Goal: Task Accomplishment & Management: Manage account settings

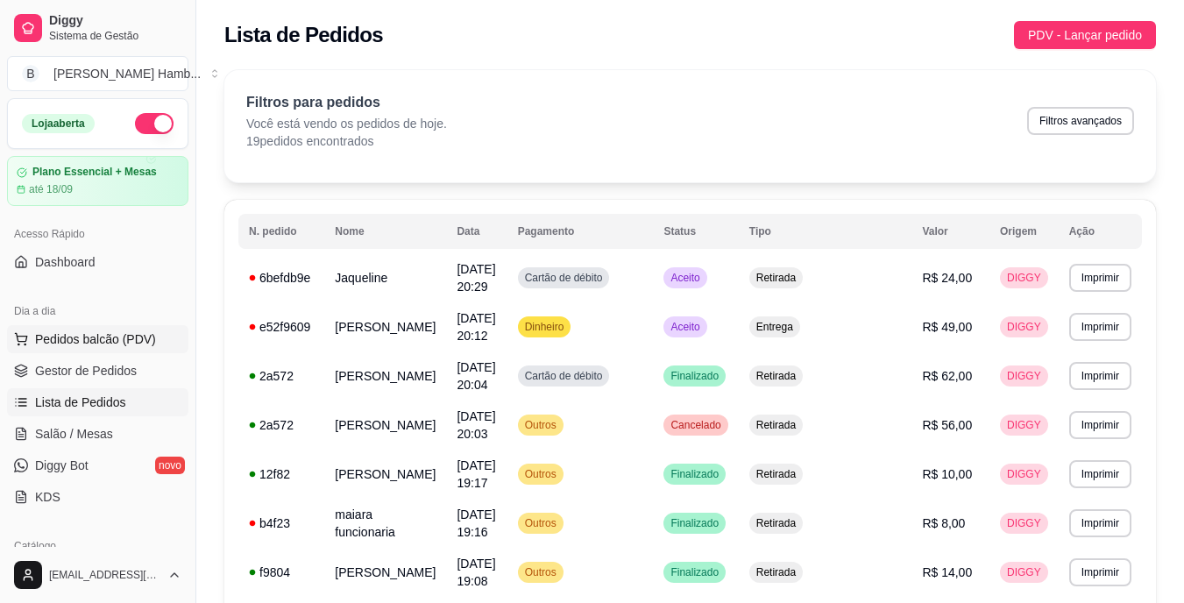
click at [120, 343] on span "Pedidos balcão (PDV)" at bounding box center [95, 340] width 121 height 18
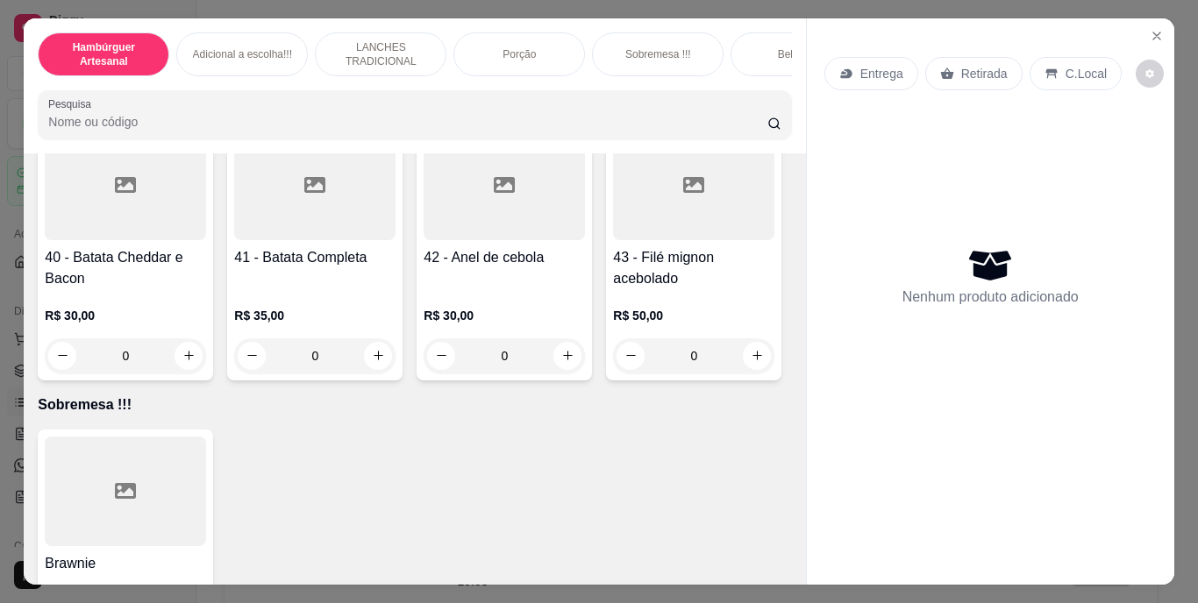
scroll to position [3419, 0]
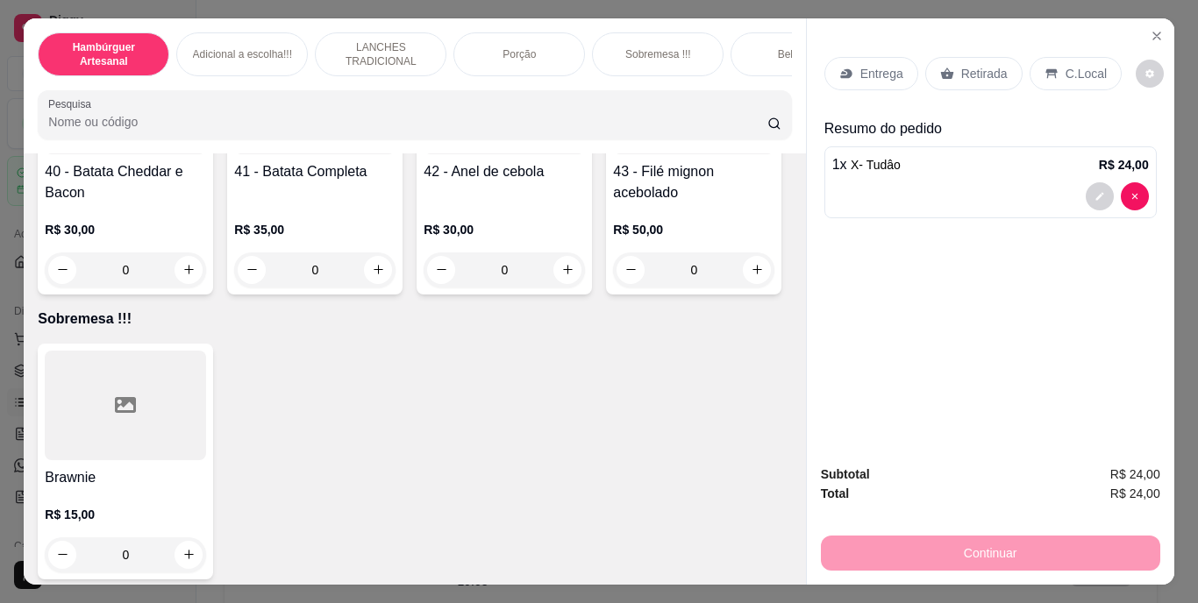
type input "2"
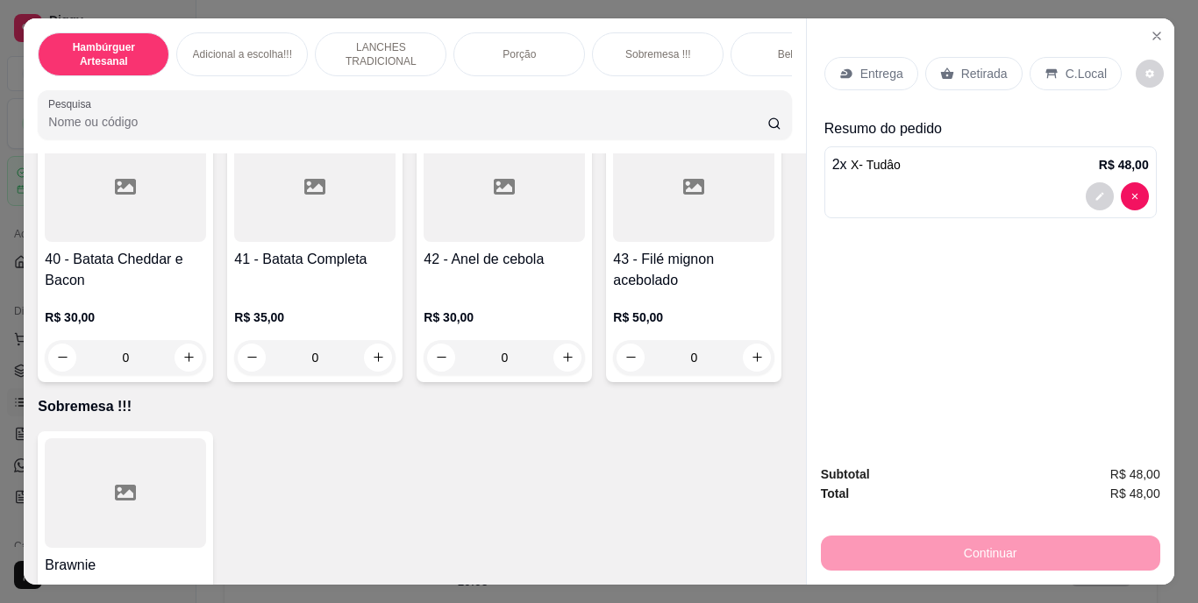
scroll to position [3244, 0]
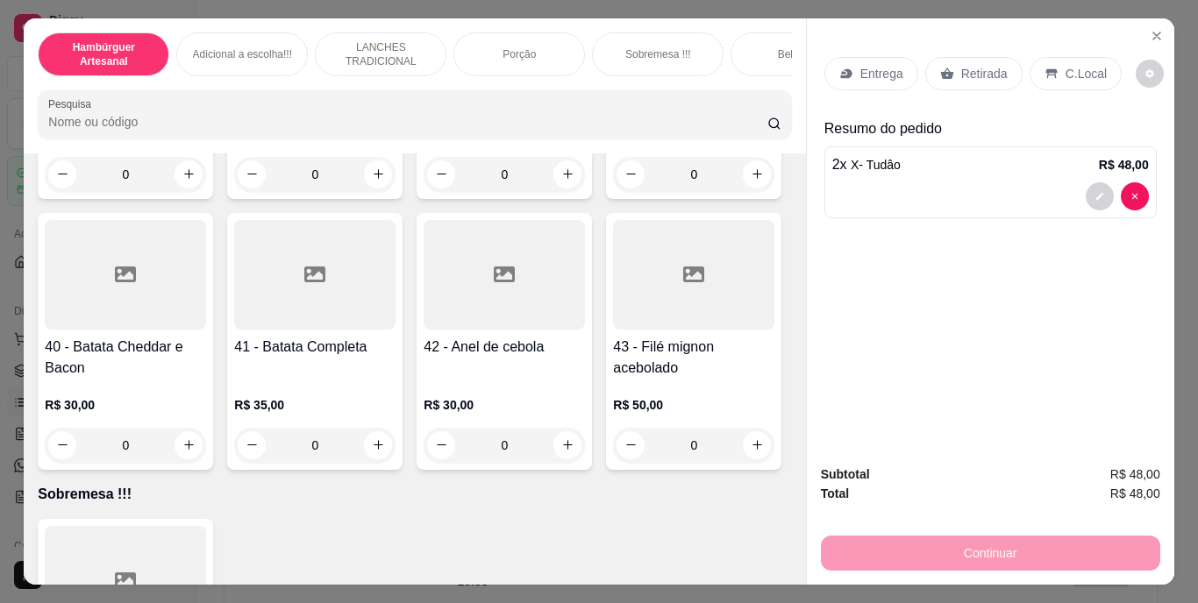
type input "2"
click at [961, 65] on p "Retirada" at bounding box center [984, 74] width 46 height 18
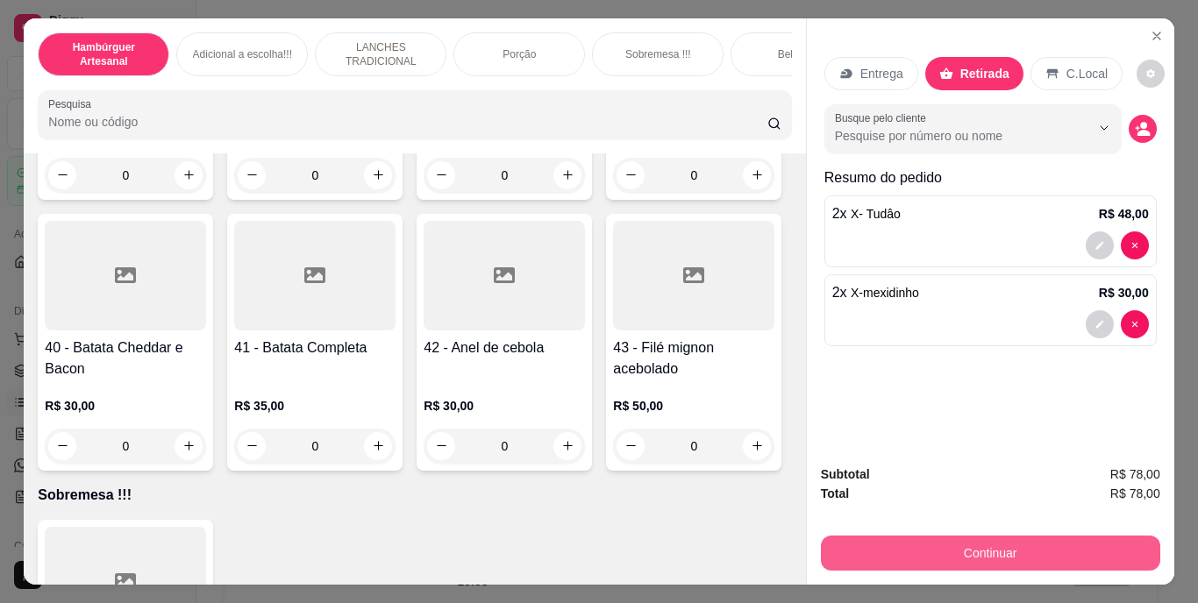
click at [934, 545] on button "Continuar" at bounding box center [990, 553] width 339 height 35
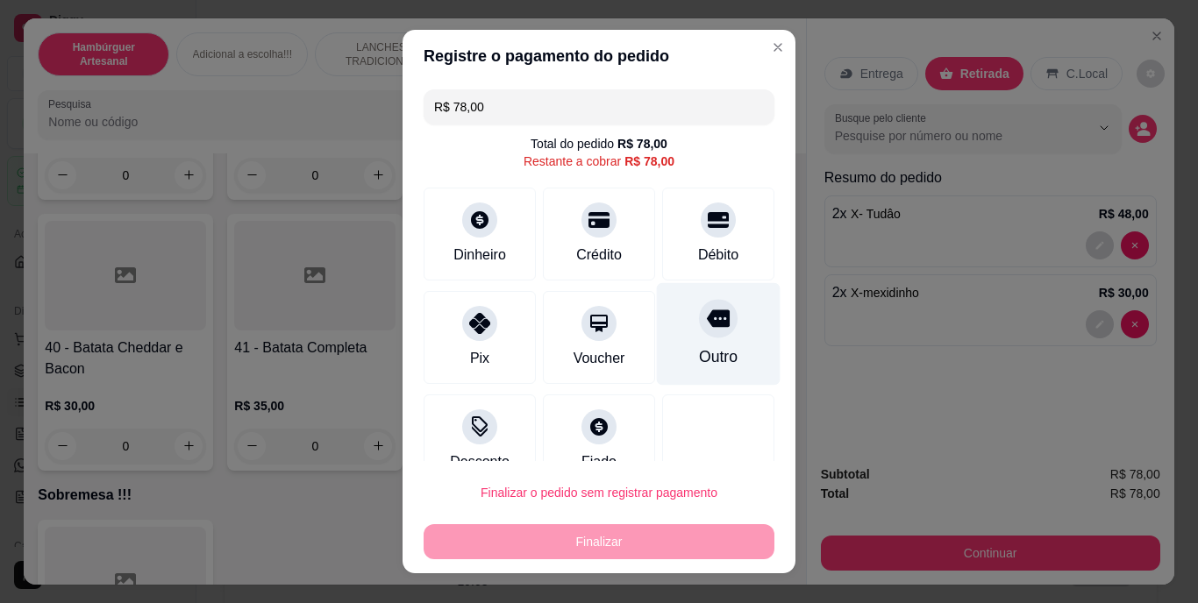
click at [724, 352] on div "Outro" at bounding box center [719, 334] width 124 height 103
type input "R$ 0,00"
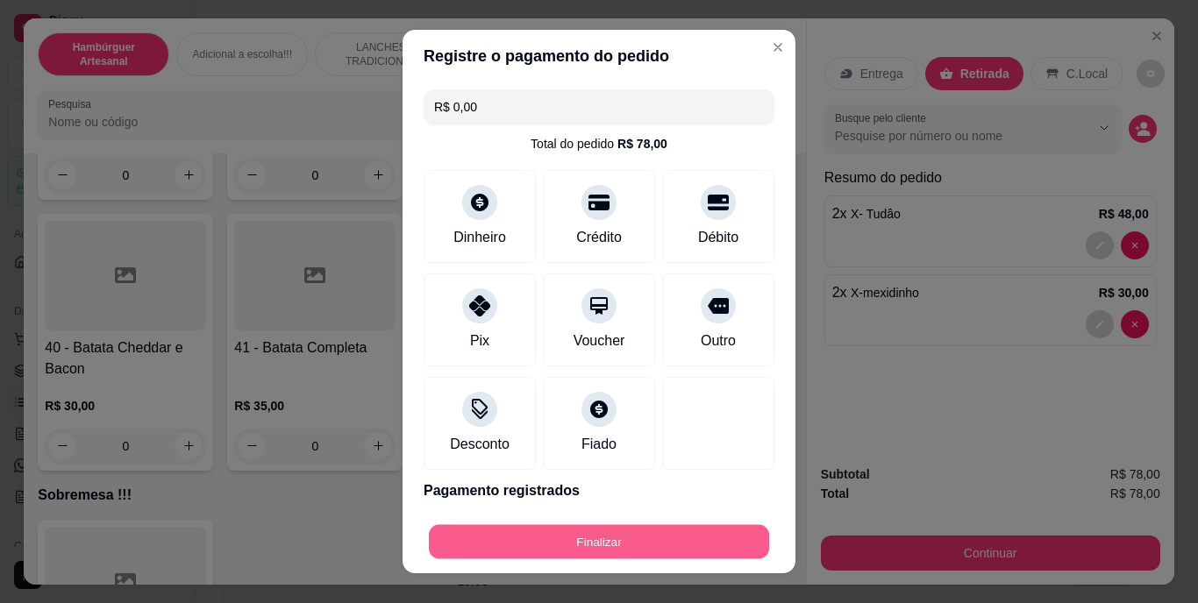
click at [683, 527] on button "Finalizar" at bounding box center [599, 541] width 340 height 34
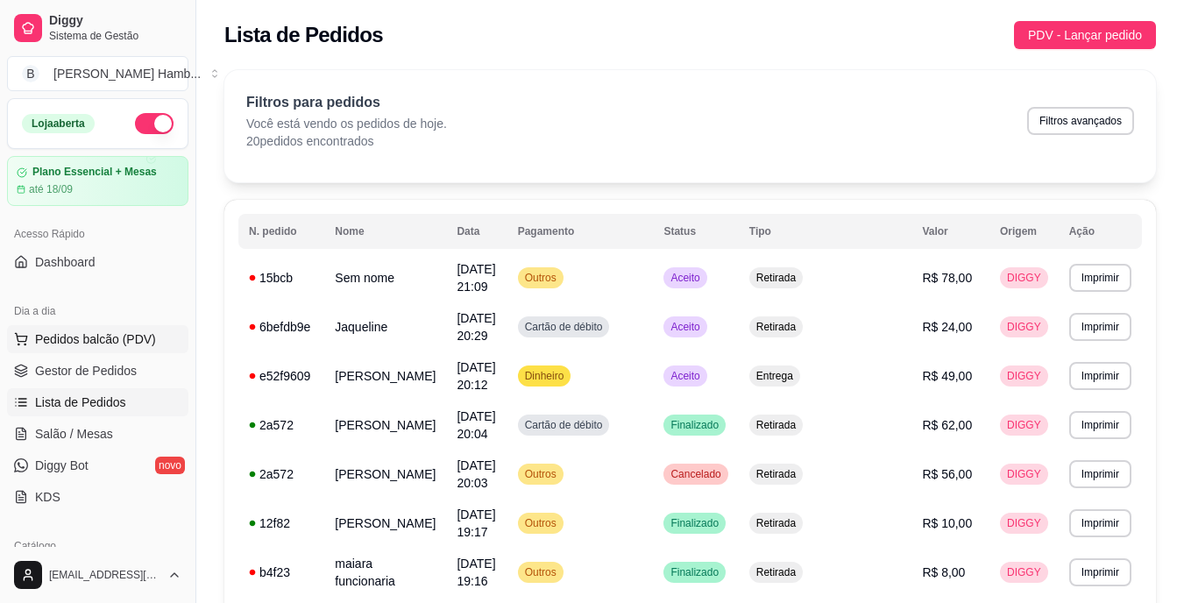
click at [91, 349] on button "Pedidos balcão (PDV)" at bounding box center [97, 339] width 181 height 28
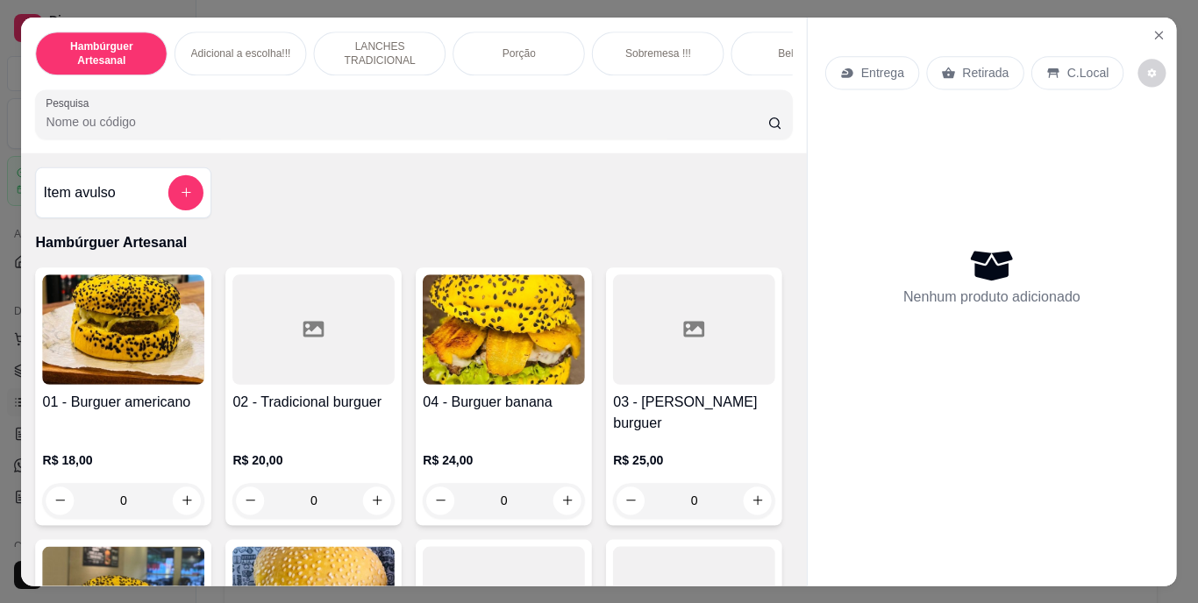
click at [114, 343] on img at bounding box center [124, 329] width 162 height 110
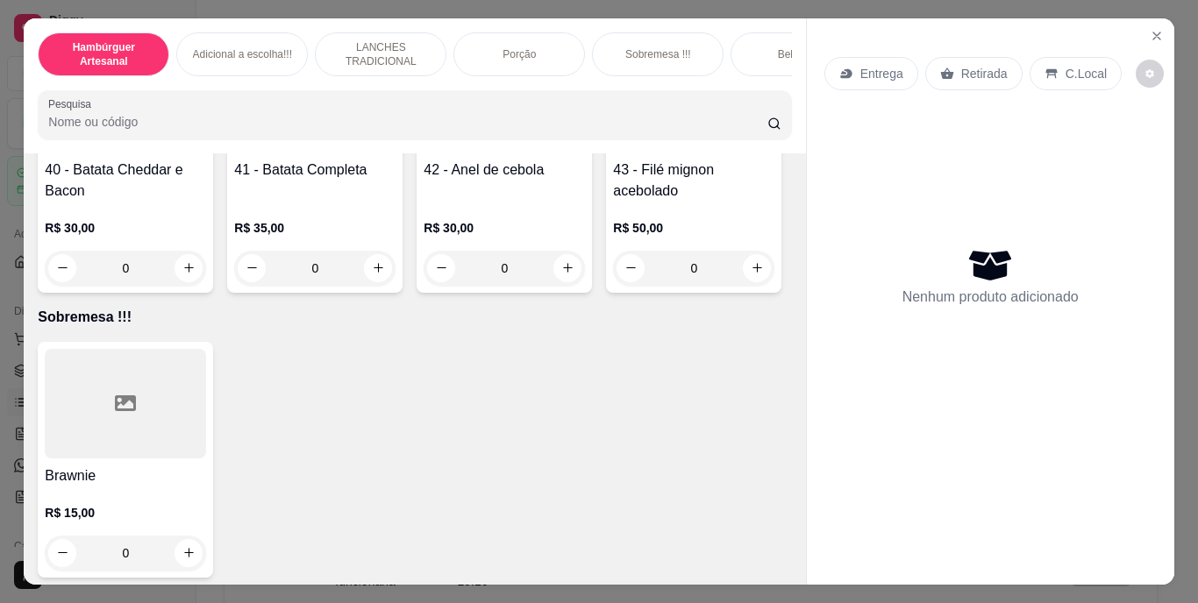
scroll to position [3507, 0]
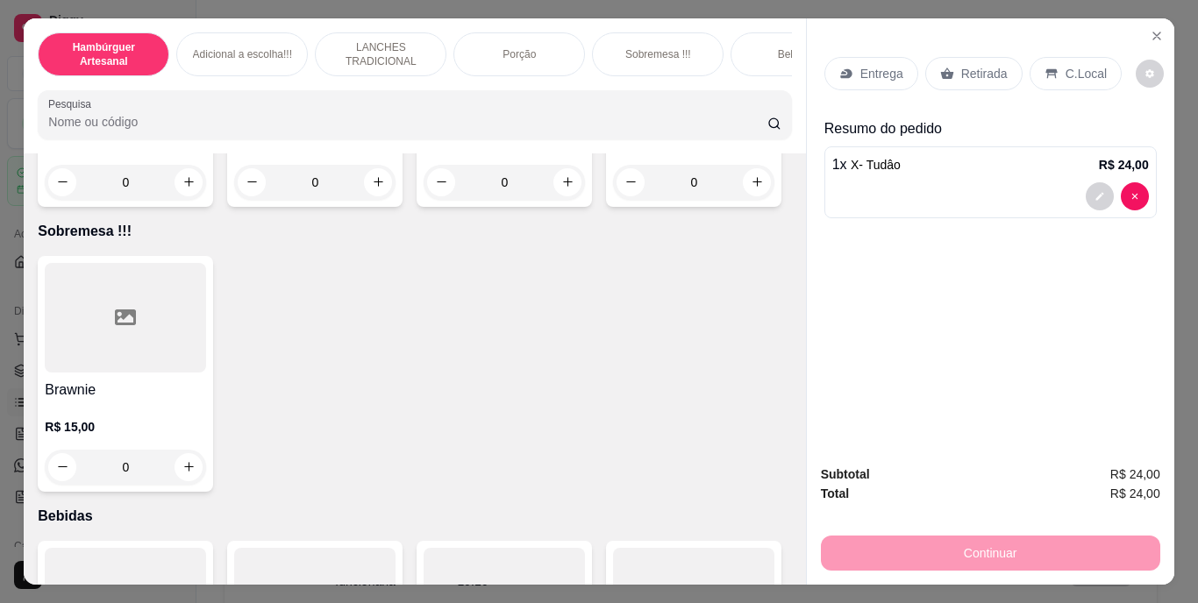
type input "2"
click at [890, 57] on div "Entrega" at bounding box center [871, 73] width 94 height 33
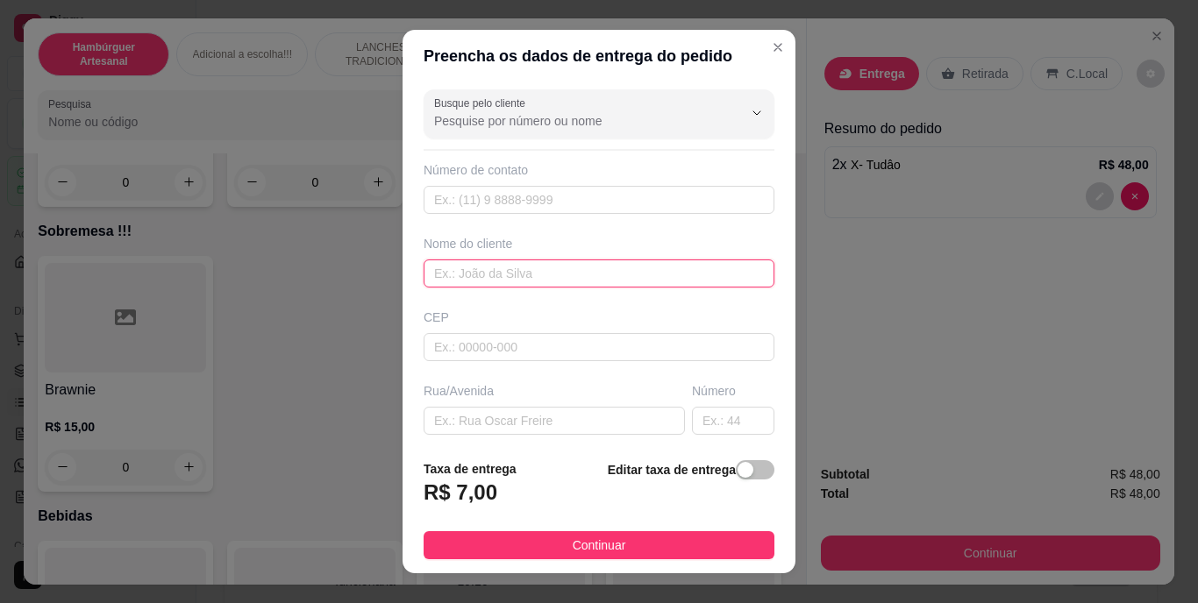
click at [594, 278] on input "text" at bounding box center [598, 274] width 351 height 28
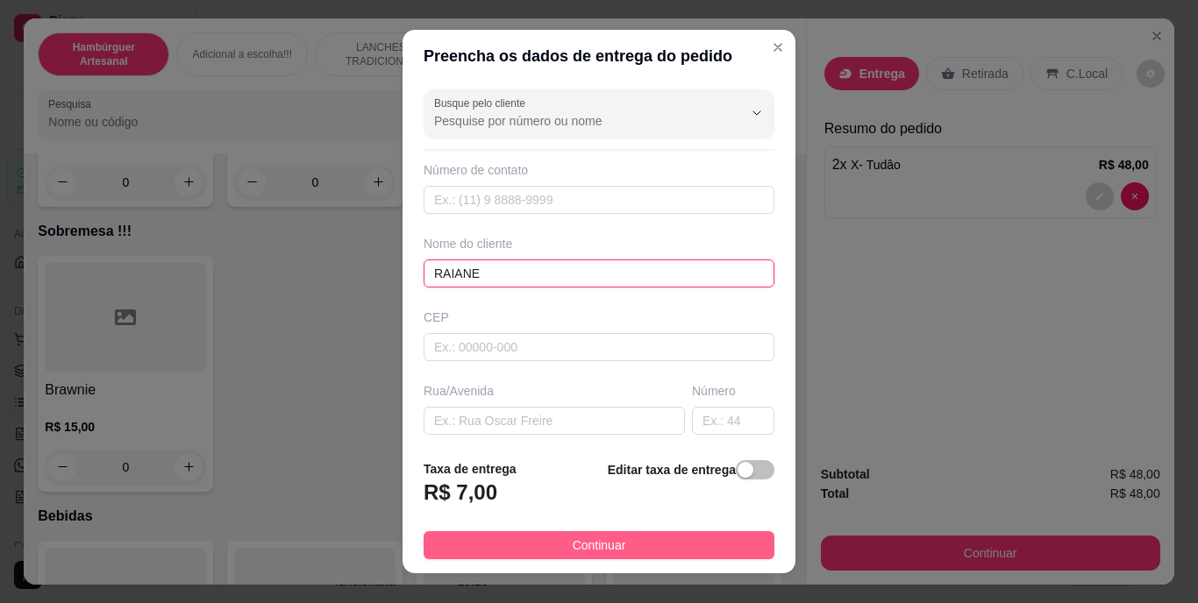
type input "RAIANE"
click at [499, 554] on button "Continuar" at bounding box center [598, 545] width 351 height 28
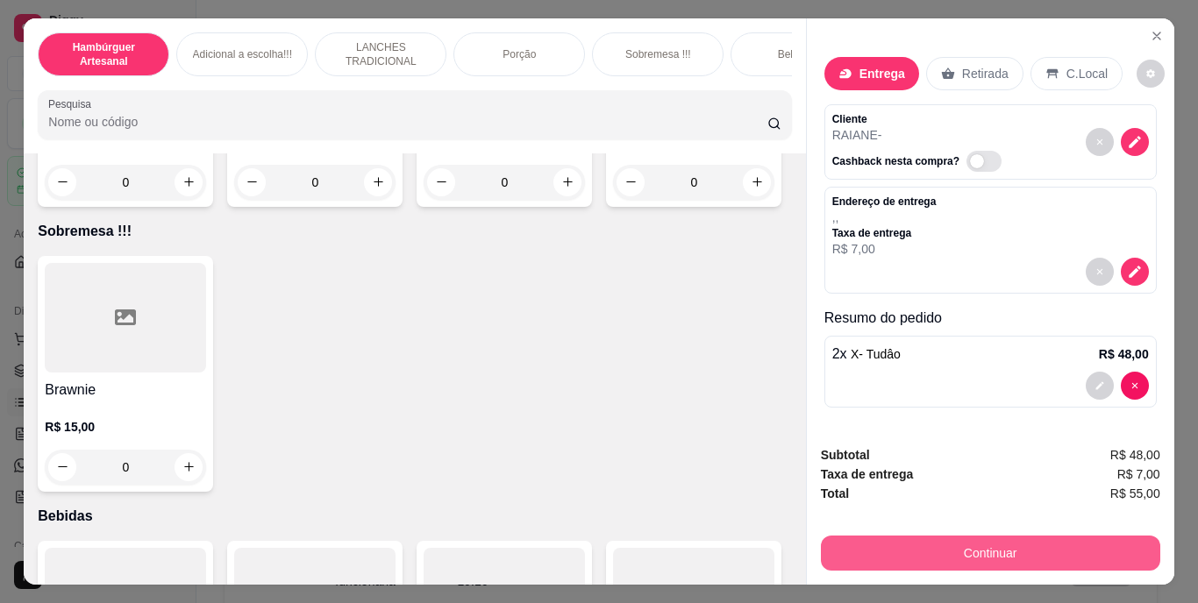
click at [898, 549] on button "Continuar" at bounding box center [990, 553] width 339 height 35
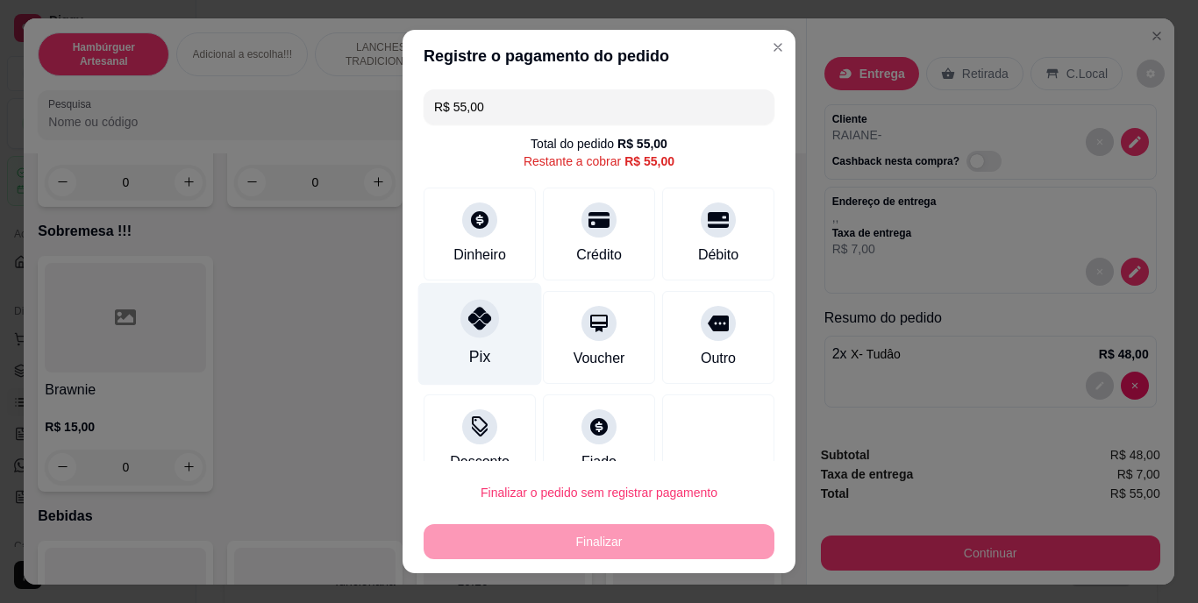
click at [468, 327] on icon at bounding box center [479, 319] width 23 height 23
type input "R$ 0,00"
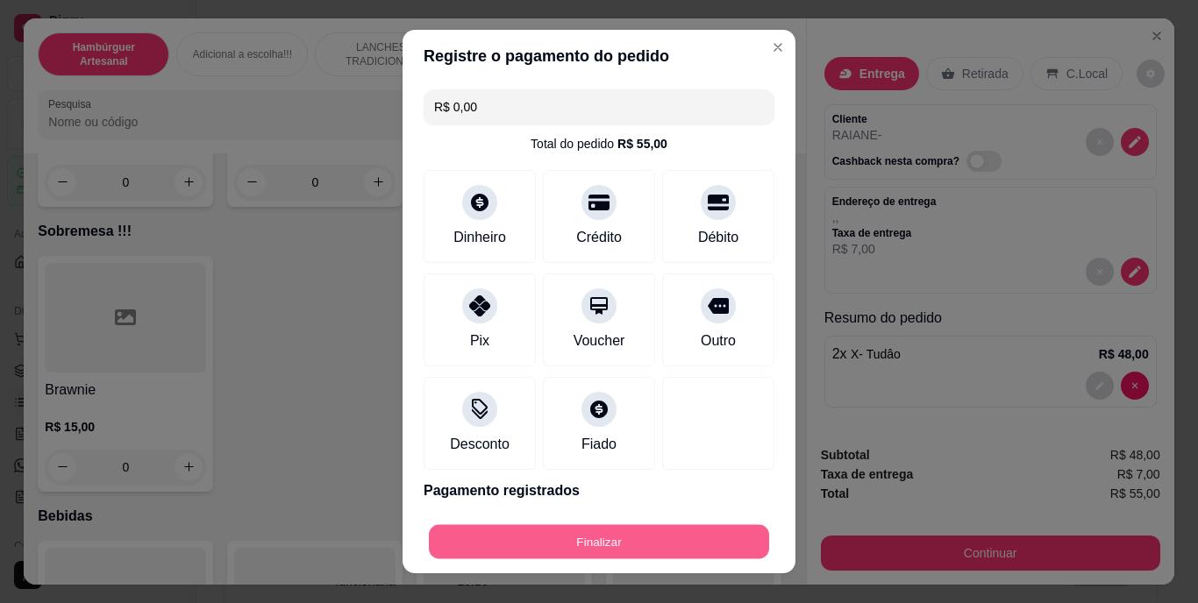
click at [544, 533] on button "Finalizar" at bounding box center [599, 541] width 340 height 34
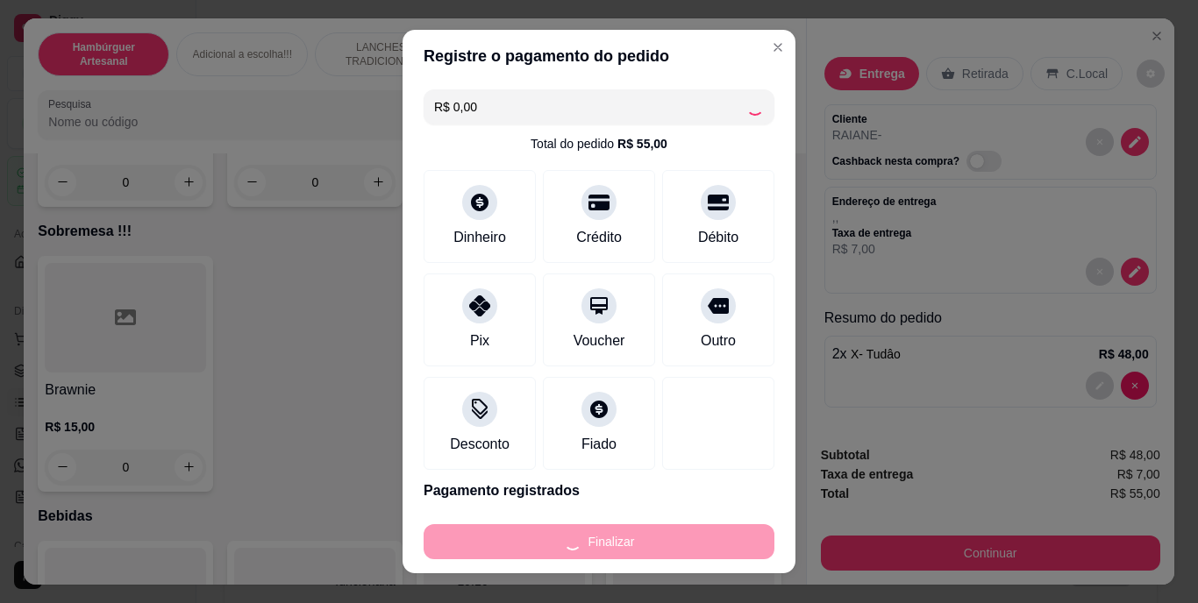
type input "0"
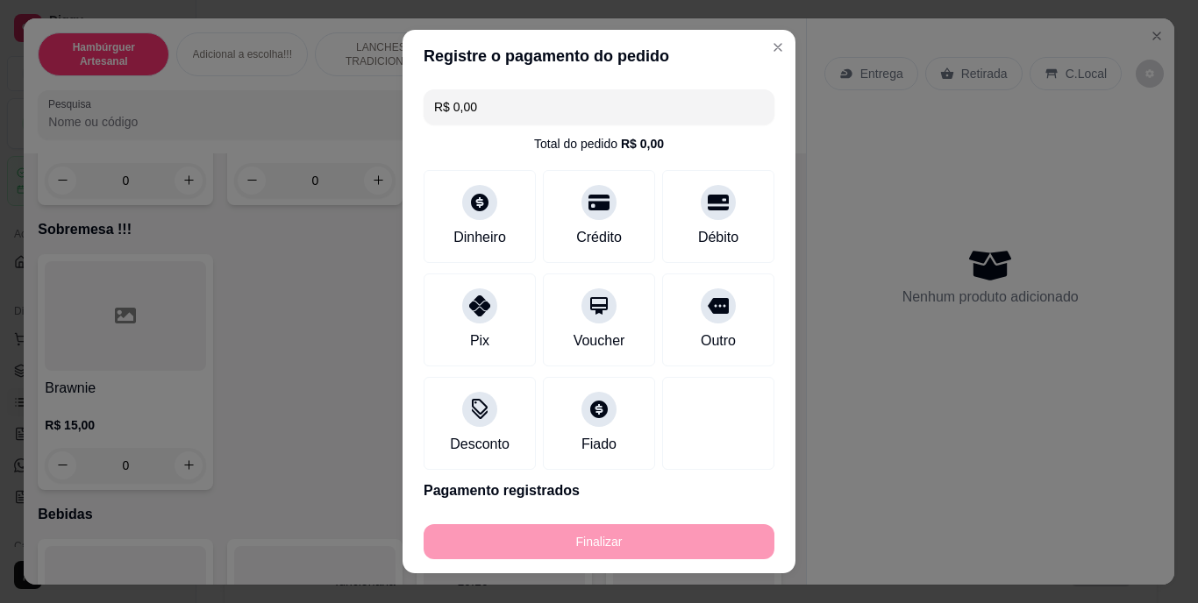
type input "-R$ 55,00"
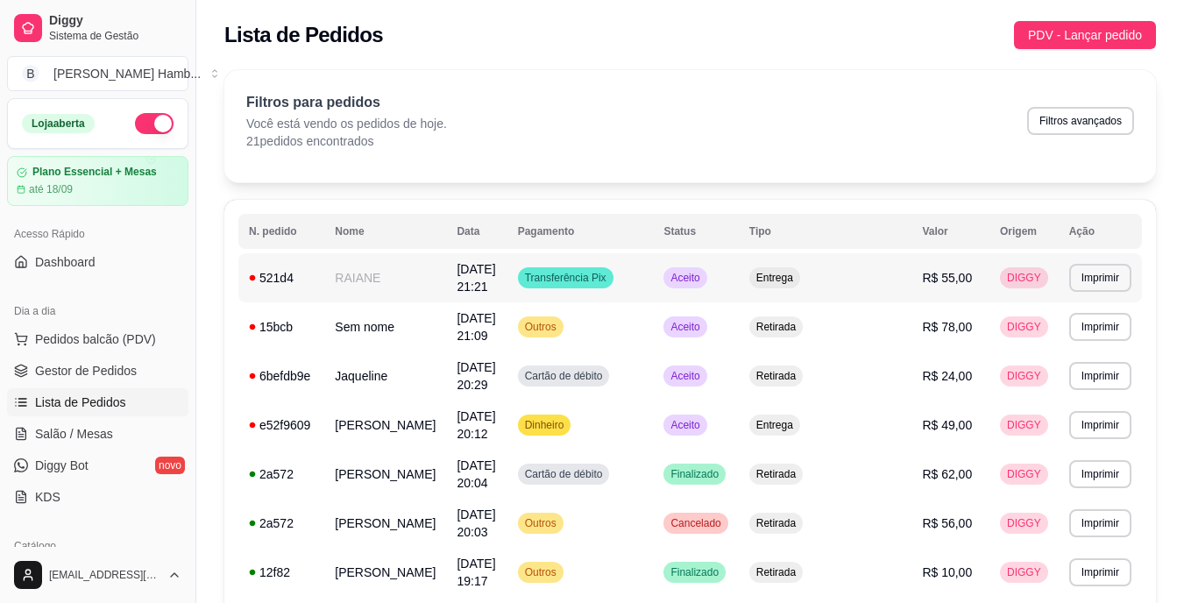
click at [703, 277] on span "Aceito" at bounding box center [685, 278] width 36 height 14
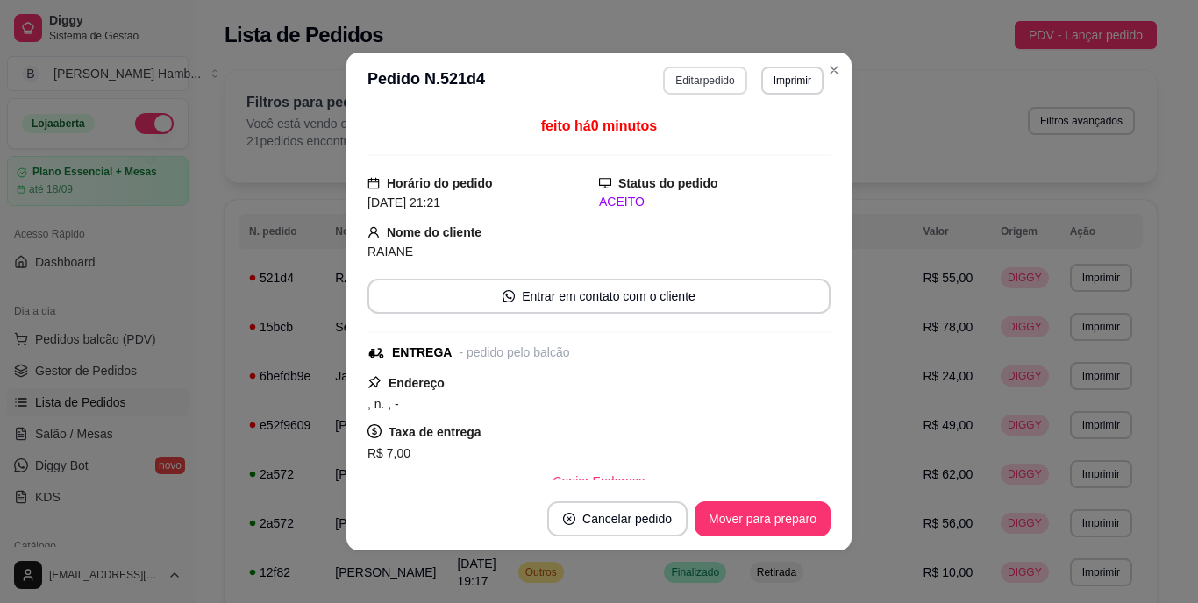
click at [707, 71] on button "Editar pedido" at bounding box center [704, 81] width 83 height 28
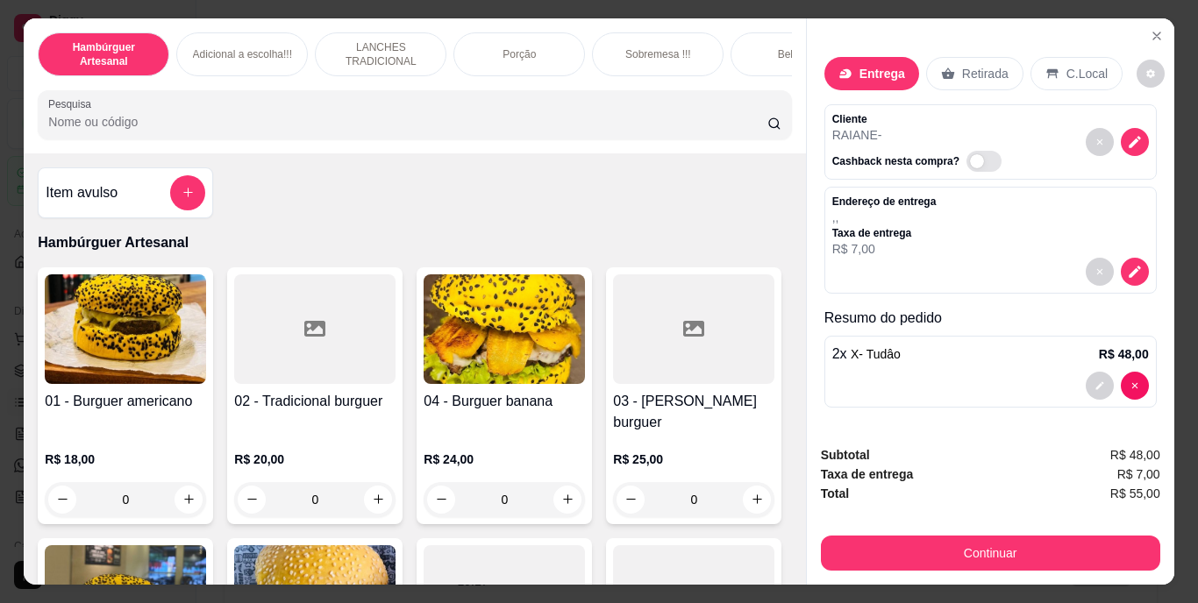
click at [947, 60] on div "Retirada" at bounding box center [974, 73] width 97 height 33
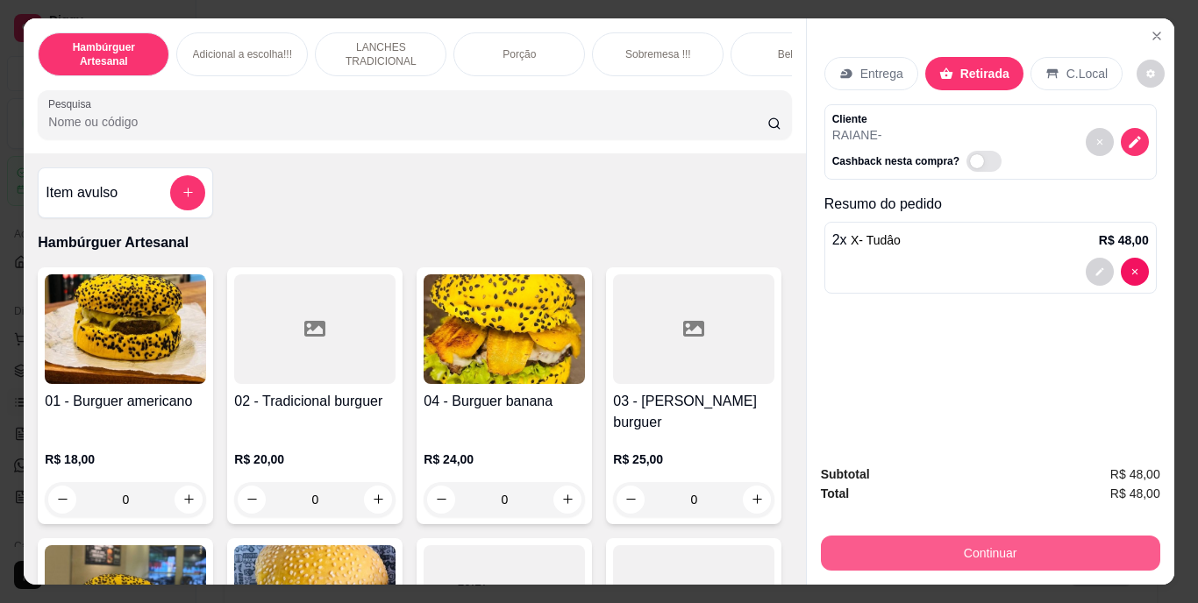
click at [907, 548] on button "Continuar" at bounding box center [990, 553] width 339 height 35
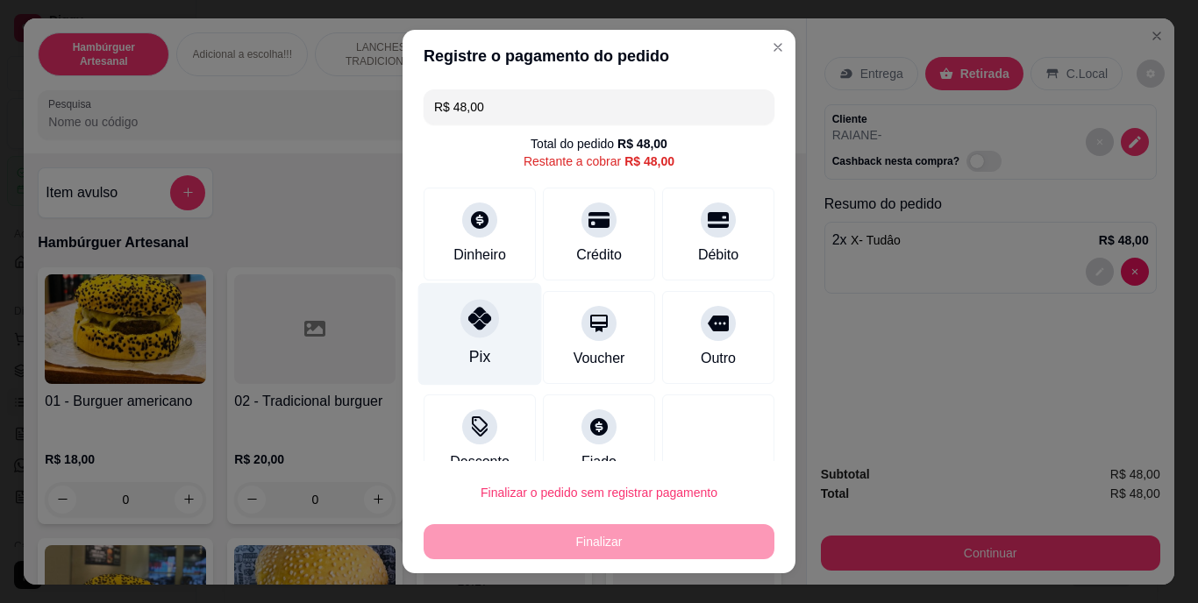
click at [487, 345] on div "Pix" at bounding box center [480, 334] width 124 height 103
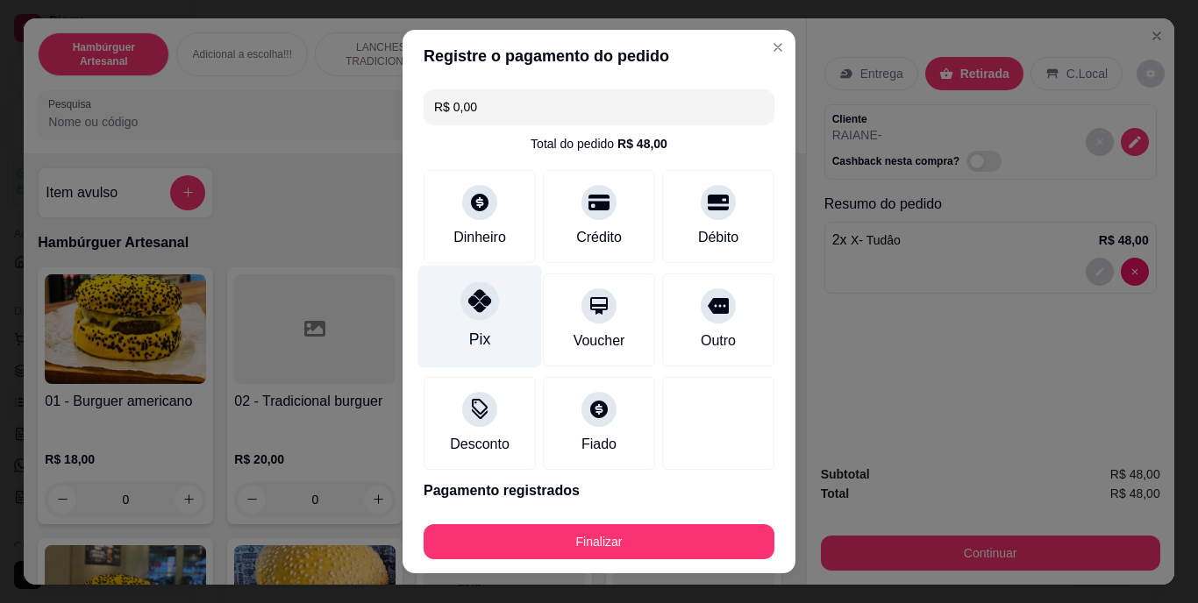
type input "R$ 0,00"
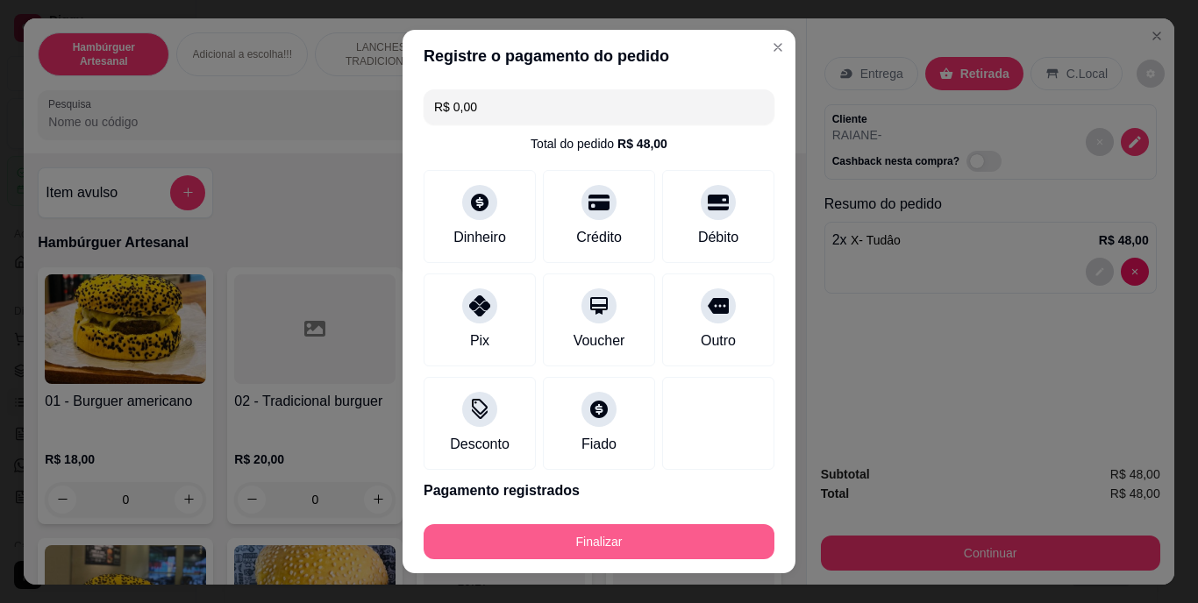
click at [587, 537] on button "Finalizar" at bounding box center [598, 541] width 351 height 35
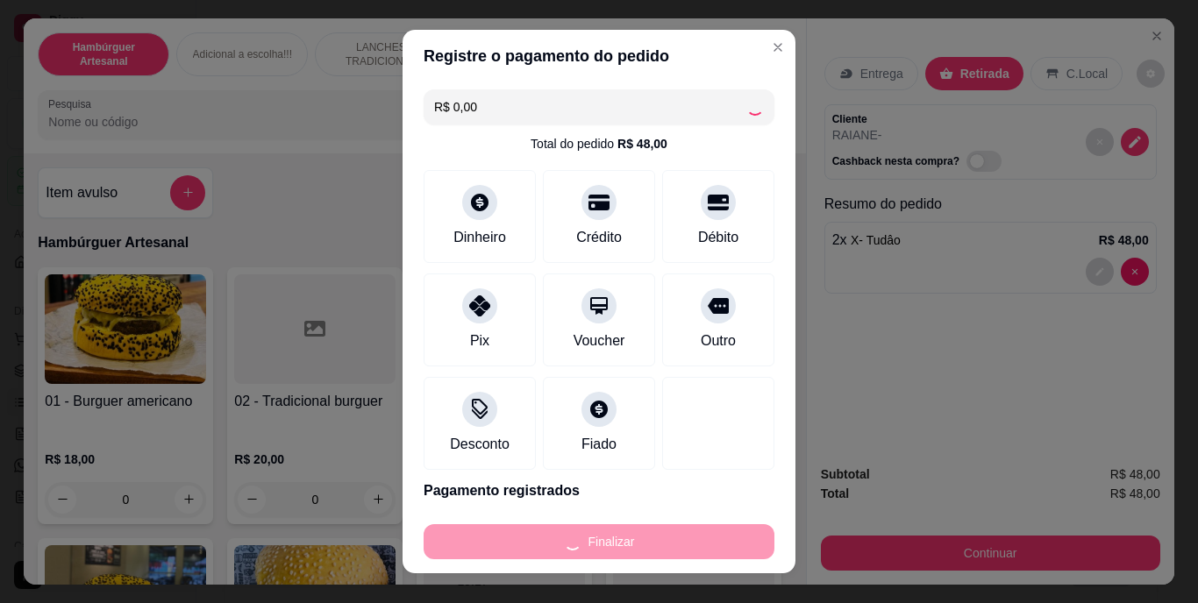
type input "0"
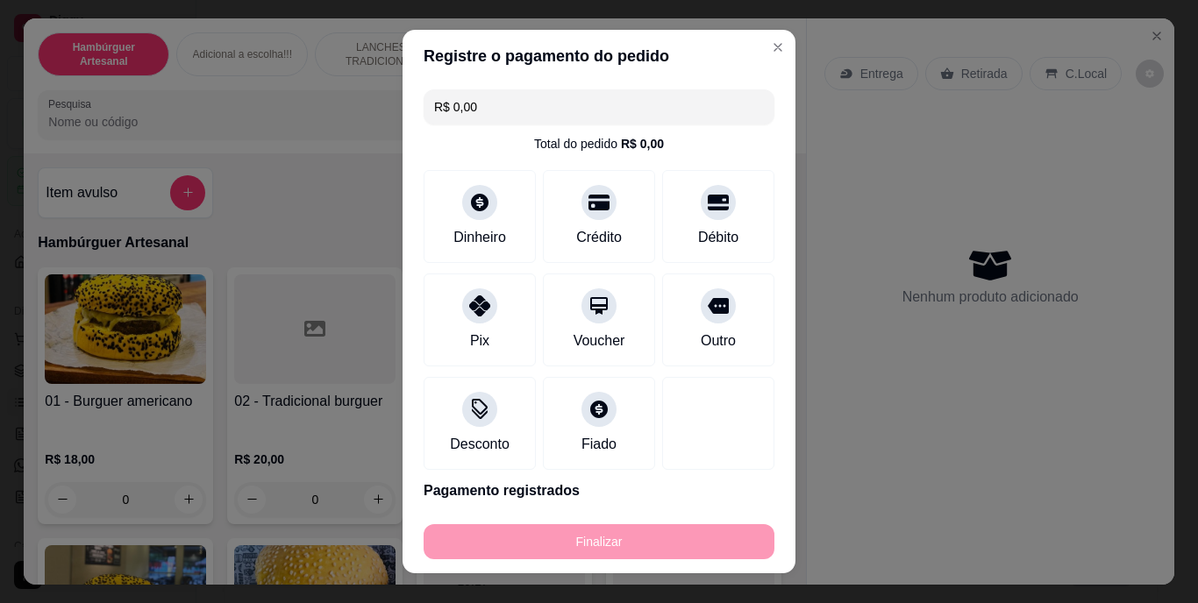
type input "-R$ 48,00"
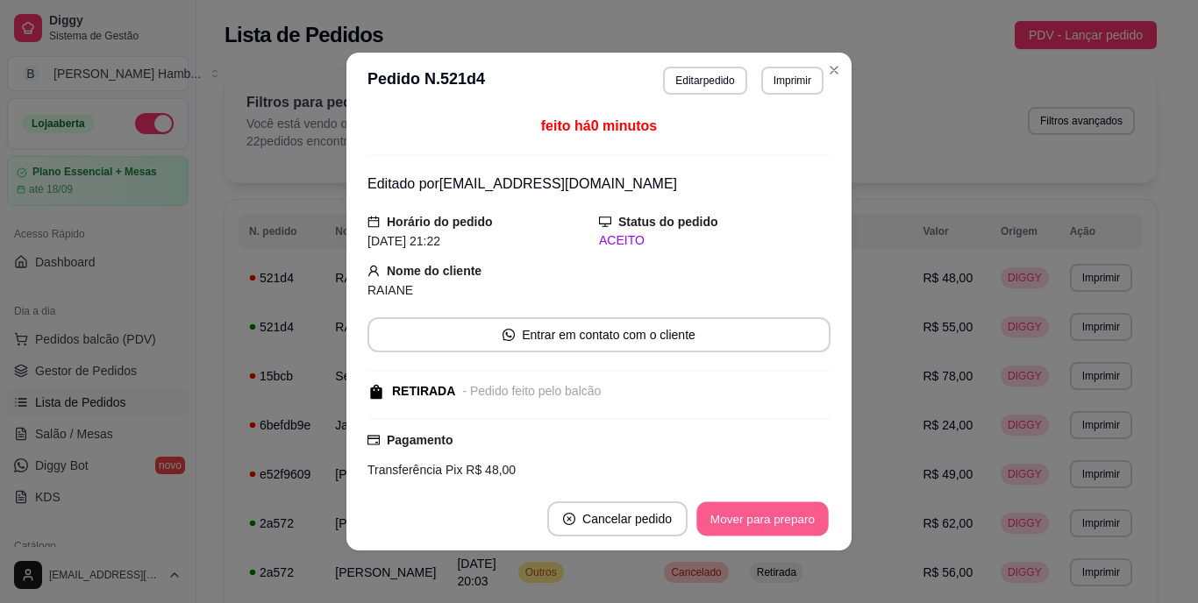
click at [800, 516] on button "Mover para preparo" at bounding box center [762, 519] width 132 height 34
click at [800, 516] on button "Mover para retirada disponível" at bounding box center [733, 519] width 188 height 34
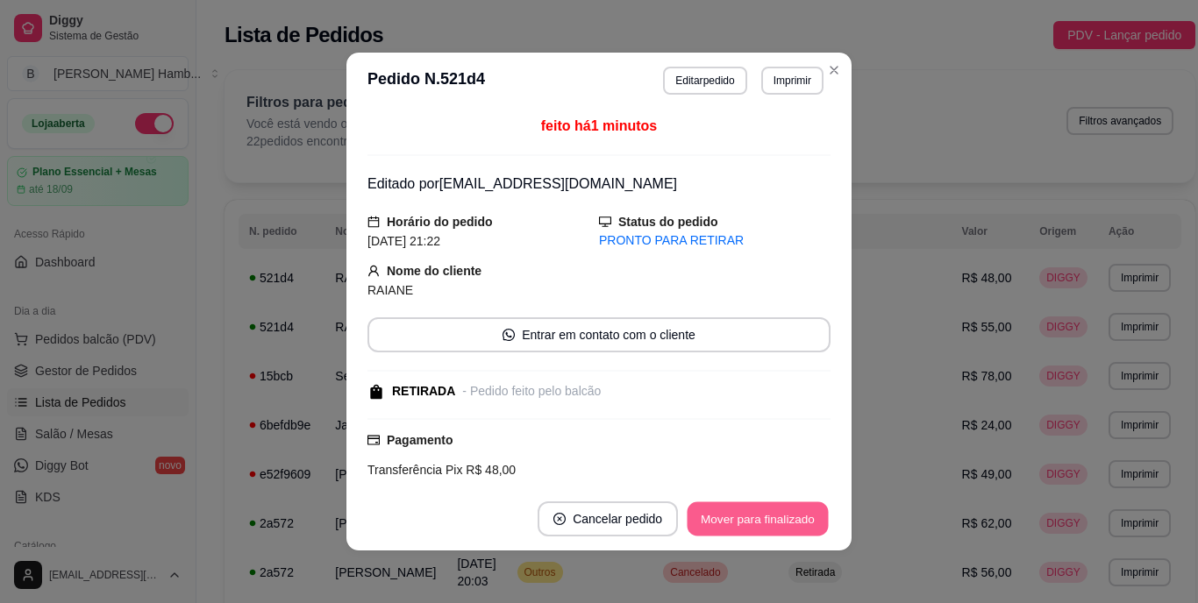
click at [800, 516] on button "Mover para finalizado" at bounding box center [757, 519] width 141 height 34
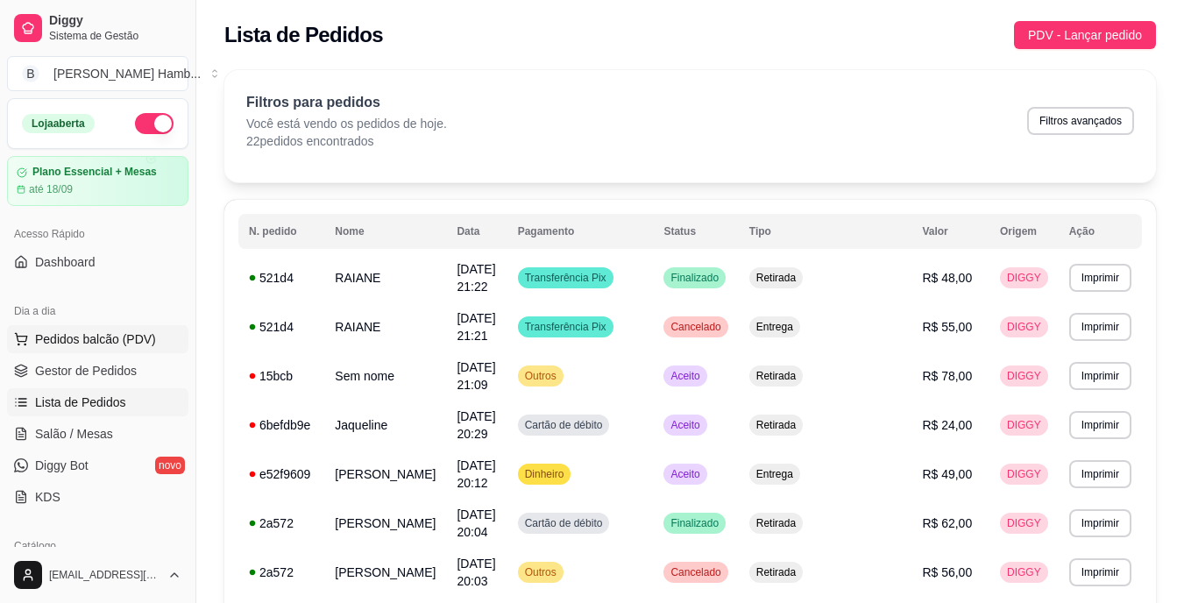
click at [167, 332] on button "Pedidos balcão (PDV)" at bounding box center [97, 339] width 181 height 28
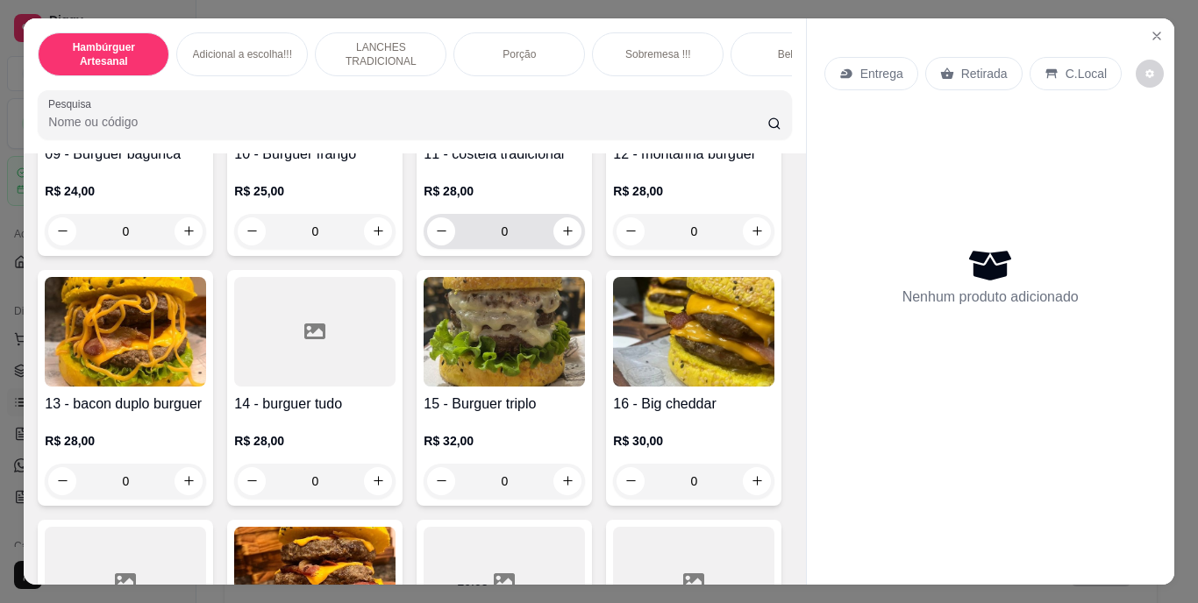
scroll to position [1140, 0]
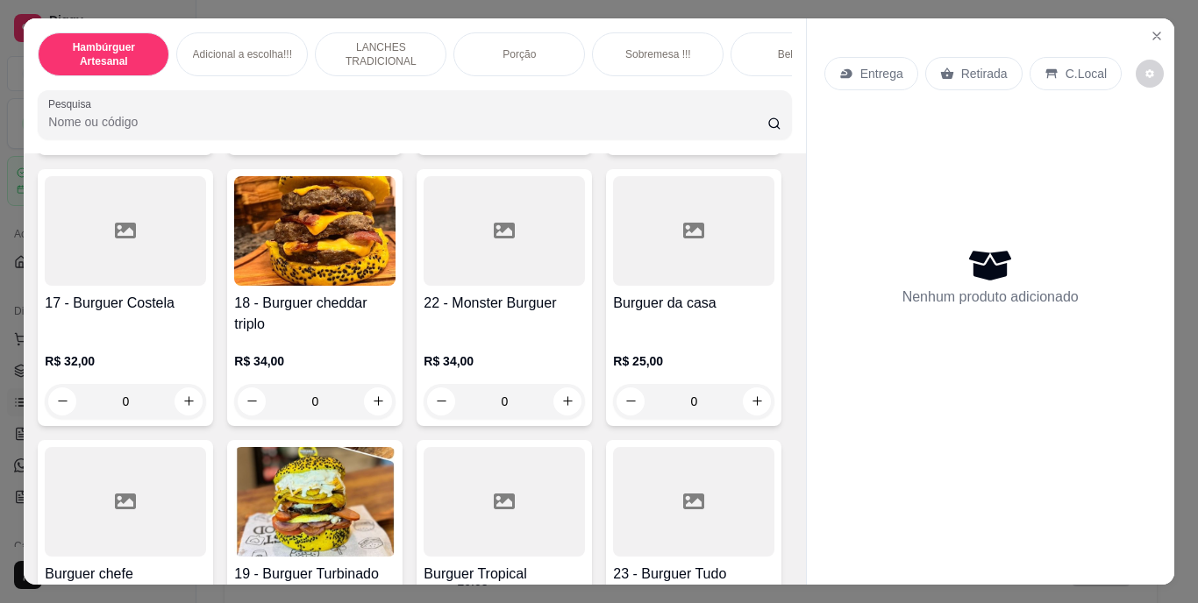
click at [175, 144] on button "increase-product-quantity" at bounding box center [188, 130] width 27 height 27
type input "1"
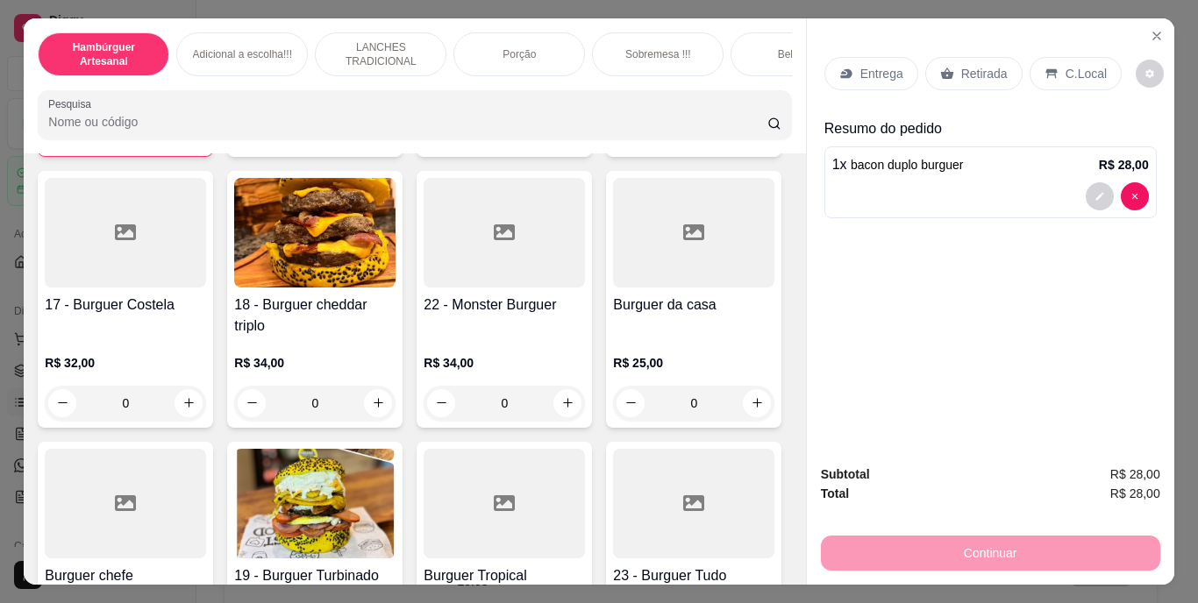
scroll to position [1141, 0]
click at [877, 78] on div "Entrega" at bounding box center [871, 73] width 94 height 33
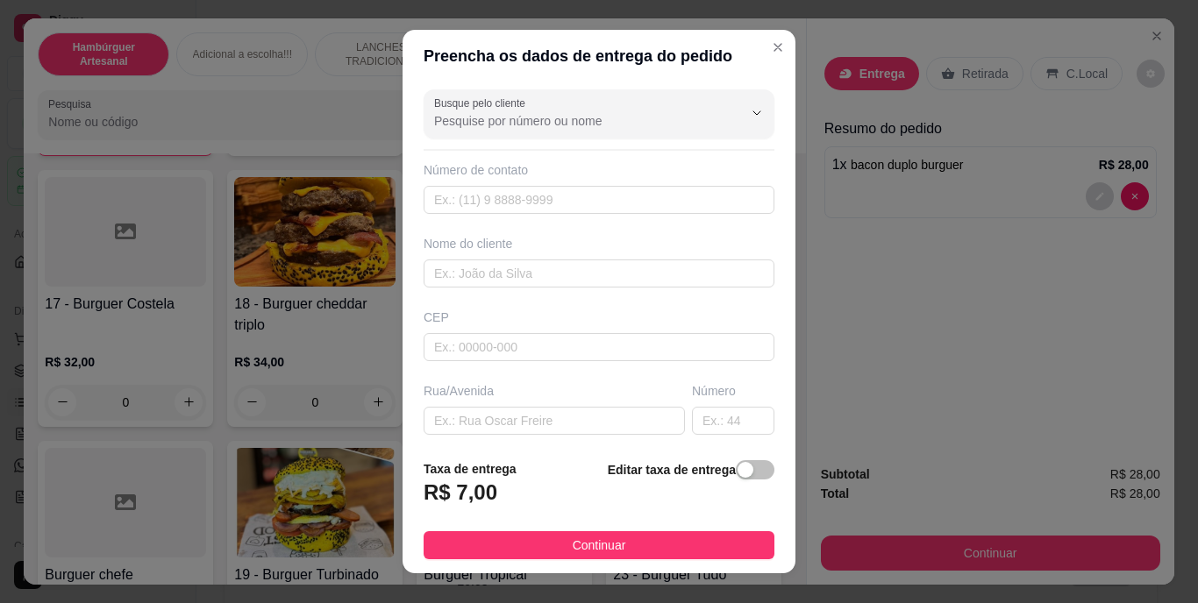
click at [715, 494] on div "Editar taxa de entrega" at bounding box center [691, 488] width 167 height 58
click at [737, 466] on div "button" at bounding box center [745, 470] width 16 height 16
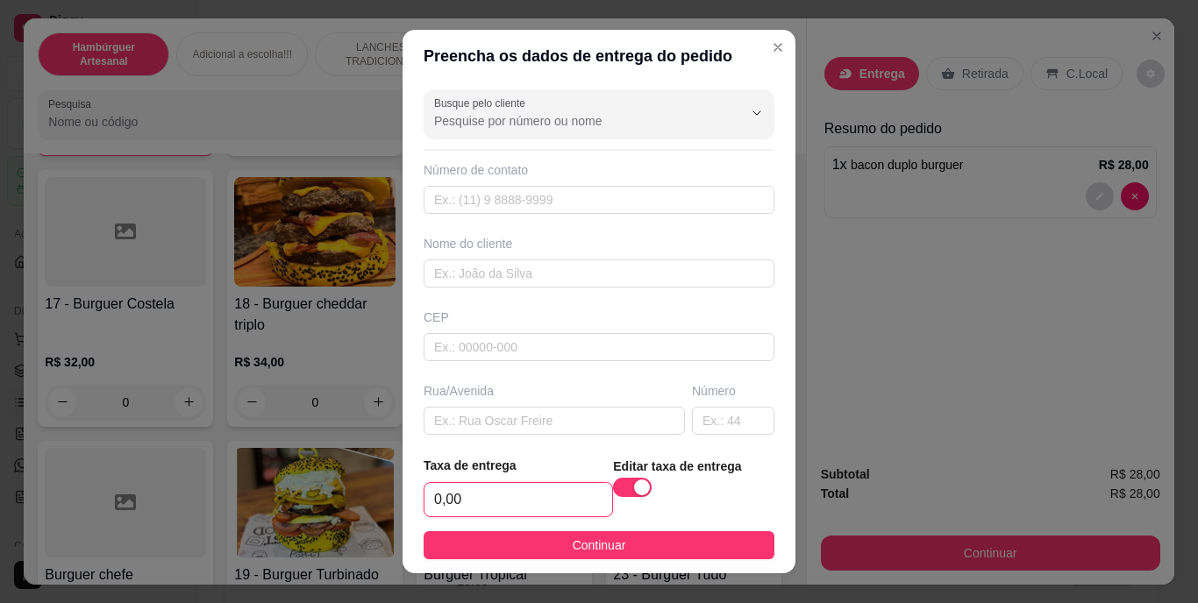
drag, startPoint x: 492, startPoint y: 505, endPoint x: 502, endPoint y: 495, distance: 14.3
click at [492, 506] on input "0,00" at bounding box center [518, 499] width 188 height 33
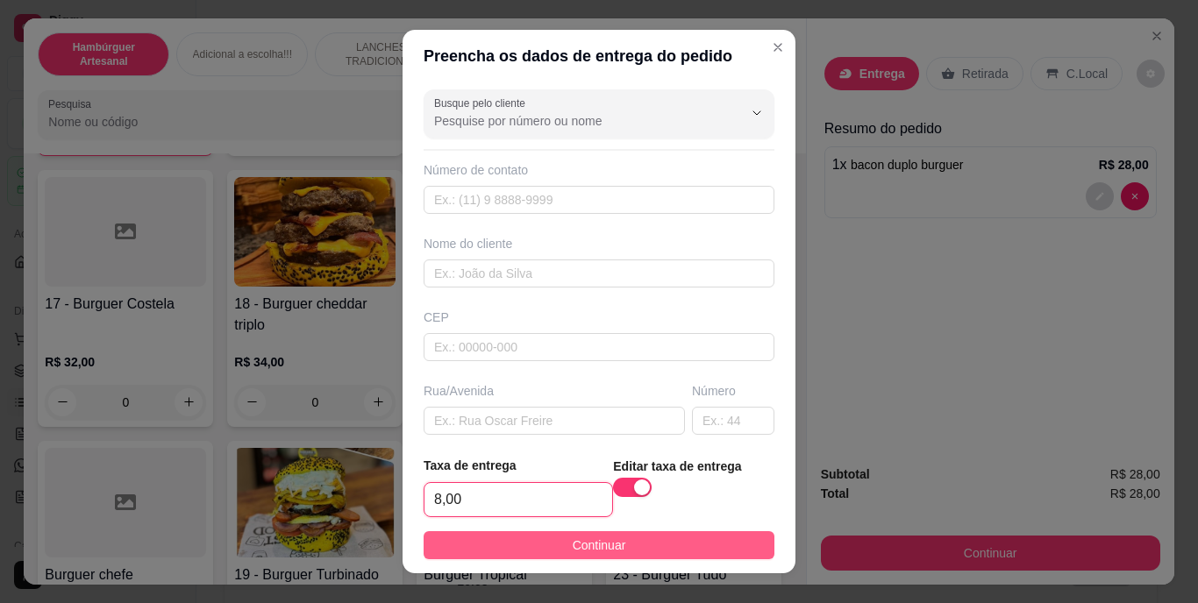
type input "8,00"
click at [522, 547] on button "Continuar" at bounding box center [598, 545] width 351 height 28
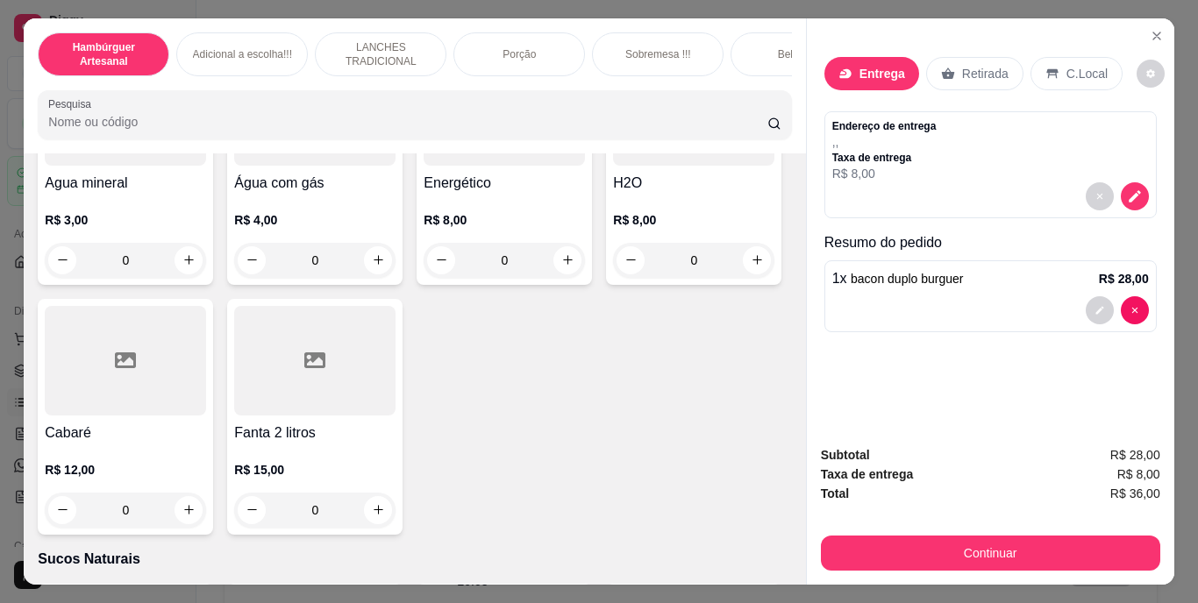
scroll to position [4823, 0]
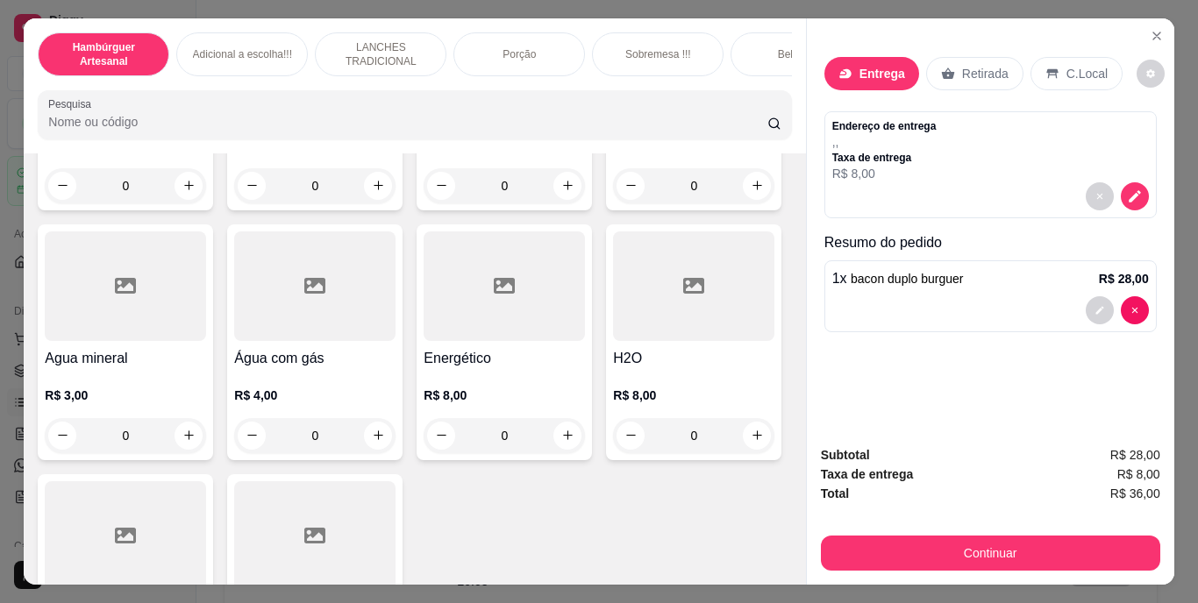
type input "1"
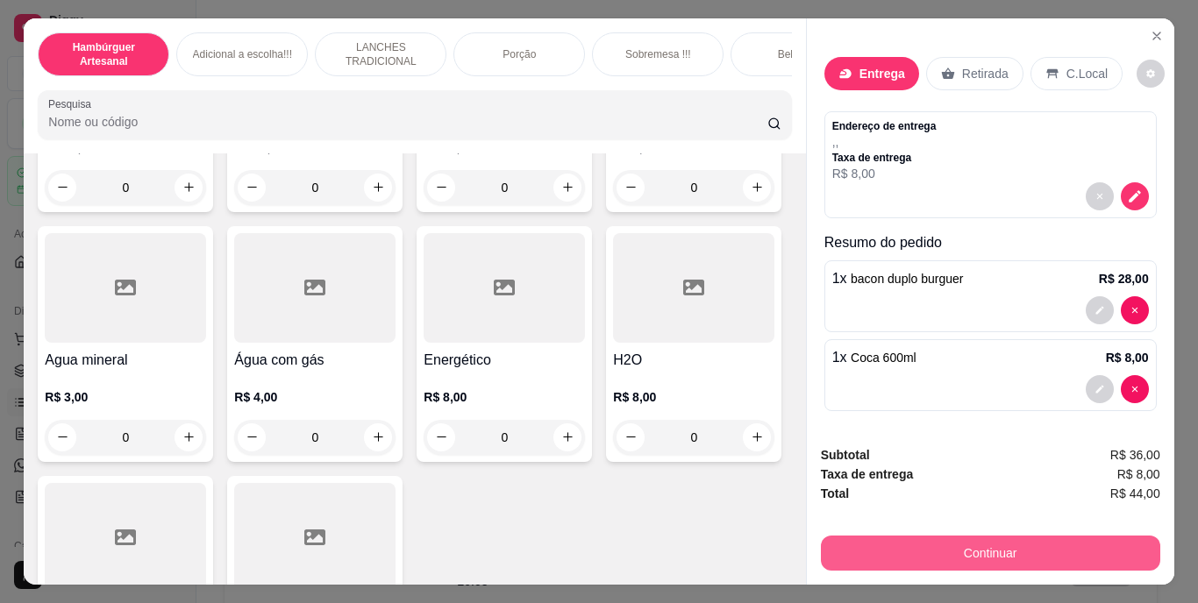
click at [965, 548] on button "Continuar" at bounding box center [990, 553] width 339 height 35
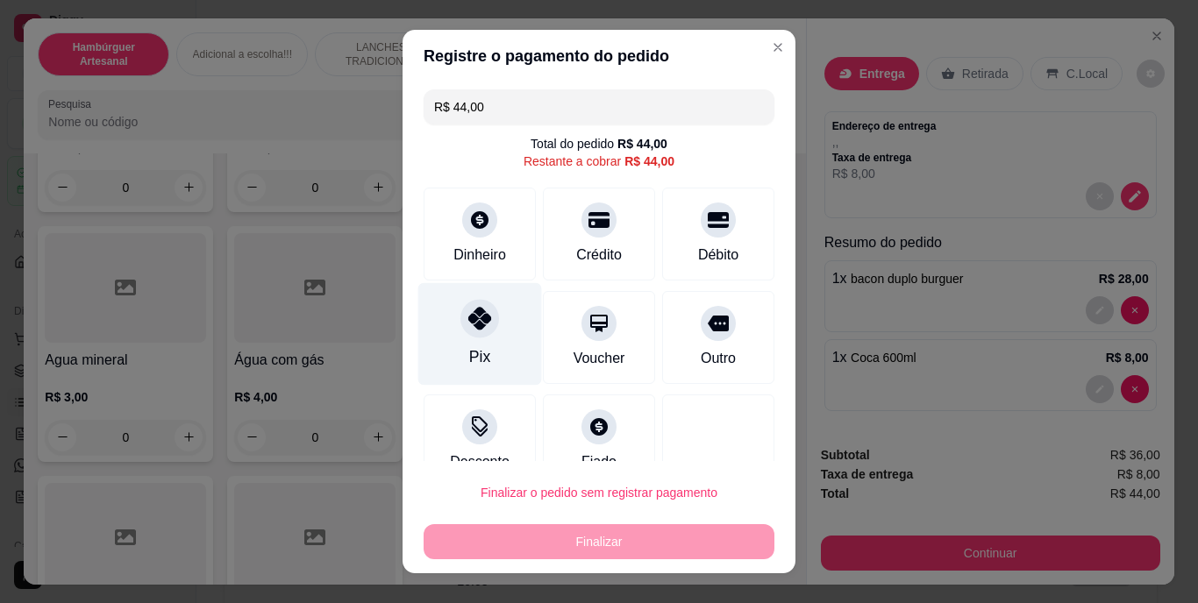
click at [476, 336] on div at bounding box center [479, 319] width 39 height 39
type input "R$ 0,00"
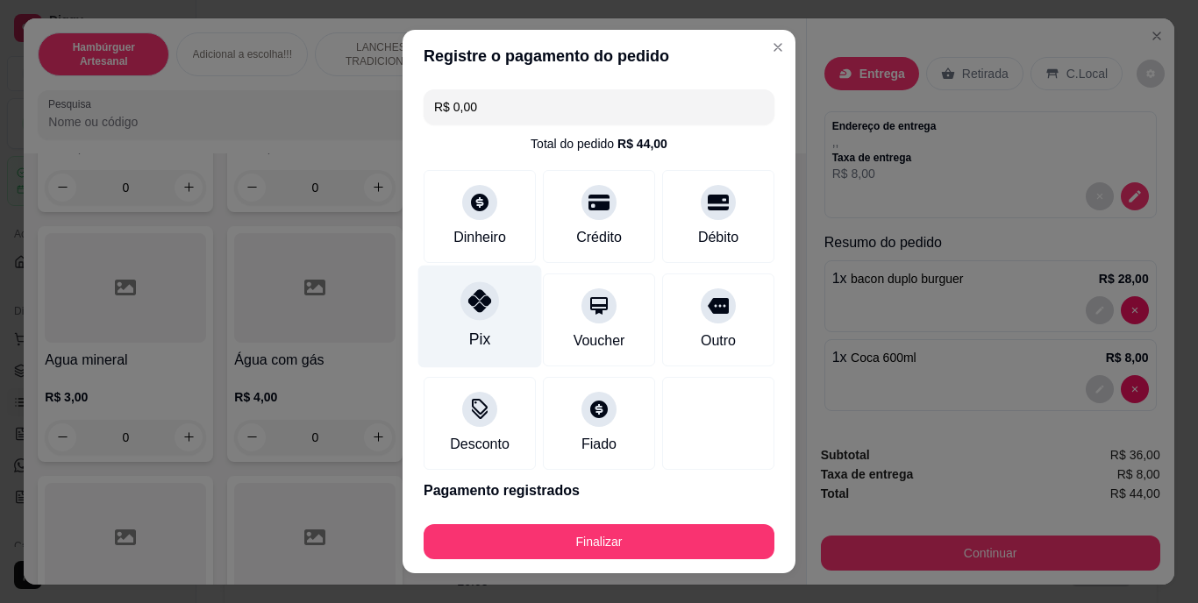
click at [437, 307] on div "Pix" at bounding box center [480, 317] width 124 height 103
click at [477, 321] on div "Pix" at bounding box center [480, 317] width 124 height 103
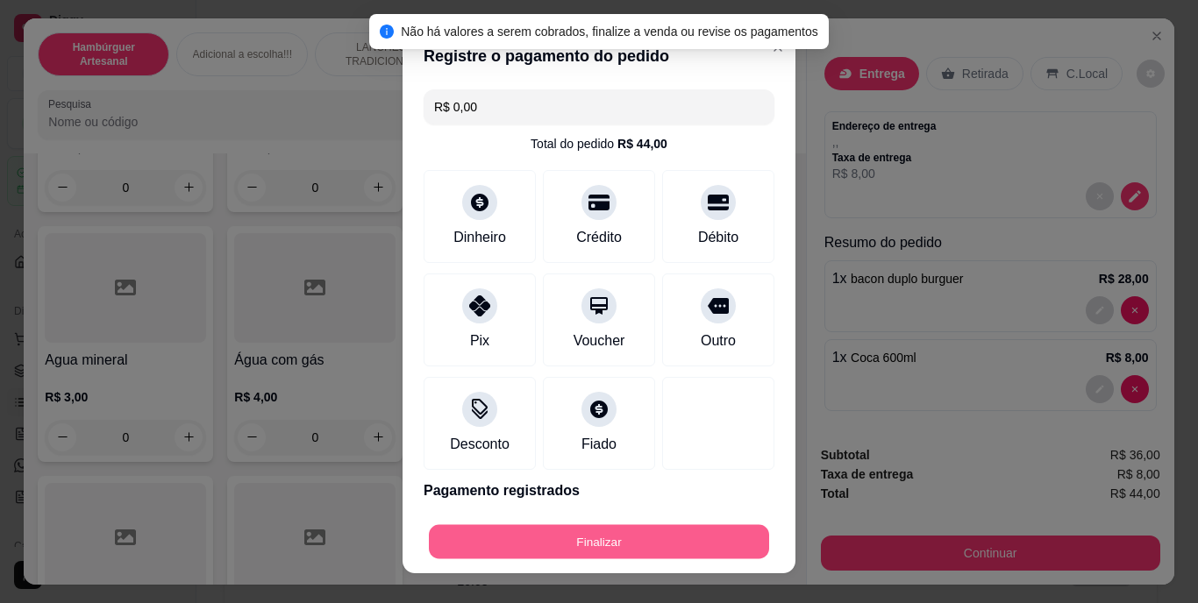
click at [586, 539] on button "Finalizar" at bounding box center [599, 541] width 340 height 34
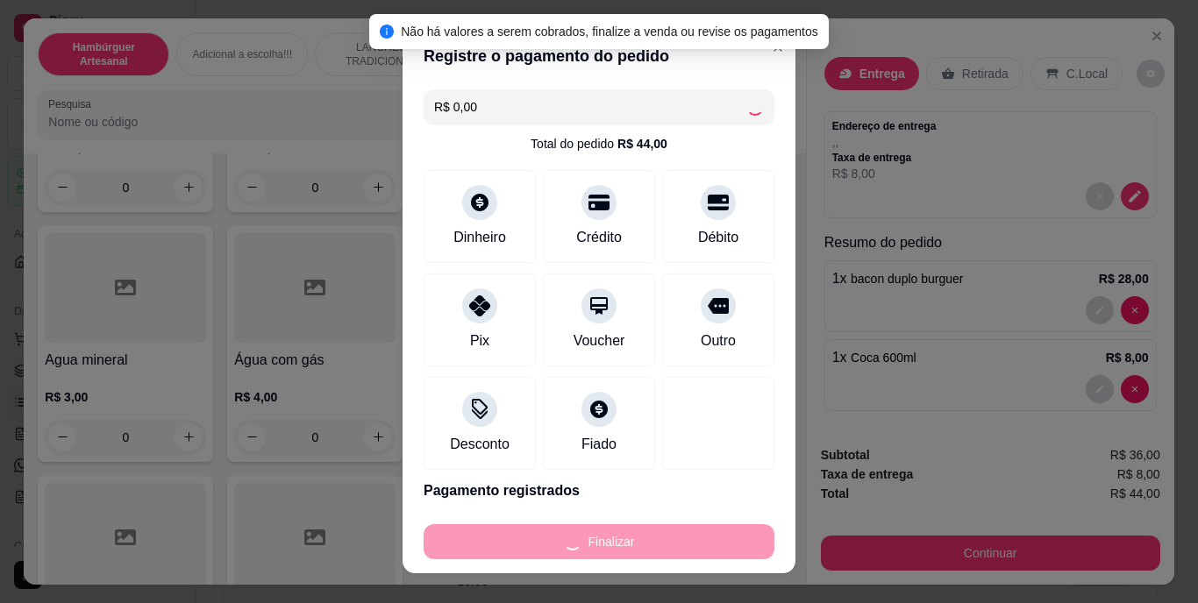
type input "0"
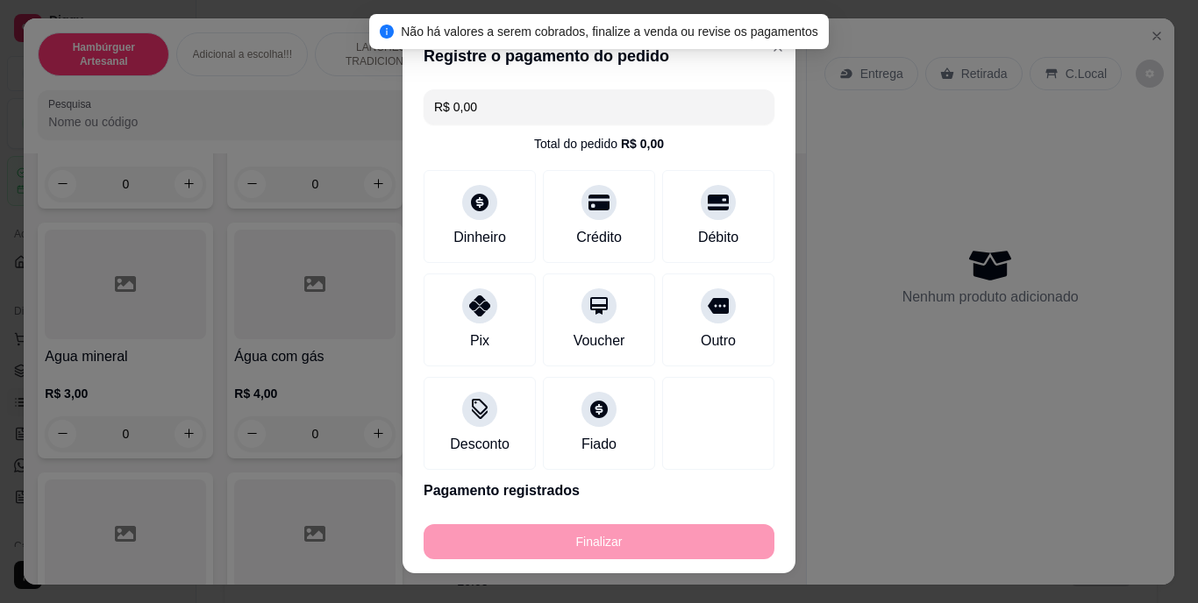
type input "-R$ 44,00"
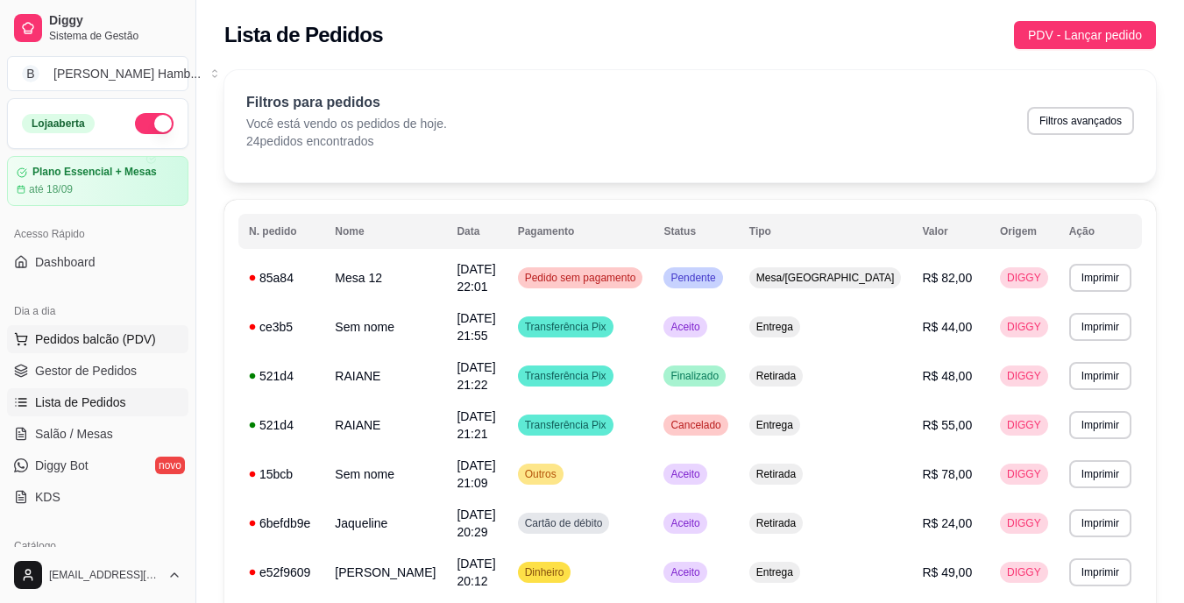
click at [103, 339] on span "Pedidos balcão (PDV)" at bounding box center [95, 340] width 121 height 18
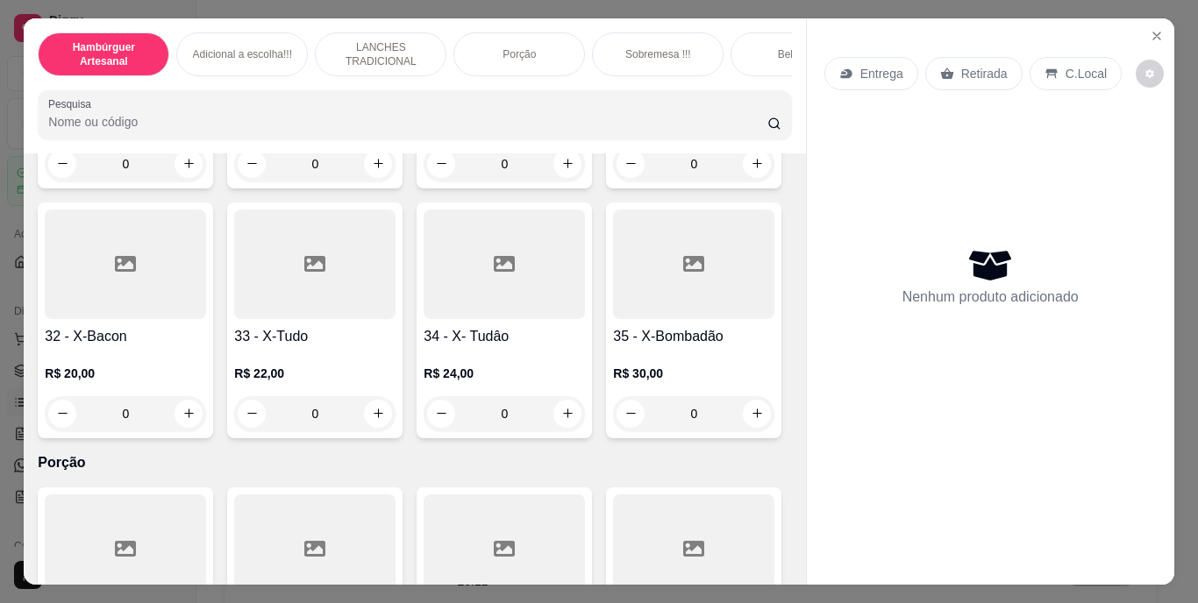
scroll to position [2806, 0]
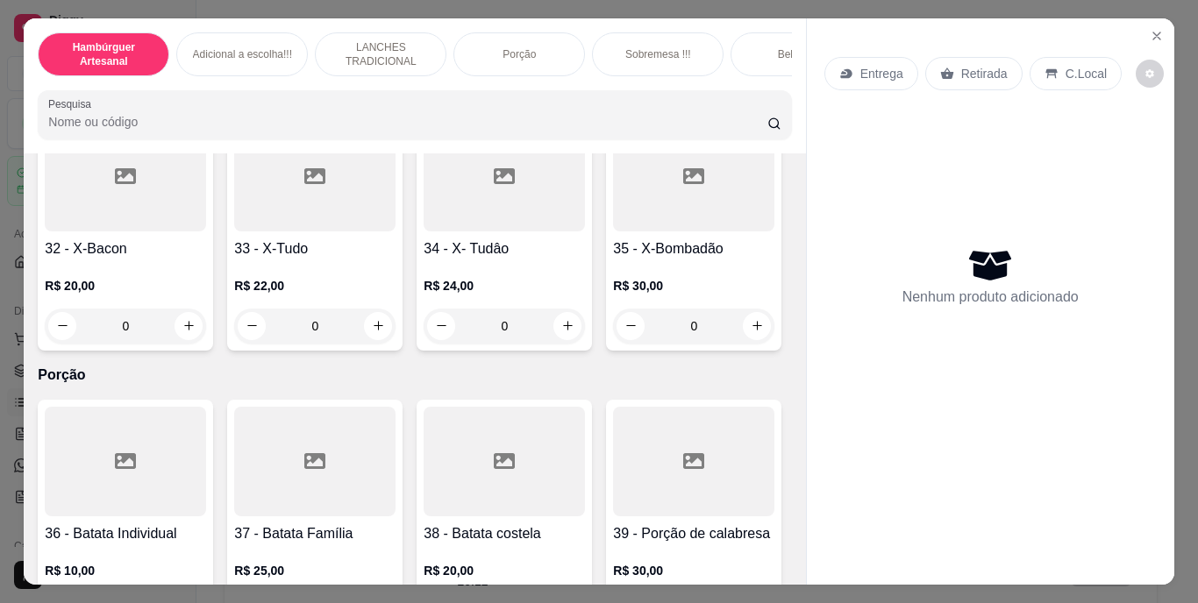
type input "1"
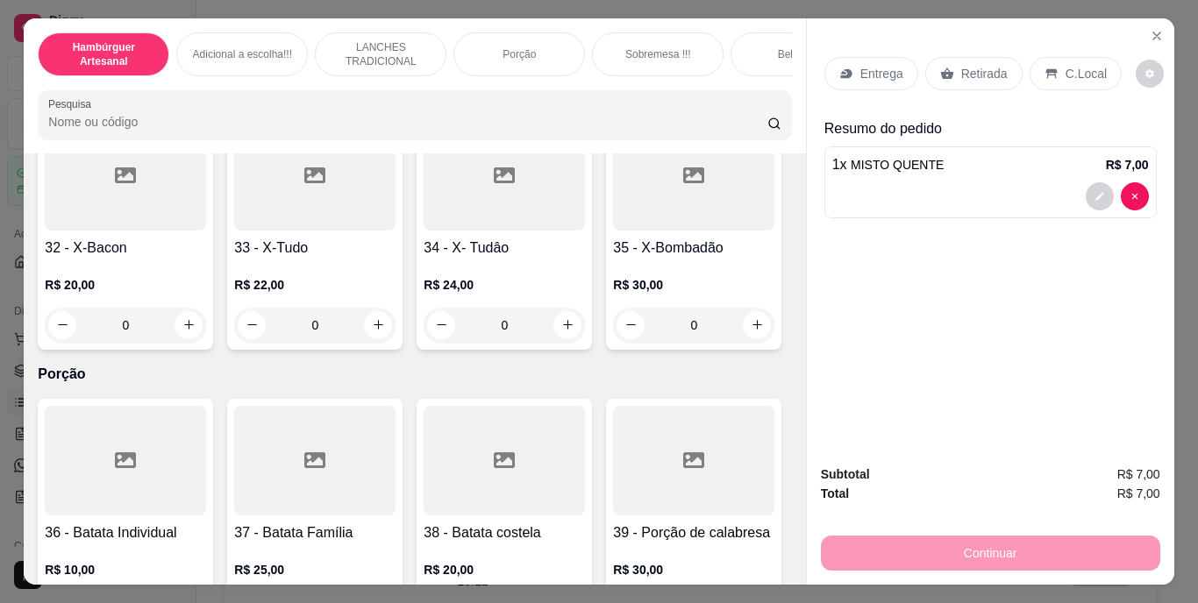
scroll to position [2456, 0]
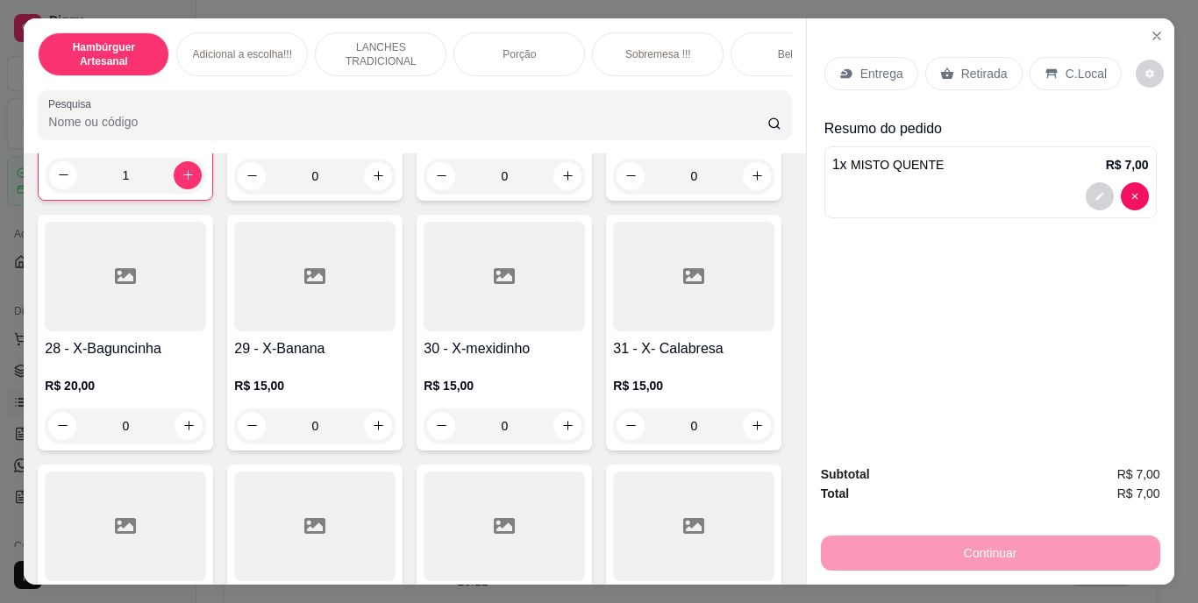
type input "1"
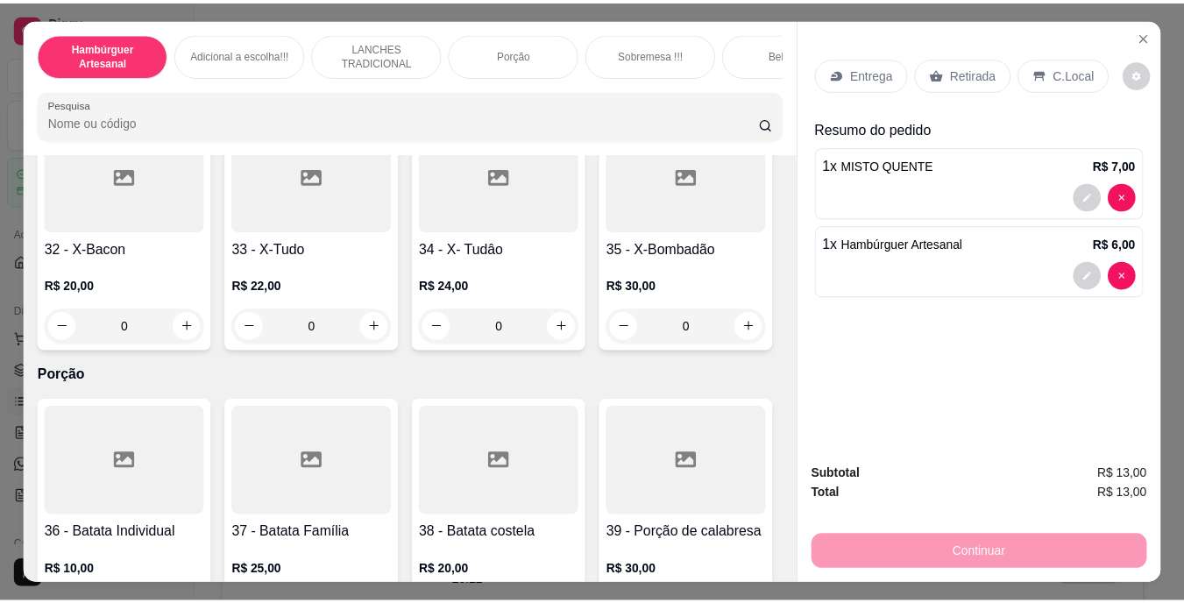
scroll to position [3070, 0]
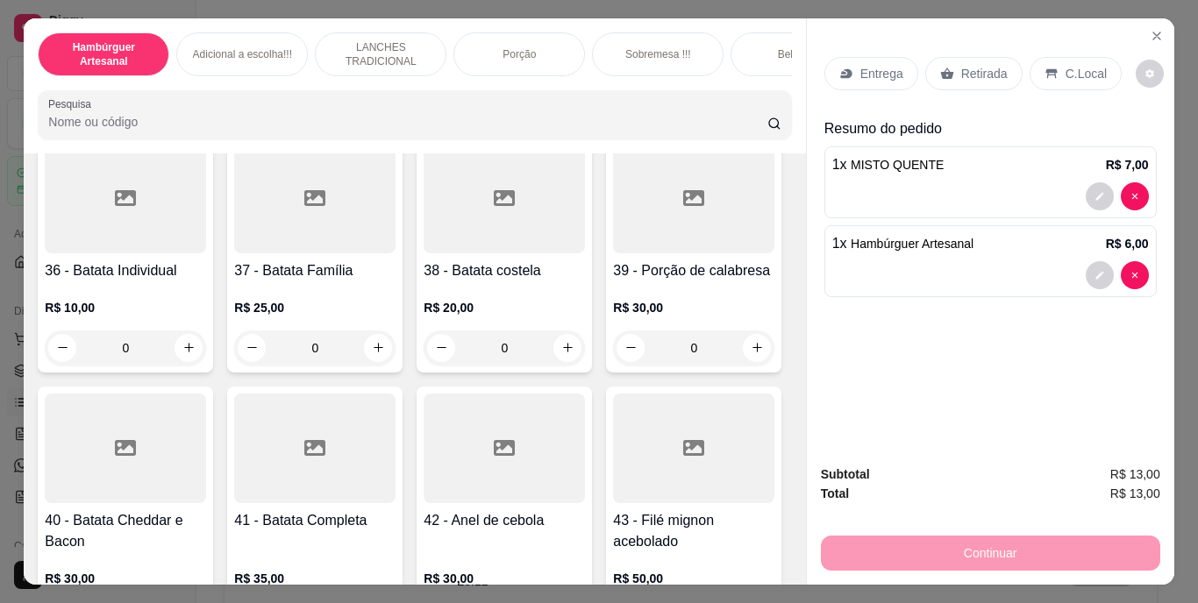
type input "1"
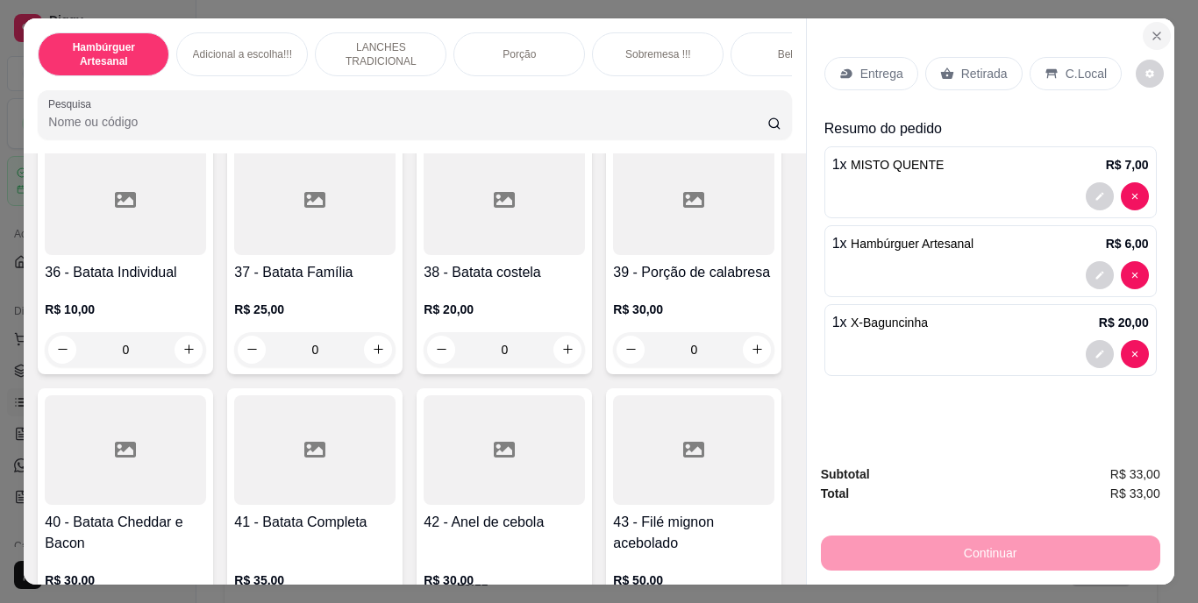
click at [1157, 22] on button "Close" at bounding box center [1156, 36] width 28 height 28
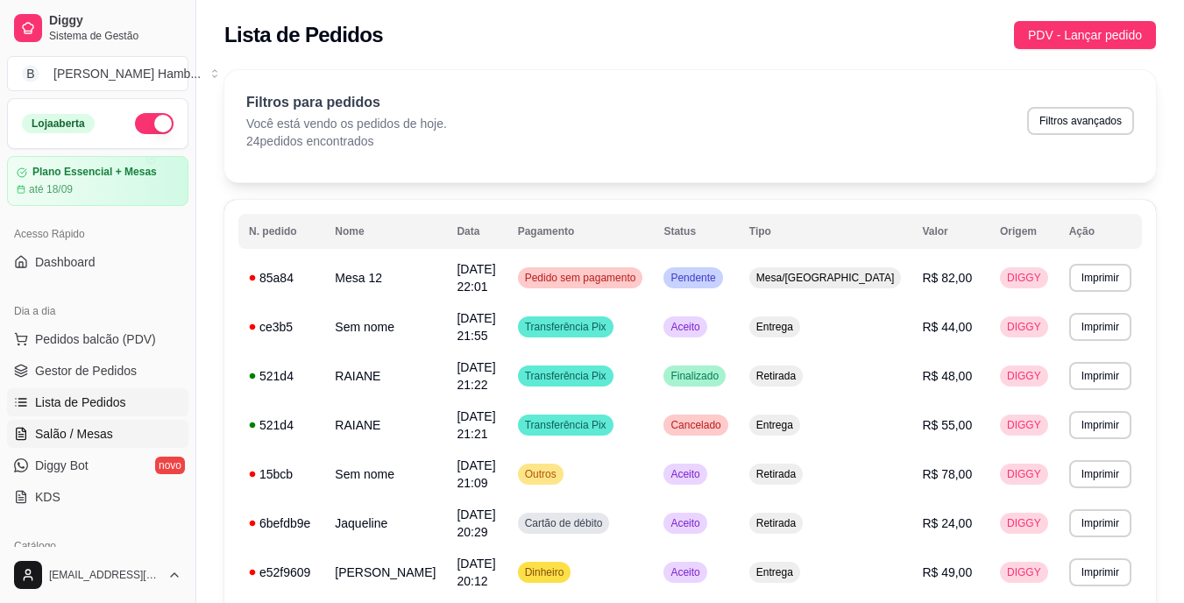
click at [139, 428] on link "Salão / Mesas" at bounding box center [97, 434] width 181 height 28
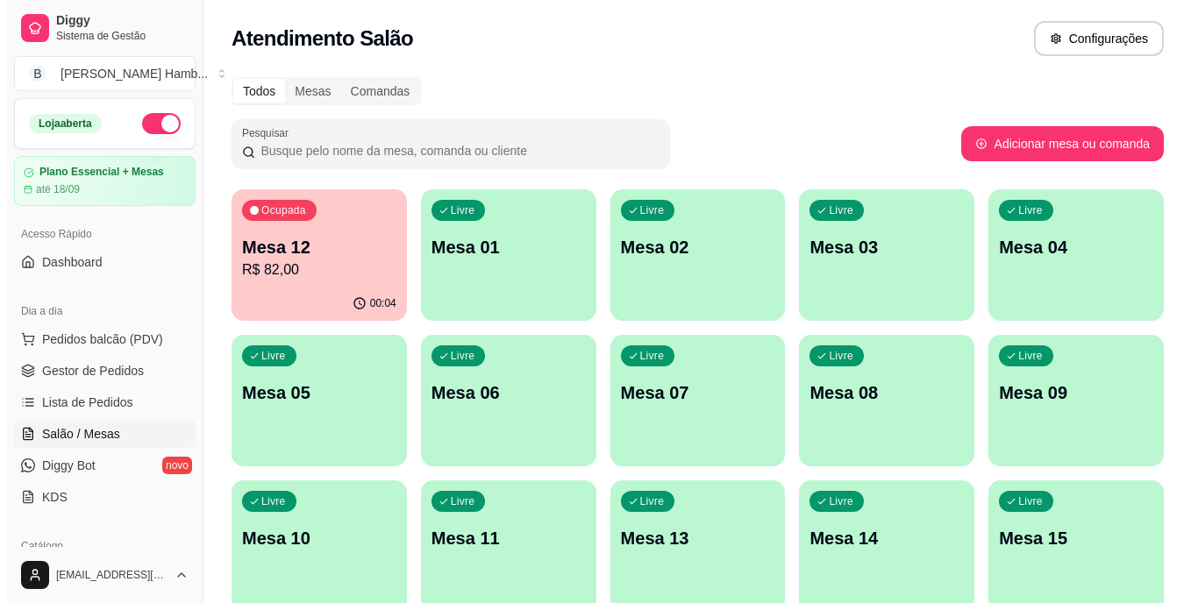
scroll to position [88, 0]
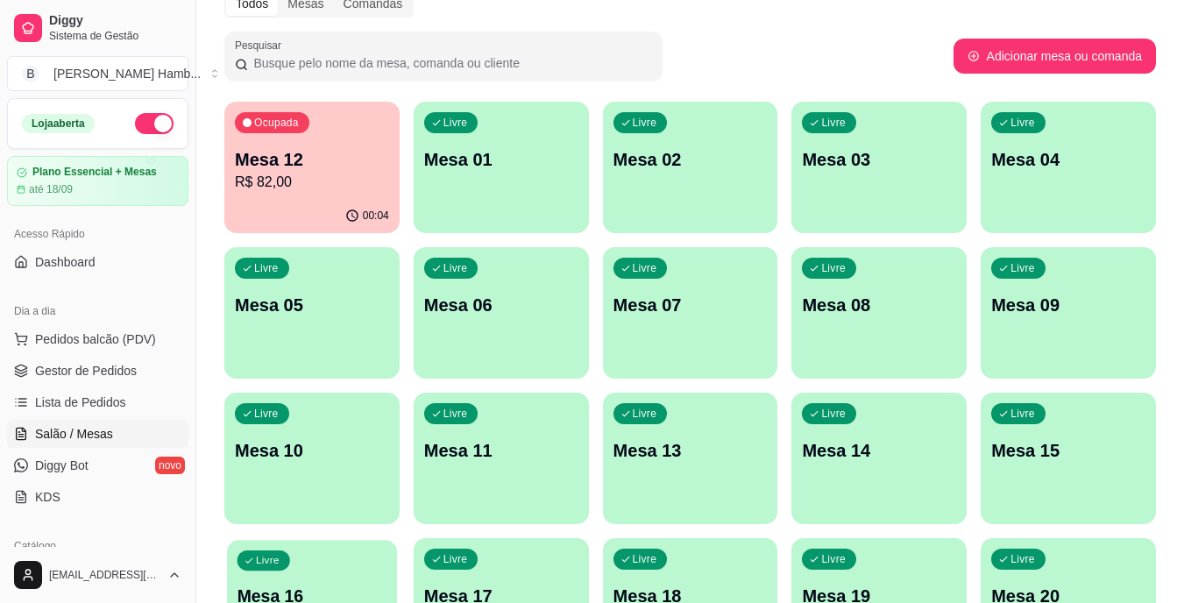
click at [283, 593] on p "Mesa 16" at bounding box center [313, 597] width 150 height 24
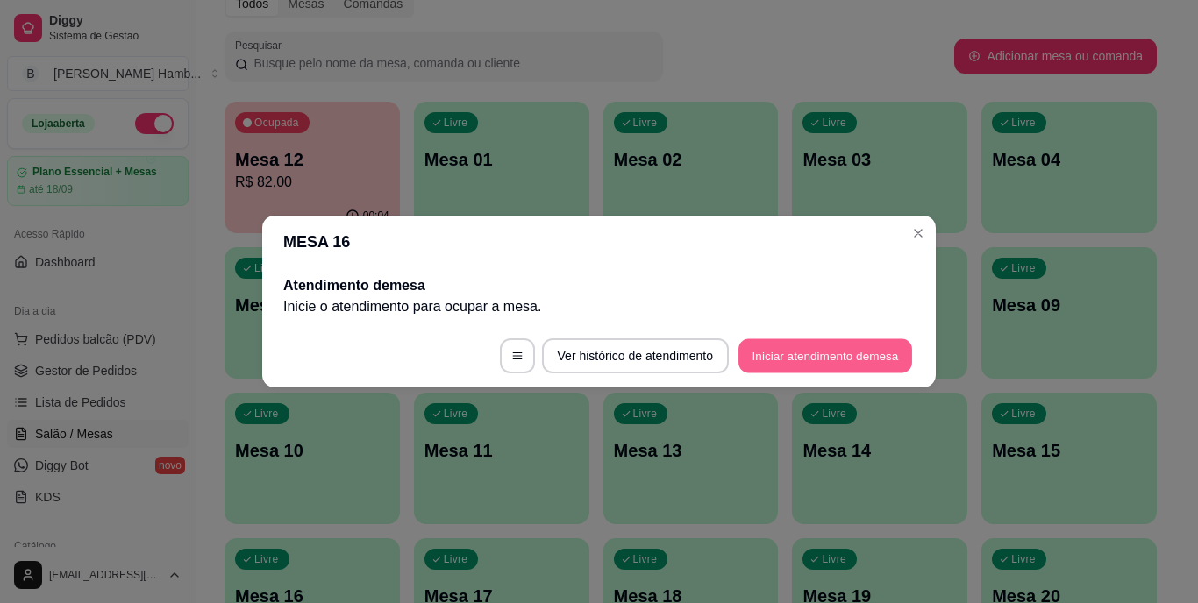
click at [743, 346] on button "Iniciar atendimento de mesa" at bounding box center [825, 356] width 174 height 34
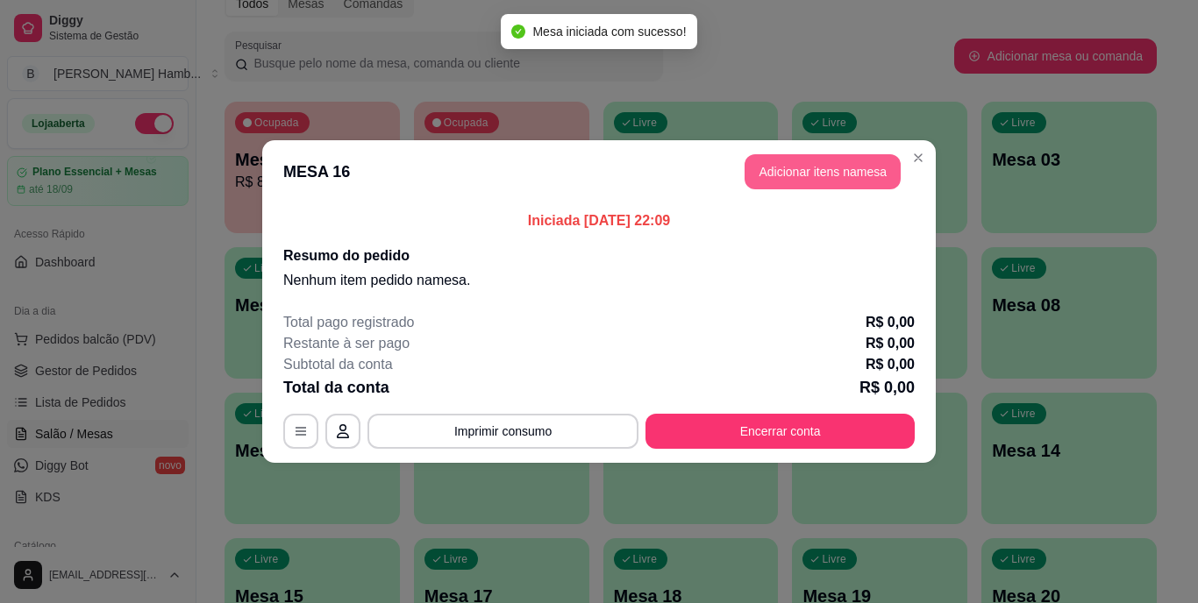
click at [818, 161] on button "Adicionar itens na mesa" at bounding box center [822, 171] width 156 height 35
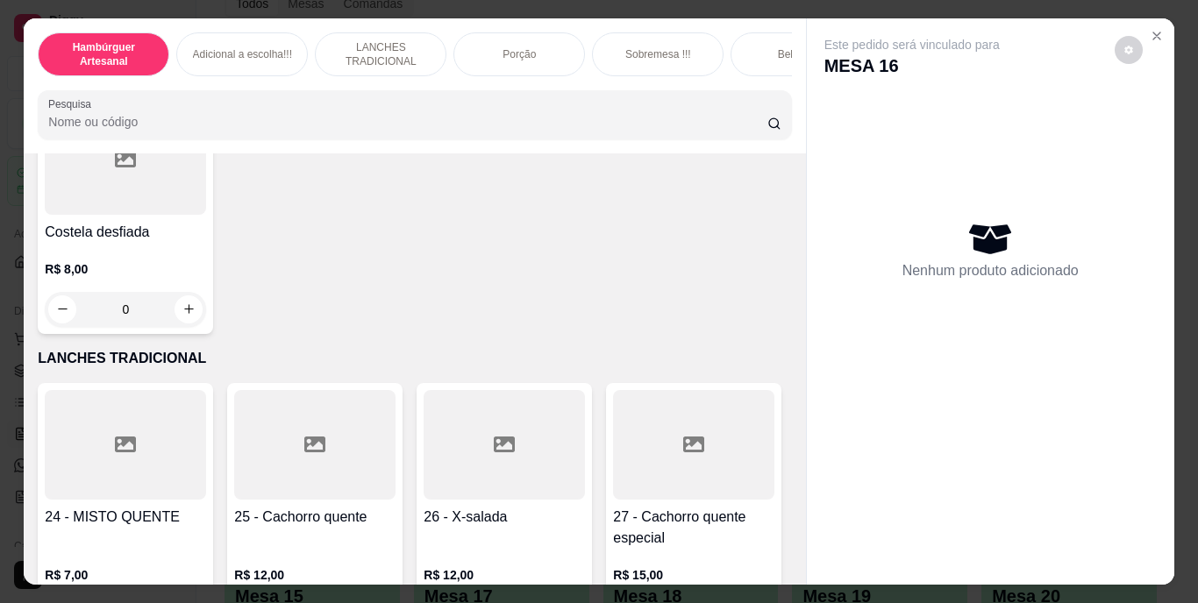
scroll to position [2455, 0]
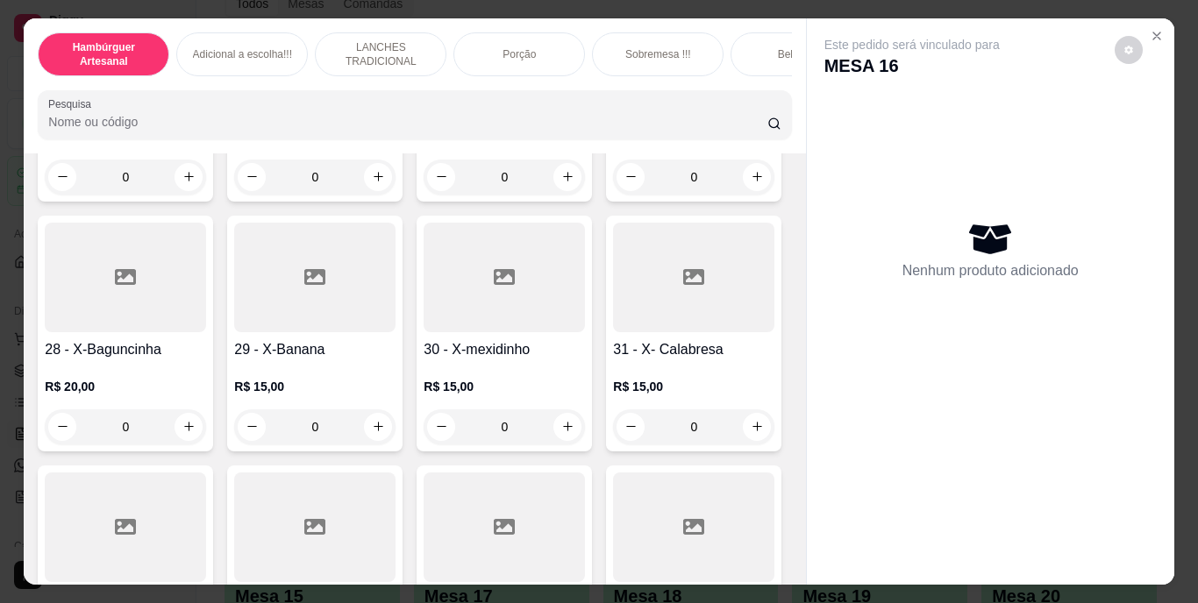
type input "1"
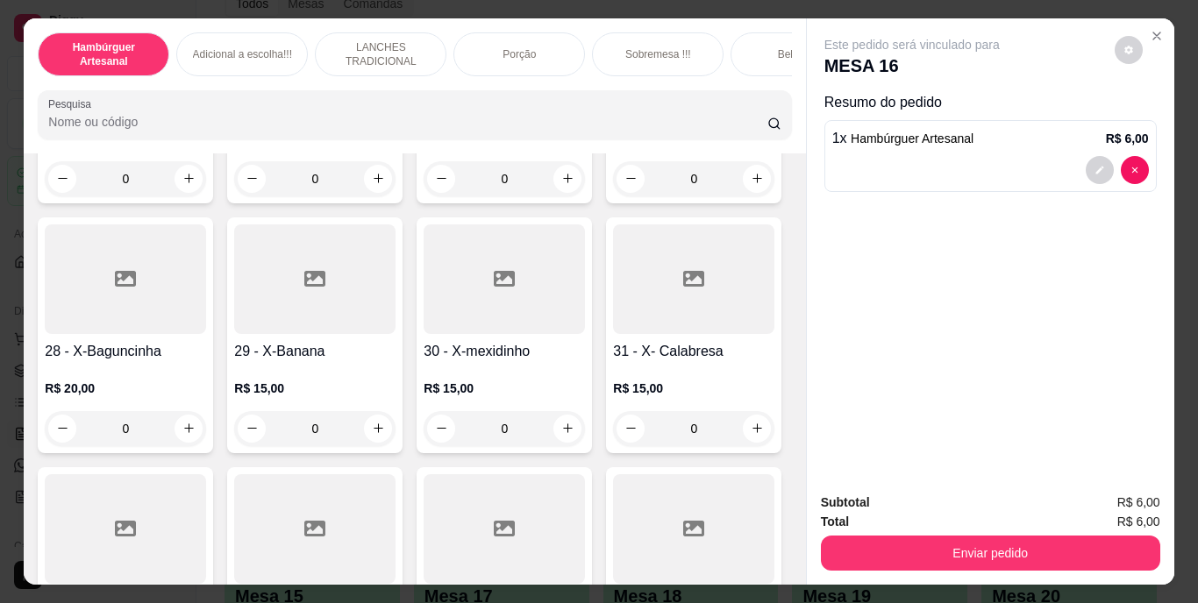
scroll to position [2631, 0]
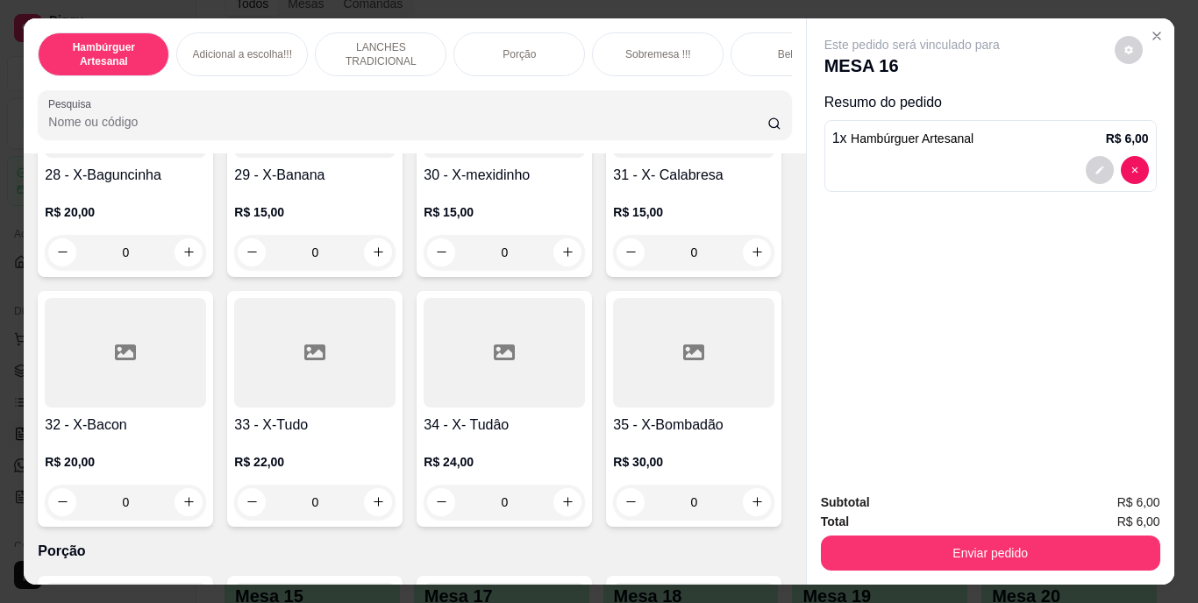
click at [181, 17] on button "increase-product-quantity" at bounding box center [188, 3] width 28 height 28
type input "1"
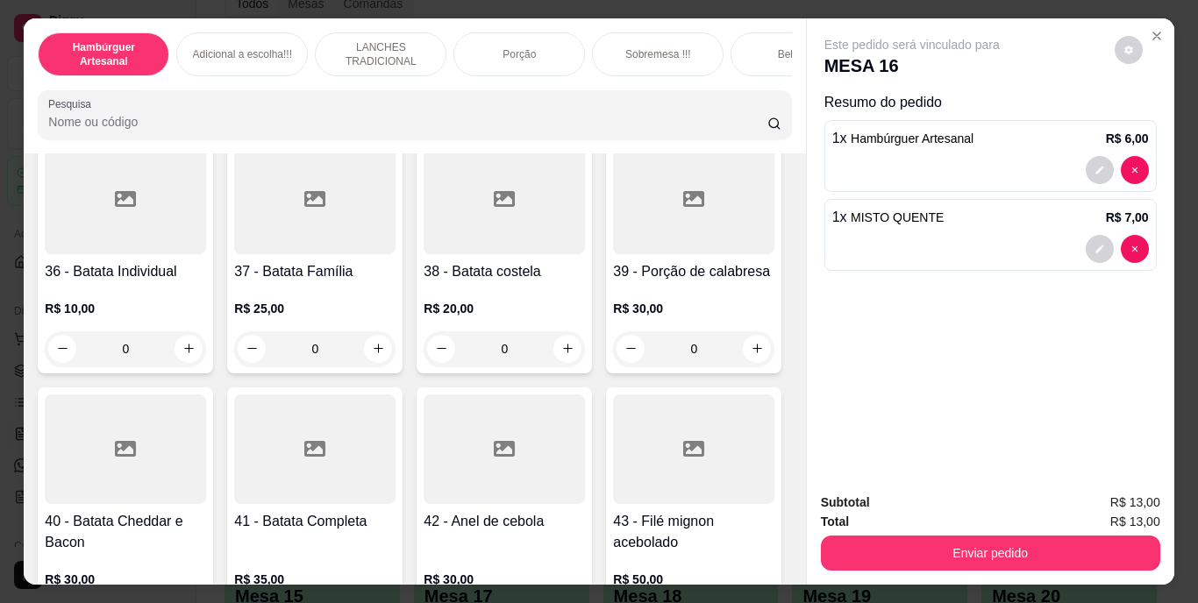
scroll to position [2982, 0]
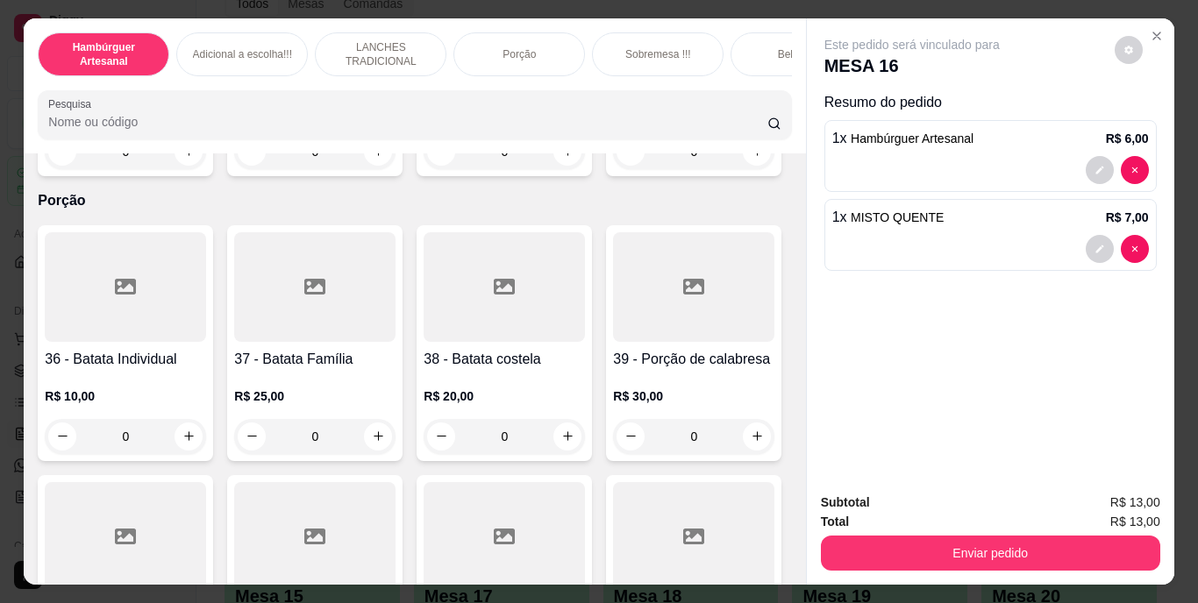
type input "1"
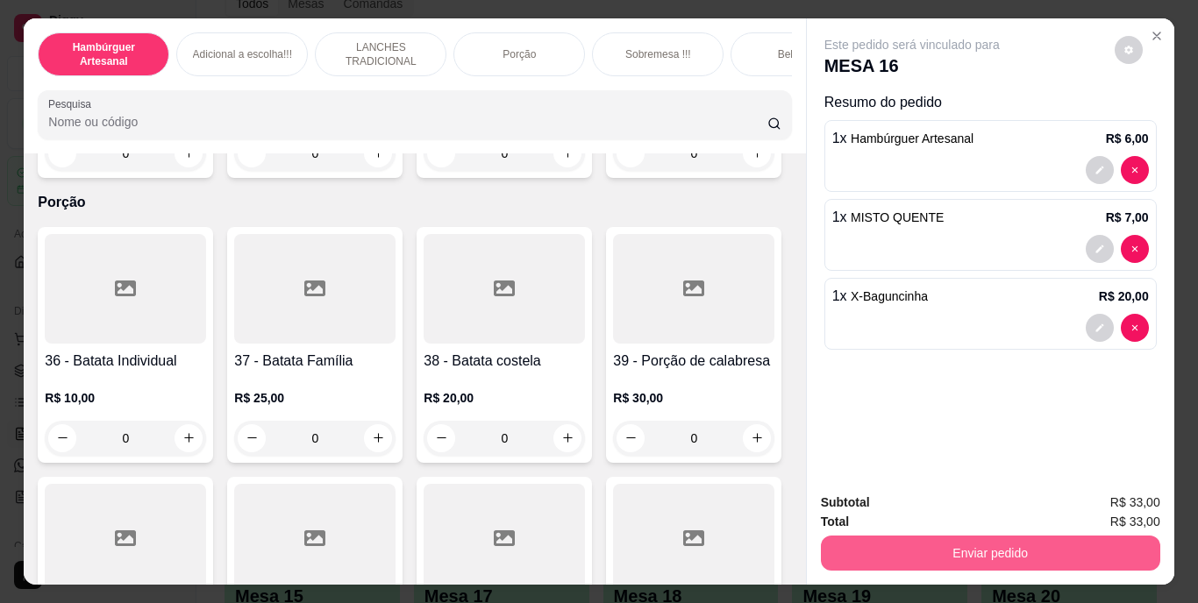
click at [901, 551] on button "Enviar pedido" at bounding box center [990, 553] width 339 height 35
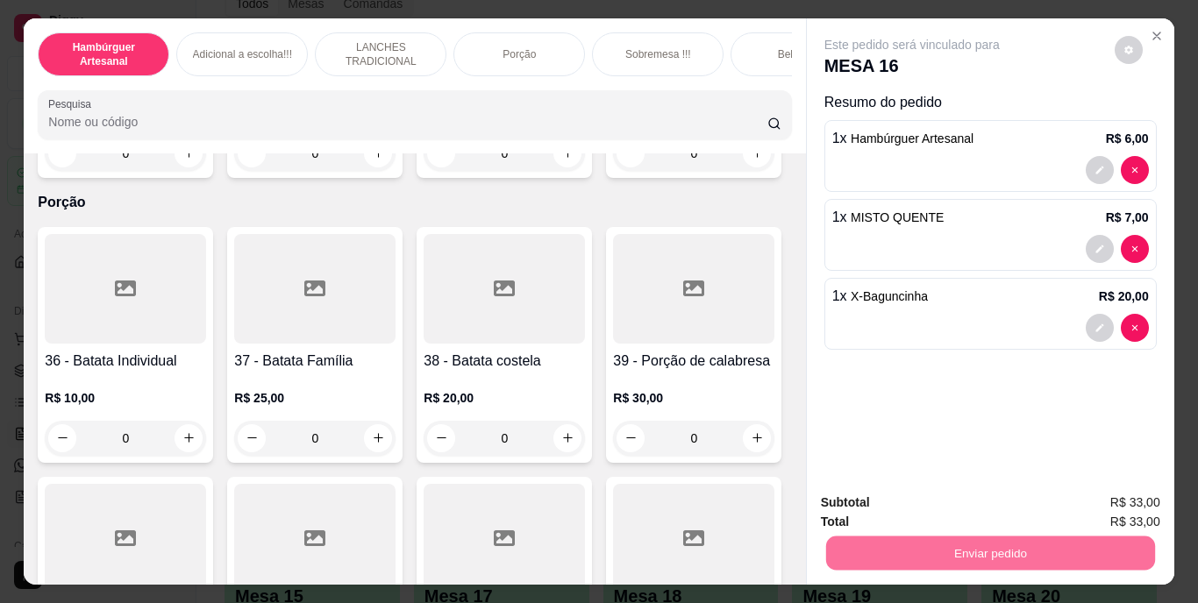
click at [883, 500] on button "Não registrar e enviar pedido" at bounding box center [932, 503] width 182 height 33
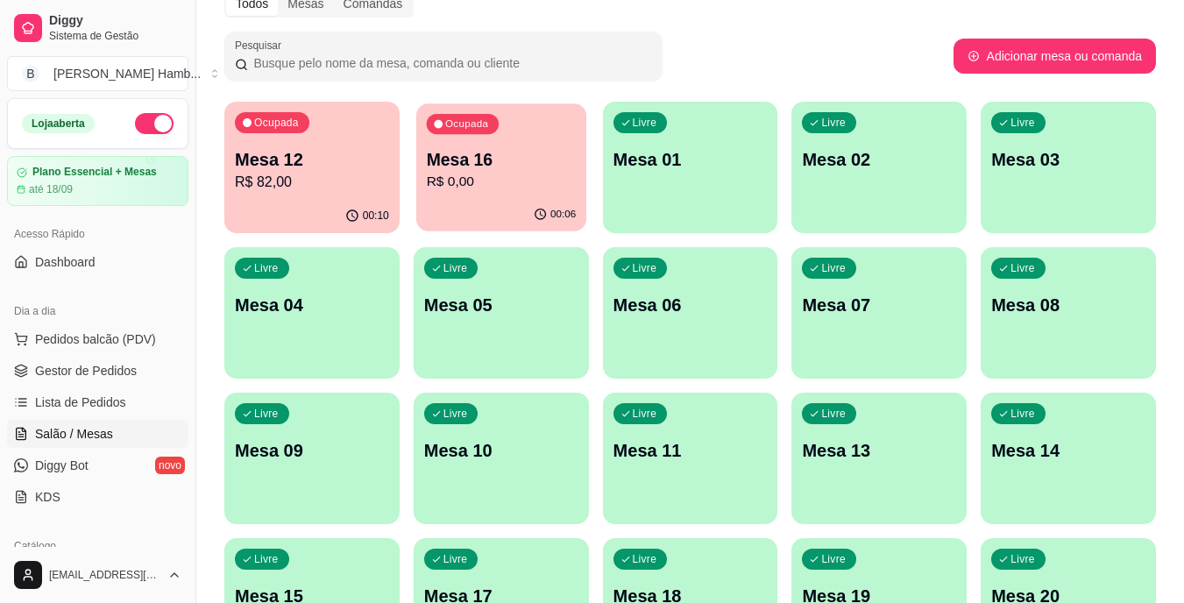
click at [459, 162] on p "Mesa 16" at bounding box center [501, 160] width 150 height 24
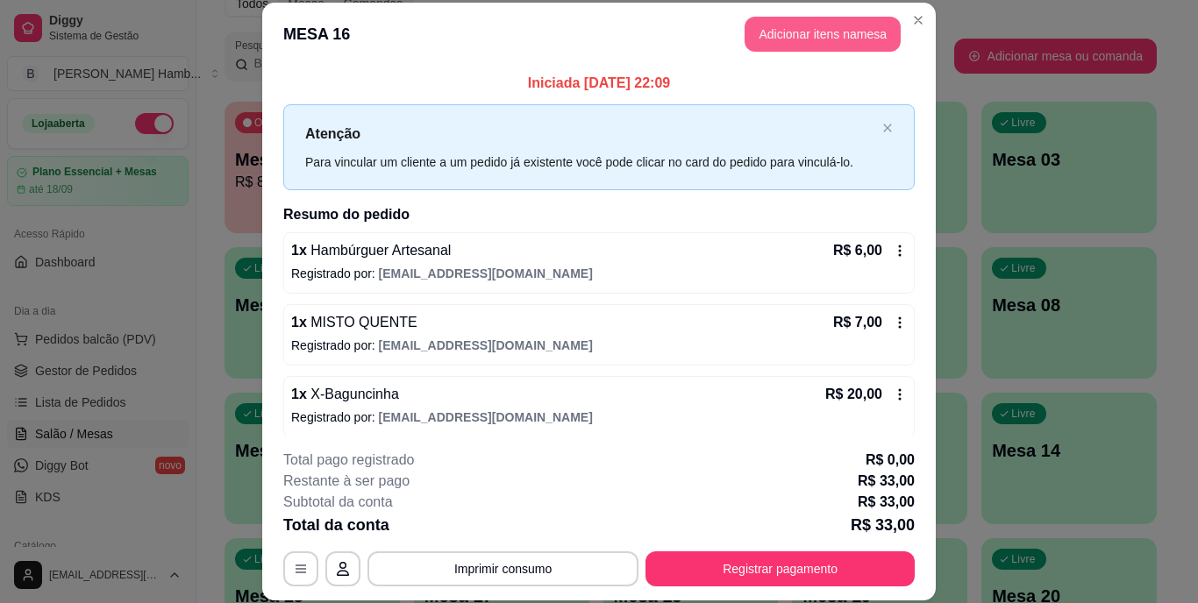
click at [860, 25] on button "Adicionar itens na mesa" at bounding box center [822, 34] width 156 height 35
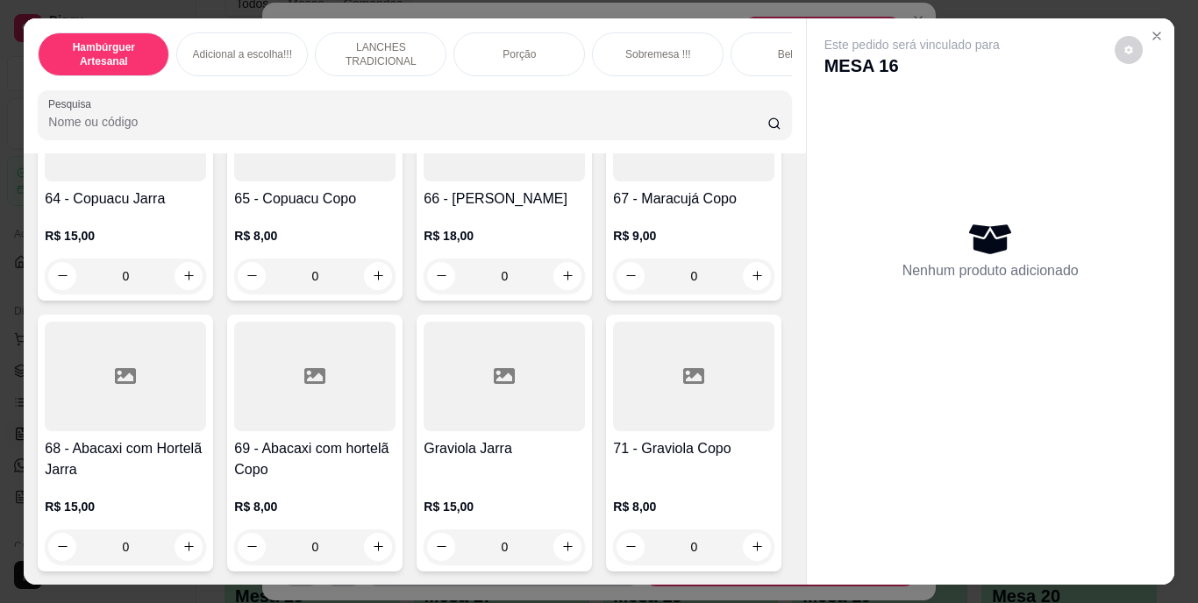
scroll to position [6225, 0]
type input "1"
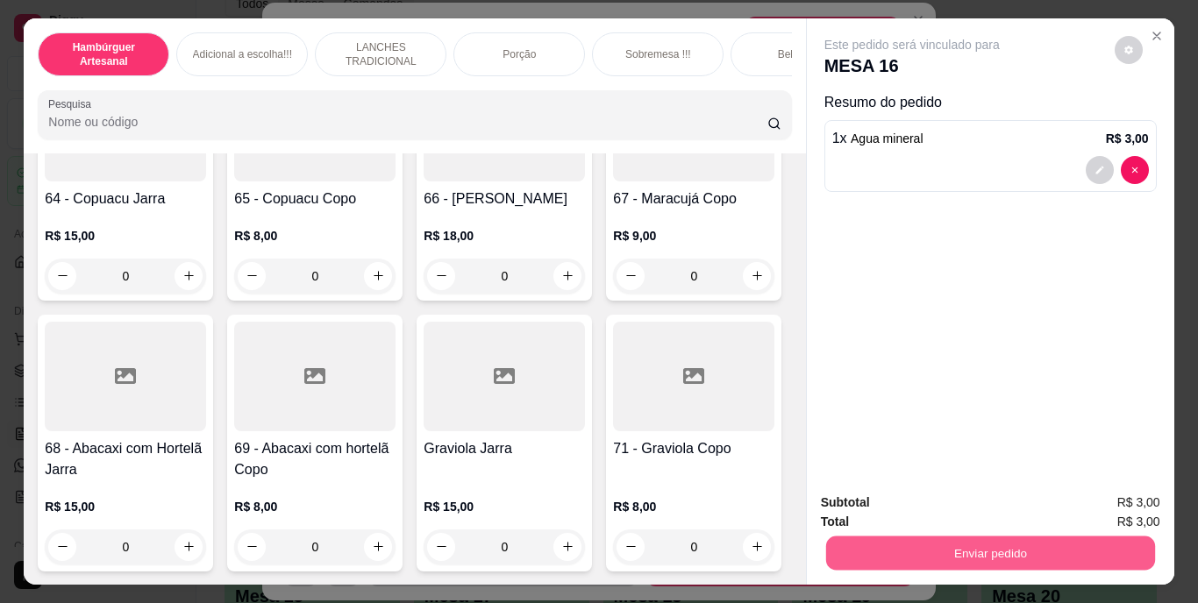
click at [864, 537] on button "Enviar pedido" at bounding box center [989, 554] width 329 height 34
click at [873, 505] on button "Não registrar e enviar pedido" at bounding box center [932, 503] width 182 height 33
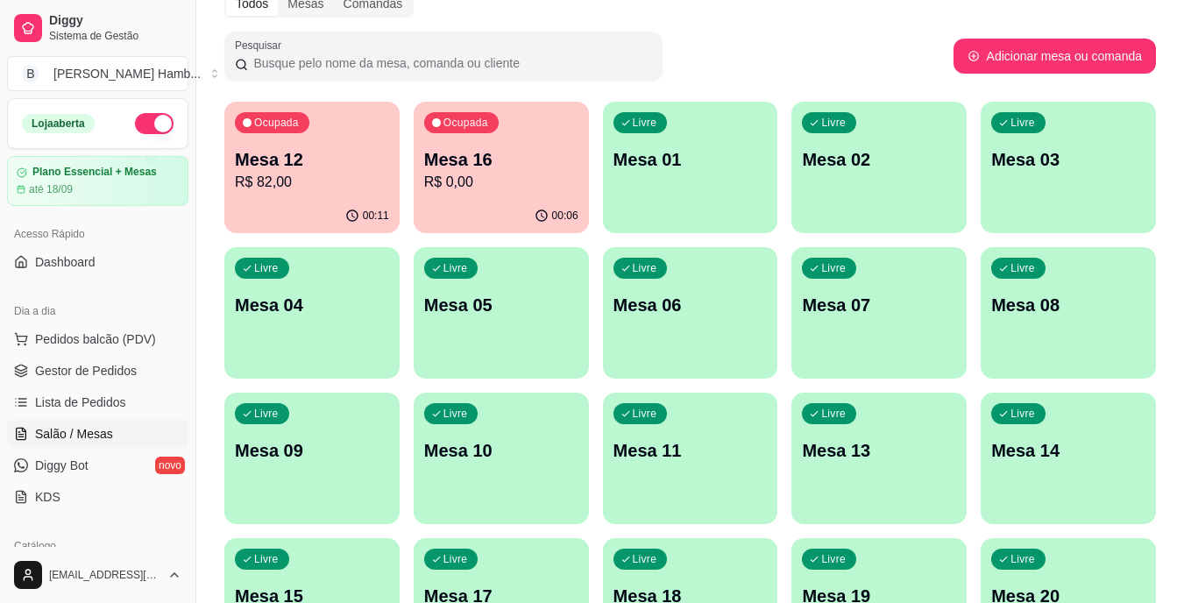
click at [305, 459] on p "Mesa 09" at bounding box center [312, 450] width 154 height 25
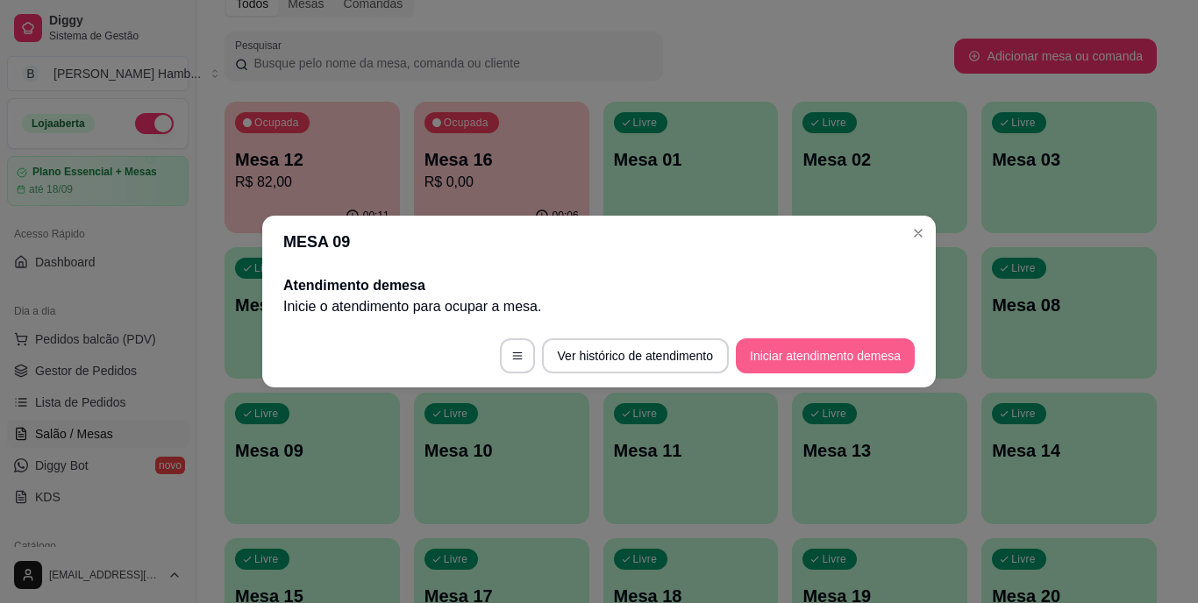
click at [822, 361] on button "Iniciar atendimento de mesa" at bounding box center [825, 355] width 179 height 35
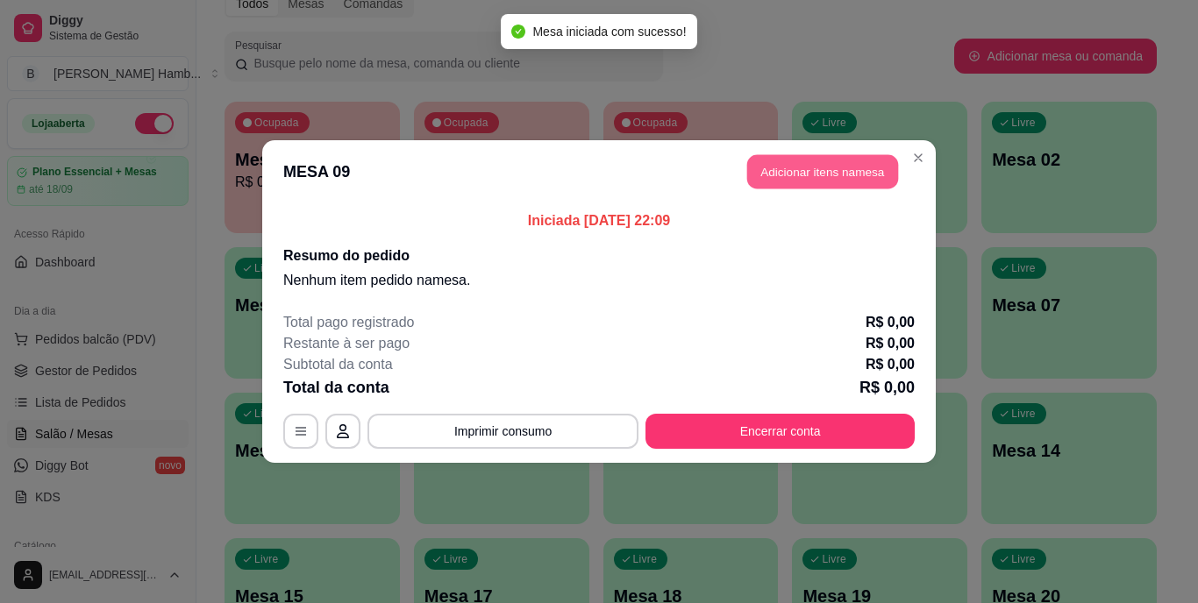
click at [839, 175] on button "Adicionar itens na mesa" at bounding box center [822, 172] width 151 height 34
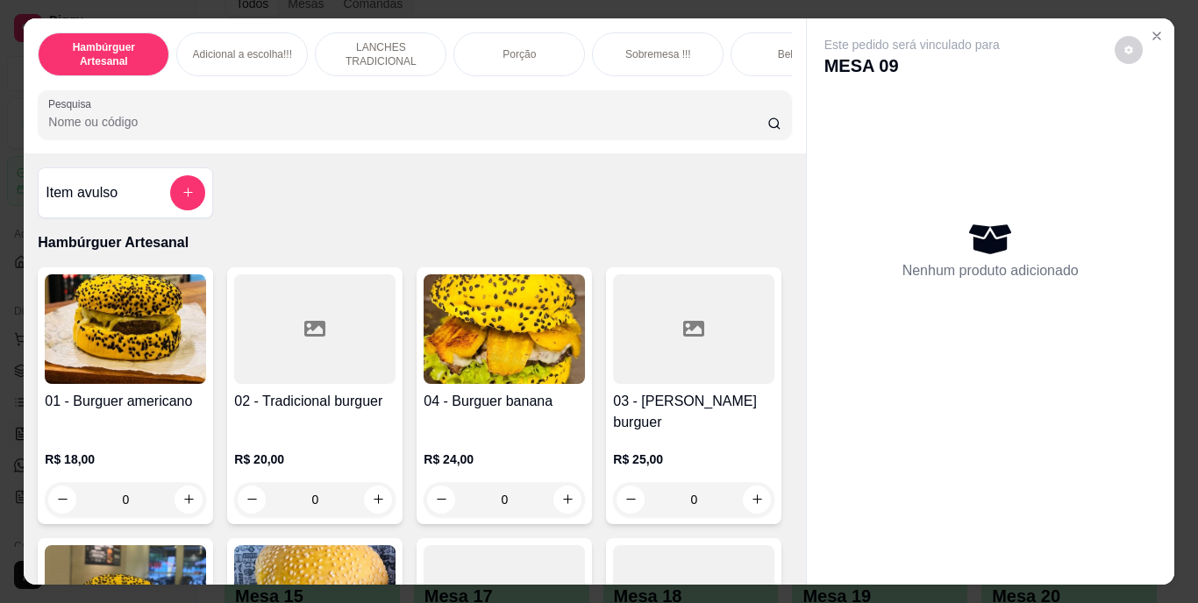
click at [630, 51] on p "Sobremesa !!!" at bounding box center [658, 54] width 66 height 14
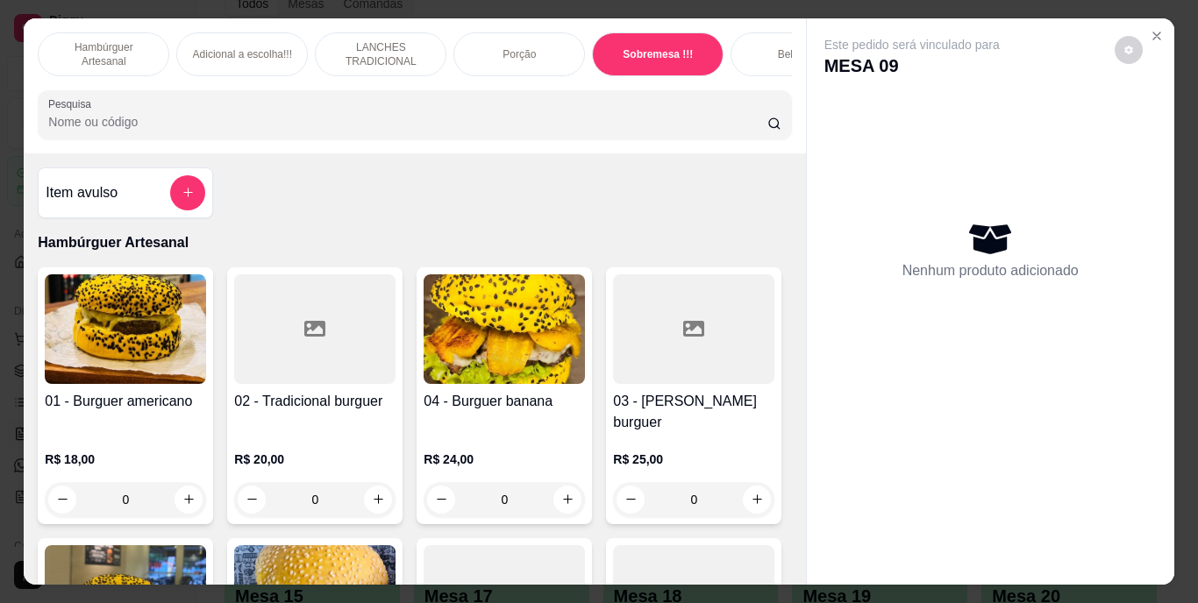
scroll to position [45, 0]
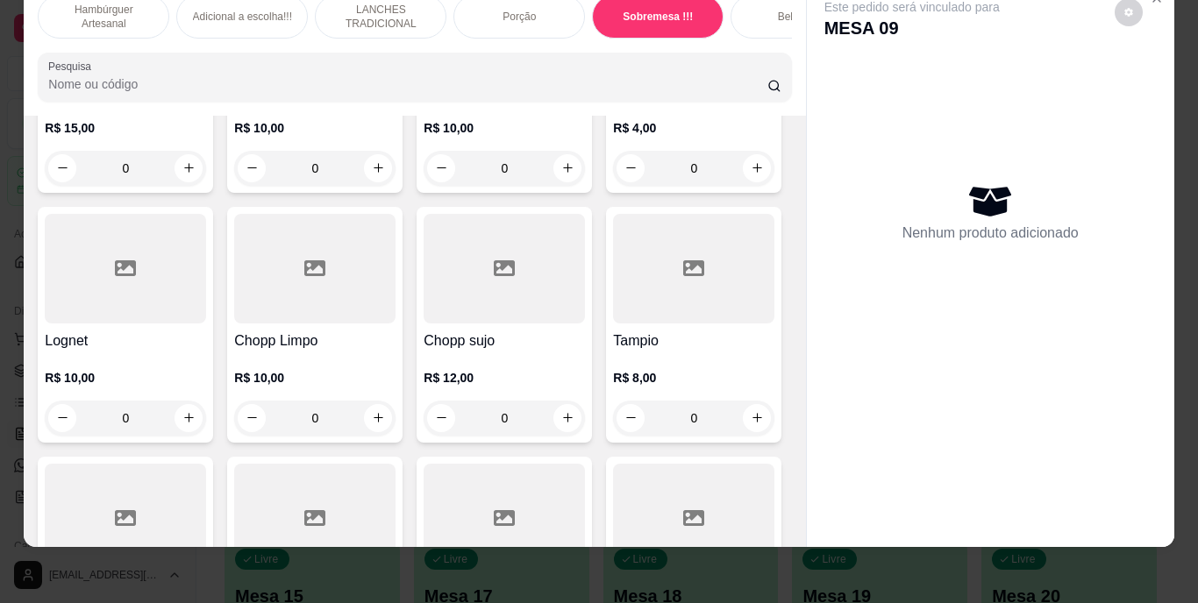
type input "1"
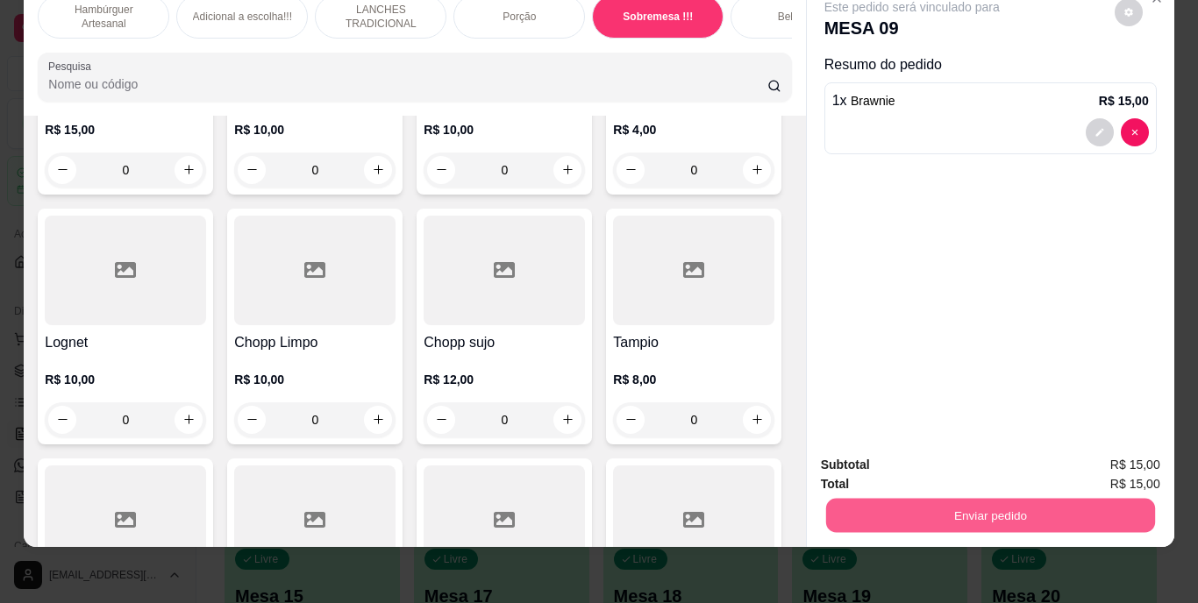
click at [856, 499] on button "Enviar pedido" at bounding box center [989, 516] width 329 height 34
click at [843, 452] on button "Não registrar e enviar pedido" at bounding box center [932, 459] width 182 height 33
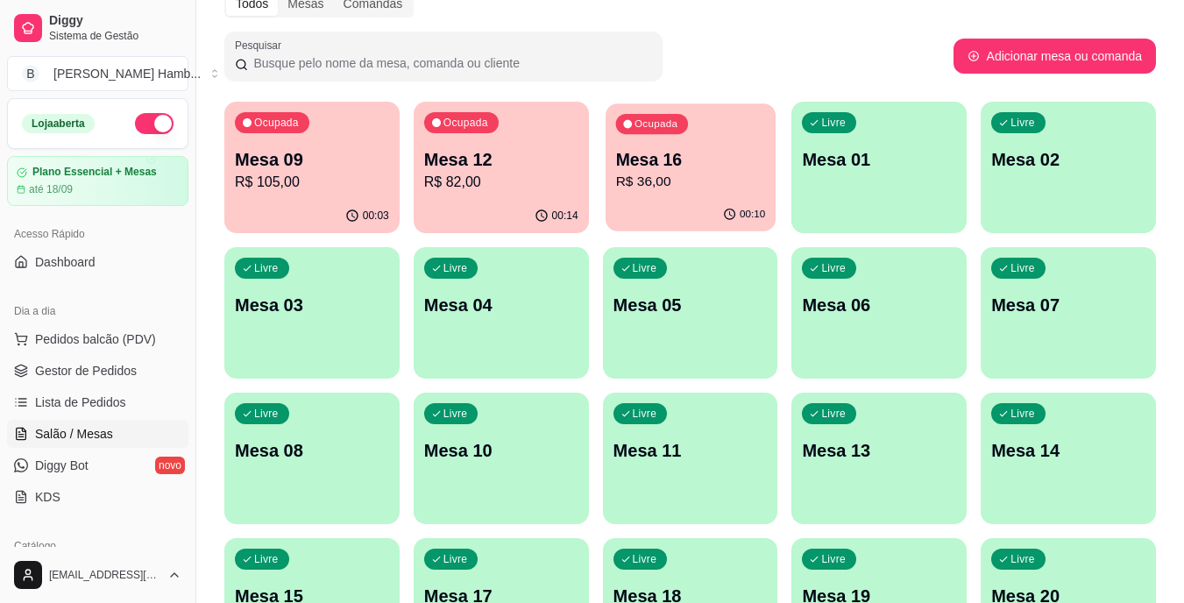
click at [644, 188] on p "R$ 36,00" at bounding box center [690, 182] width 150 height 20
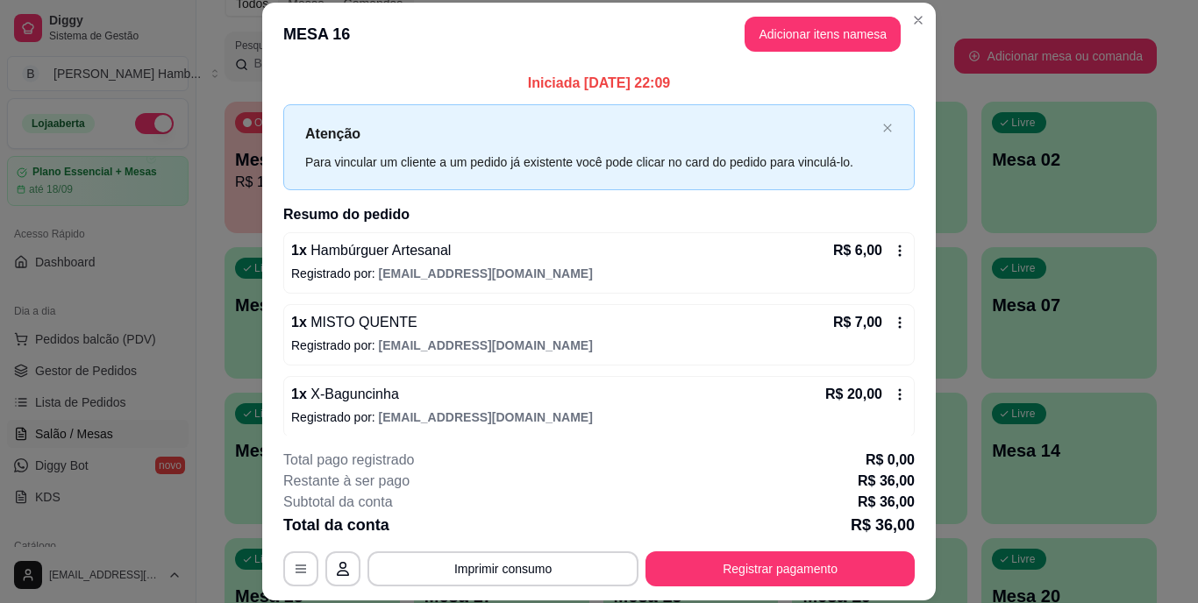
scroll to position [81, 0]
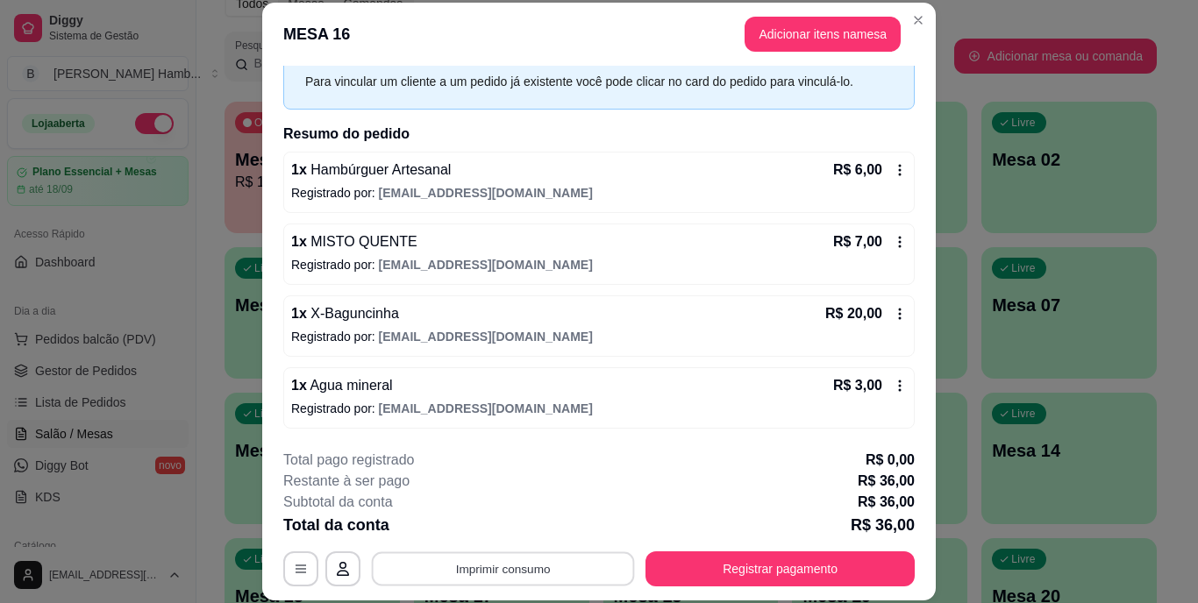
click at [557, 563] on button "Imprimir consumo" at bounding box center [503, 568] width 263 height 34
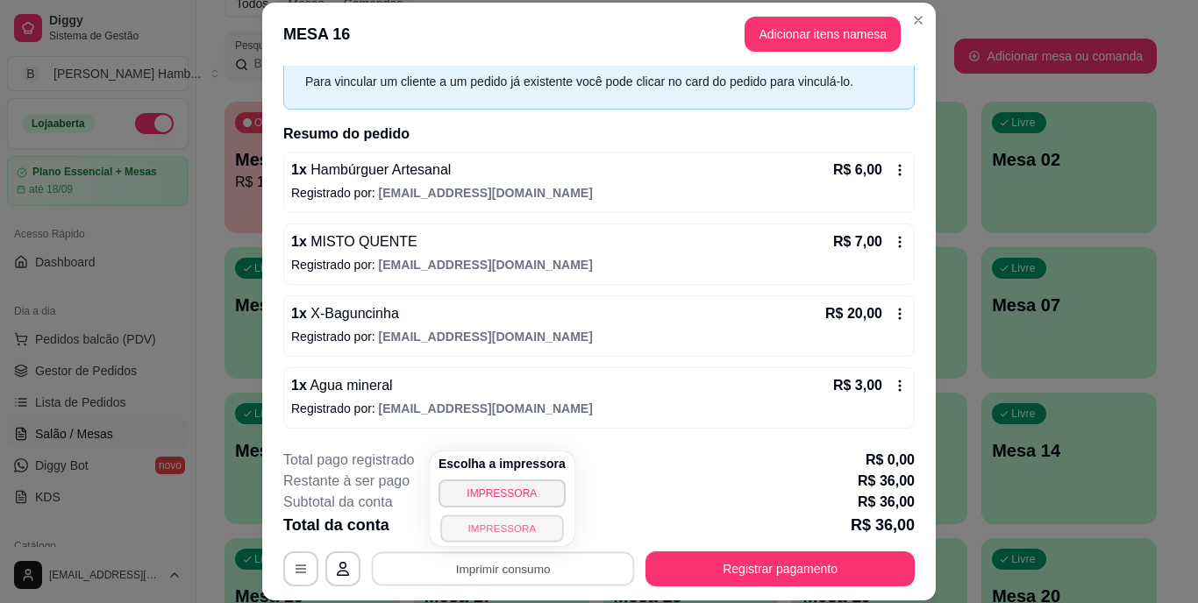
click at [511, 522] on button "IMPRESSORA" at bounding box center [501, 528] width 123 height 27
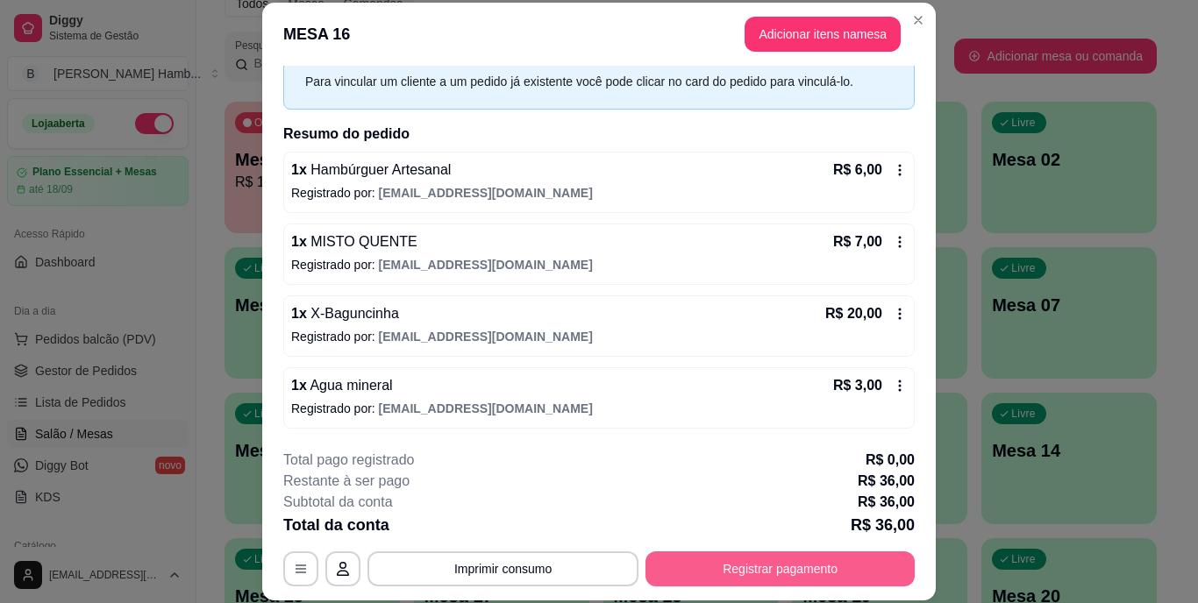
click at [651, 557] on button "Registrar pagamento" at bounding box center [779, 568] width 269 height 35
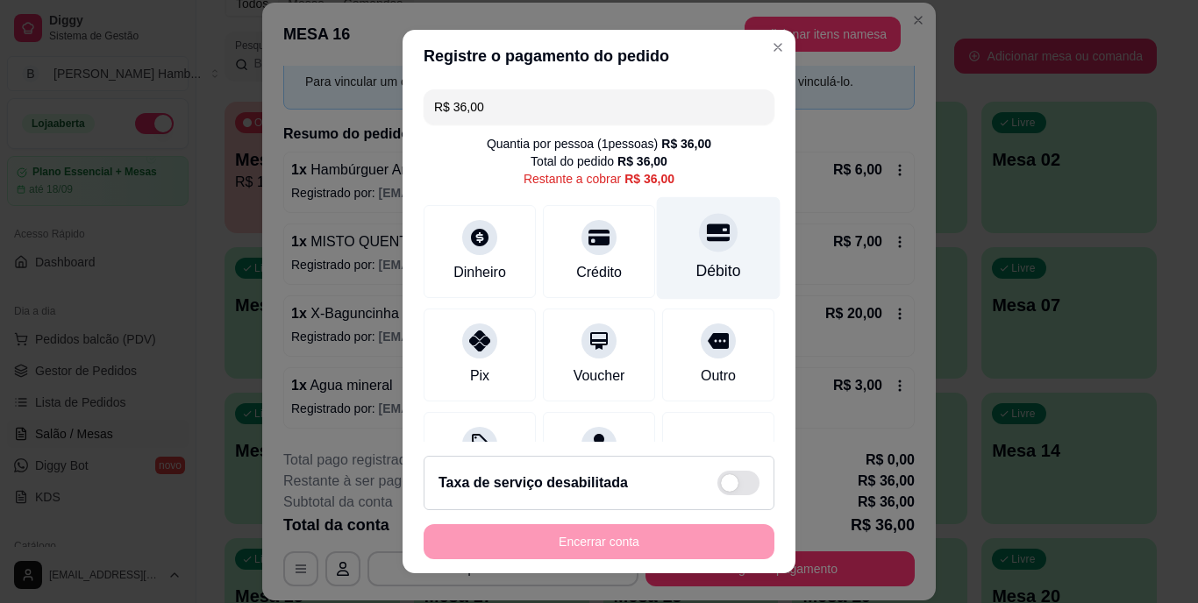
click at [679, 255] on div "Débito" at bounding box center [719, 248] width 124 height 103
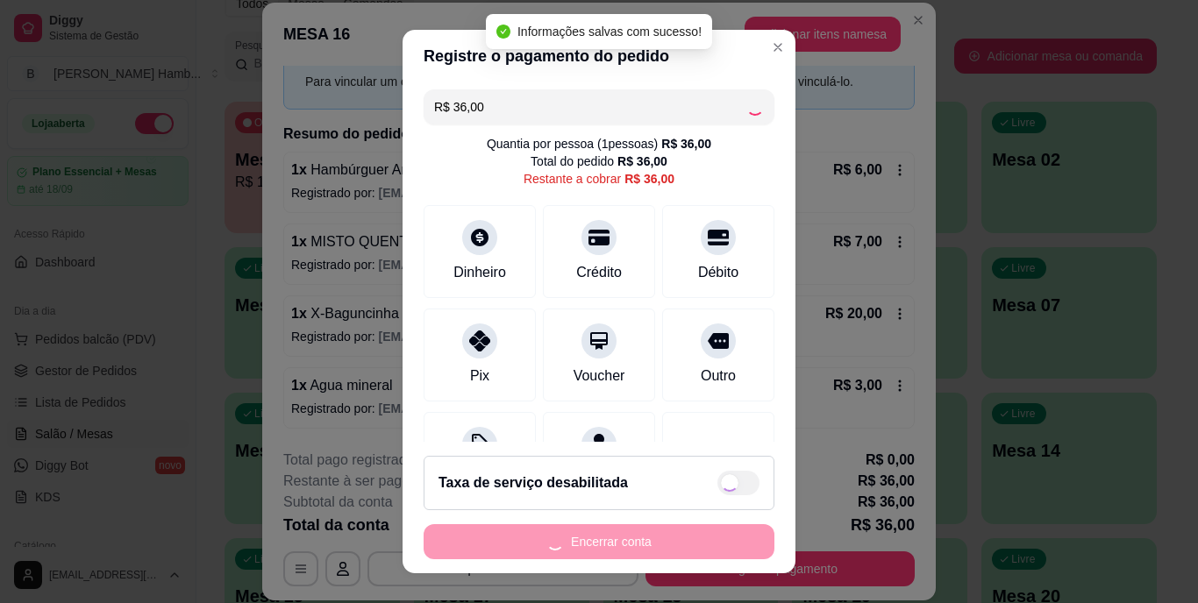
type input "R$ 0,00"
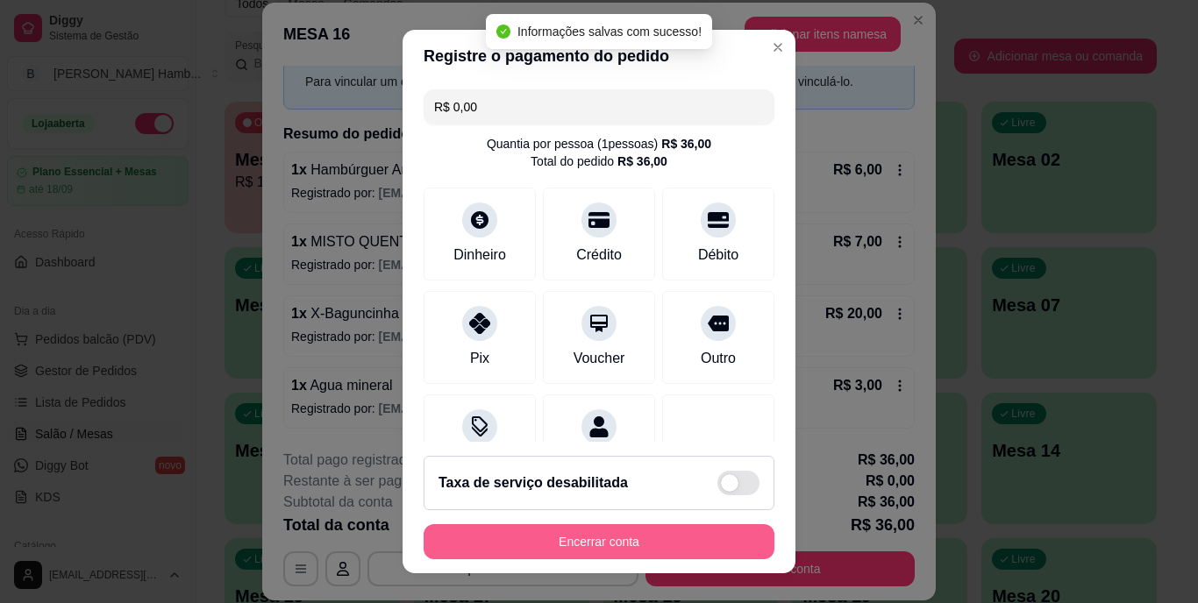
click at [601, 541] on button "Encerrar conta" at bounding box center [598, 541] width 351 height 35
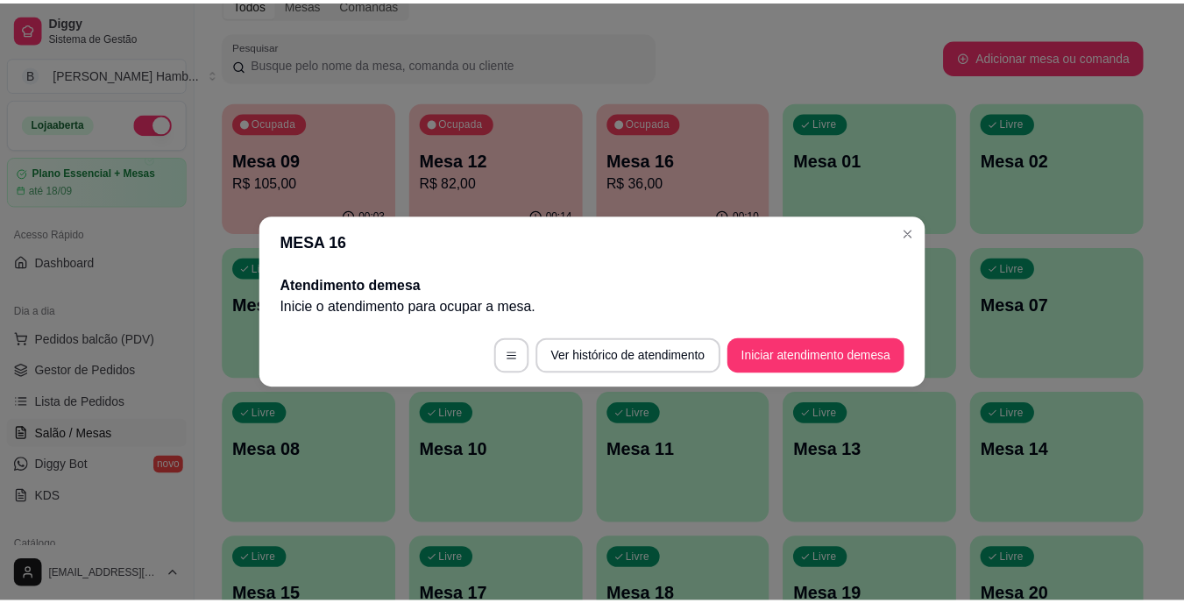
scroll to position [0, 0]
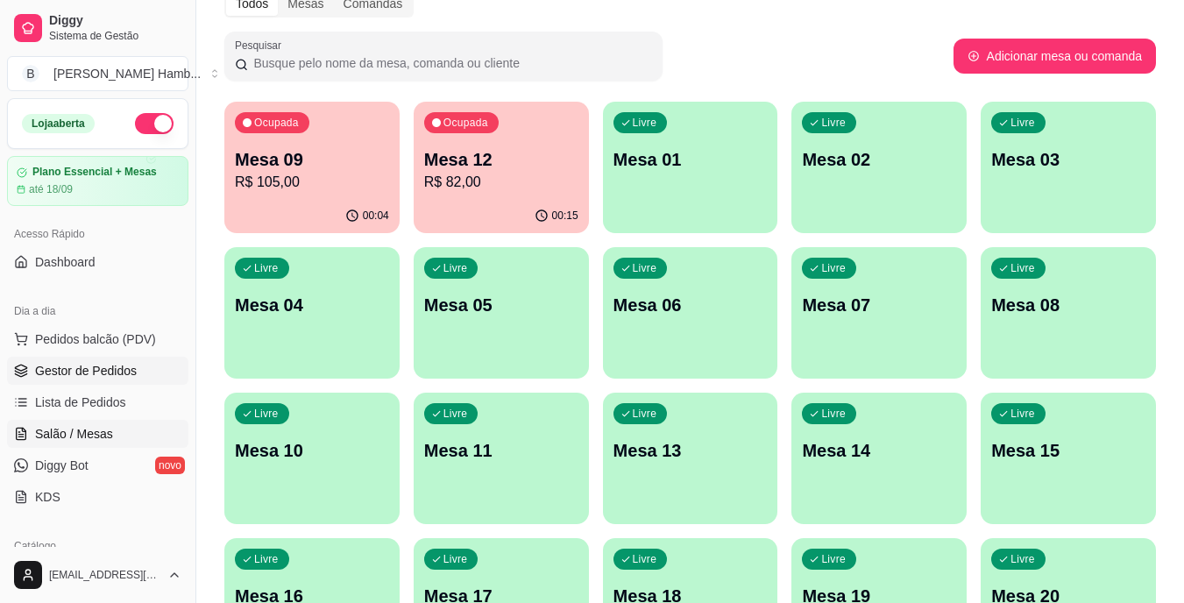
click at [130, 357] on link "Gestor de Pedidos" at bounding box center [97, 371] width 181 height 28
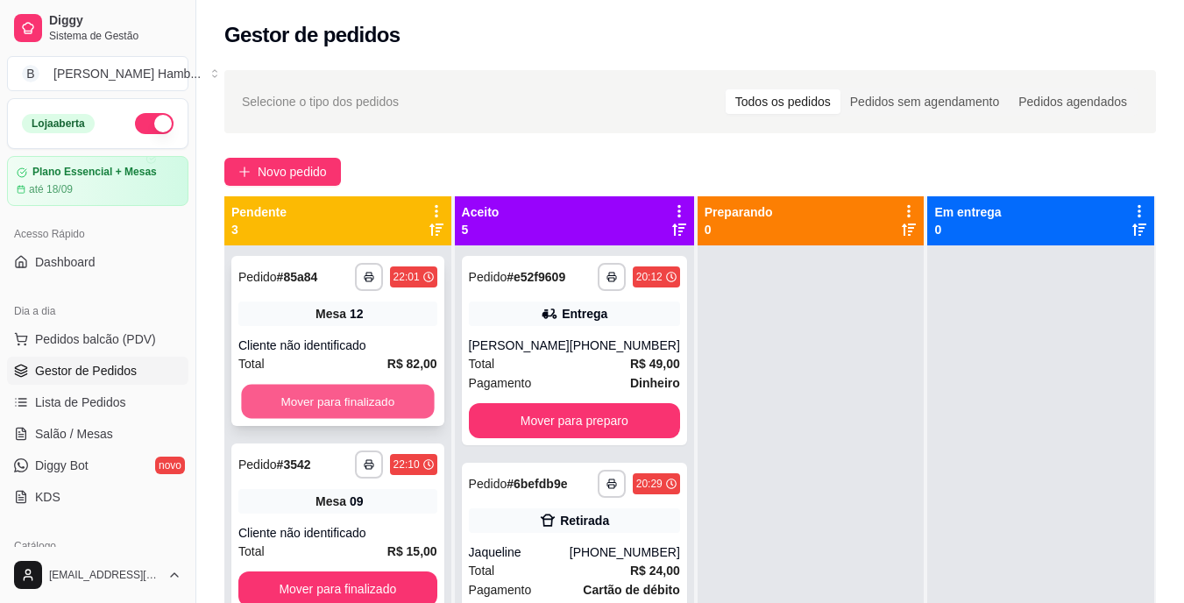
click at [396, 411] on button "Mover para finalizado" at bounding box center [337, 402] width 193 height 34
click at [409, 397] on button "Mover para finalizado" at bounding box center [337, 401] width 199 height 35
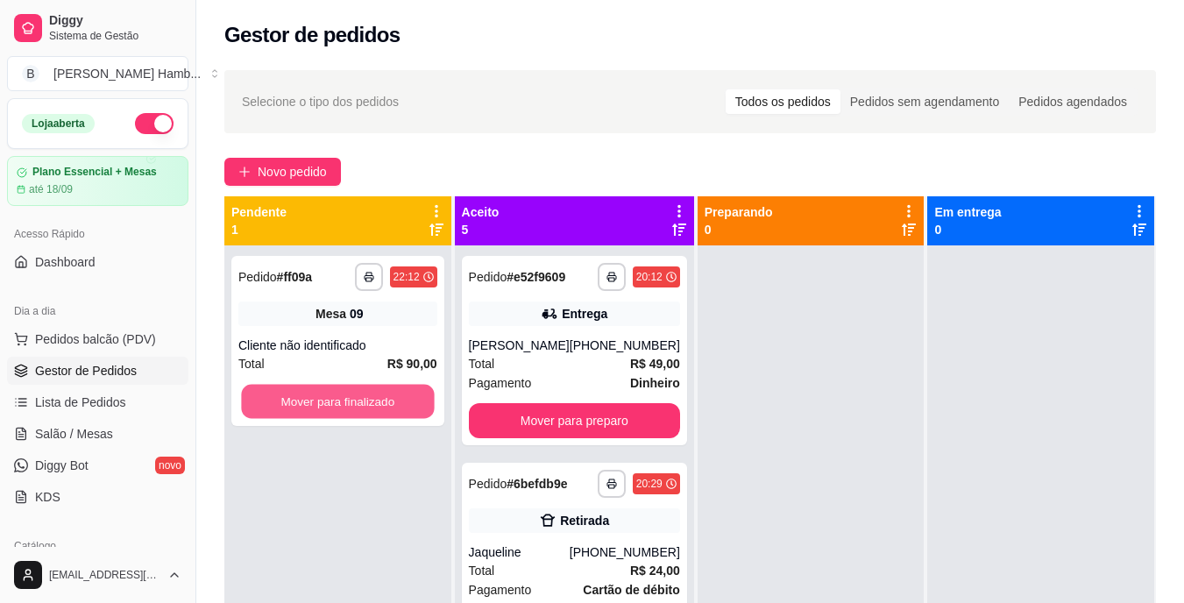
click at [409, 397] on button "Mover para finalizado" at bounding box center [337, 402] width 193 height 34
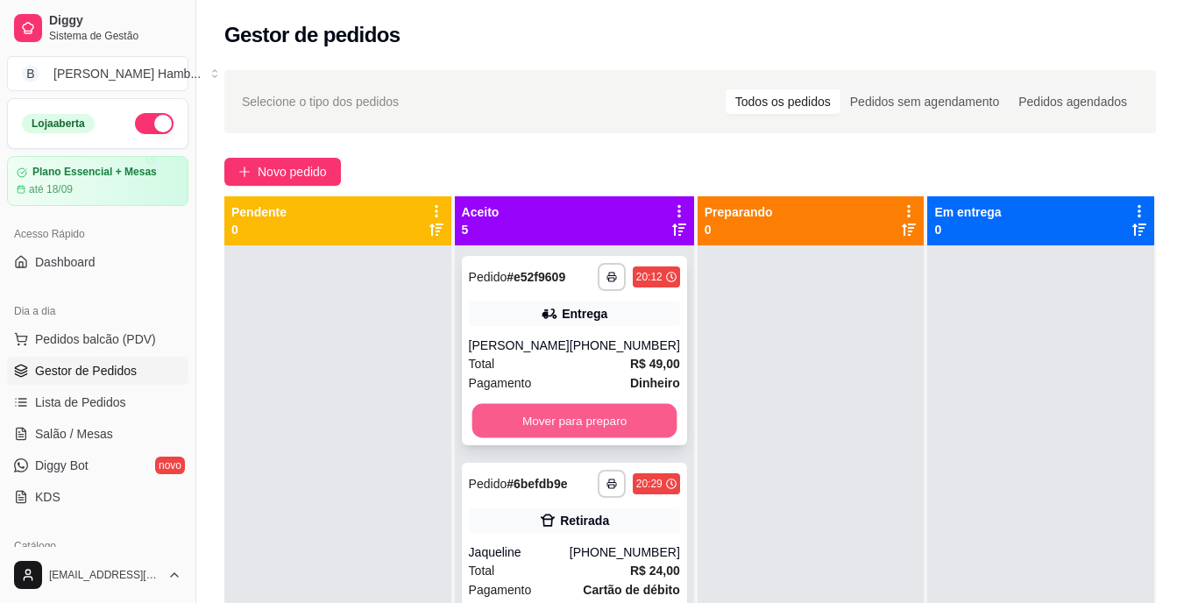
click at [518, 410] on button "Mover para preparo" at bounding box center [574, 421] width 205 height 34
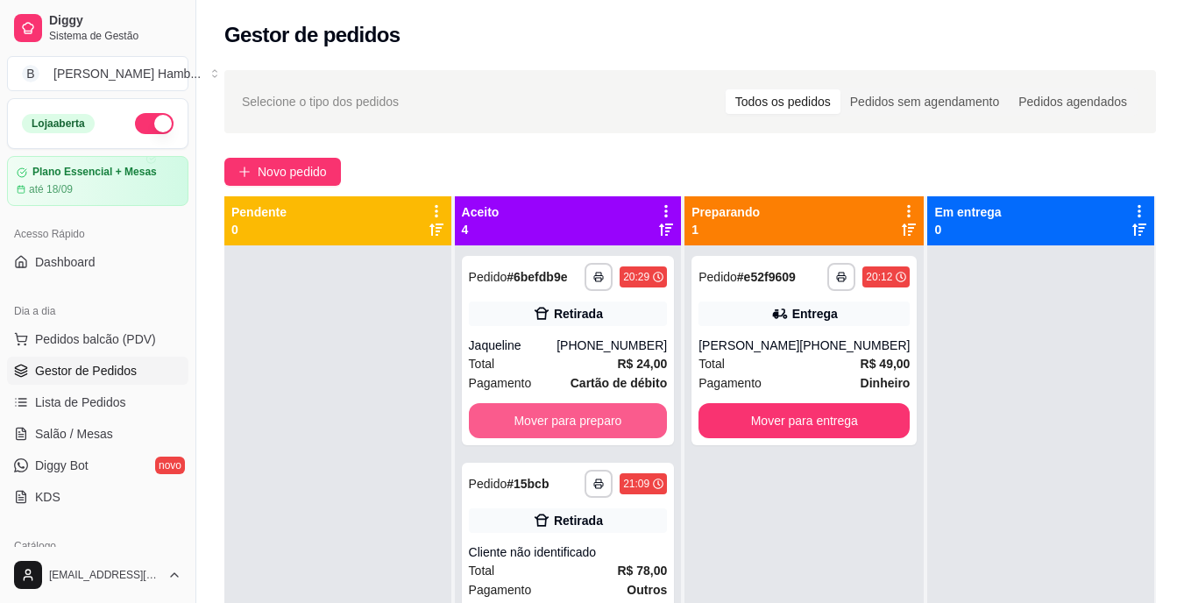
click at [525, 413] on button "Mover para preparo" at bounding box center [568, 420] width 199 height 35
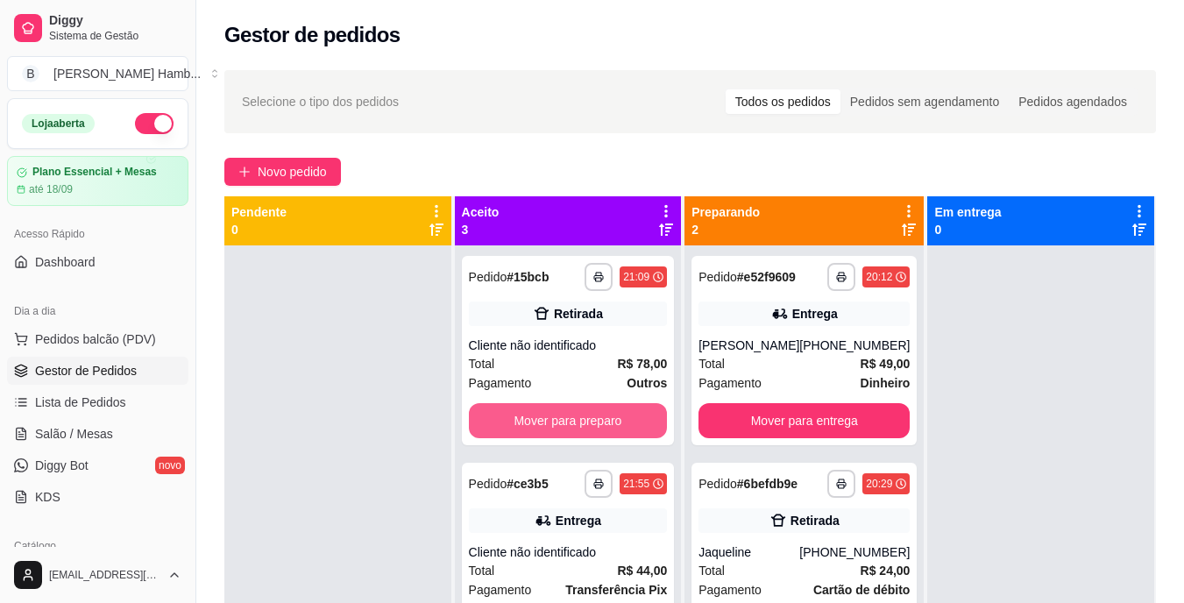
click at [525, 413] on button "Mover para preparo" at bounding box center [568, 420] width 199 height 35
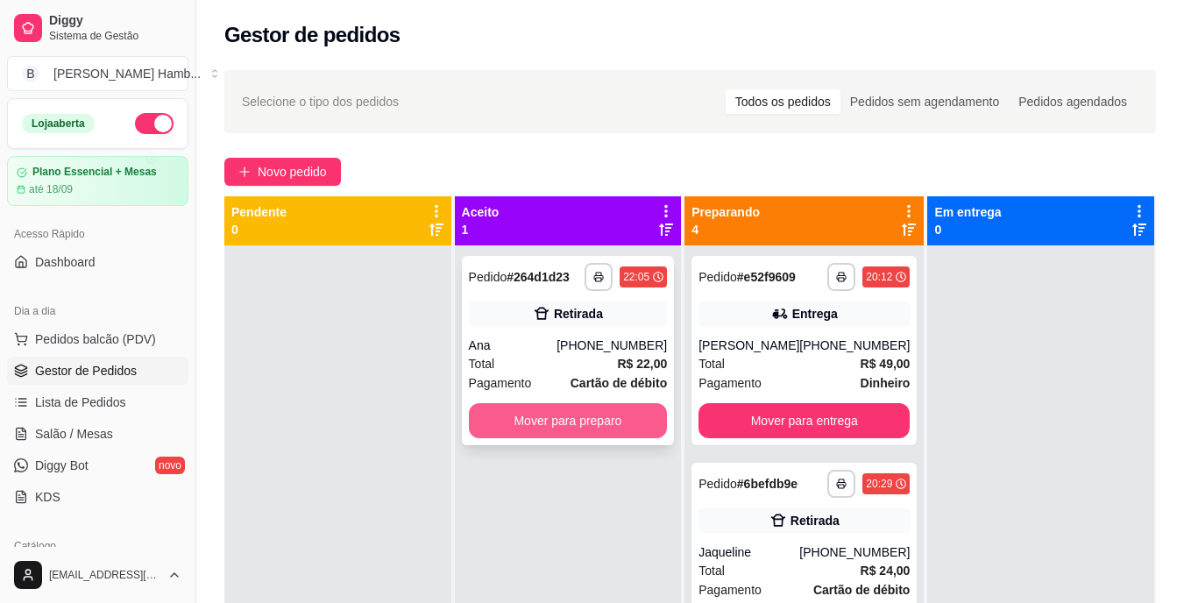
click at [573, 423] on button "Mover para preparo" at bounding box center [568, 420] width 199 height 35
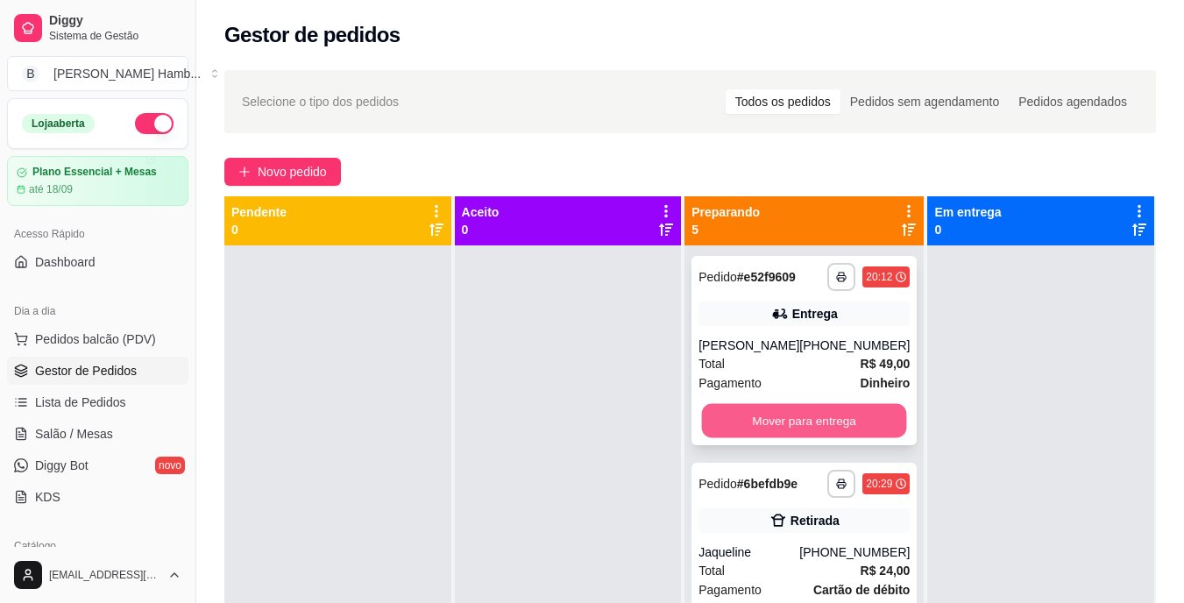
click at [718, 413] on button "Mover para entrega" at bounding box center [804, 421] width 205 height 34
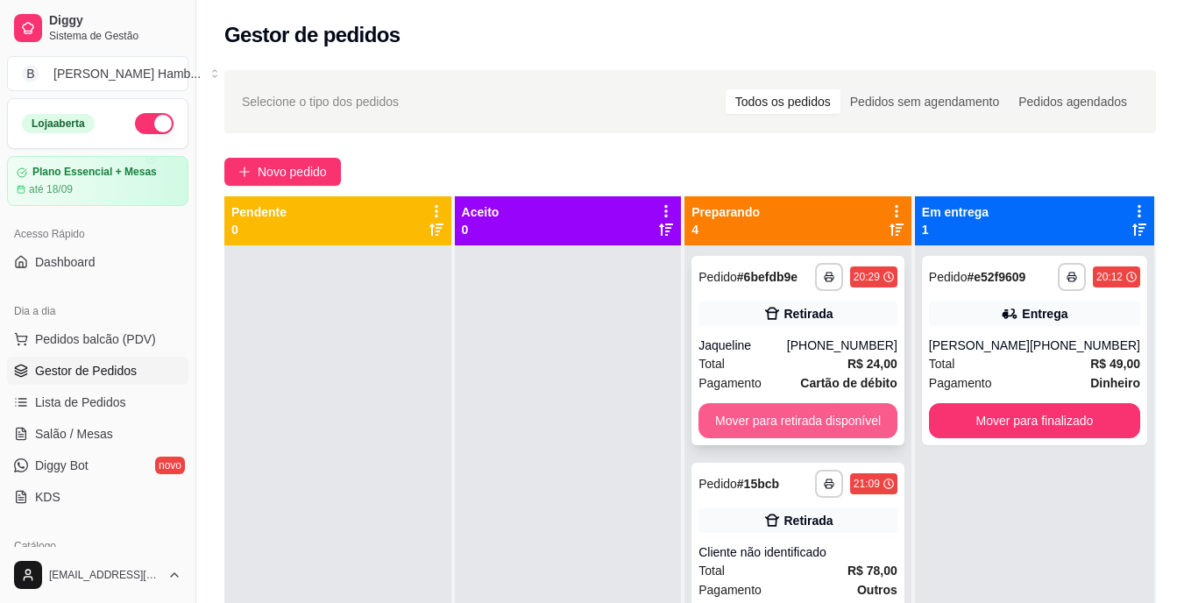
click at [718, 407] on button "Mover para retirada disponível" at bounding box center [798, 420] width 199 height 35
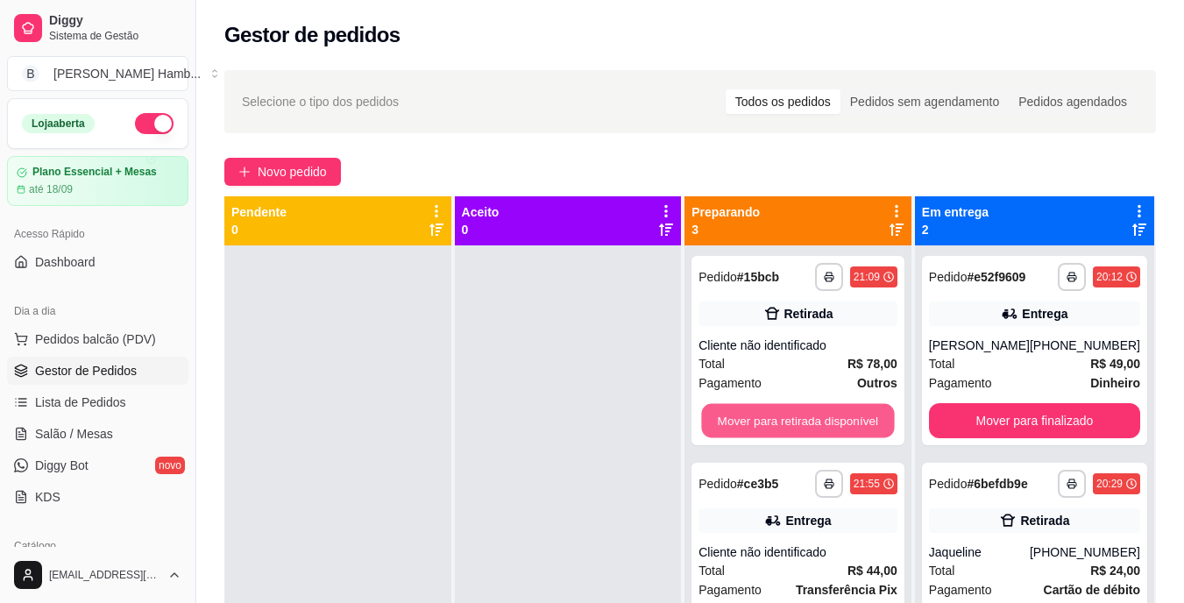
click at [718, 407] on button "Mover para retirada disponível" at bounding box center [798, 421] width 193 height 34
click at [743, 418] on button "Mover para entrega" at bounding box center [798, 421] width 193 height 34
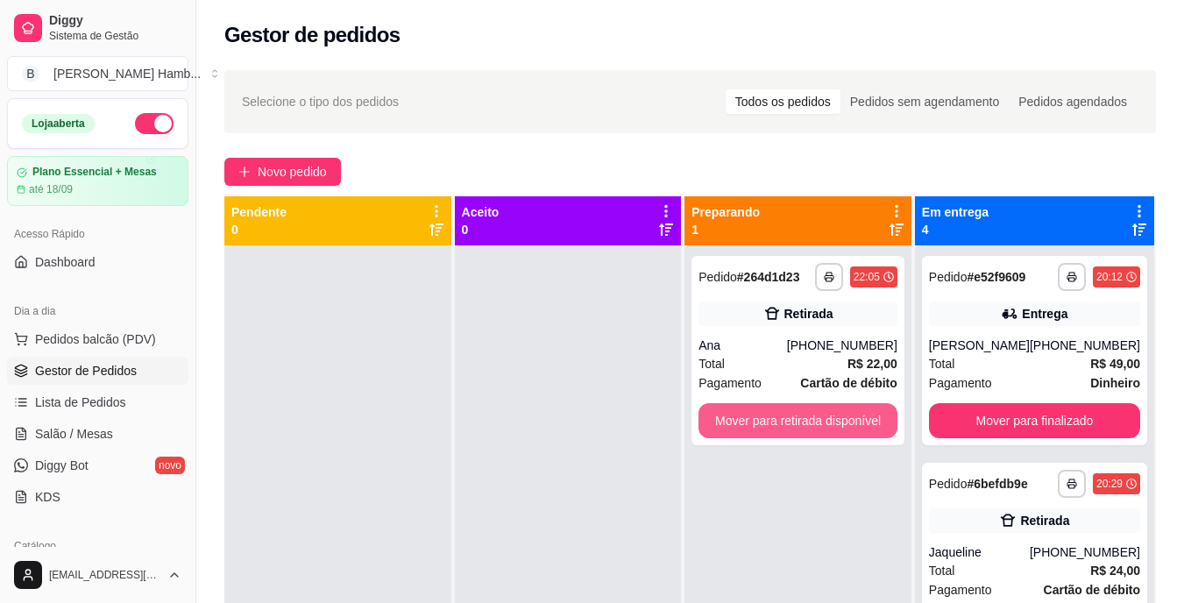
click at [743, 418] on button "Mover para retirada disponível" at bounding box center [798, 420] width 199 height 35
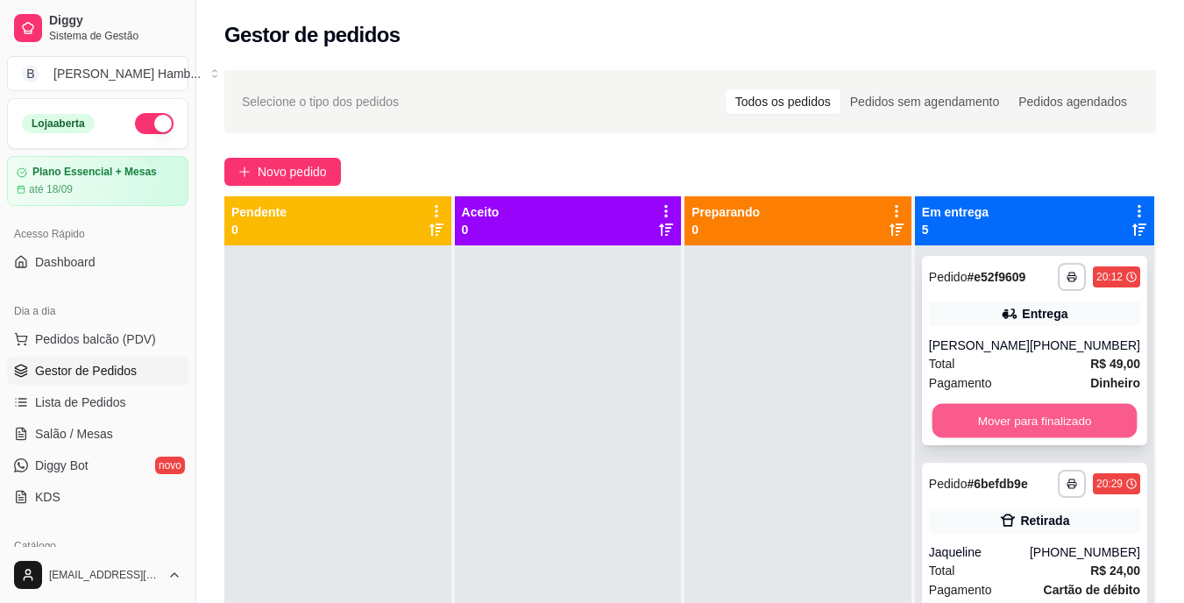
click at [979, 416] on button "Mover para finalizado" at bounding box center [1034, 421] width 205 height 34
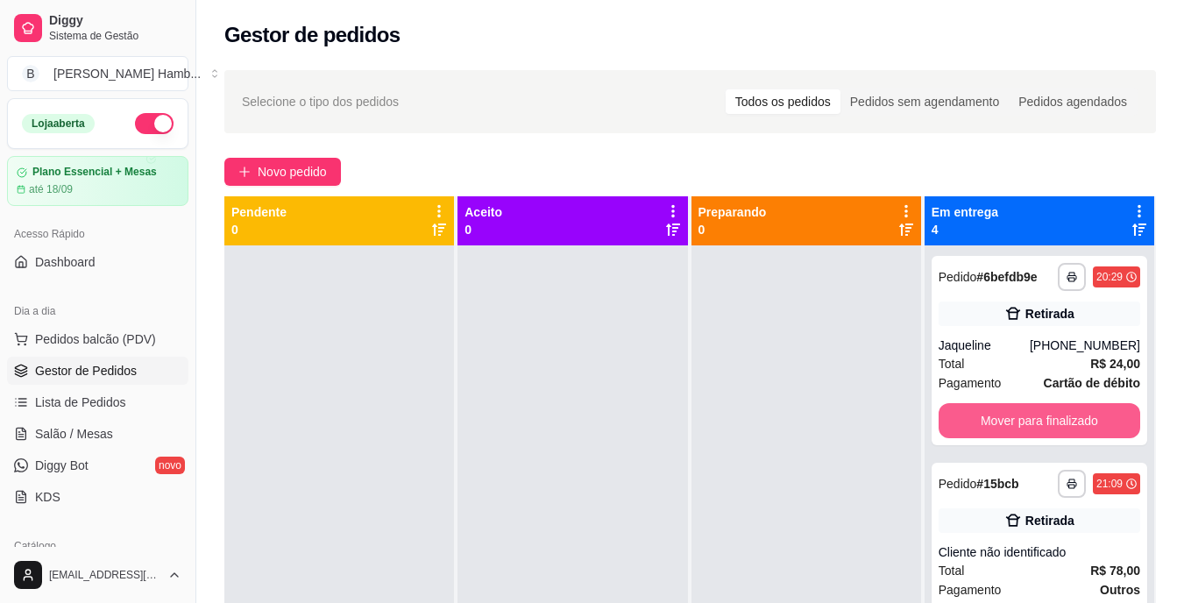
click at [980, 415] on button "Mover para finalizado" at bounding box center [1040, 420] width 202 height 35
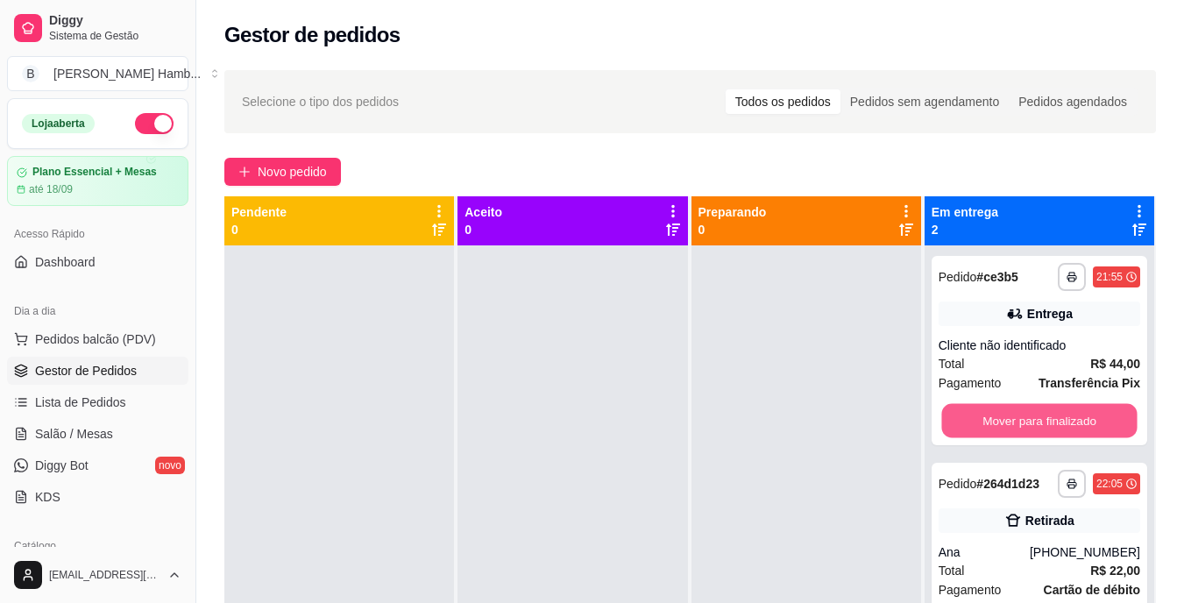
click at [980, 415] on button "Mover para finalizado" at bounding box center [1040, 421] width 196 height 34
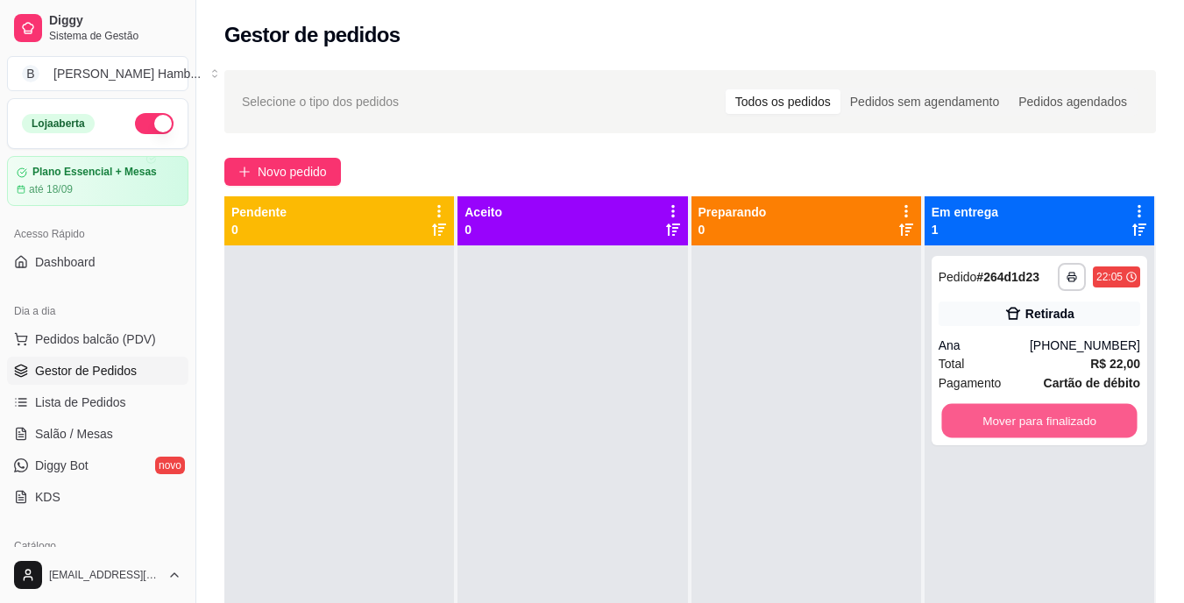
click at [980, 415] on button "Mover para finalizado" at bounding box center [1040, 421] width 196 height 34
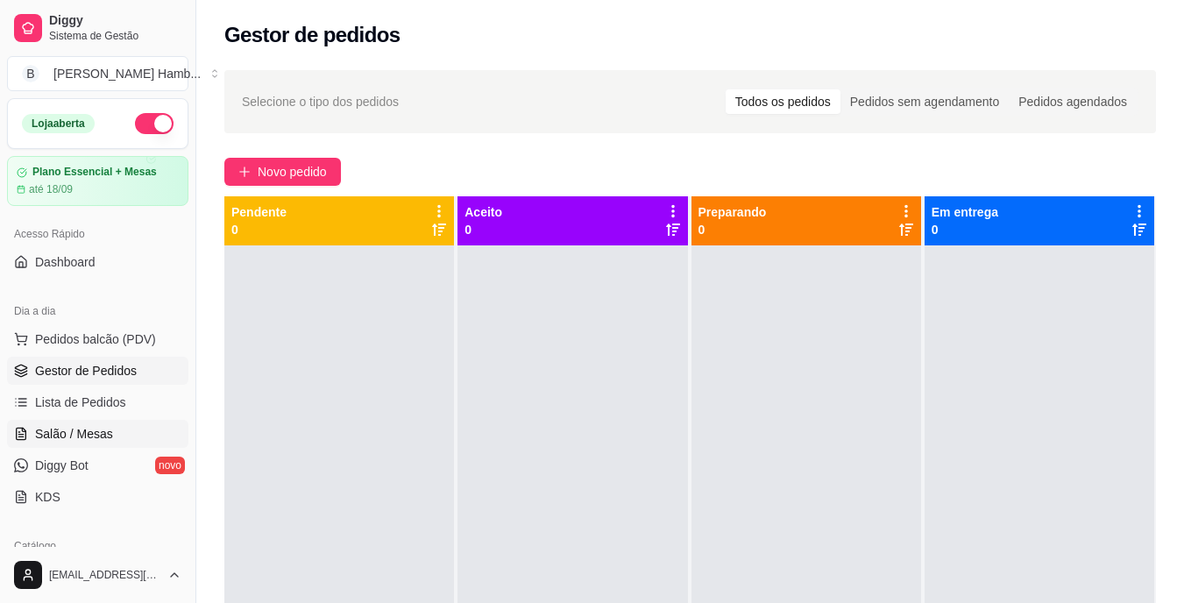
click at [118, 435] on link "Salão / Mesas" at bounding box center [97, 434] width 181 height 28
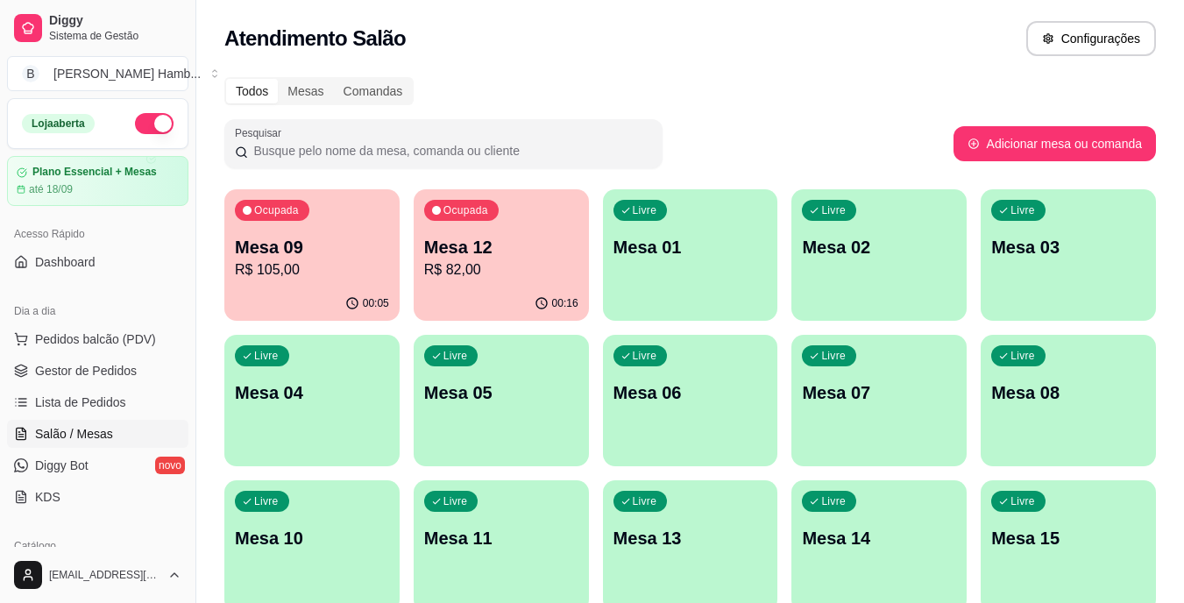
click at [322, 203] on div "Ocupada Mesa 09 R$ 105,00" at bounding box center [311, 237] width 175 height 97
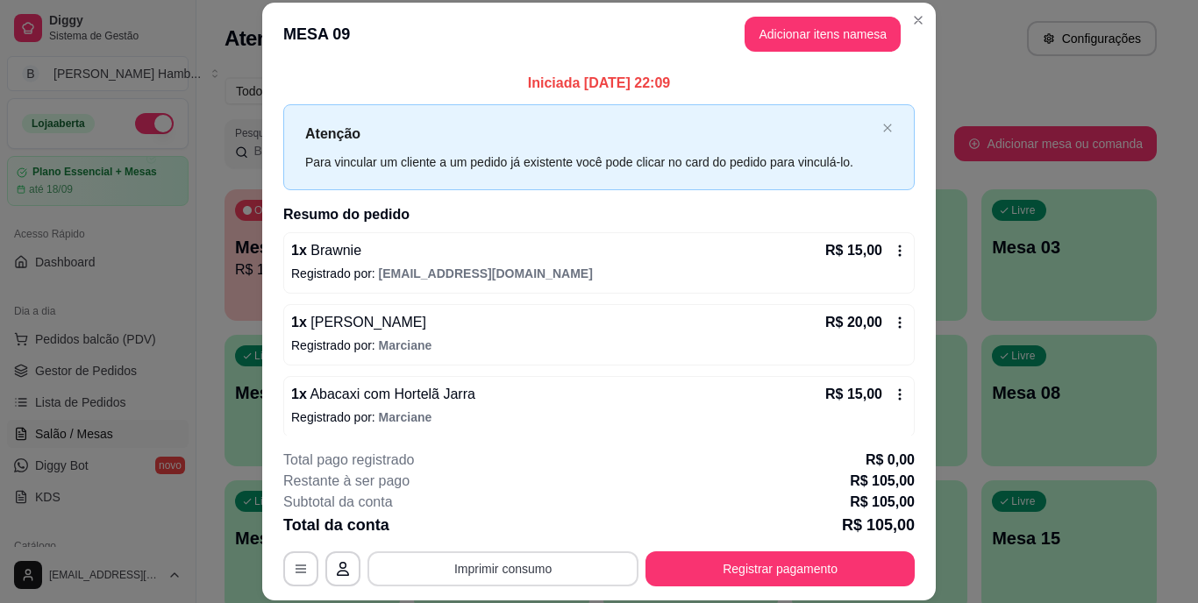
click at [512, 565] on button "Imprimir consumo" at bounding box center [502, 568] width 271 height 35
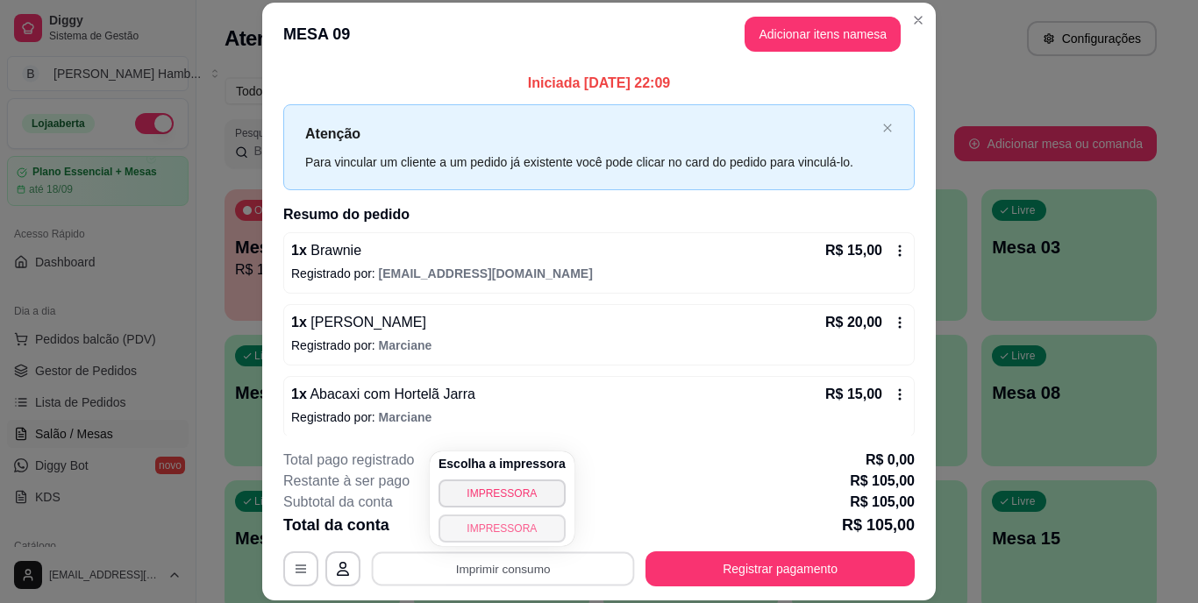
click at [515, 523] on button "IMPRESSORA" at bounding box center [501, 529] width 127 height 28
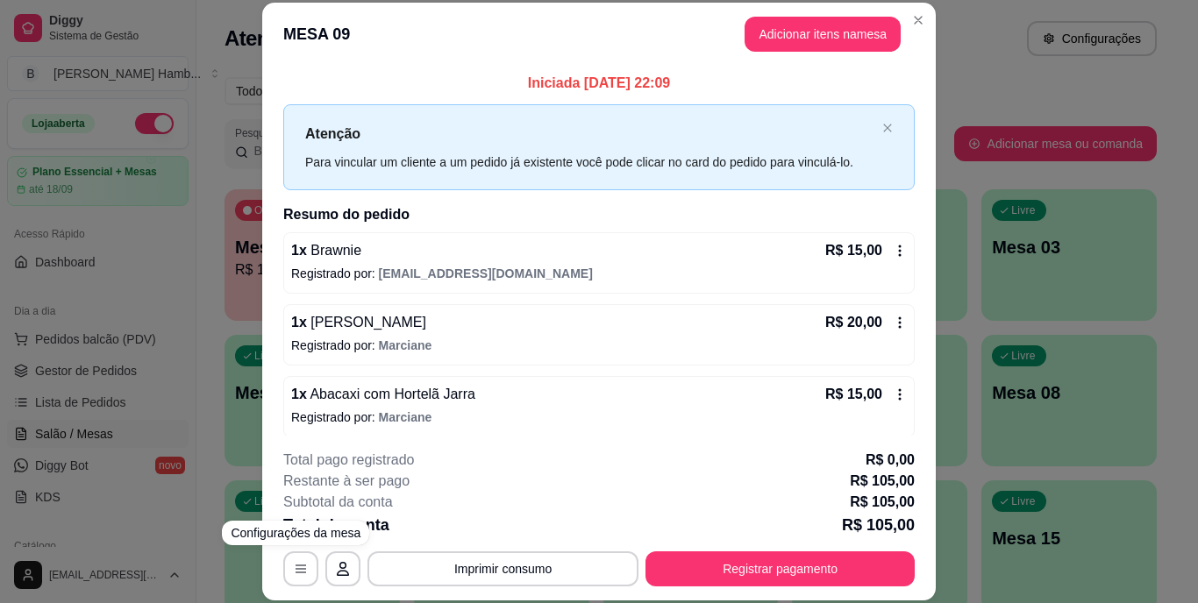
click at [234, 519] on div "**********" at bounding box center [599, 301] width 1198 height 603
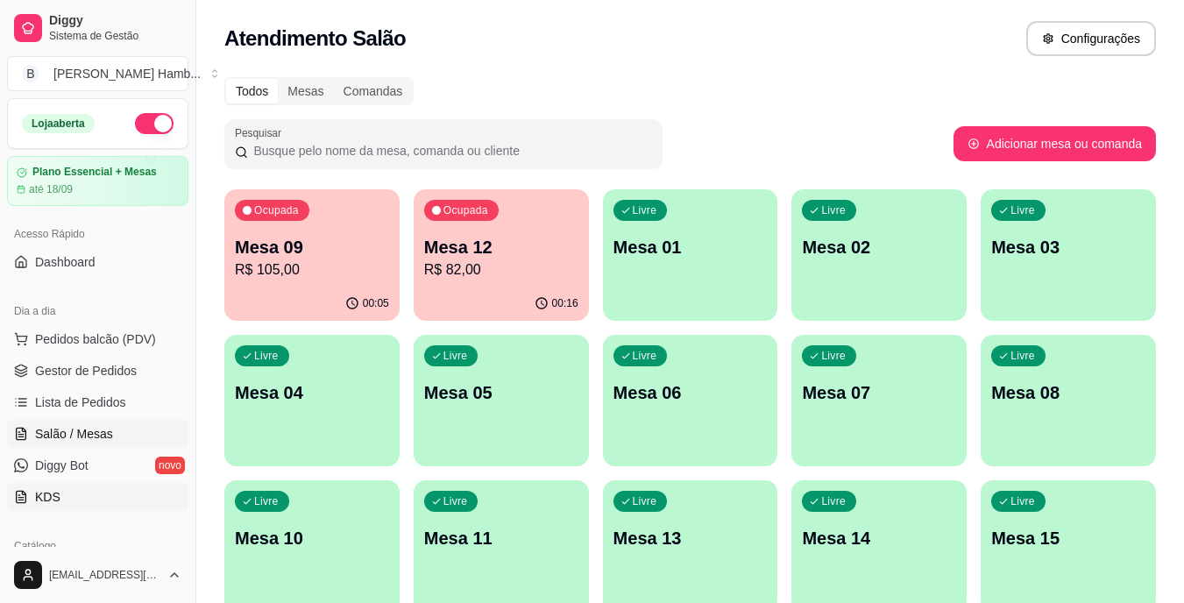
click at [132, 510] on link "KDS" at bounding box center [97, 497] width 181 height 28
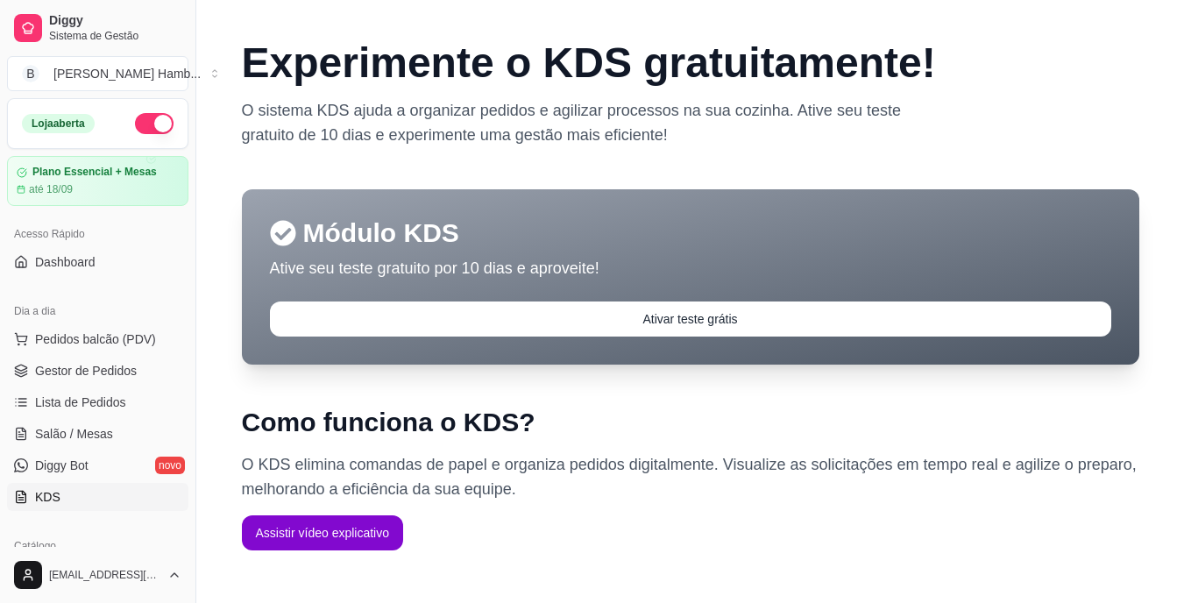
click at [132, 510] on link "KDS" at bounding box center [97, 497] width 181 height 28
click at [94, 262] on span "Dashboard" at bounding box center [65, 262] width 60 height 18
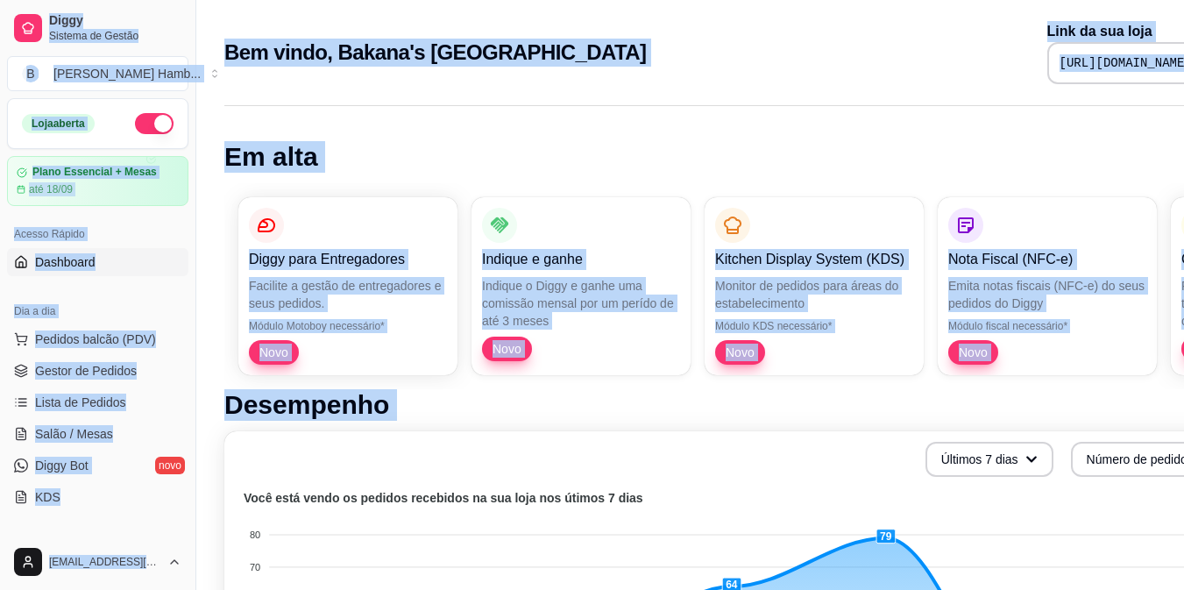
click at [0, 0] on html "Diggy Sistema de Gestão B Bakana's Hamb ... Loja aberta Plano Essencial + Mesas…" at bounding box center [592, 295] width 1184 height 590
click at [166, 351] on button "Pedidos balcão (PDV)" at bounding box center [97, 339] width 181 height 28
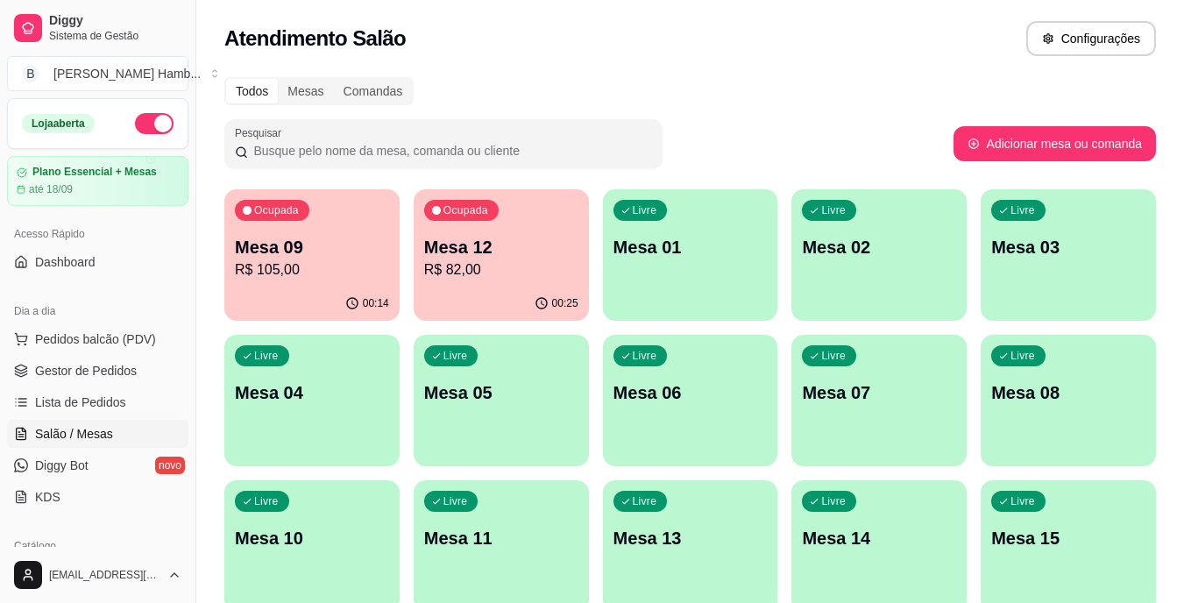
click at [494, 276] on p "R$ 82,00" at bounding box center [501, 270] width 154 height 21
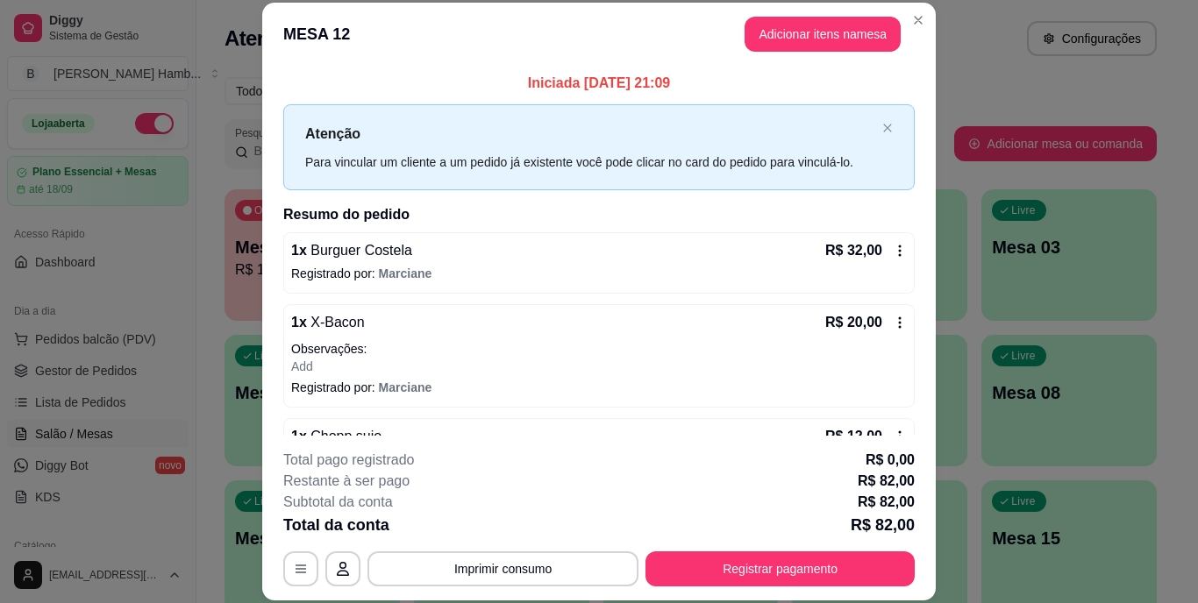
click at [566, 550] on div "**********" at bounding box center [598, 518] width 631 height 137
click at [568, 565] on button "Imprimir consumo" at bounding box center [503, 568] width 263 height 34
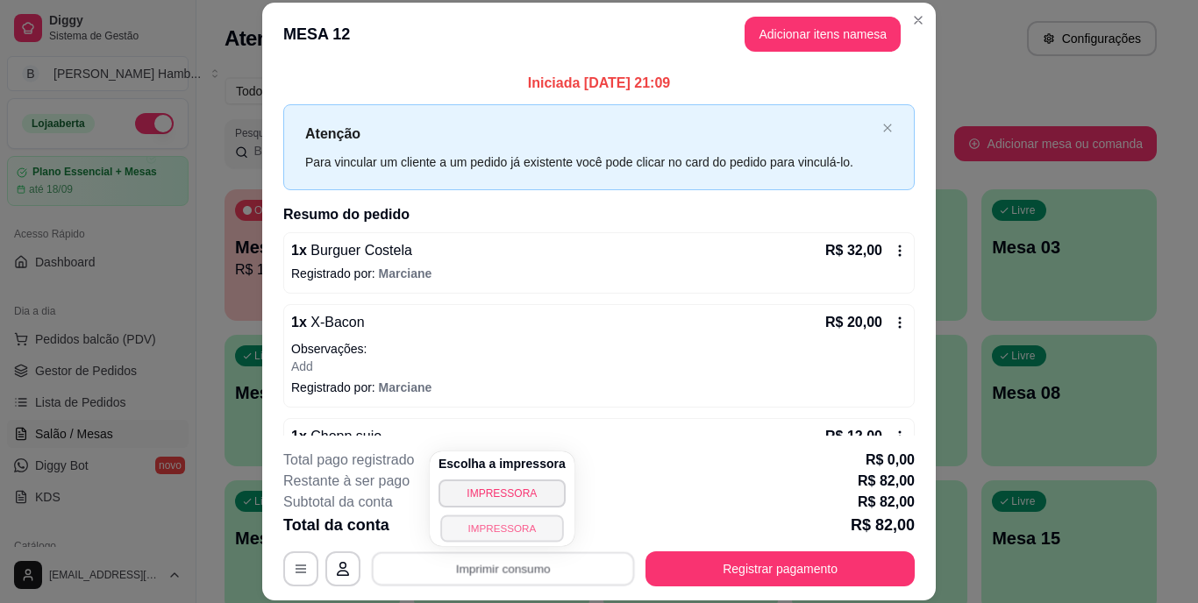
click at [546, 523] on button "IMPRESSORA" at bounding box center [501, 528] width 123 height 27
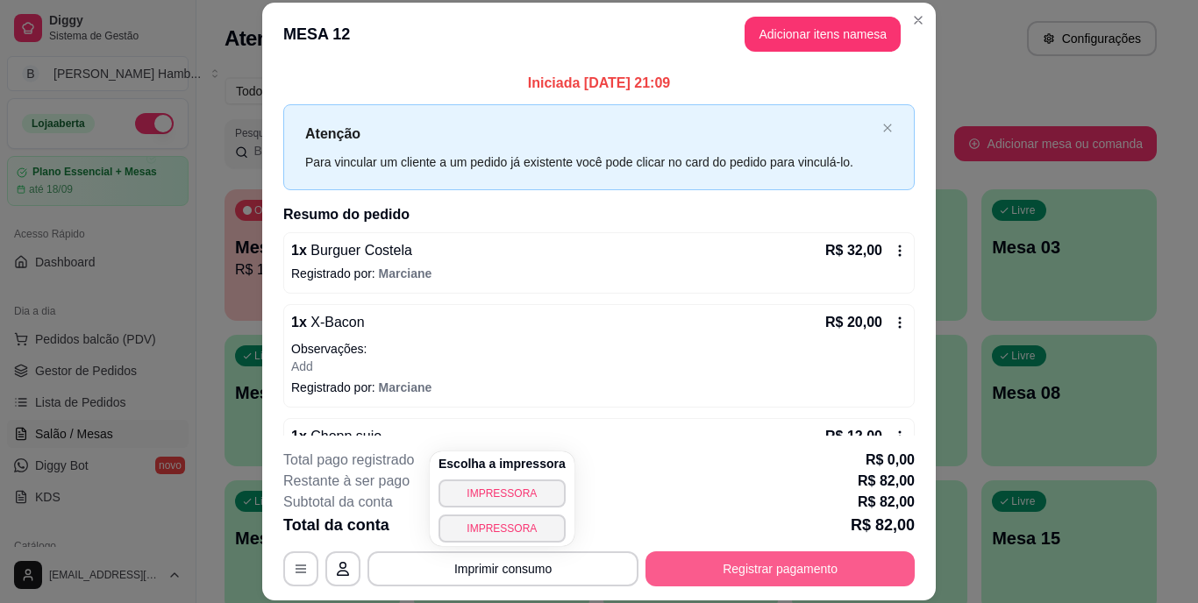
click at [707, 562] on button "Registrar pagamento" at bounding box center [779, 568] width 269 height 35
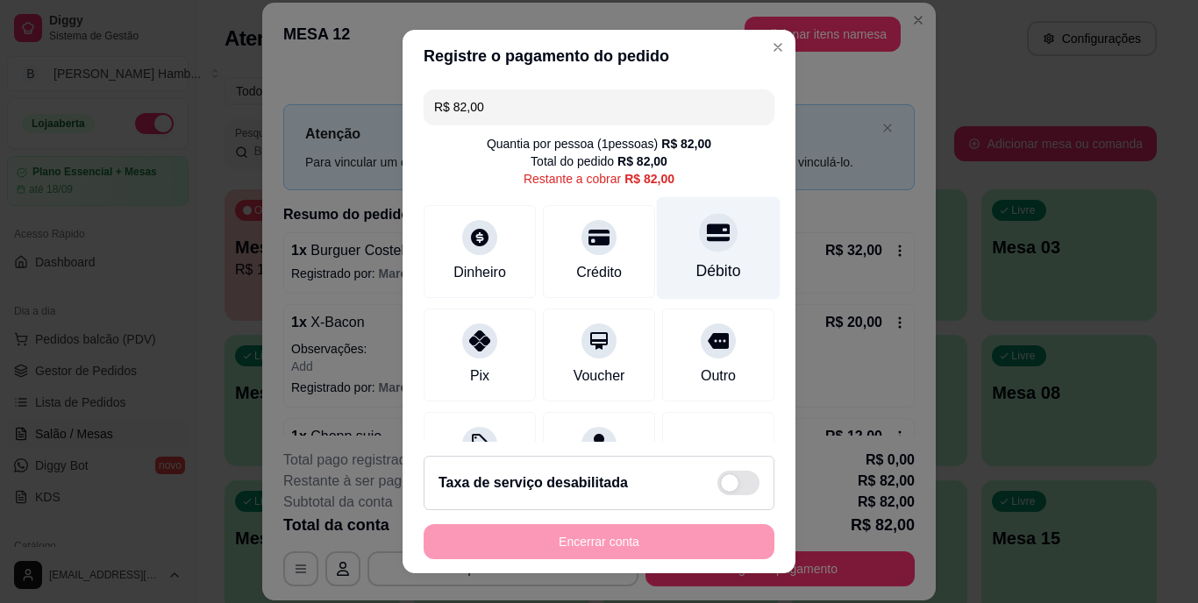
click at [696, 261] on div "Débito" at bounding box center [718, 271] width 45 height 23
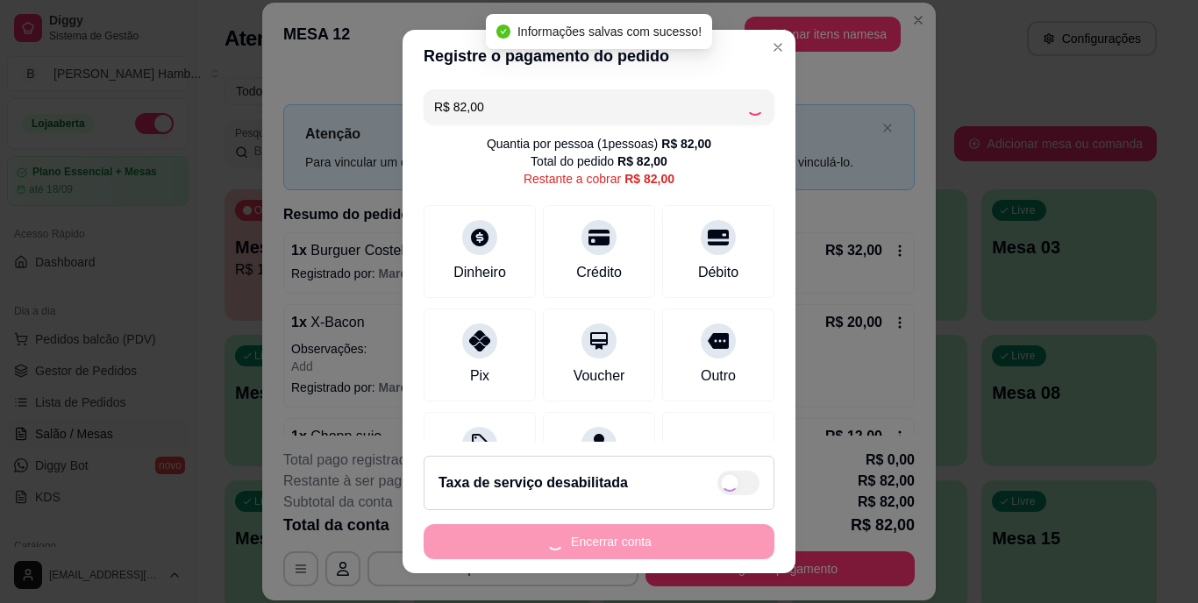
type input "R$ 0,00"
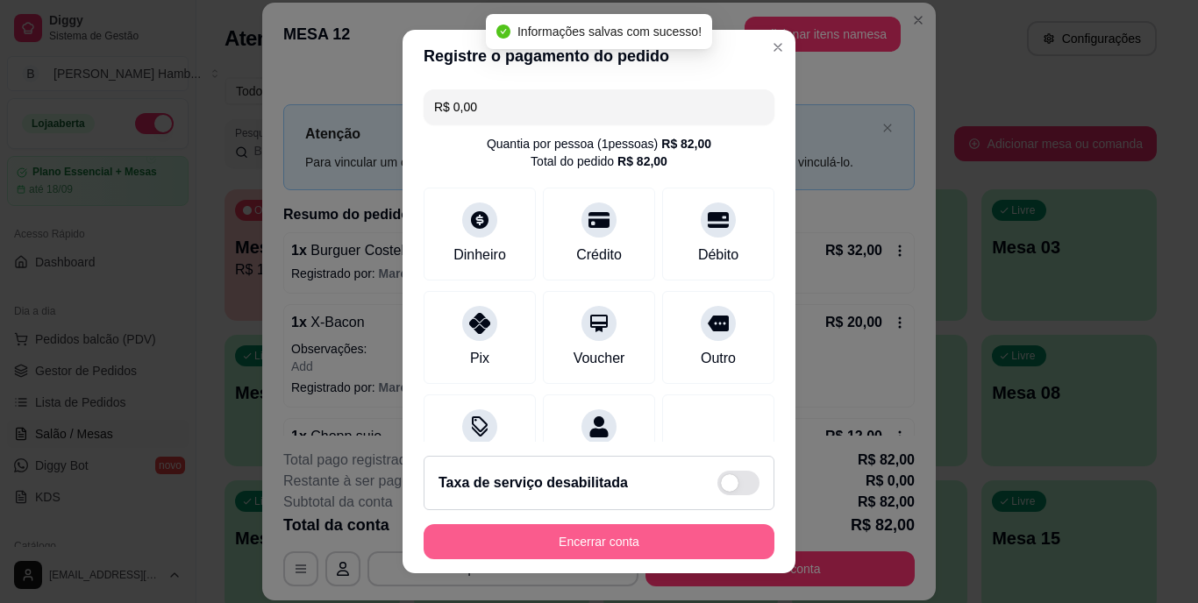
click at [607, 545] on button "Encerrar conta" at bounding box center [598, 541] width 351 height 35
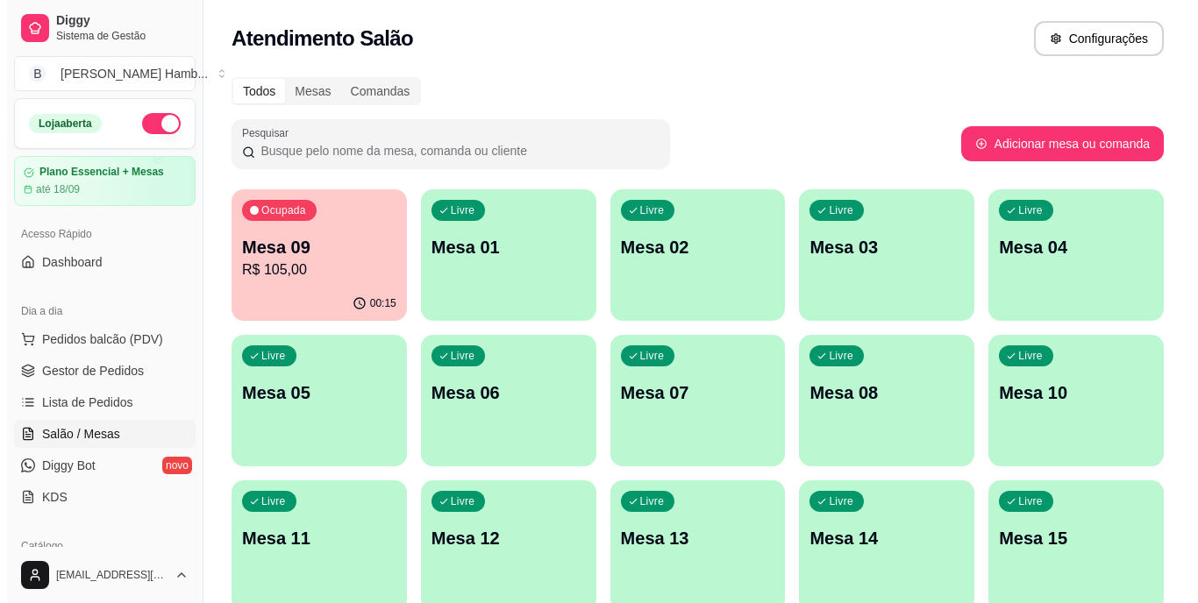
scroll to position [175, 0]
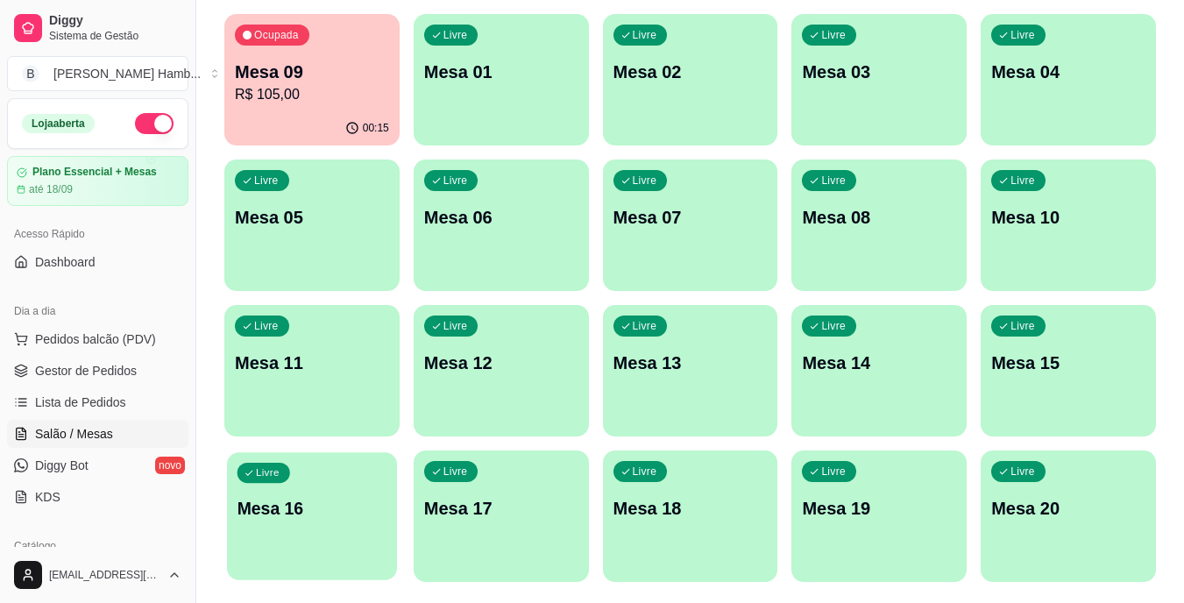
click at [295, 483] on div "Livre Mesa 16" at bounding box center [312, 505] width 170 height 107
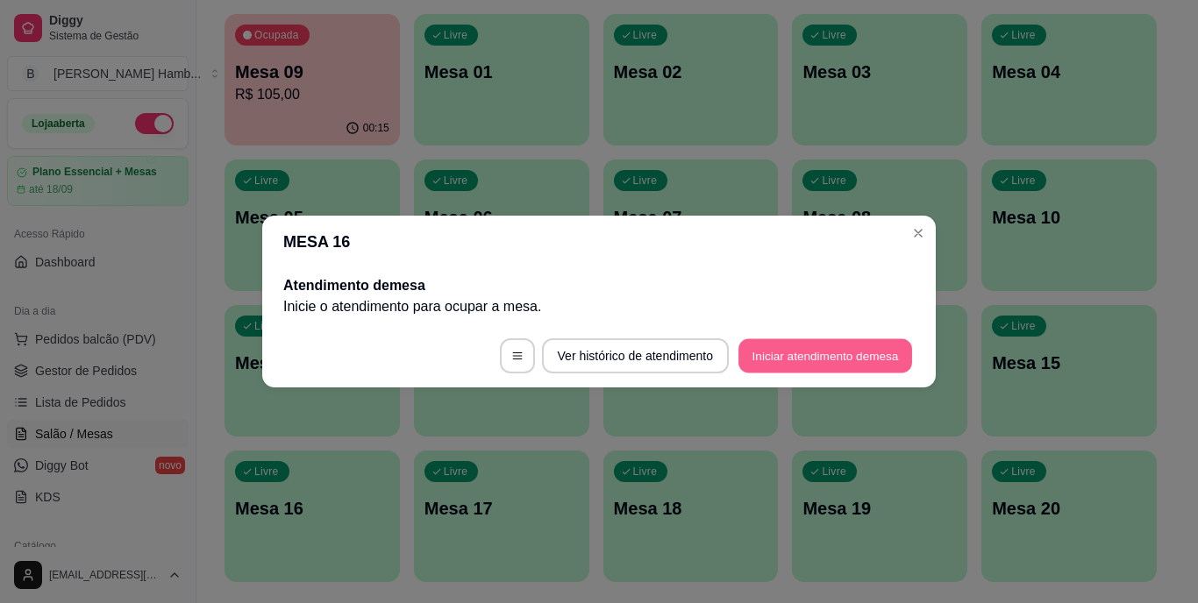
click at [873, 353] on button "Iniciar atendimento de mesa" at bounding box center [825, 356] width 174 height 34
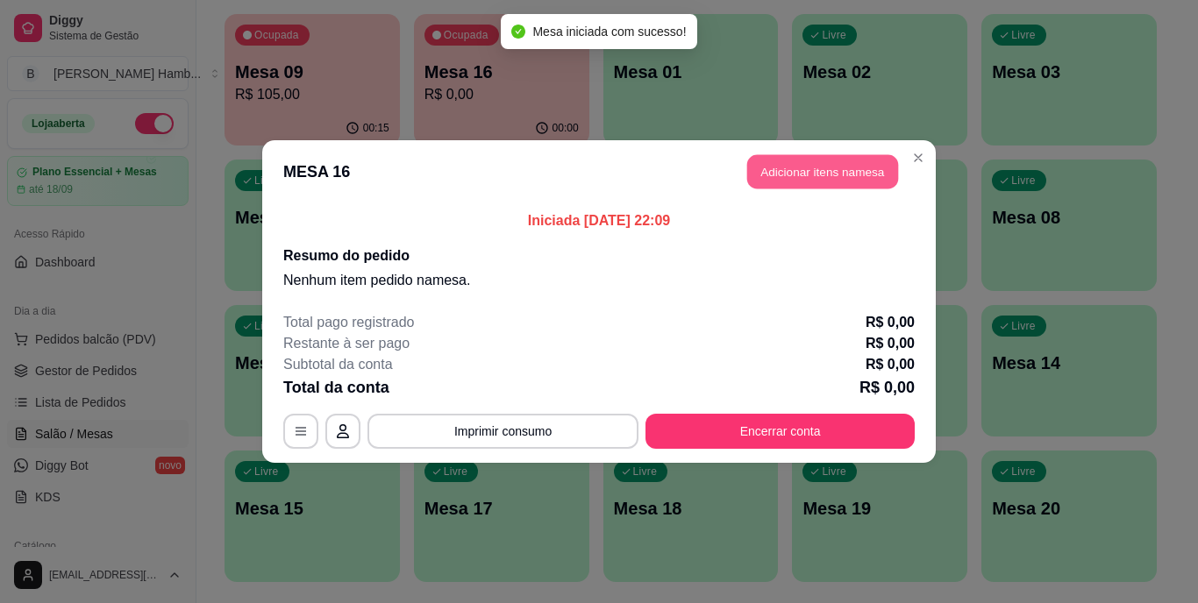
click at [846, 161] on button "Adicionar itens na mesa" at bounding box center [822, 172] width 151 height 34
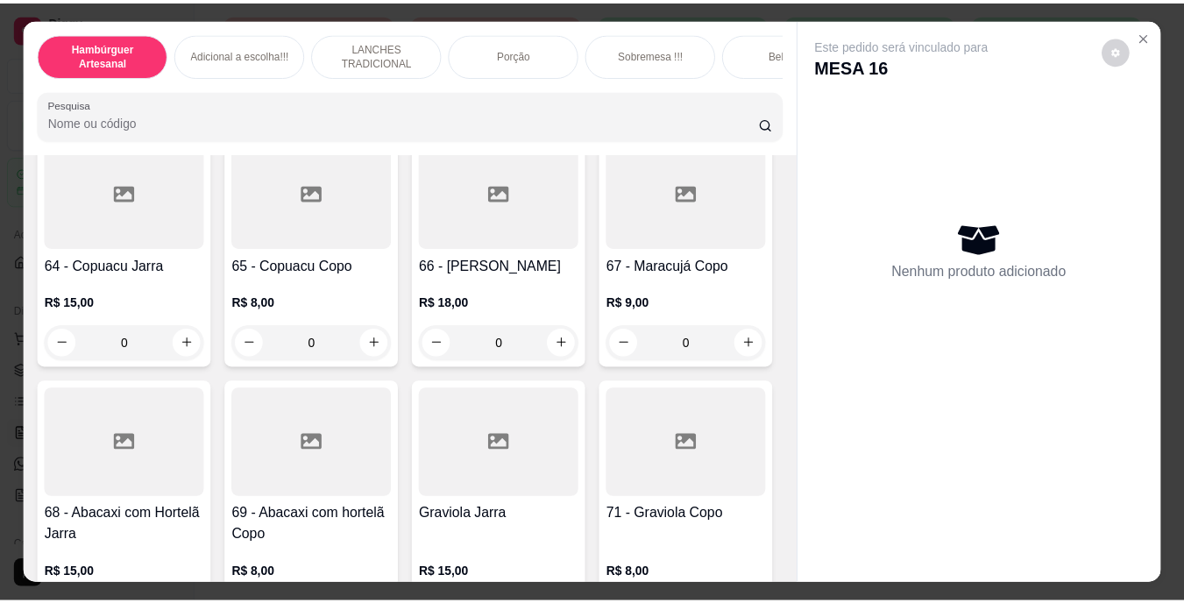
scroll to position [5962, 0]
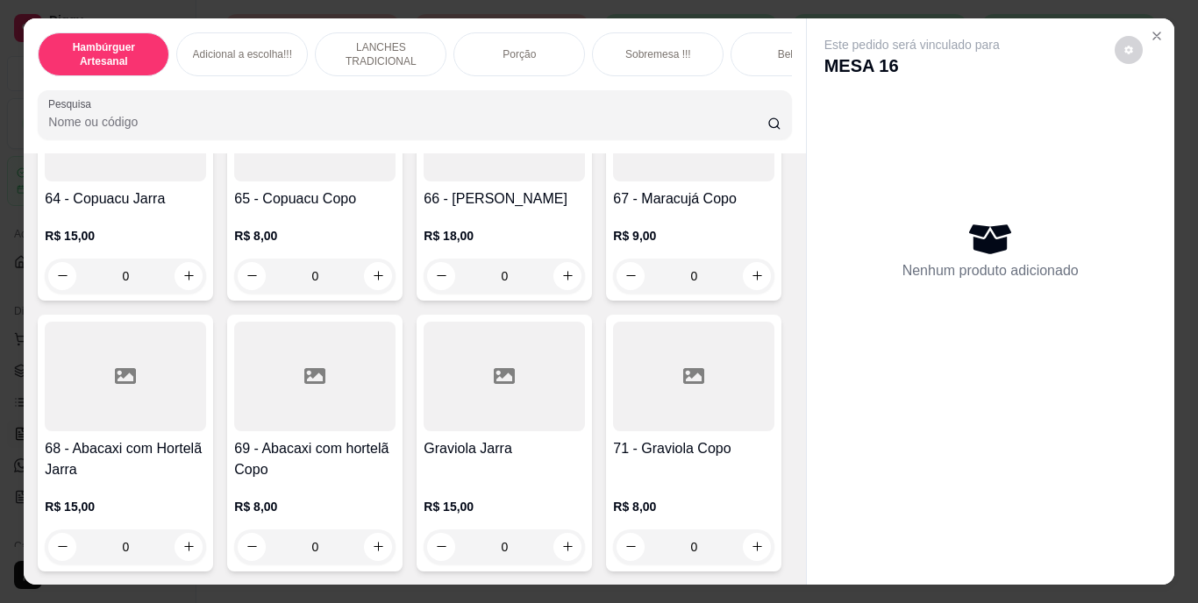
type input "1"
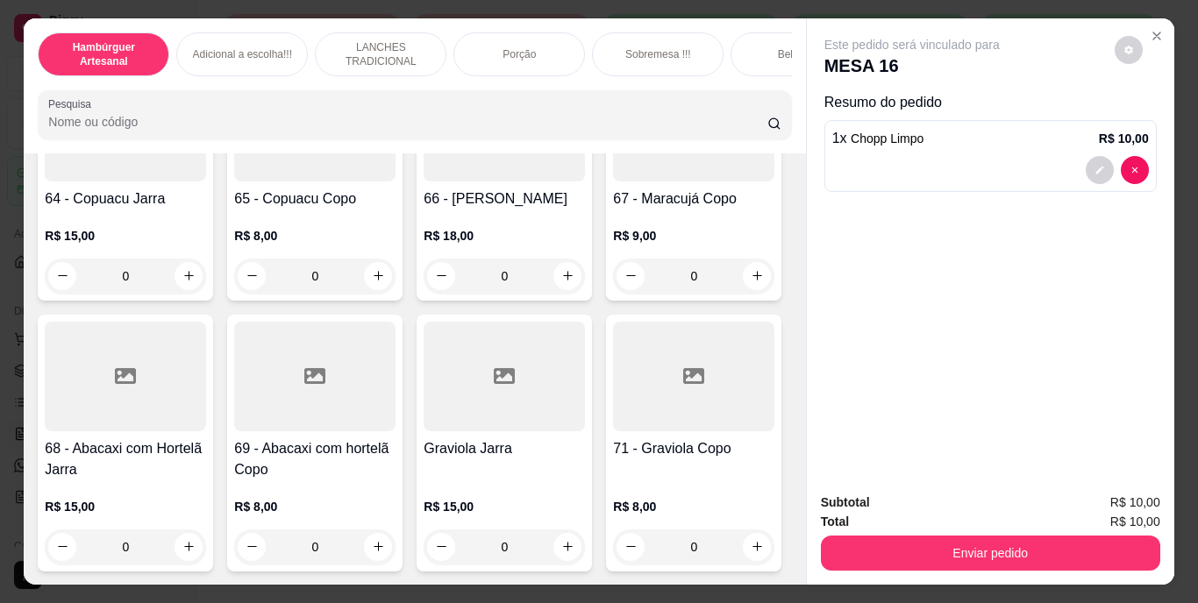
click at [821, 531] on div "Enviar pedido" at bounding box center [990, 550] width 339 height 39
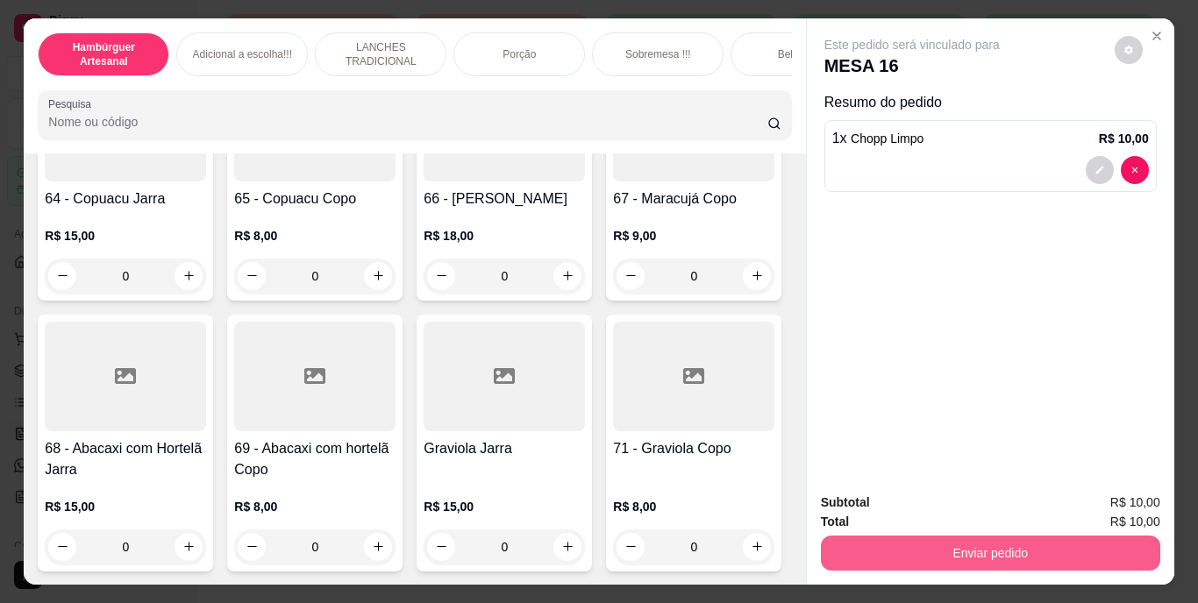
click at [857, 543] on button "Enviar pedido" at bounding box center [990, 553] width 339 height 35
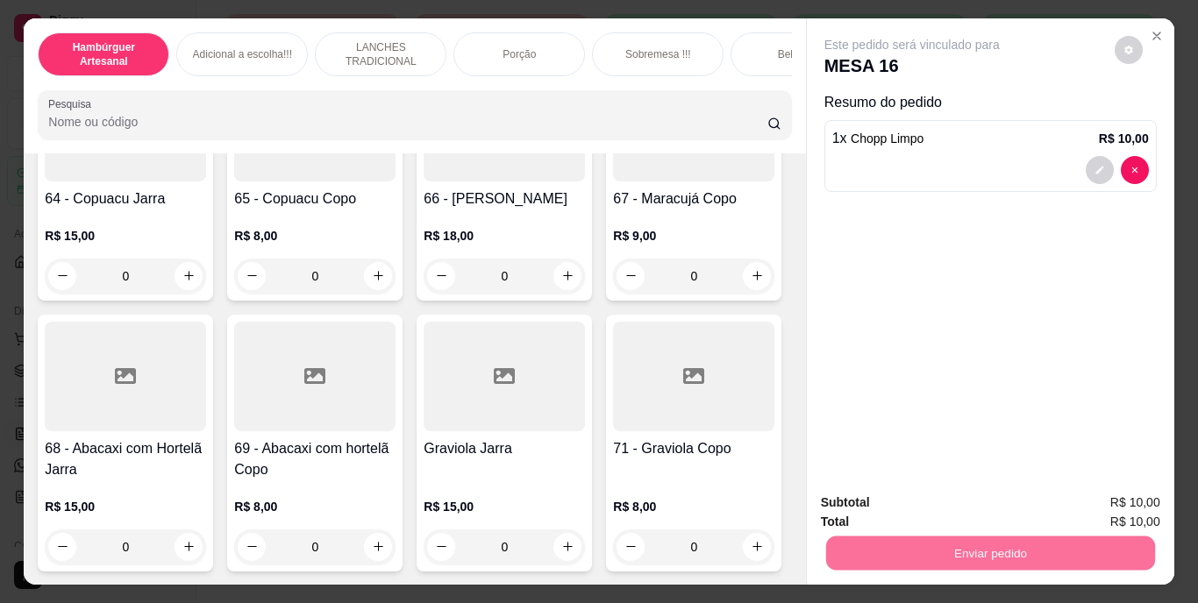
click at [866, 501] on button "Não registrar e enviar pedido" at bounding box center [931, 503] width 177 height 32
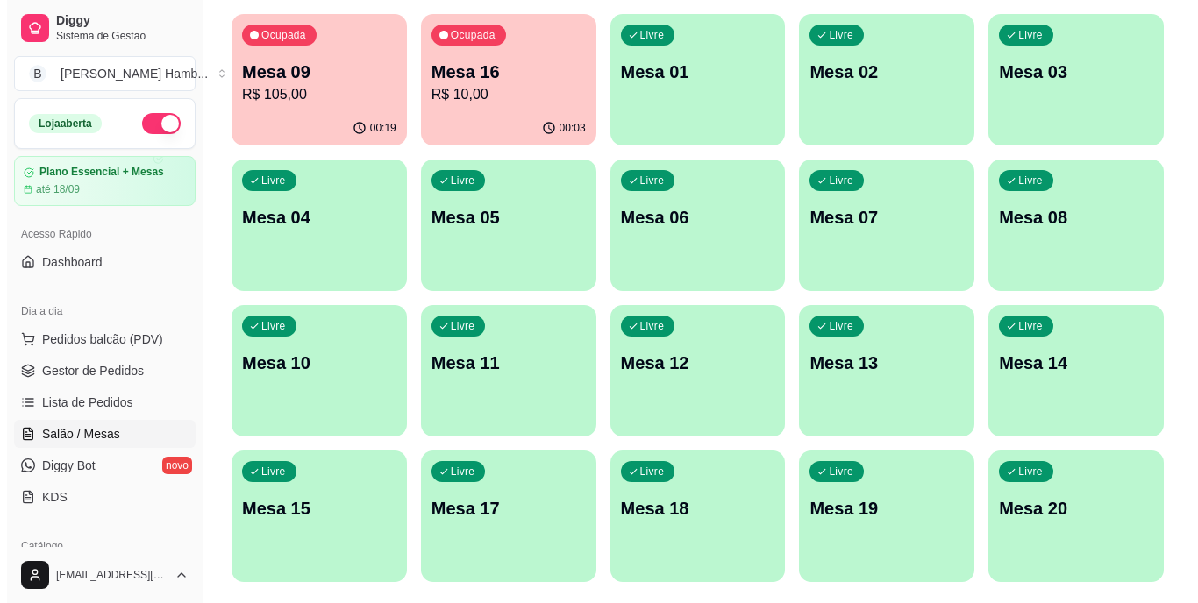
scroll to position [167, 0]
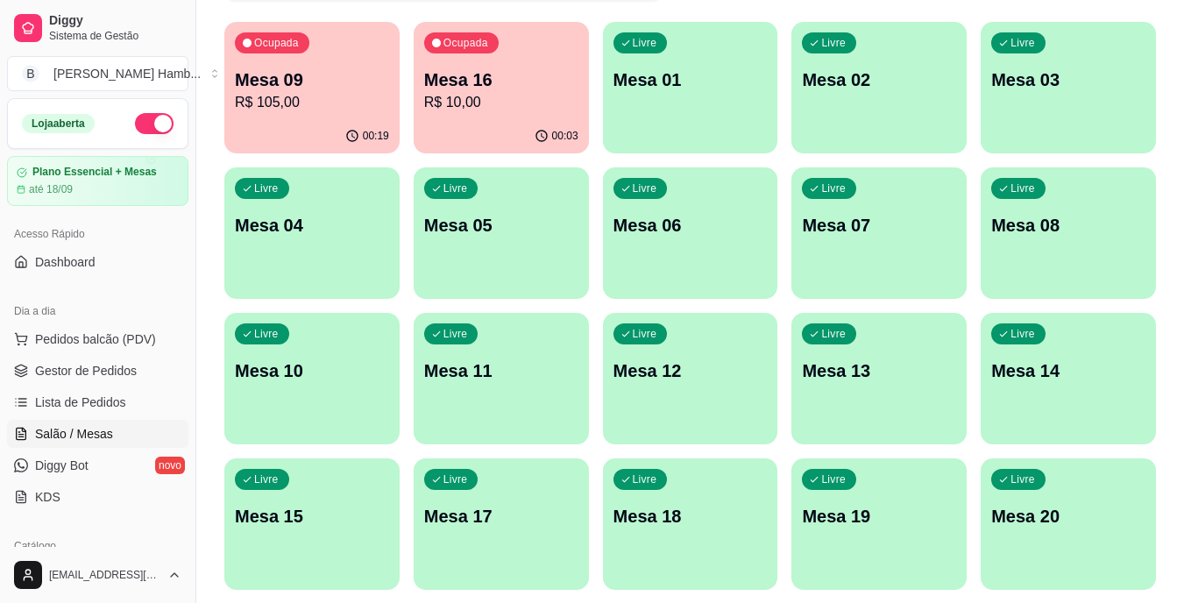
click at [1181, 112] on div "Todos Mesas Comandas Pesquisar Adicionar mesa ou comanda Ocupada Mesa 09 R$ 105…" at bounding box center [690, 255] width 988 height 712
drag, startPoint x: 440, startPoint y: 9, endPoint x: 640, endPoint y: 488, distance: 519.6
click at [640, 488] on div "Todos Mesas Comandas Pesquisar Adicionar mesa ou comanda Ocupada Mesa 09 R$ 105…" at bounding box center [690, 255] width 988 height 712
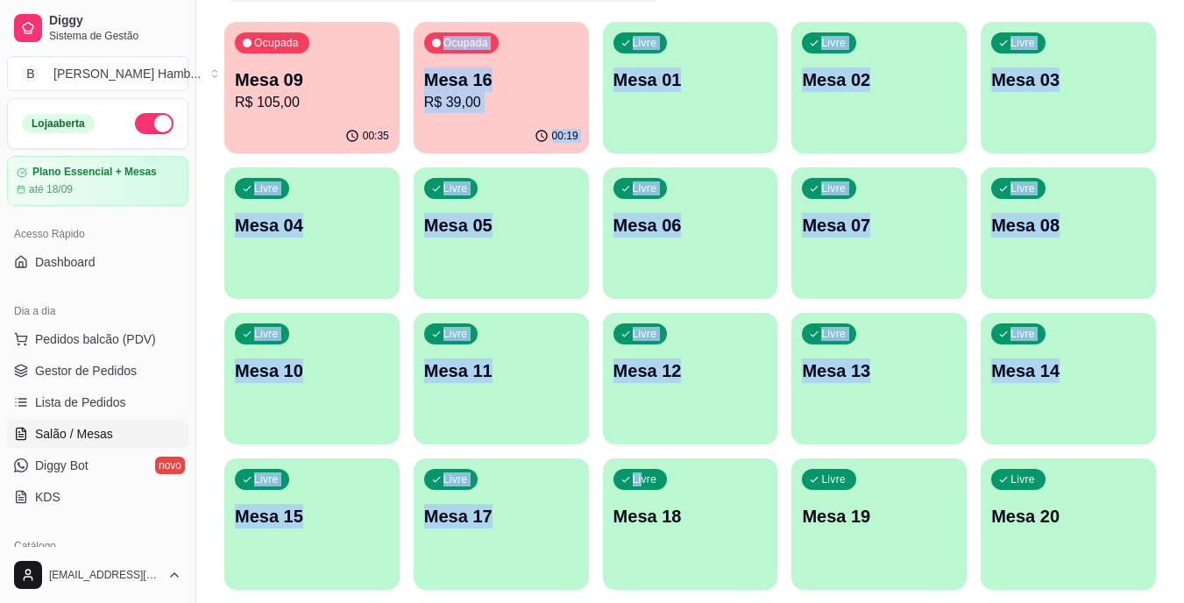
click at [1165, 84] on div "Todos Mesas Comandas Pesquisar Adicionar mesa ou comanda Ocupada Mesa 09 R$ 105…" at bounding box center [690, 255] width 988 height 712
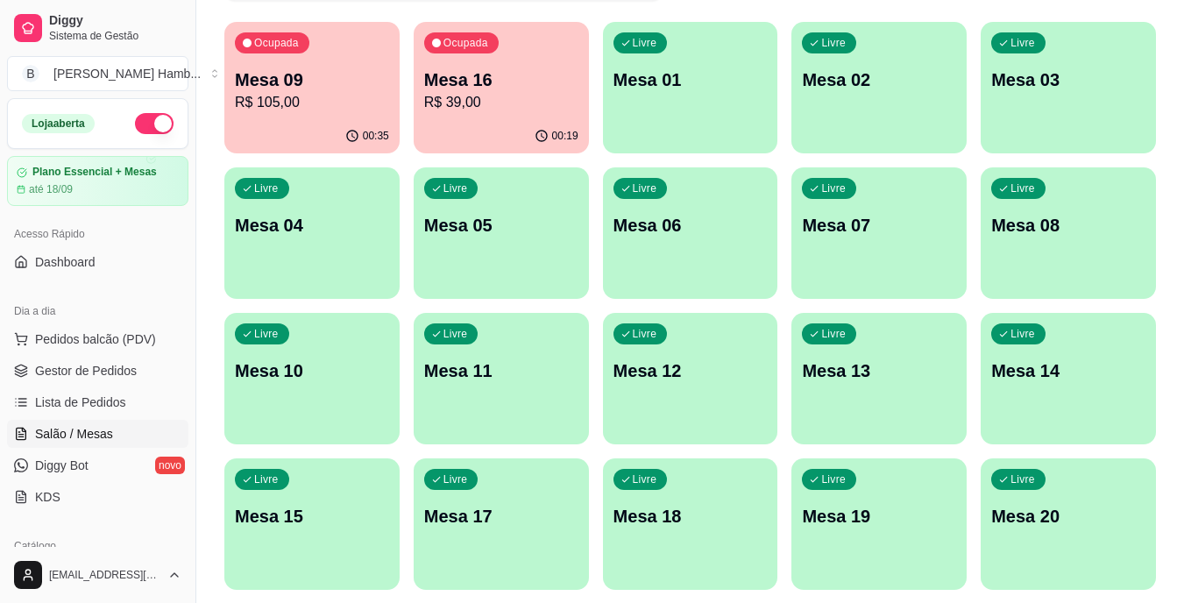
click at [498, 104] on p "R$ 39,00" at bounding box center [501, 102] width 154 height 21
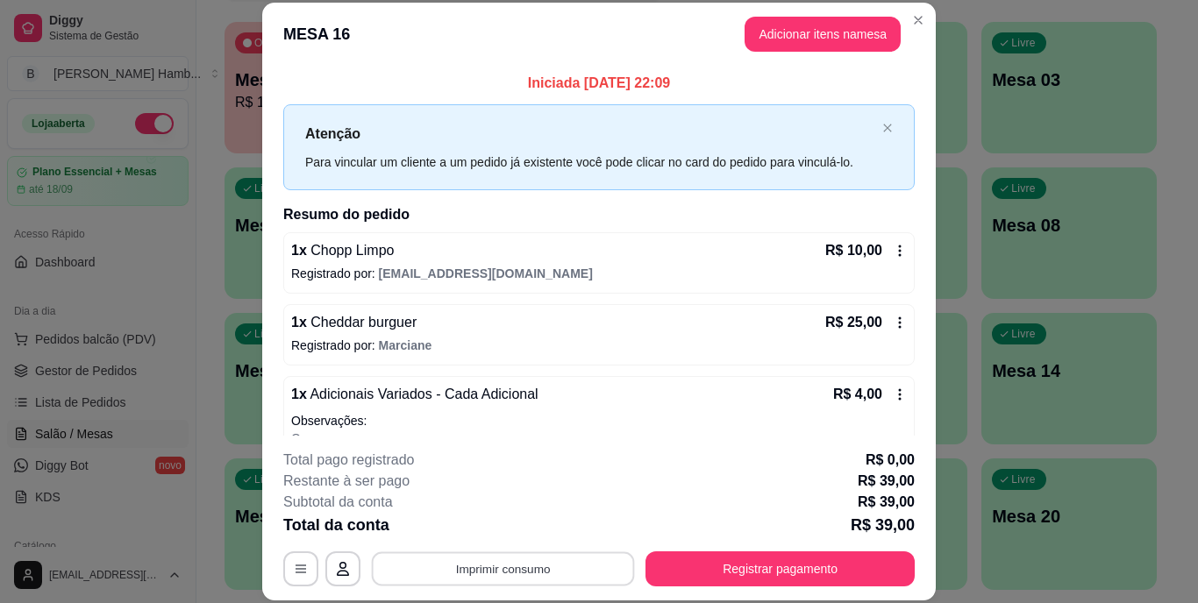
click at [555, 565] on button "Imprimir consumo" at bounding box center [503, 568] width 263 height 34
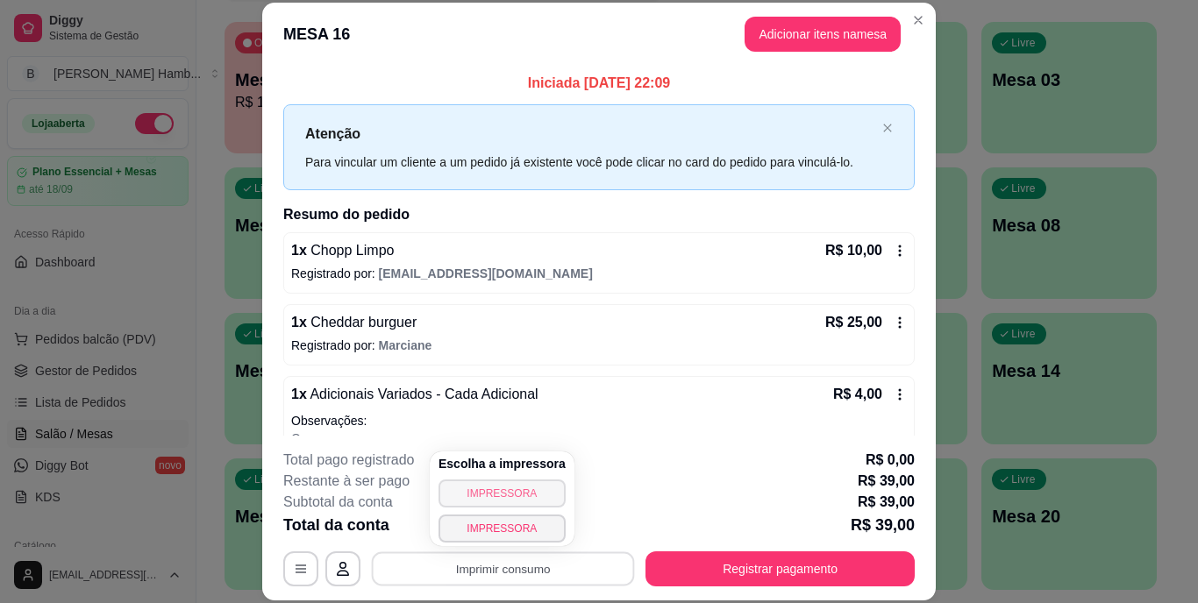
click at [488, 496] on button "IMPRESSORA" at bounding box center [501, 494] width 127 height 28
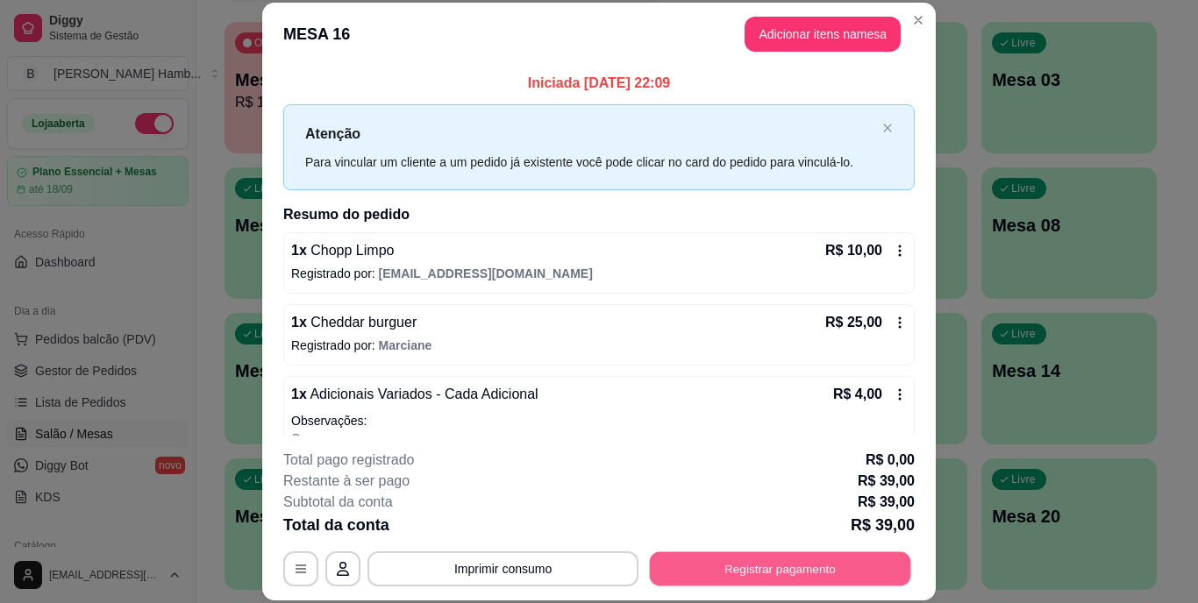
click at [743, 574] on button "Registrar pagamento" at bounding box center [780, 568] width 261 height 34
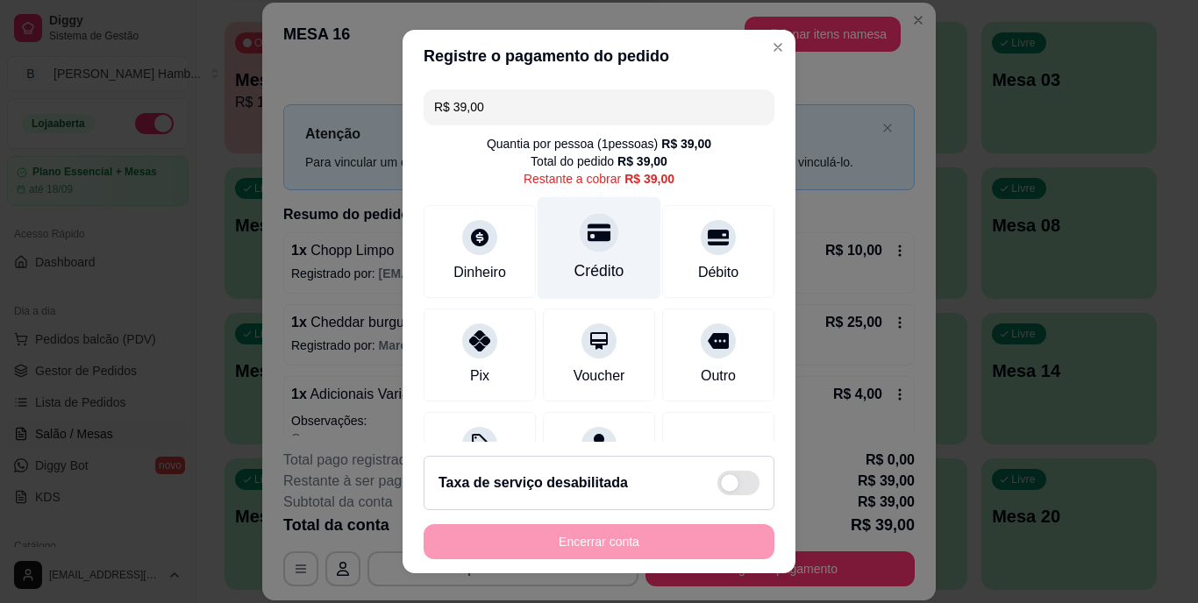
click at [580, 252] on div at bounding box center [599, 233] width 39 height 39
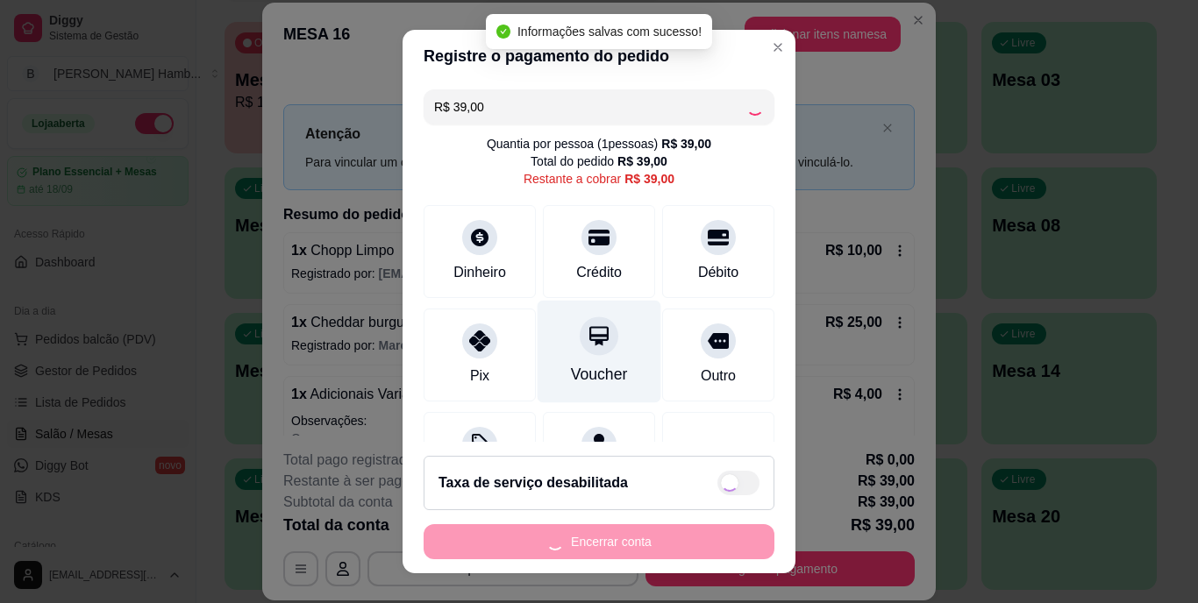
type input "R$ 0,00"
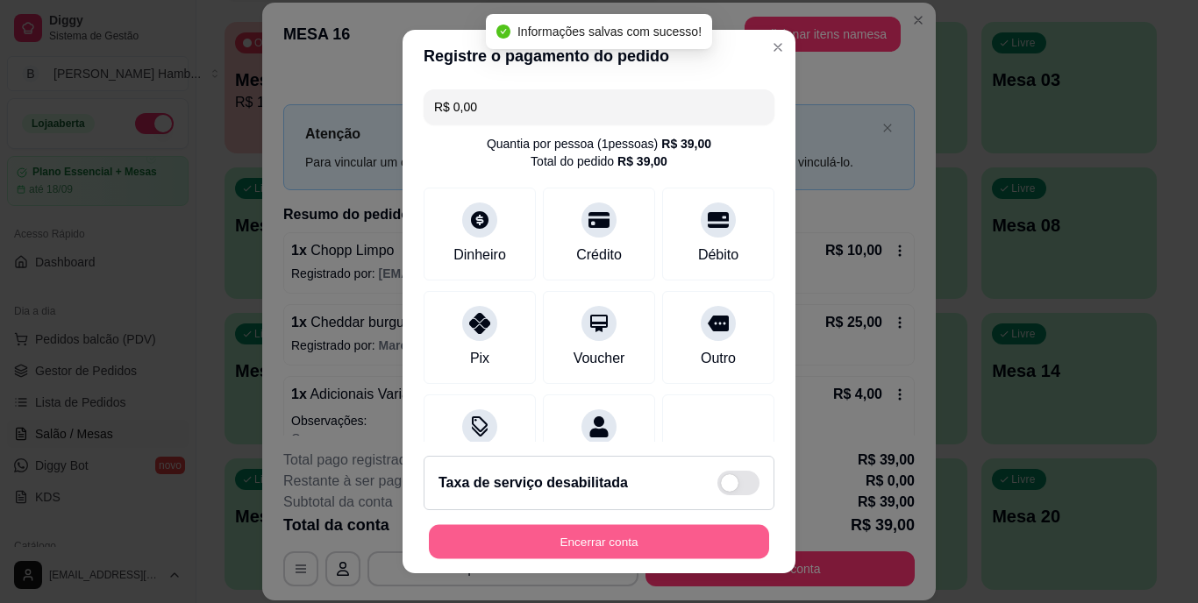
click at [595, 544] on button "Encerrar conta" at bounding box center [599, 541] width 340 height 34
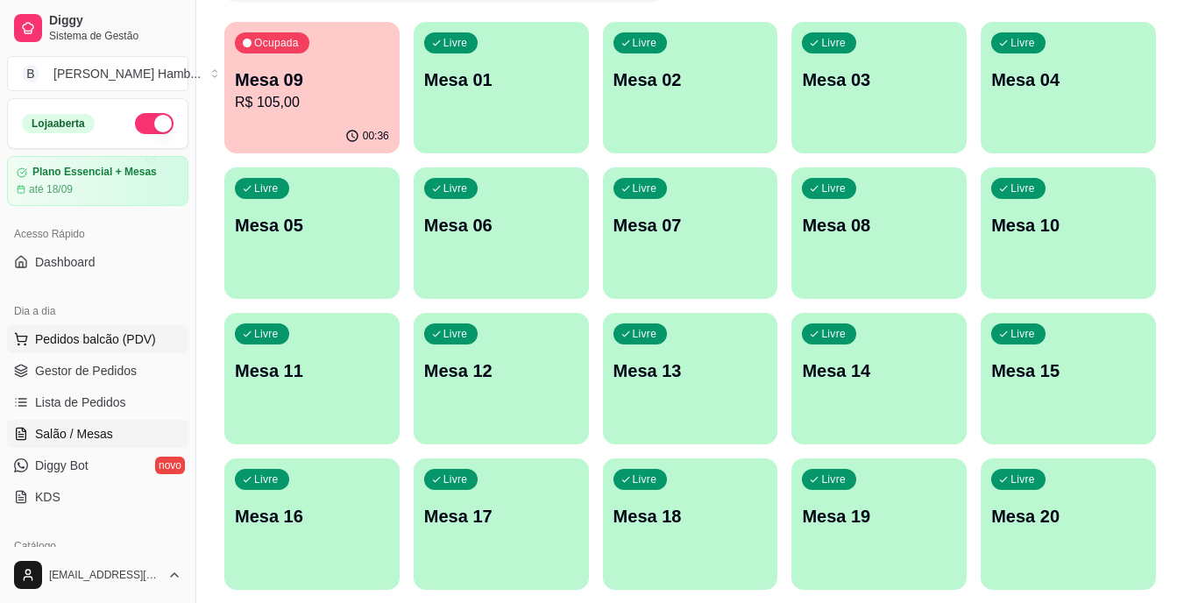
click at [130, 343] on span "Pedidos balcão (PDV)" at bounding box center [95, 340] width 121 height 18
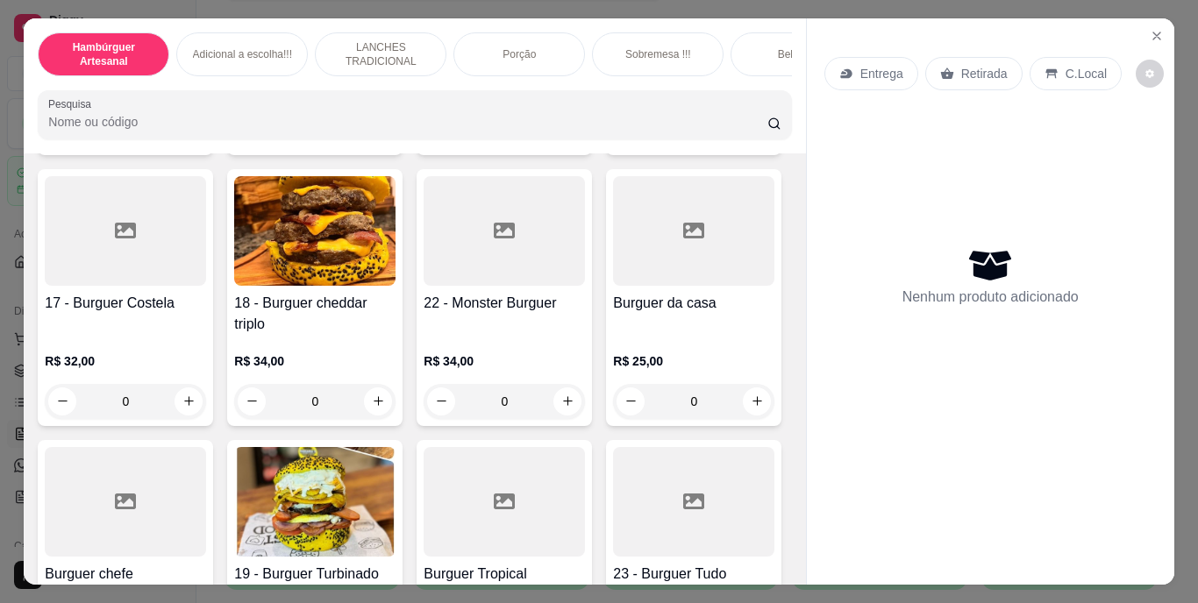
scroll to position [1315, 0]
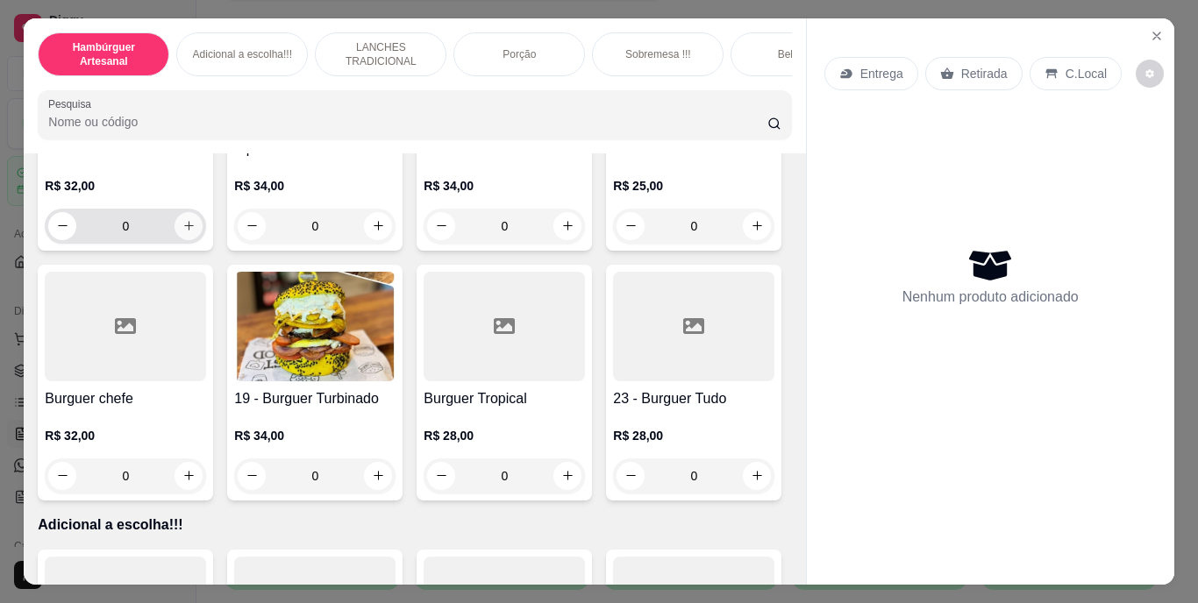
click at [194, 231] on icon "increase-product-quantity" at bounding box center [189, 226] width 10 height 10
type input "1"
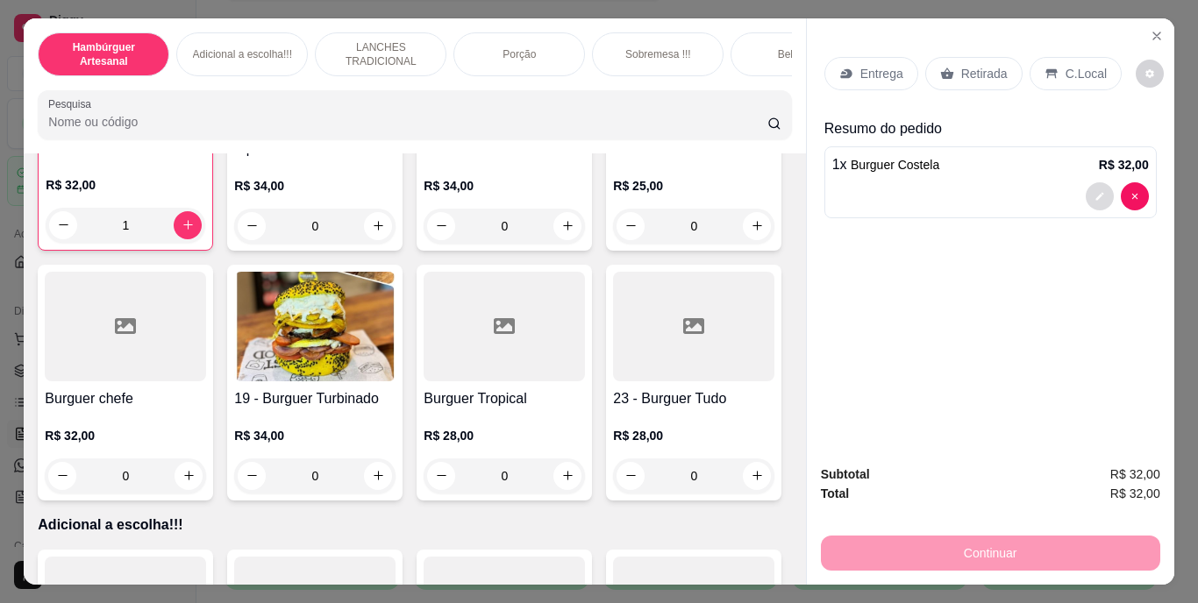
click at [1094, 191] on icon "decrease-product-quantity" at bounding box center [1099, 196] width 11 height 11
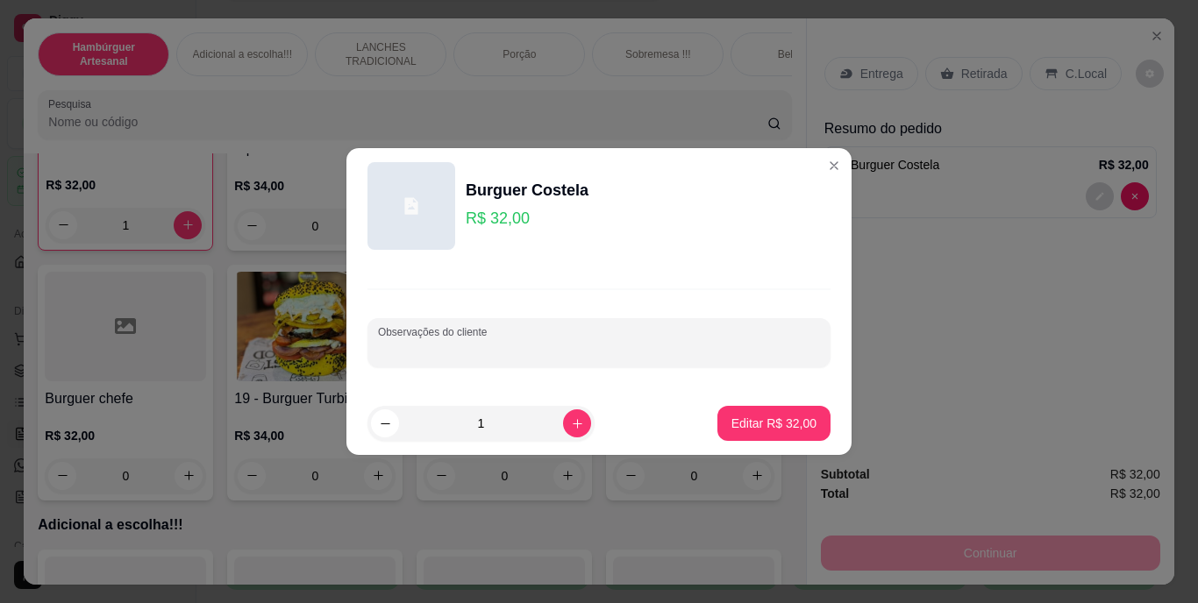
click at [637, 345] on input "Observações do cliente" at bounding box center [599, 350] width 442 height 18
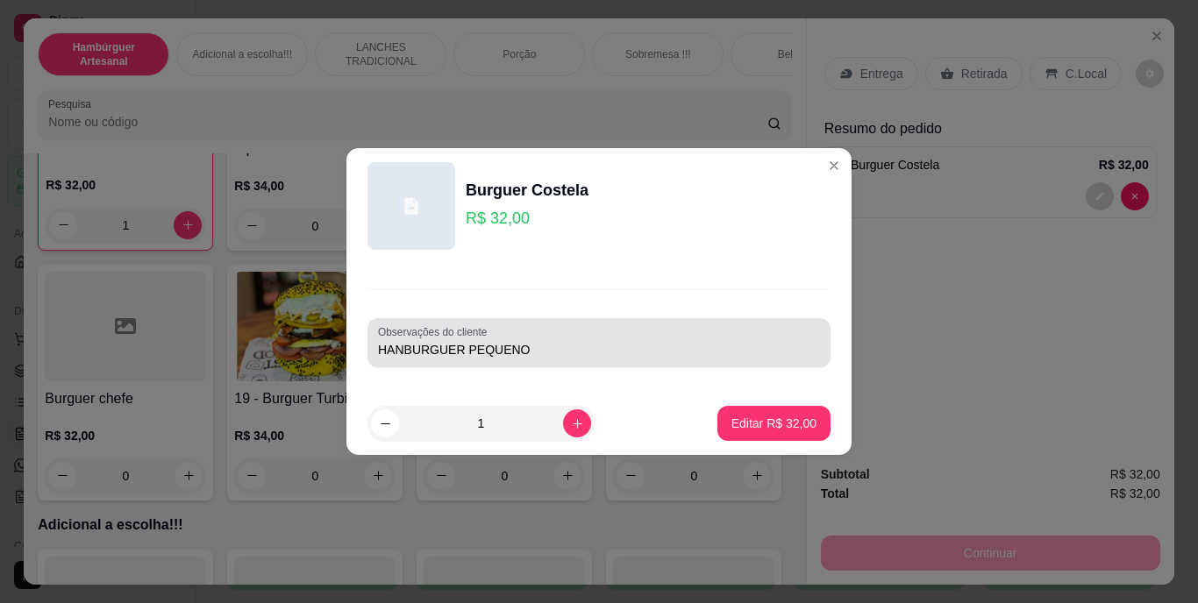
click at [377, 352] on div "Observações do cliente HANBURGUER PEQUENO" at bounding box center [598, 342] width 463 height 49
drag, startPoint x: 368, startPoint y: 341, endPoint x: 374, endPoint y: 356, distance: 16.1
click at [374, 356] on div "Observações do cliente HANBURGUER PEQUENO" at bounding box center [598, 342] width 463 height 49
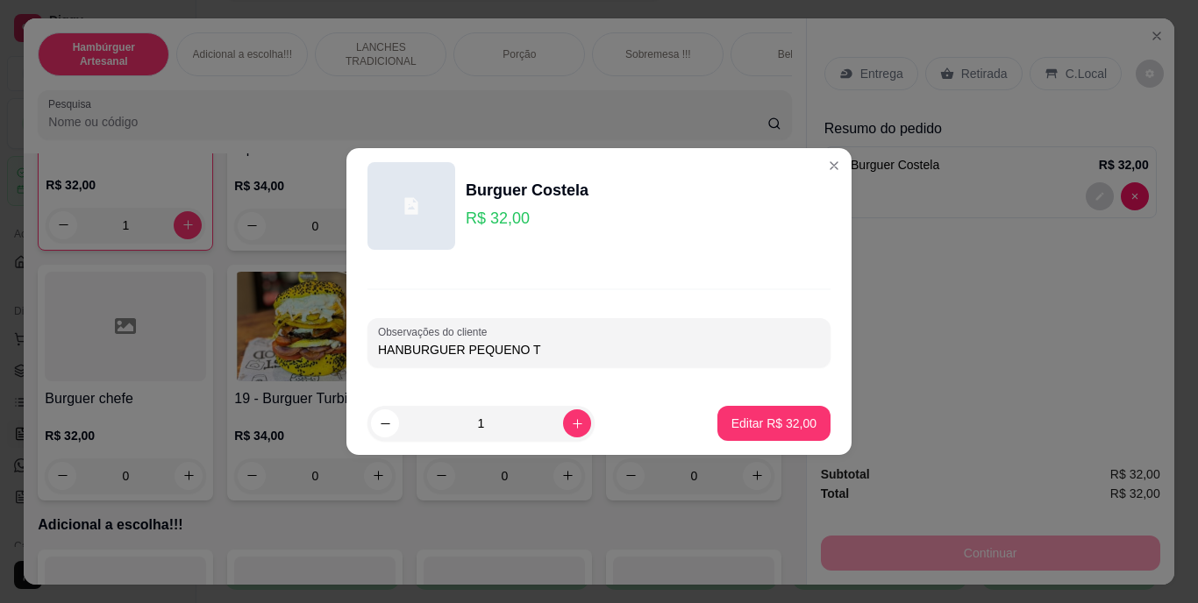
type input "HANBURGUER PEQUENO"
click at [765, 430] on p "Editar R$ 32,00" at bounding box center [773, 424] width 85 height 18
type input "0"
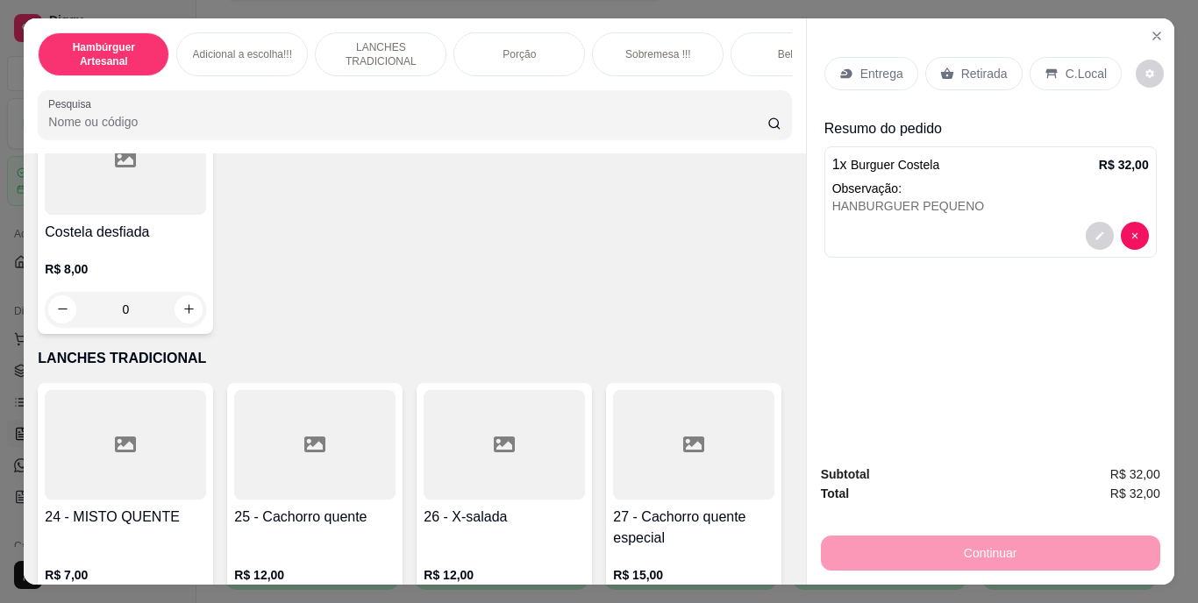
scroll to position [2280, 0]
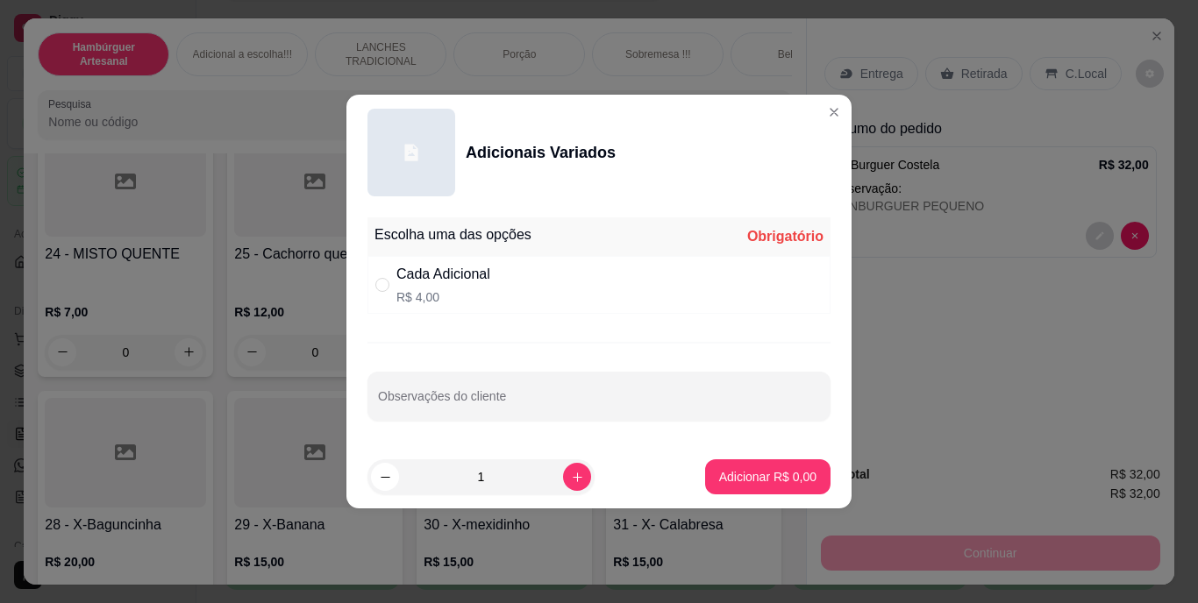
click at [445, 267] on div "Cada Adicional" at bounding box center [443, 274] width 94 height 21
radio input "true"
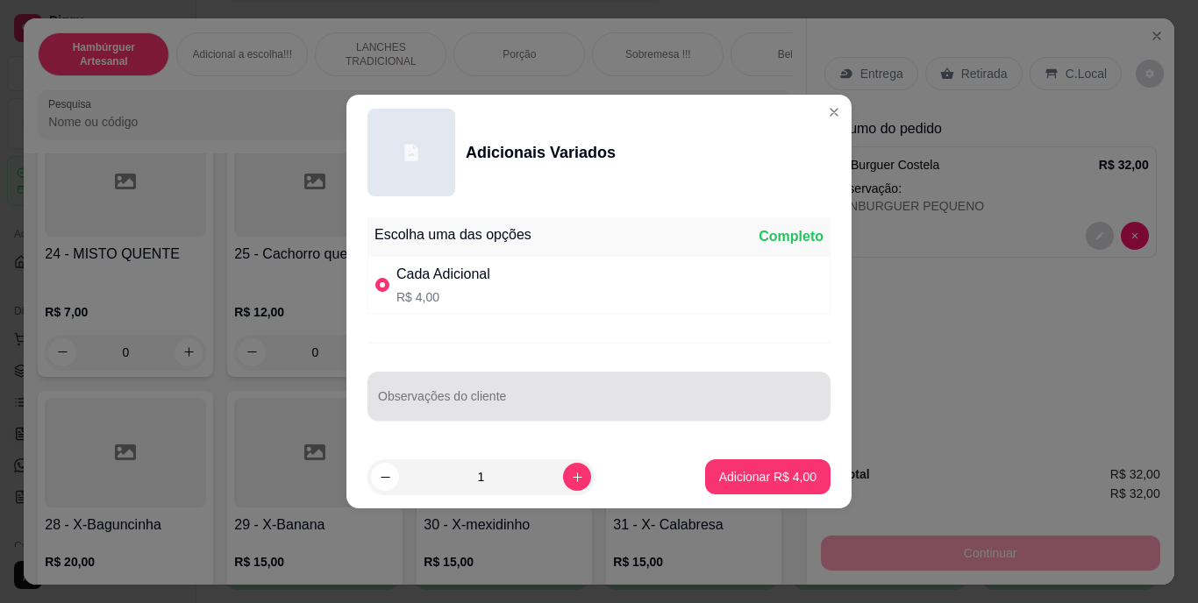
click at [479, 394] on div at bounding box center [599, 396] width 442 height 35
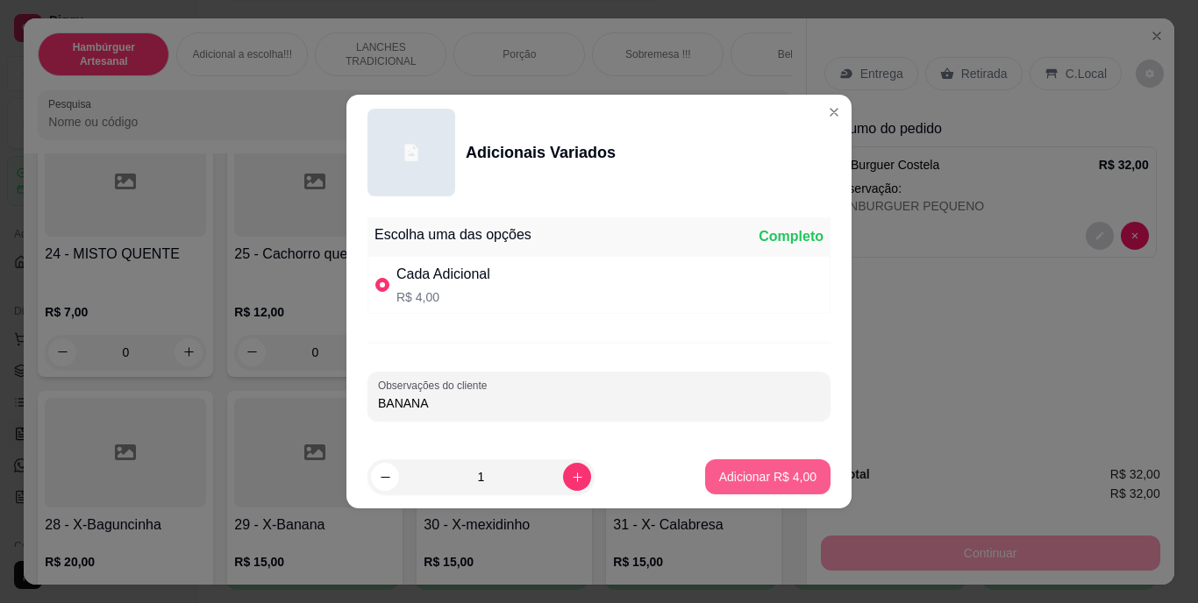
type input "BANANA"
click at [760, 472] on p "Adicionar R$ 4,00" at bounding box center [767, 477] width 97 height 18
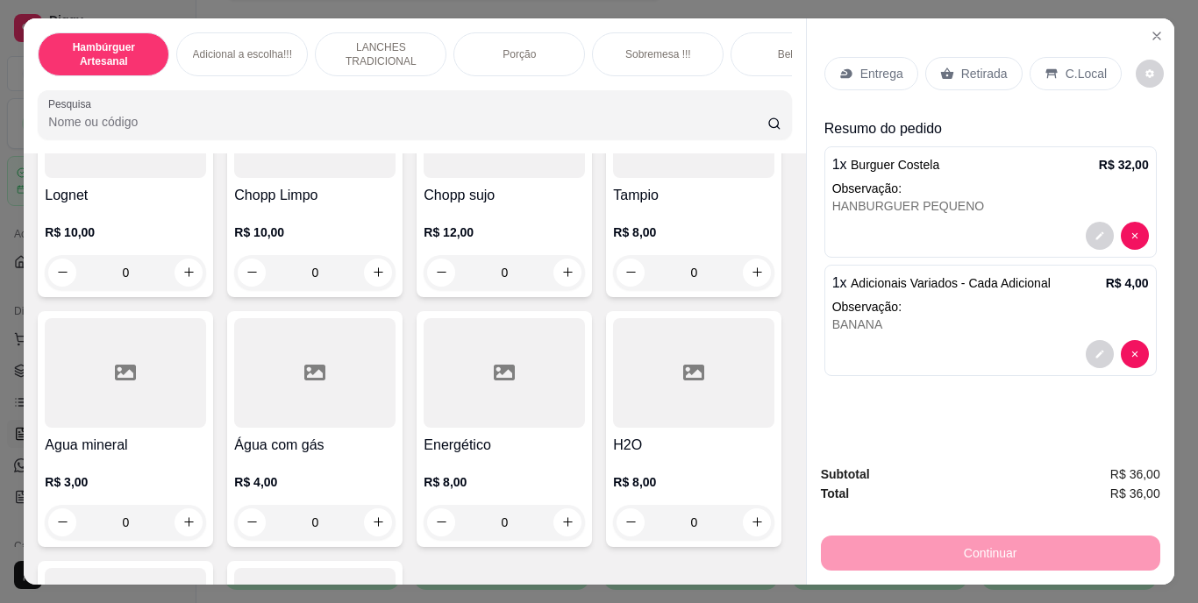
scroll to position [4910, 0]
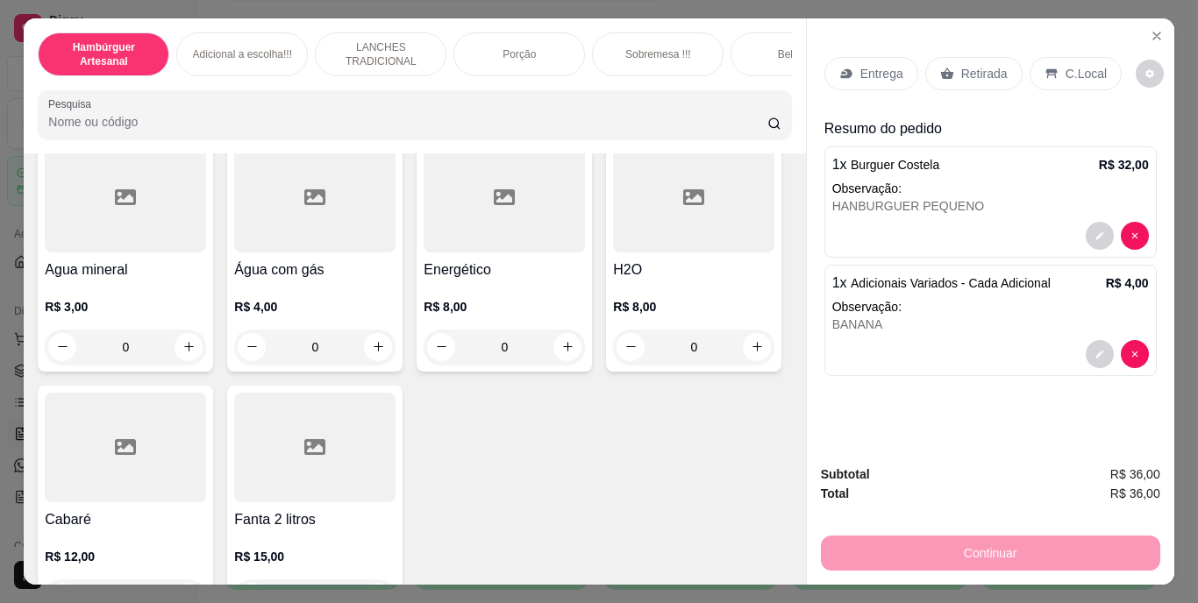
type input "1"
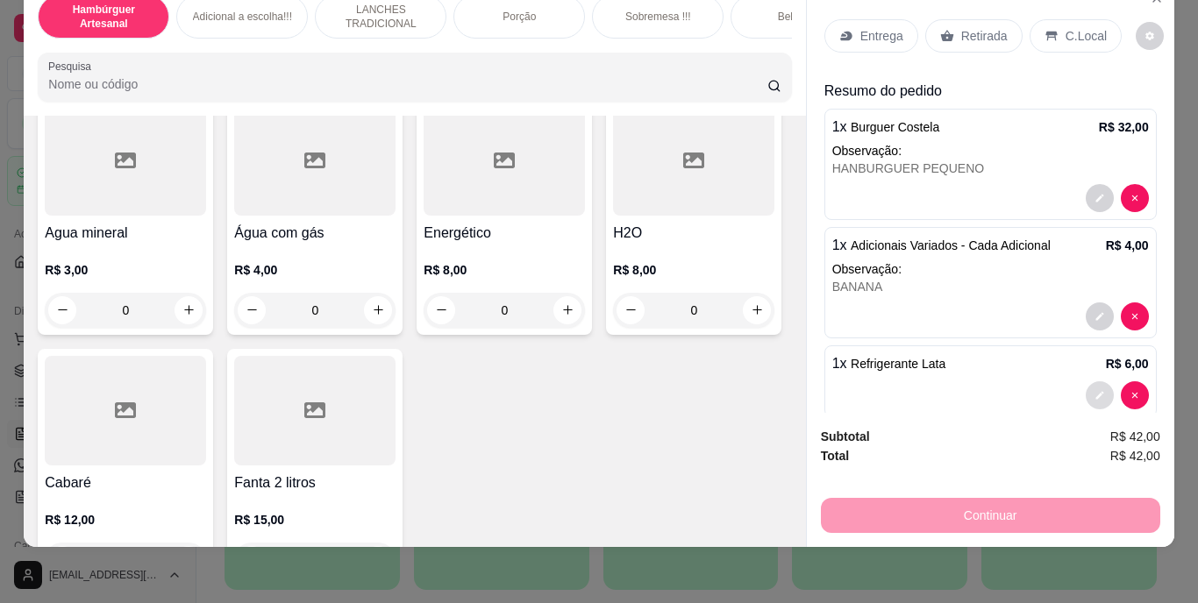
click at [1094, 390] on icon "decrease-product-quantity" at bounding box center [1099, 395] width 11 height 11
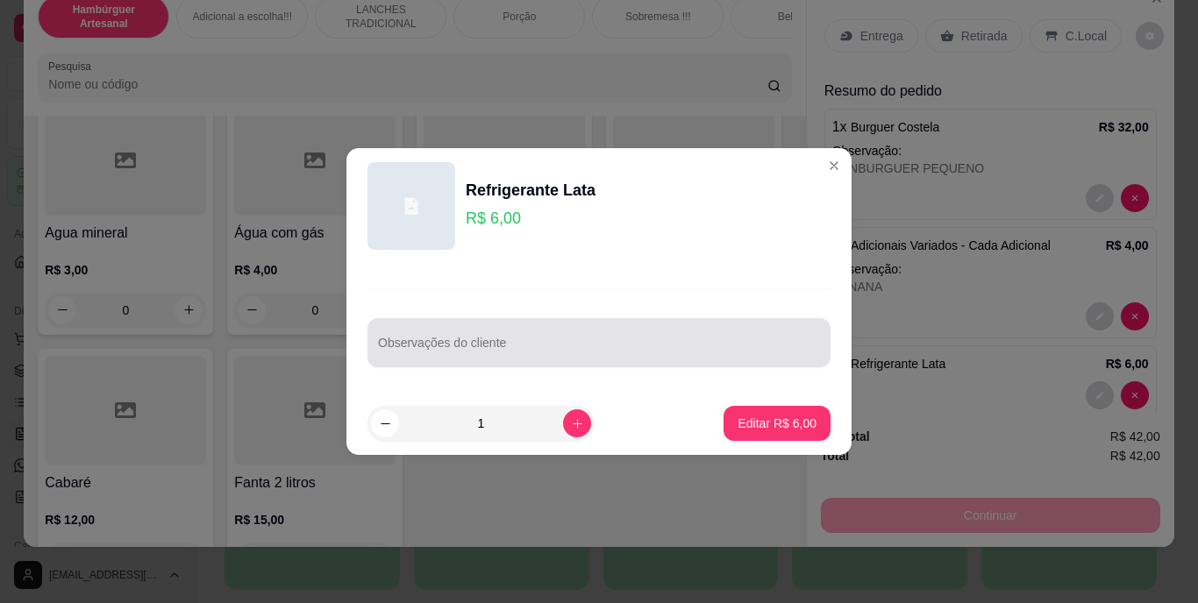
click at [665, 351] on input "Observações do cliente" at bounding box center [599, 350] width 442 height 18
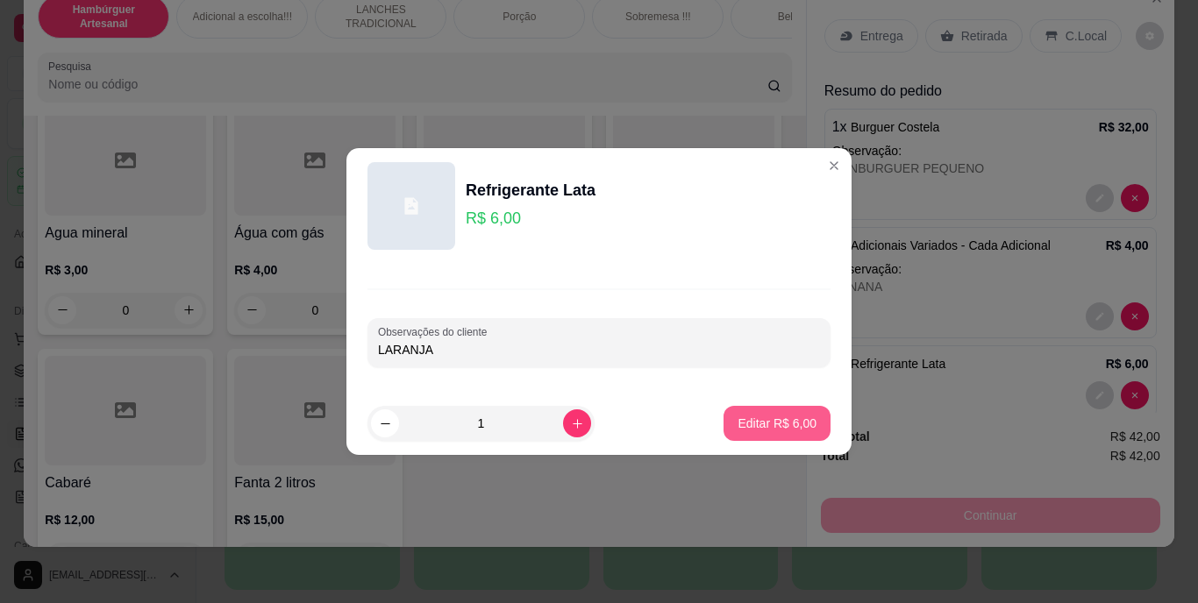
type input "LARANJA"
click at [745, 423] on p "Editar R$ 6,00" at bounding box center [777, 423] width 76 height 17
type input "0"
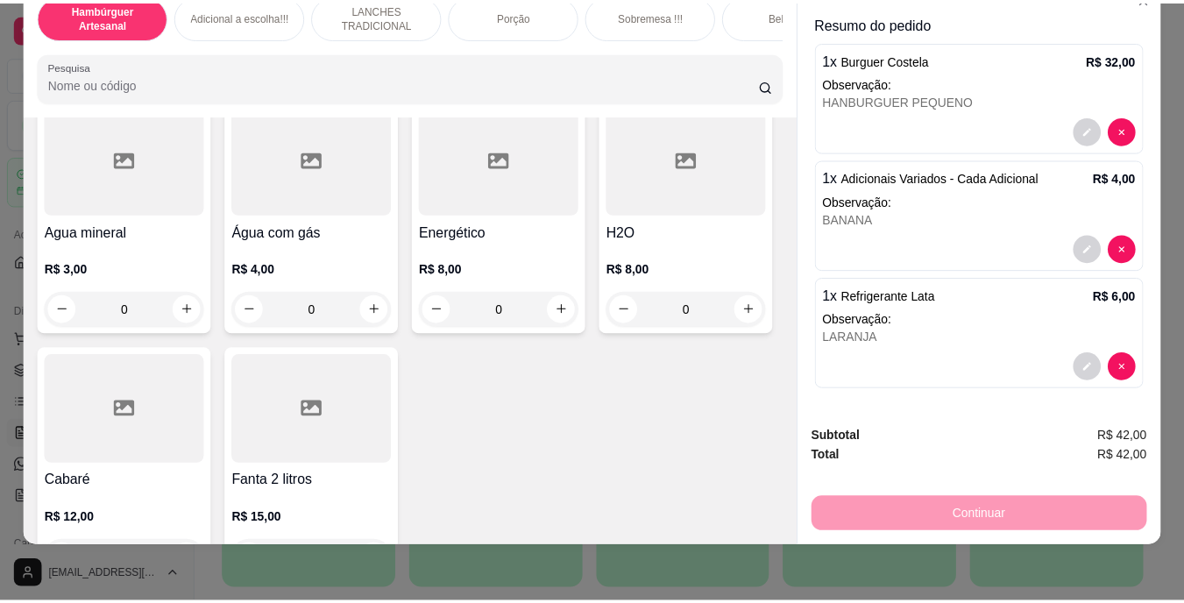
scroll to position [0, 0]
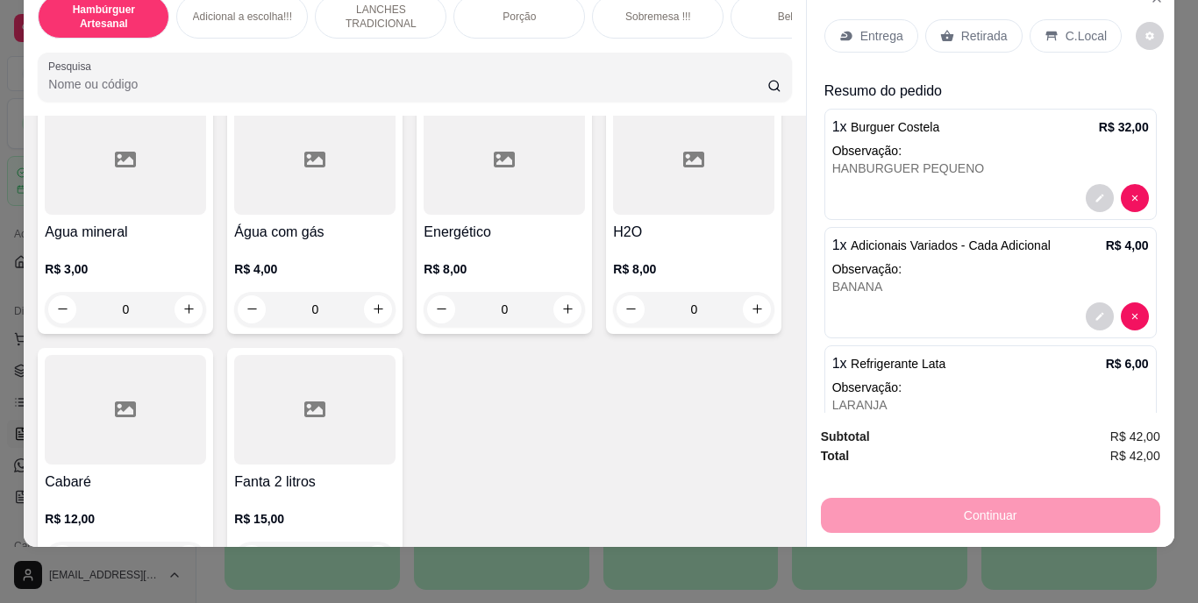
click at [963, 27] on p "Retirada" at bounding box center [984, 36] width 46 height 18
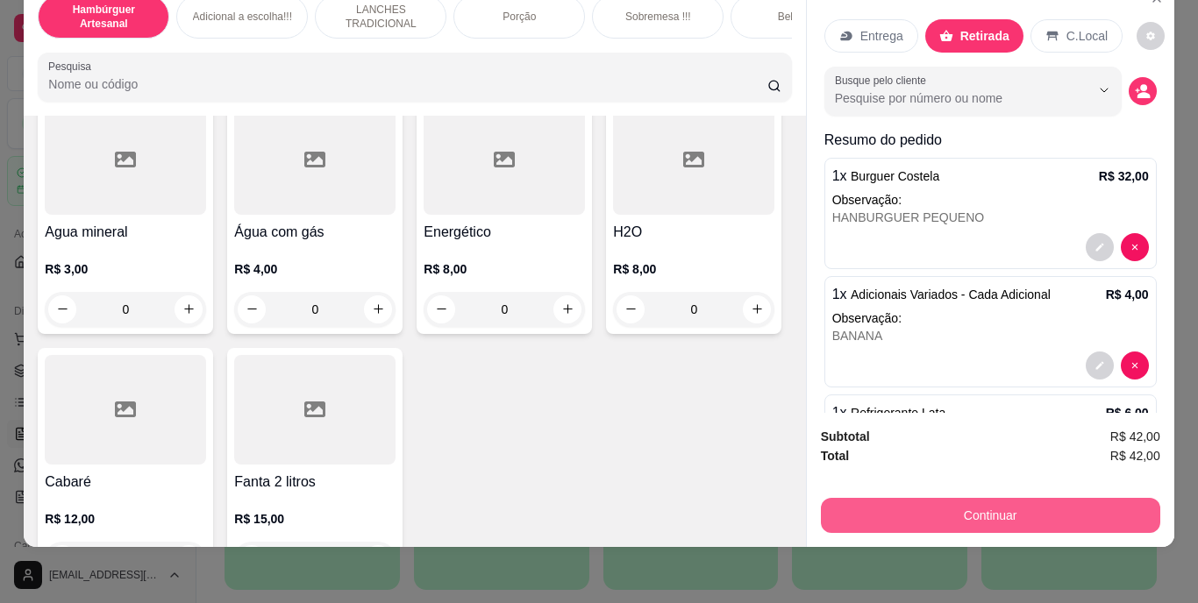
click at [1036, 498] on button "Continuar" at bounding box center [990, 515] width 339 height 35
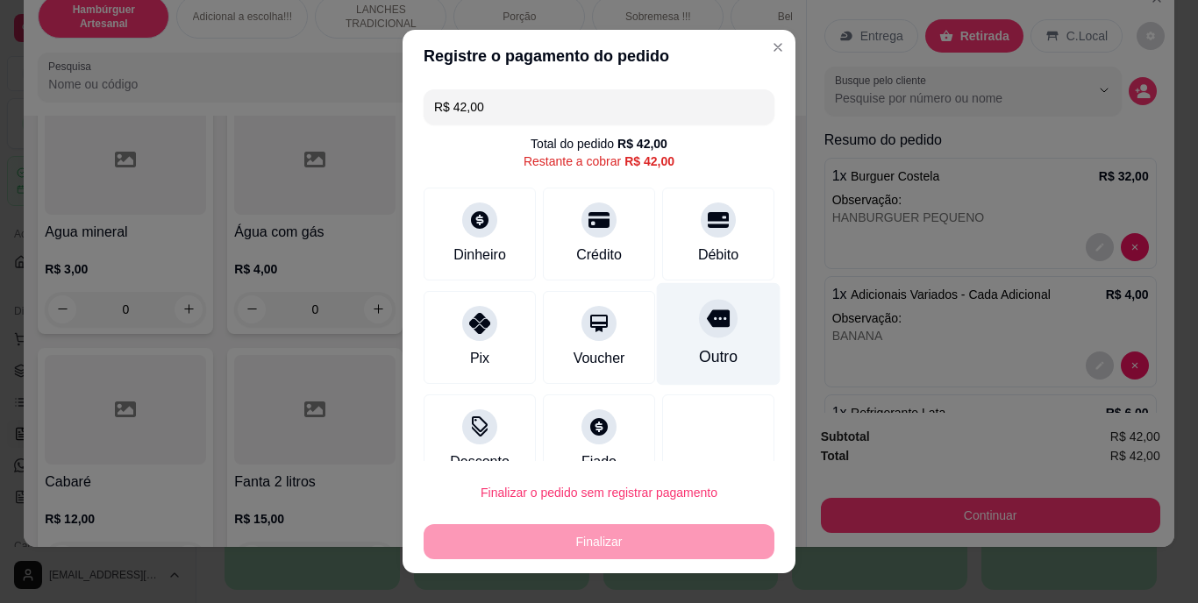
click at [663, 342] on div "Outro" at bounding box center [719, 334] width 124 height 103
type input "R$ 0,00"
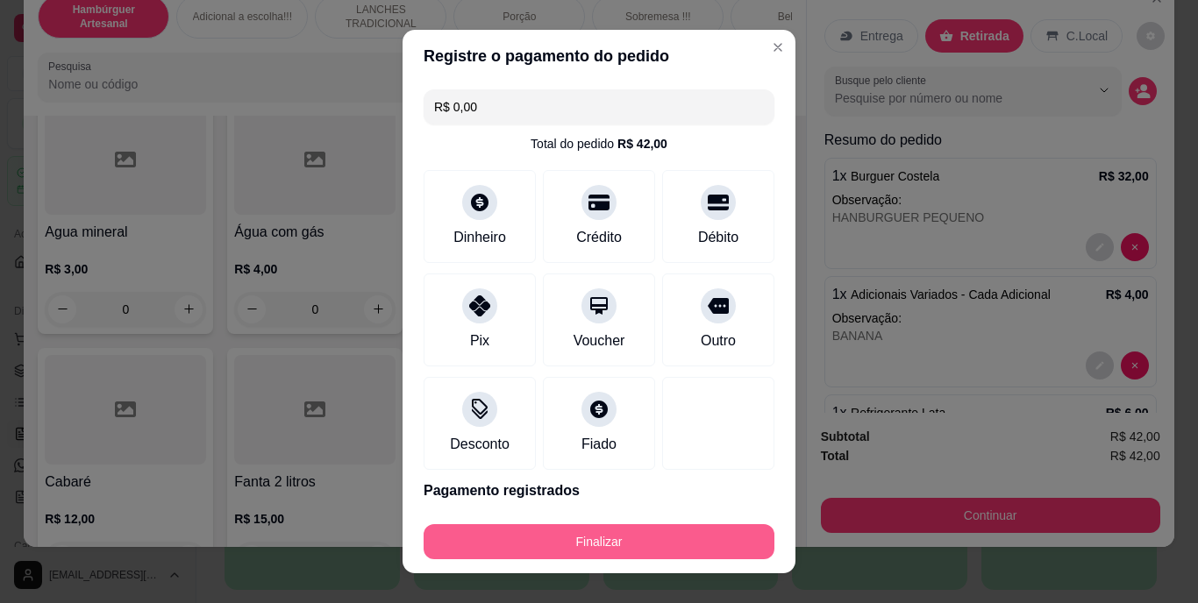
click at [617, 539] on button "Finalizar" at bounding box center [598, 541] width 351 height 35
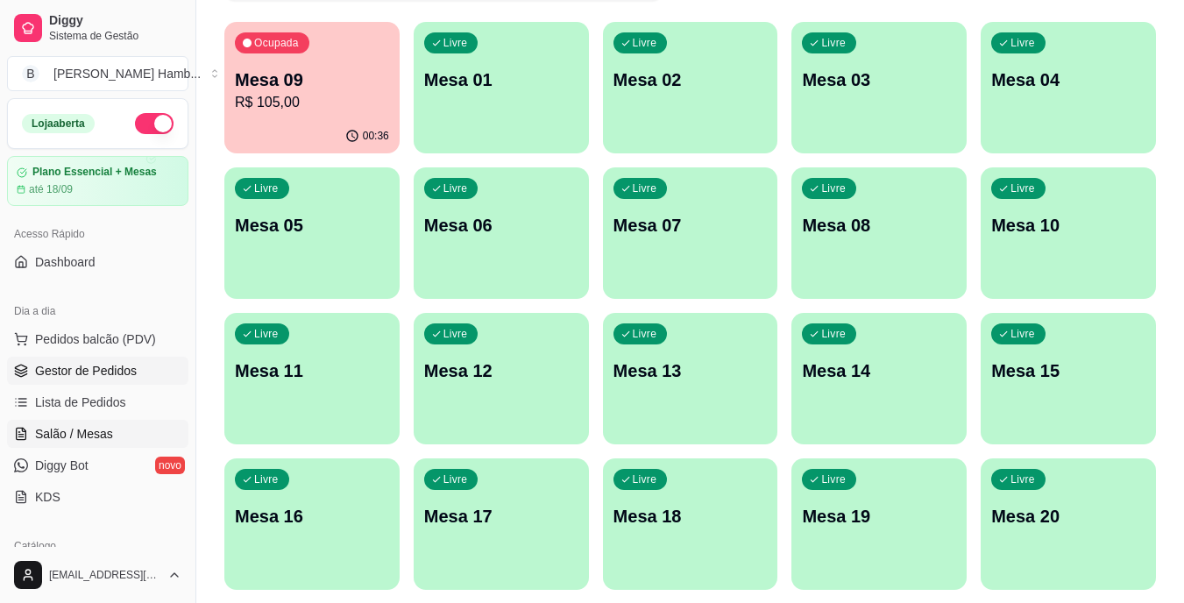
click at [90, 373] on span "Gestor de Pedidos" at bounding box center [86, 371] width 102 height 18
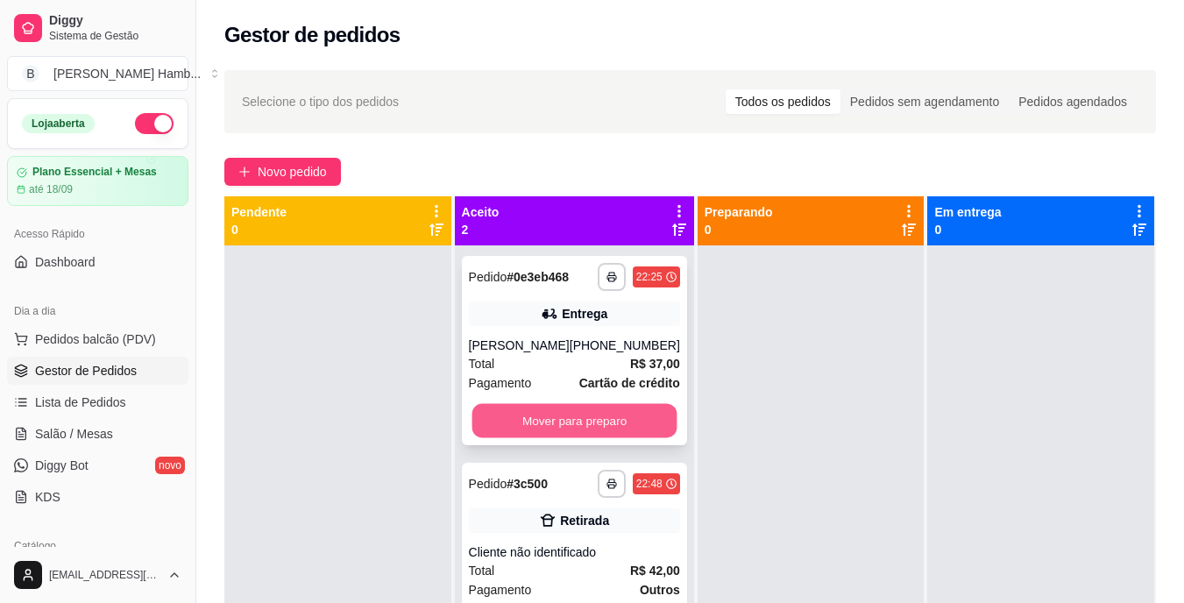
click at [545, 417] on button "Mover para preparo" at bounding box center [574, 421] width 205 height 34
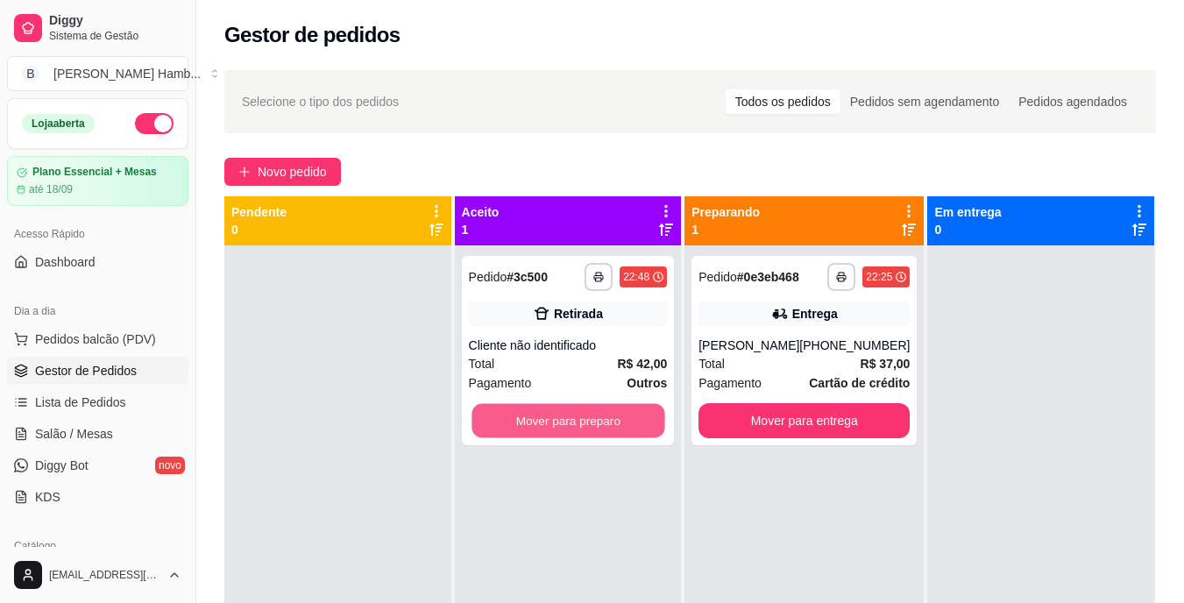
click at [545, 417] on button "Mover para preparo" at bounding box center [568, 421] width 193 height 34
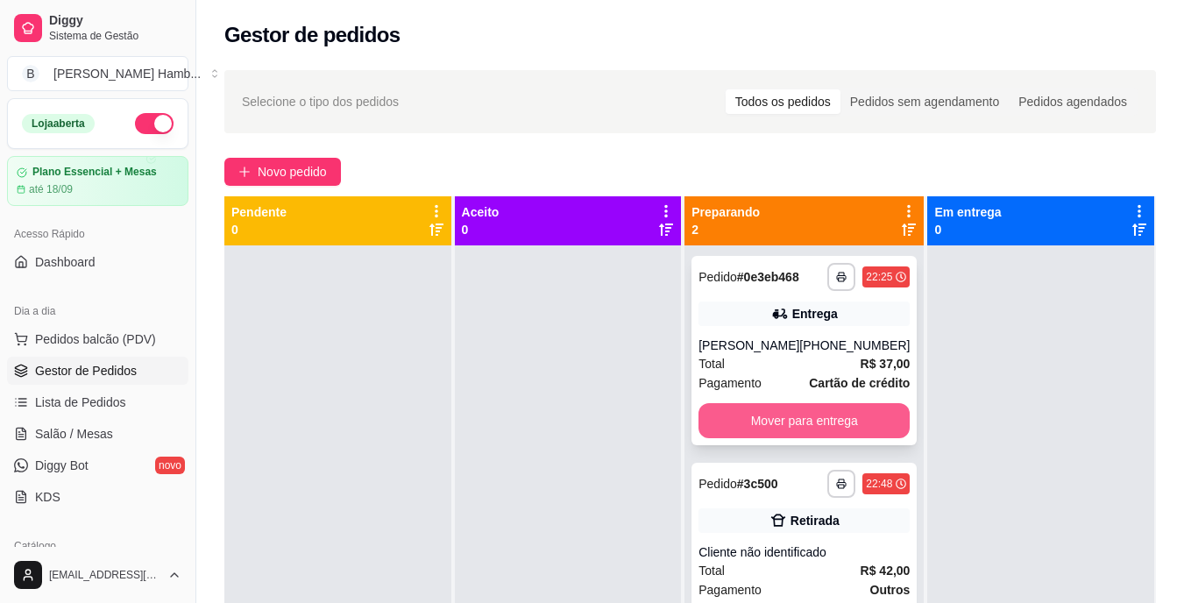
click at [810, 420] on button "Mover para entrega" at bounding box center [804, 420] width 211 height 35
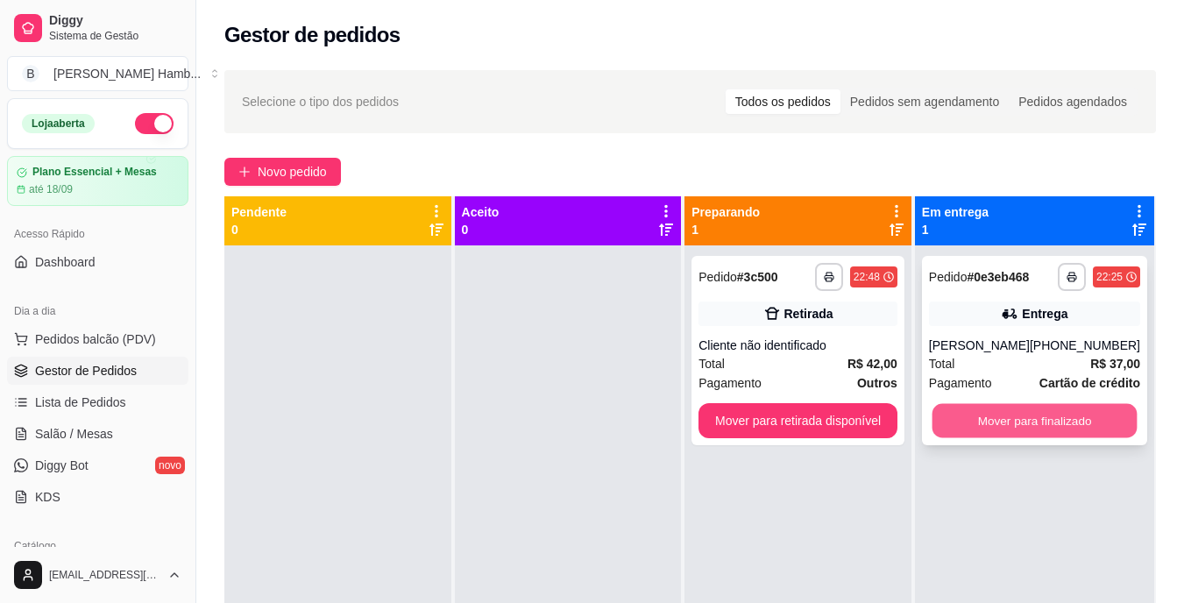
click at [962, 422] on button "Mover para finalizado" at bounding box center [1034, 421] width 205 height 34
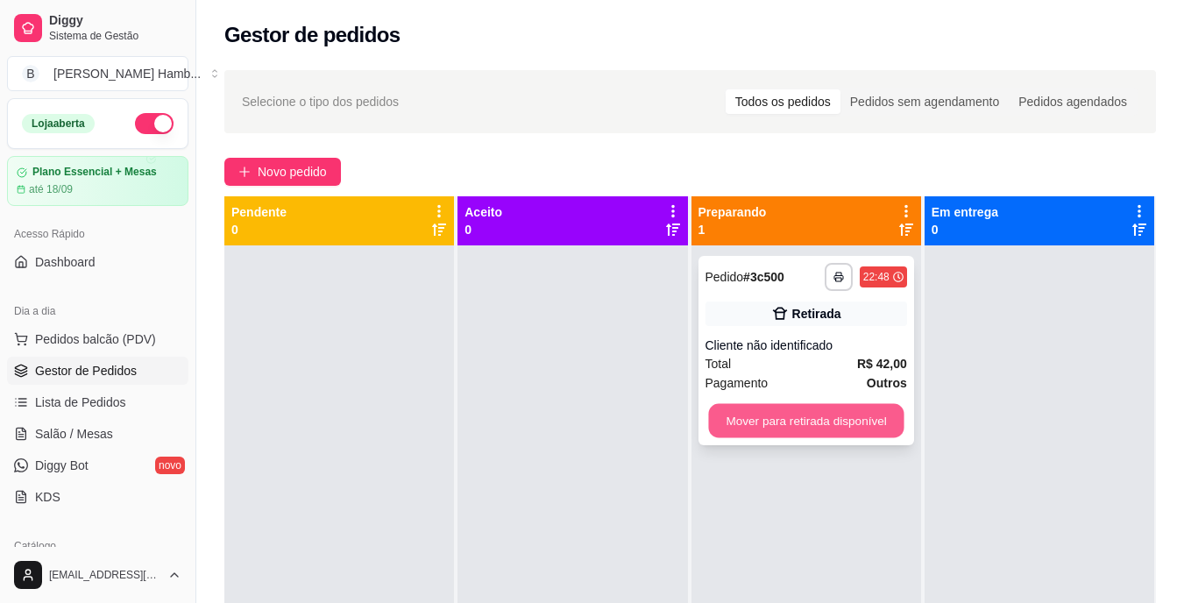
click at [866, 422] on button "Mover para retirada disponível" at bounding box center [806, 421] width 196 height 34
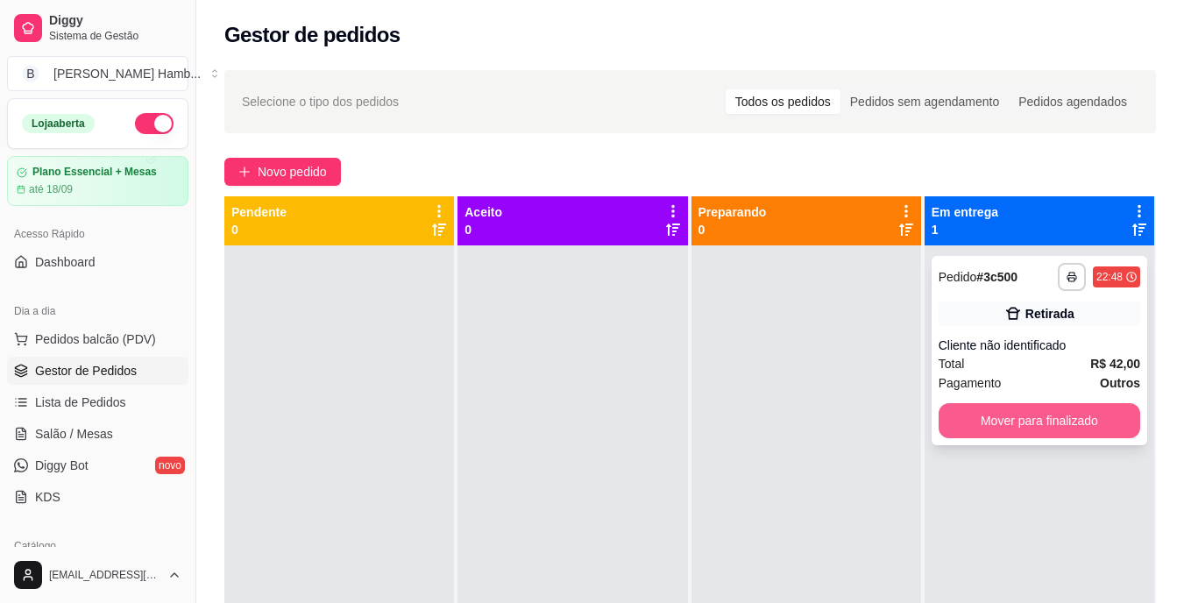
click at [981, 411] on button "Mover para finalizado" at bounding box center [1040, 420] width 202 height 35
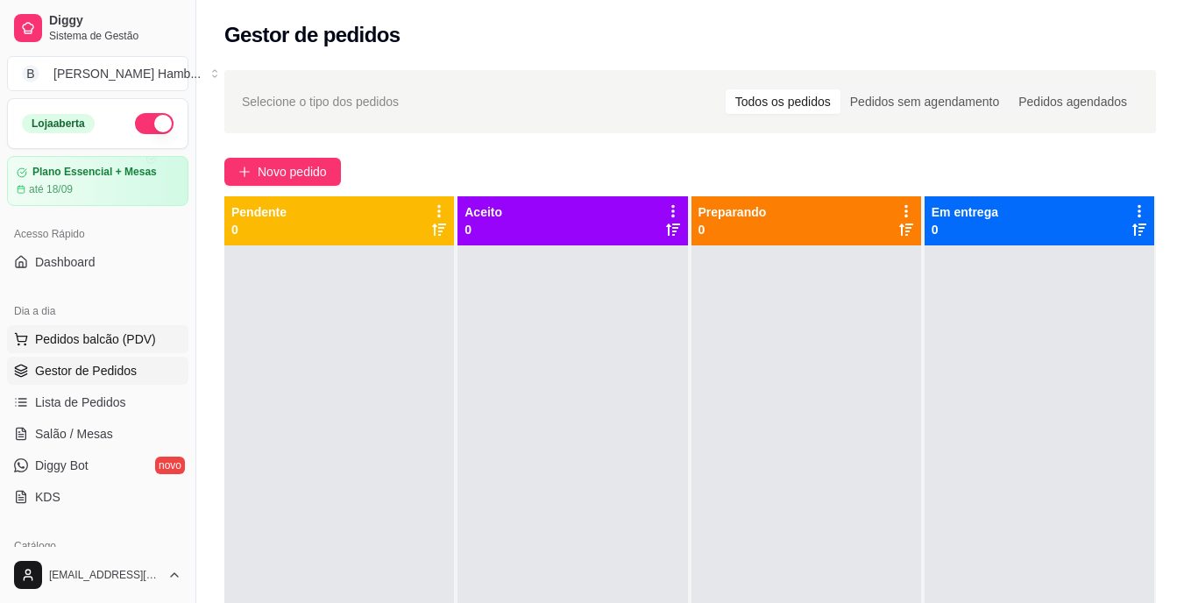
click at [86, 340] on span "Pedidos balcão (PDV)" at bounding box center [95, 340] width 121 height 18
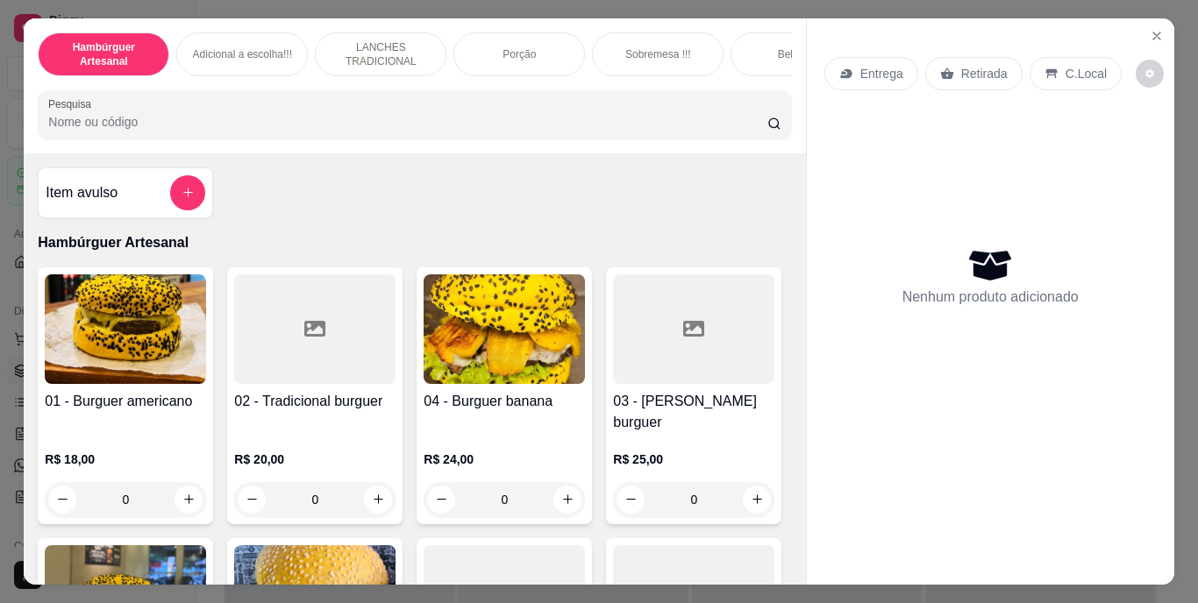
click at [685, 54] on div "Sobremesa !!!" at bounding box center [658, 54] width 132 height 44
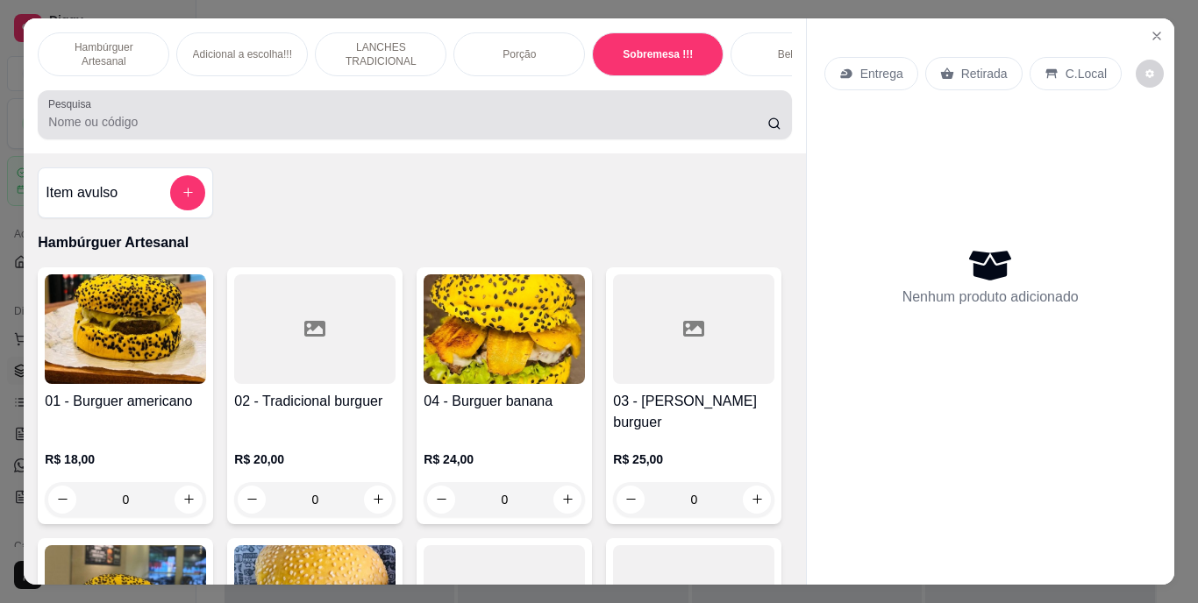
scroll to position [45, 0]
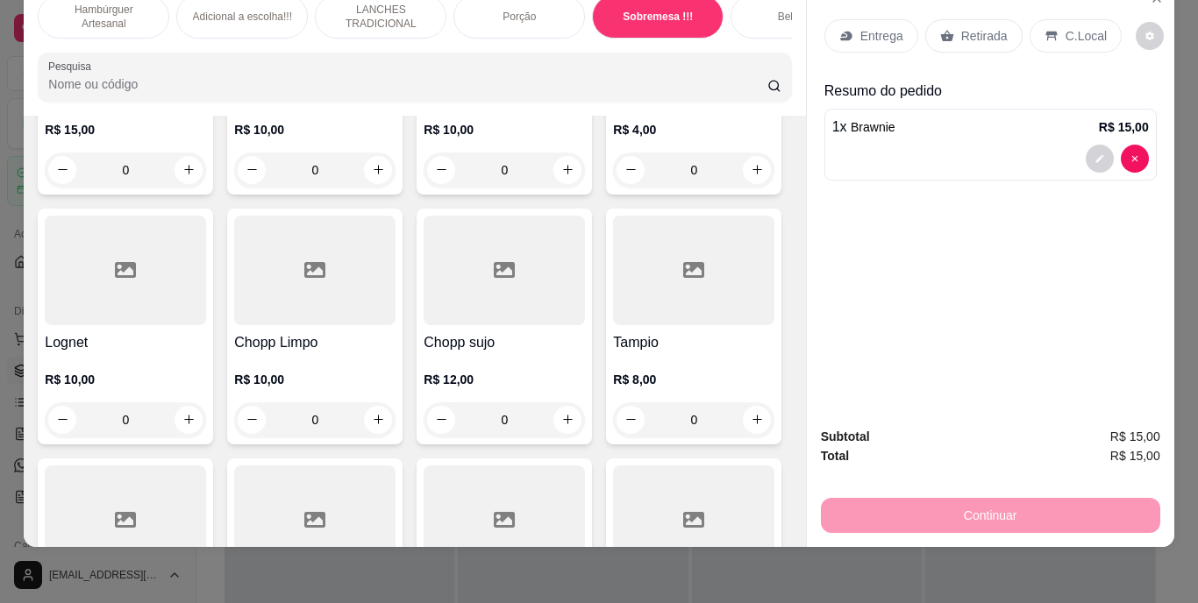
type input "0"
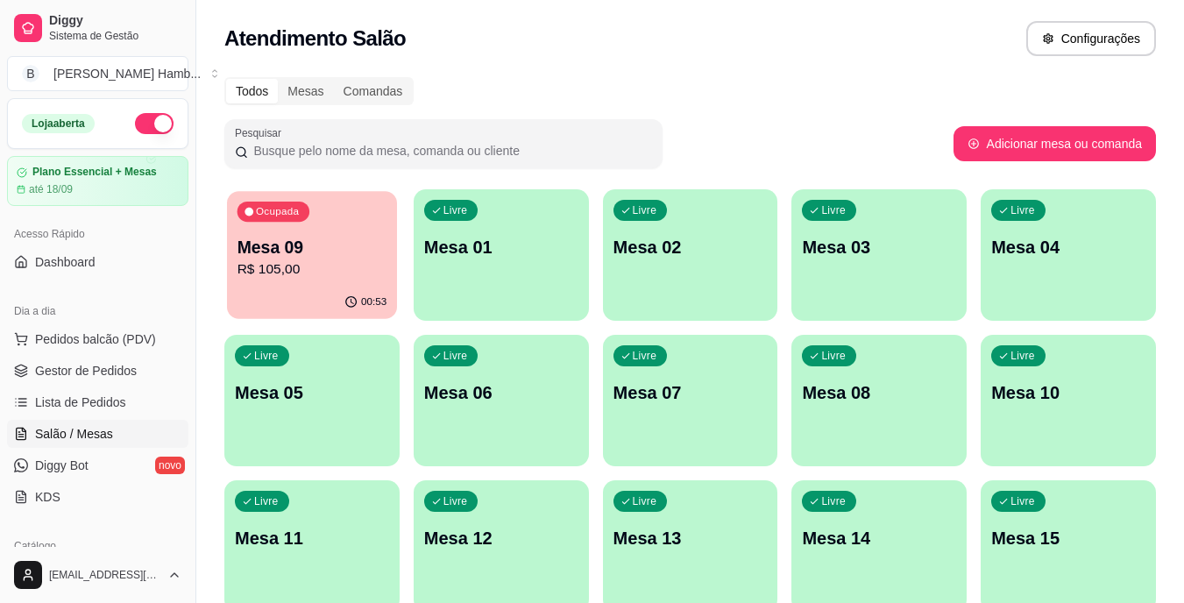
click at [388, 289] on div "00:53" at bounding box center [312, 302] width 170 height 33
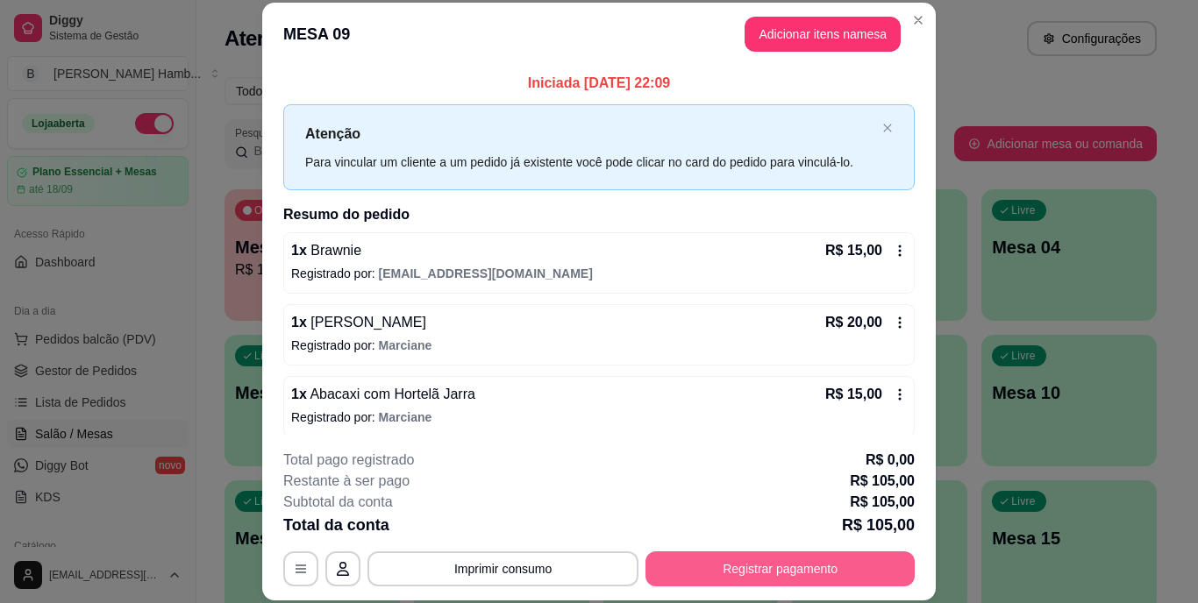
click at [768, 573] on button "Registrar pagamento" at bounding box center [779, 568] width 269 height 35
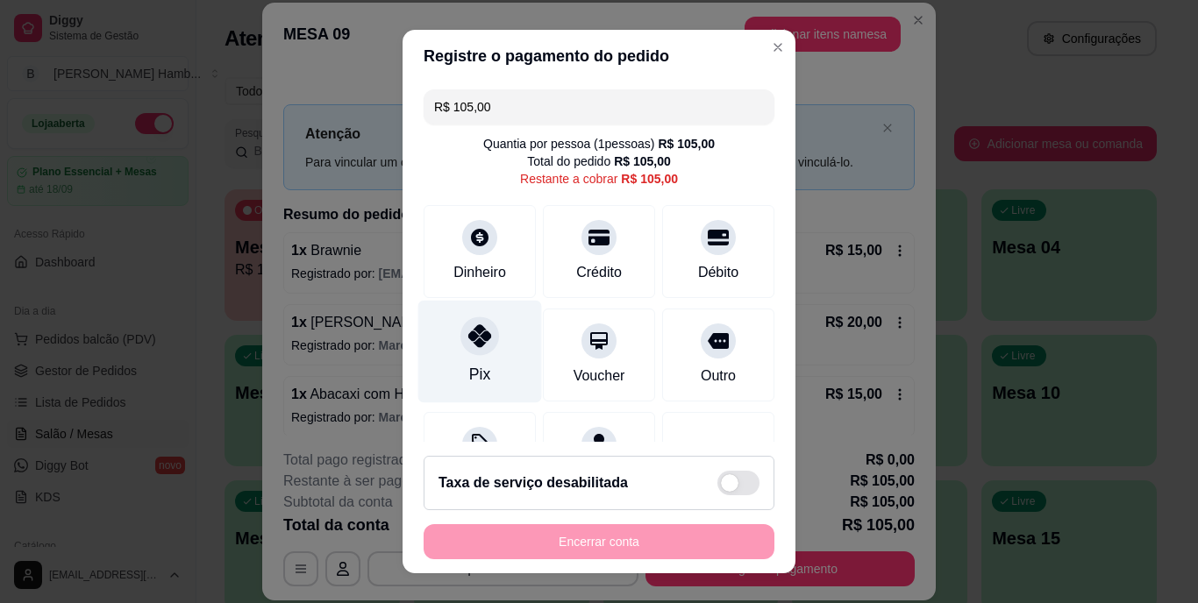
click at [468, 344] on icon at bounding box center [479, 336] width 23 height 23
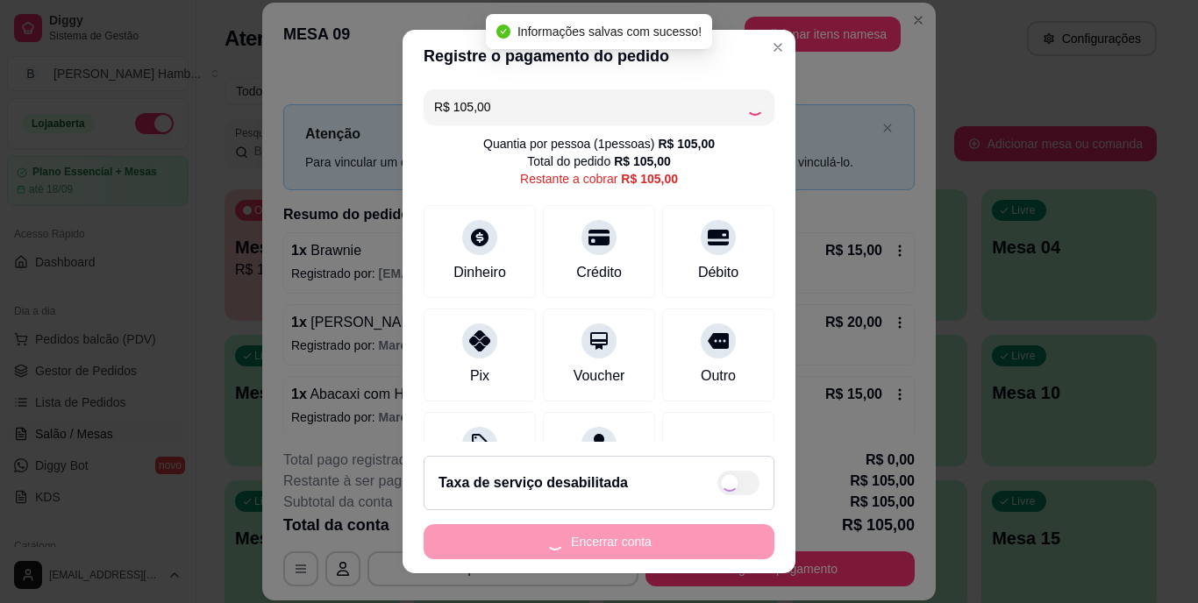
type input "R$ 0,00"
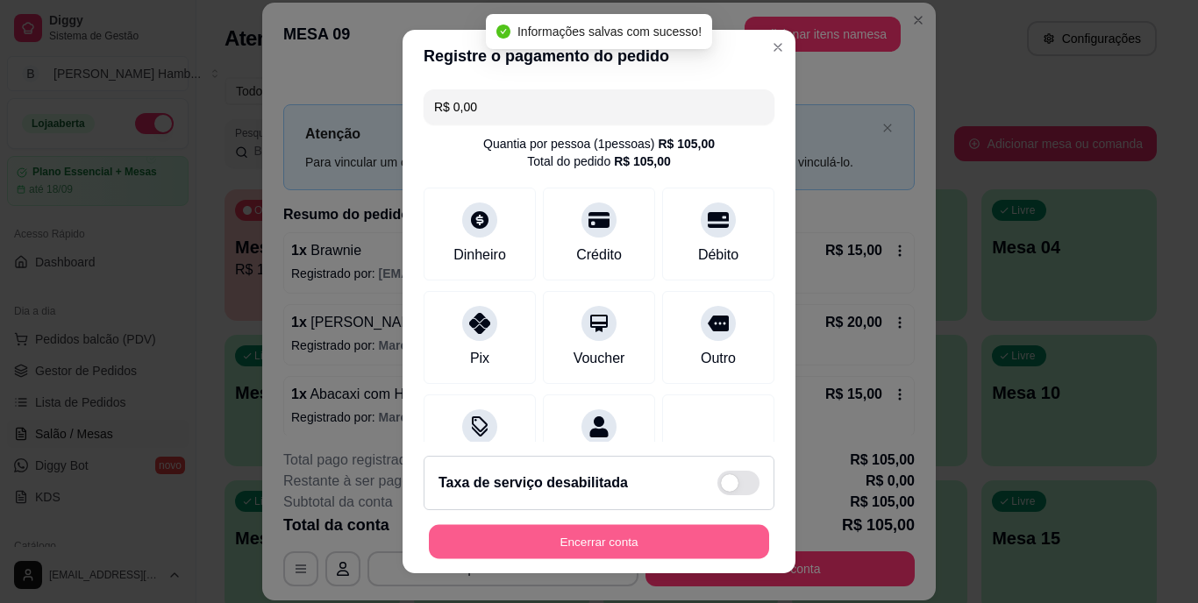
click at [582, 544] on button "Encerrar conta" at bounding box center [599, 541] width 340 height 34
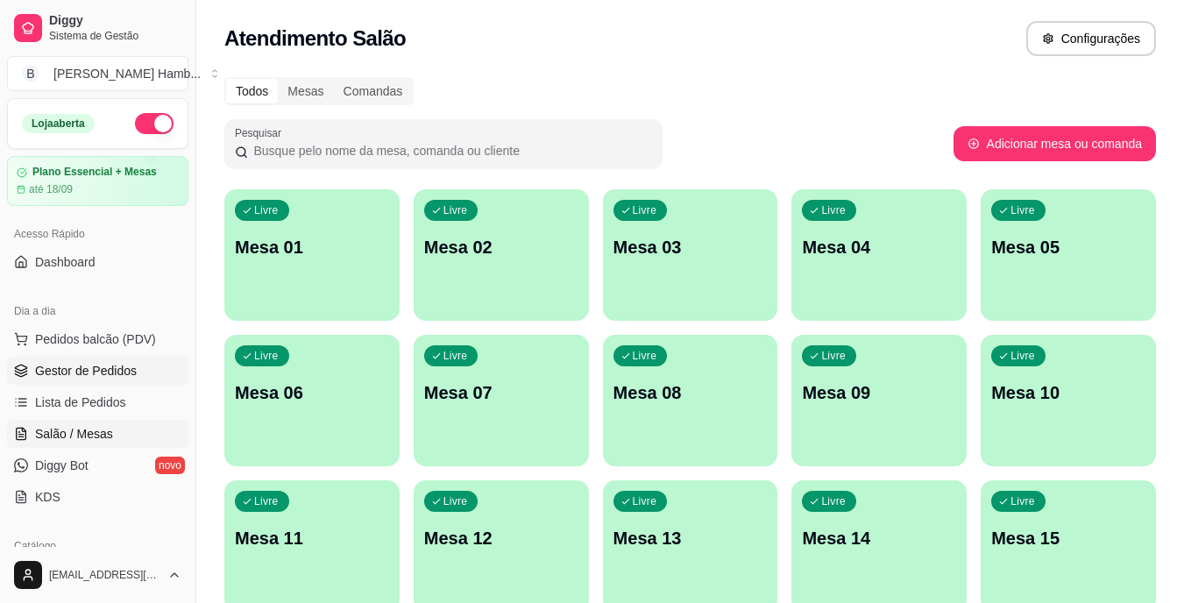
click at [171, 369] on link "Gestor de Pedidos" at bounding box center [97, 371] width 181 height 28
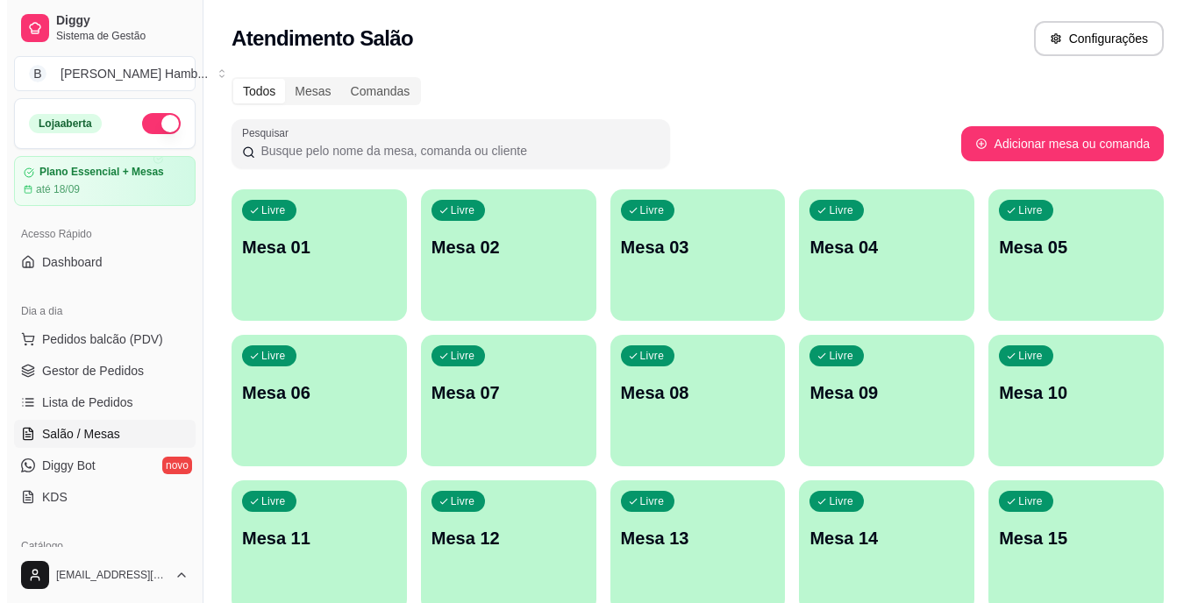
scroll to position [225, 0]
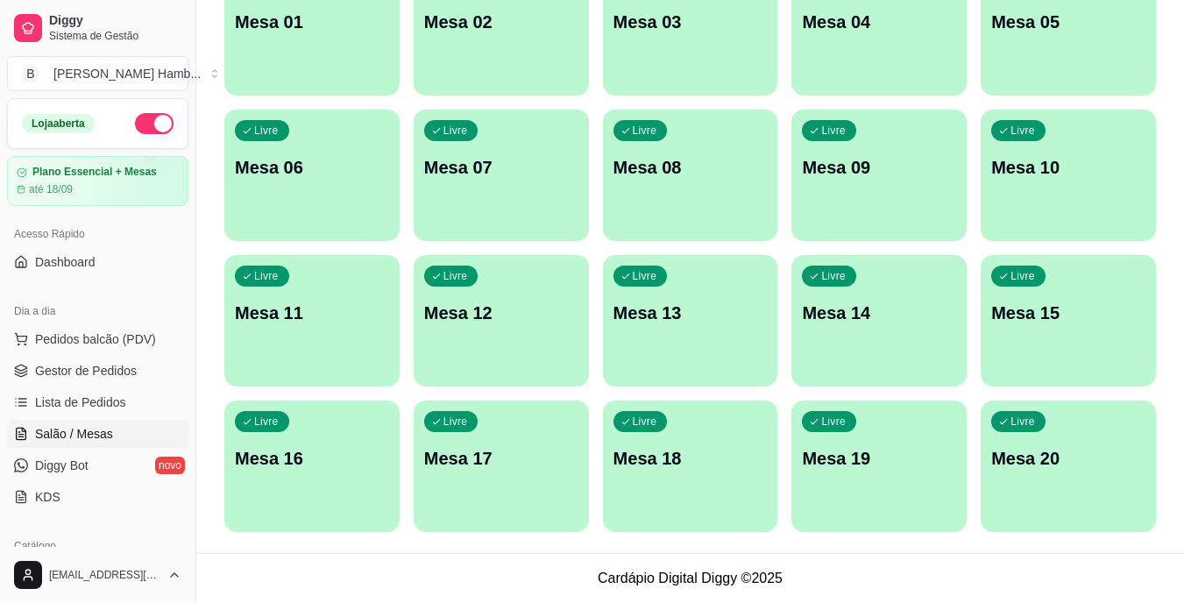
click at [833, 345] on div "Livre Mesa 14" at bounding box center [879, 310] width 175 height 110
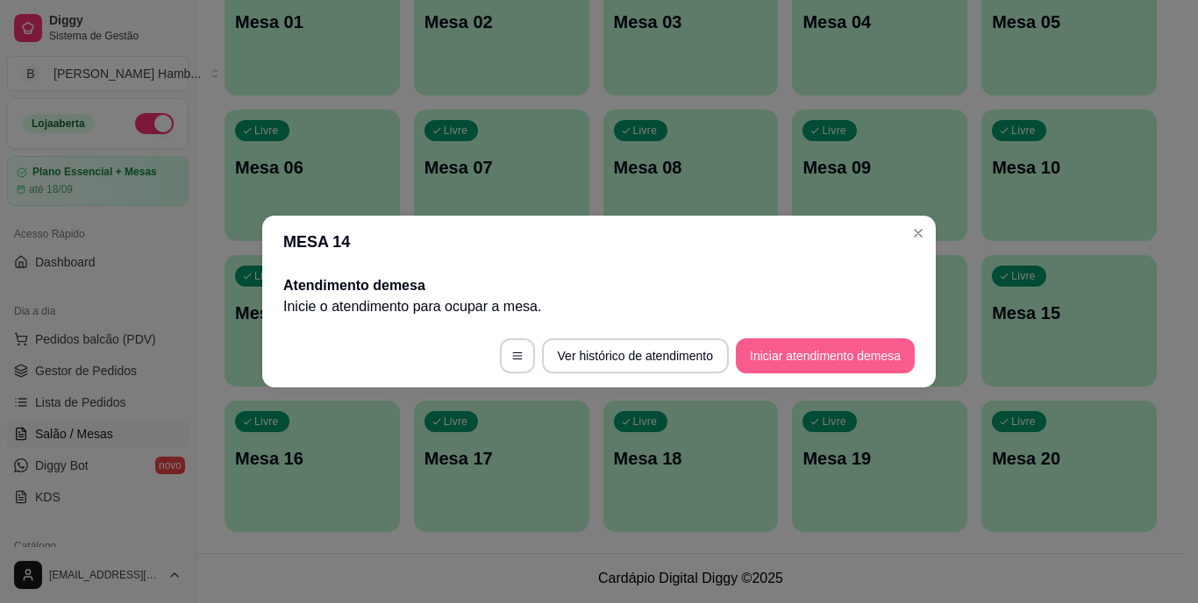
click at [839, 351] on button "Iniciar atendimento de mesa" at bounding box center [825, 355] width 179 height 35
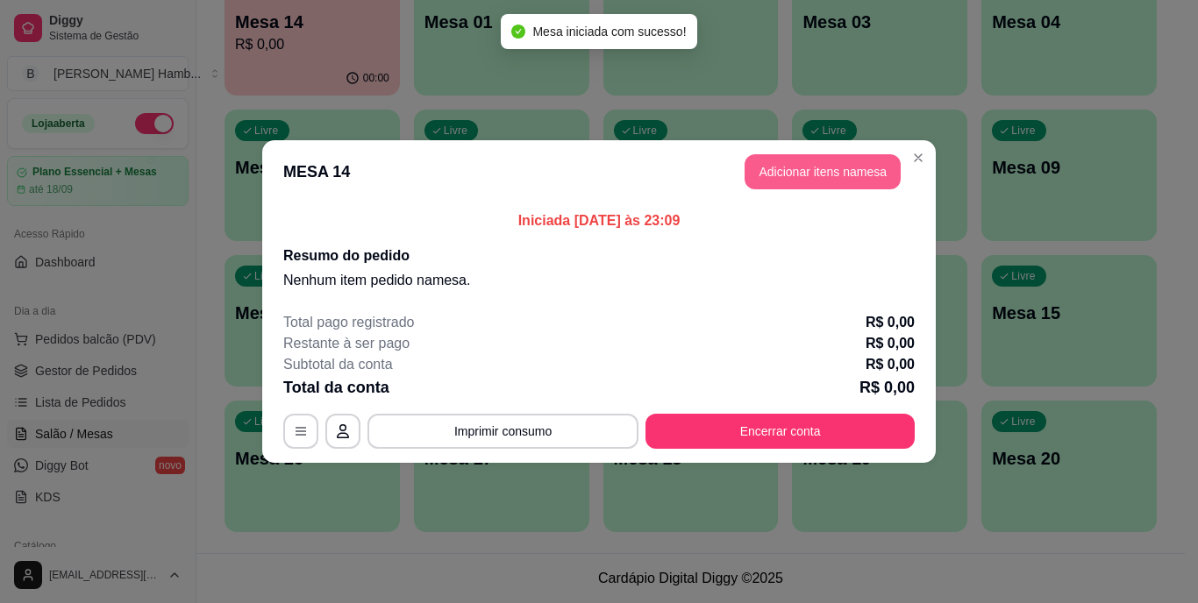
click at [786, 160] on button "Adicionar itens na mesa" at bounding box center [822, 171] width 156 height 35
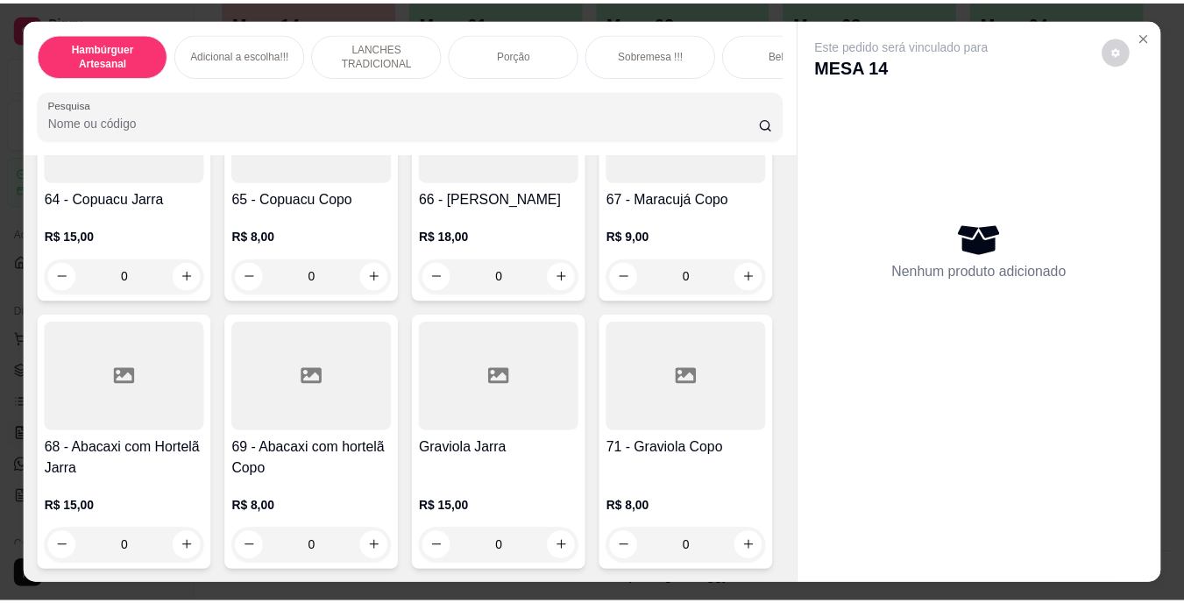
scroll to position [5962, 0]
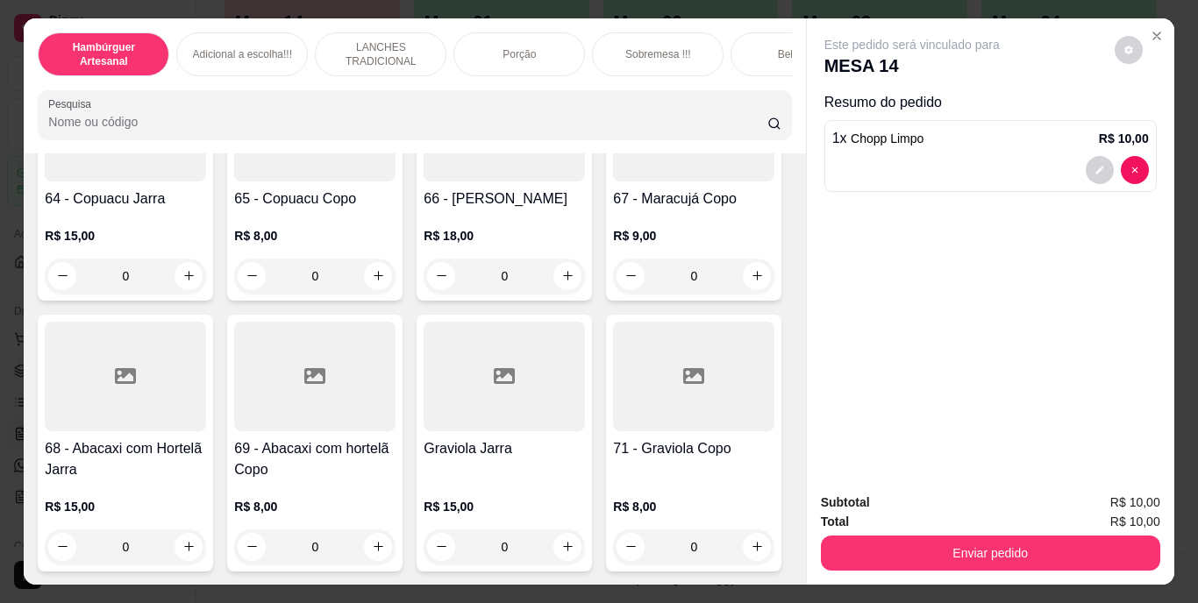
type input "2"
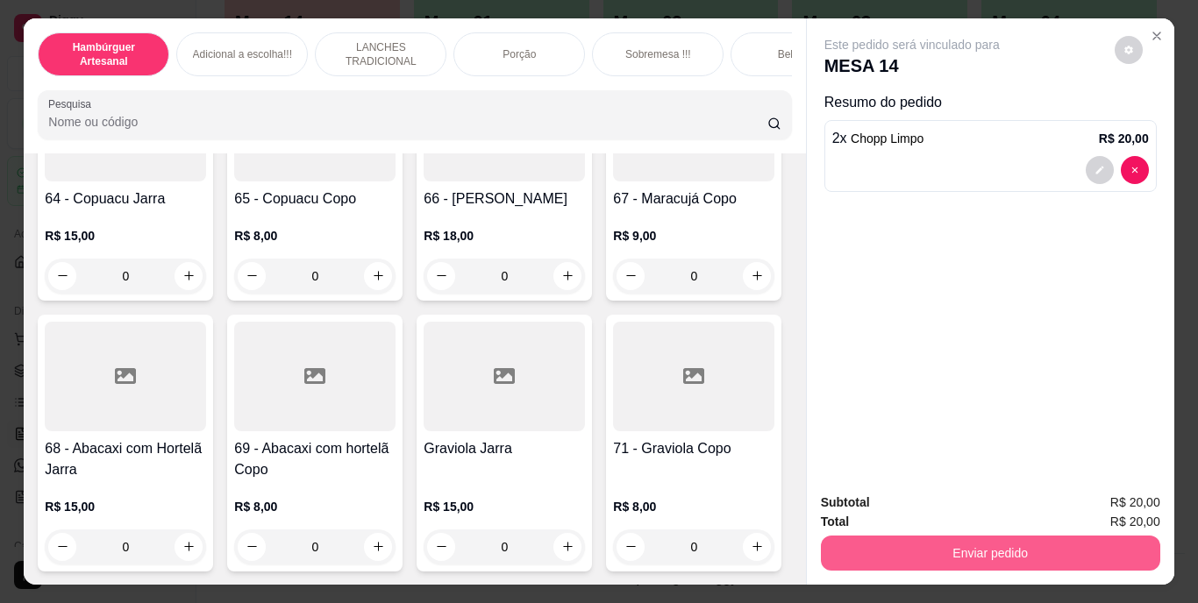
click at [855, 544] on button "Enviar pedido" at bounding box center [990, 553] width 339 height 35
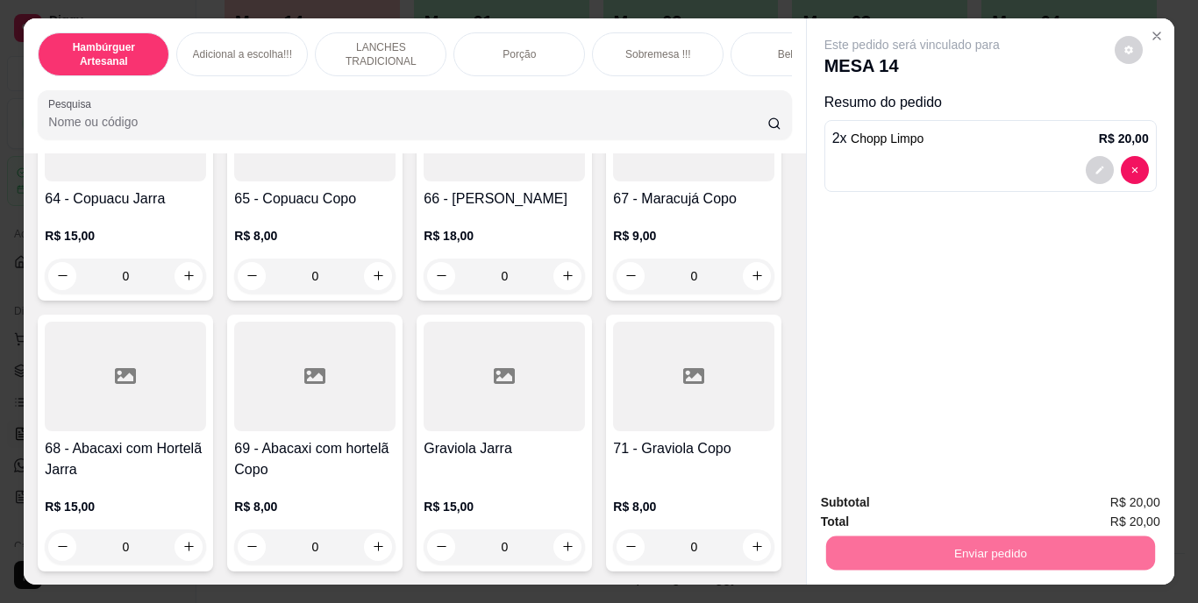
click at [900, 501] on button "Não registrar e enviar pedido" at bounding box center [931, 503] width 177 height 32
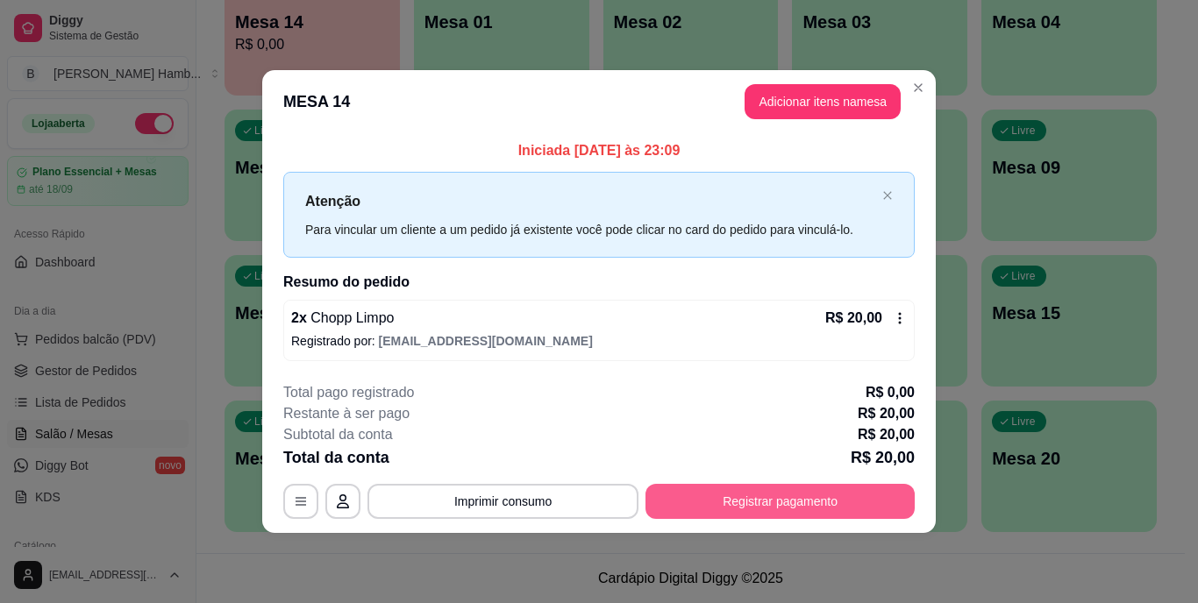
click at [758, 494] on button "Registrar pagamento" at bounding box center [779, 501] width 269 height 35
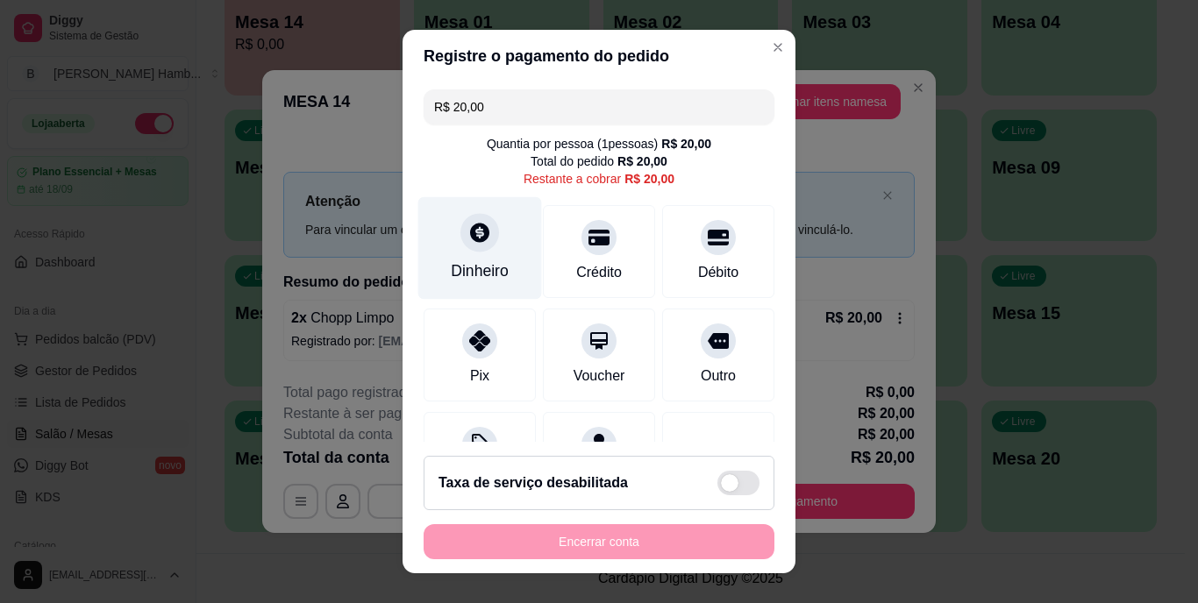
click at [487, 268] on div "Dinheiro" at bounding box center [480, 271] width 58 height 23
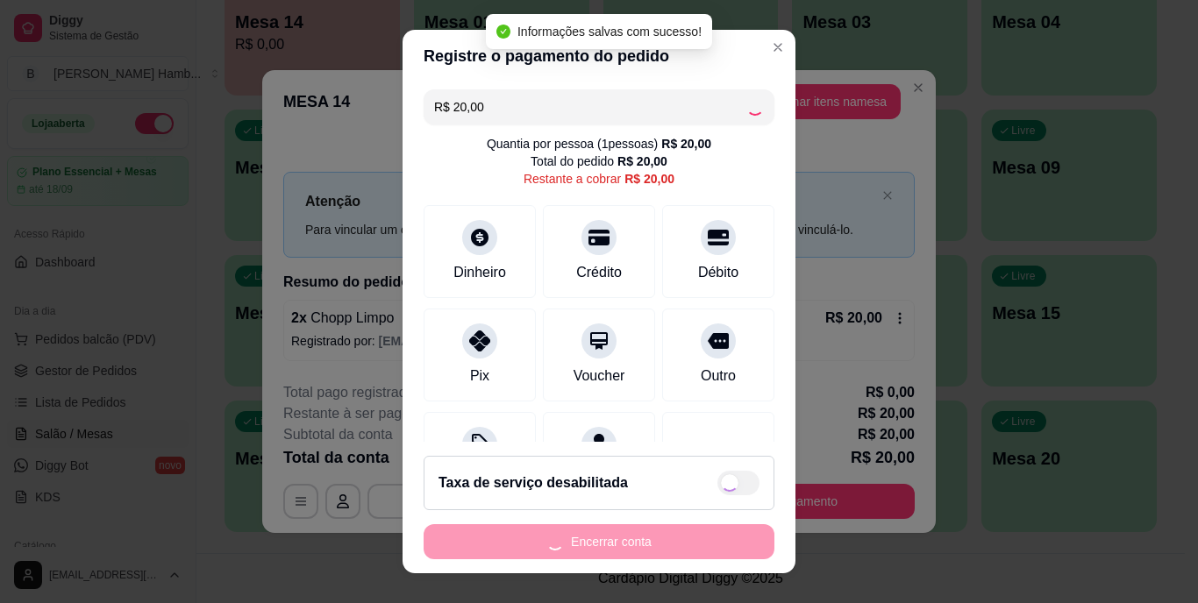
type input "R$ 0,00"
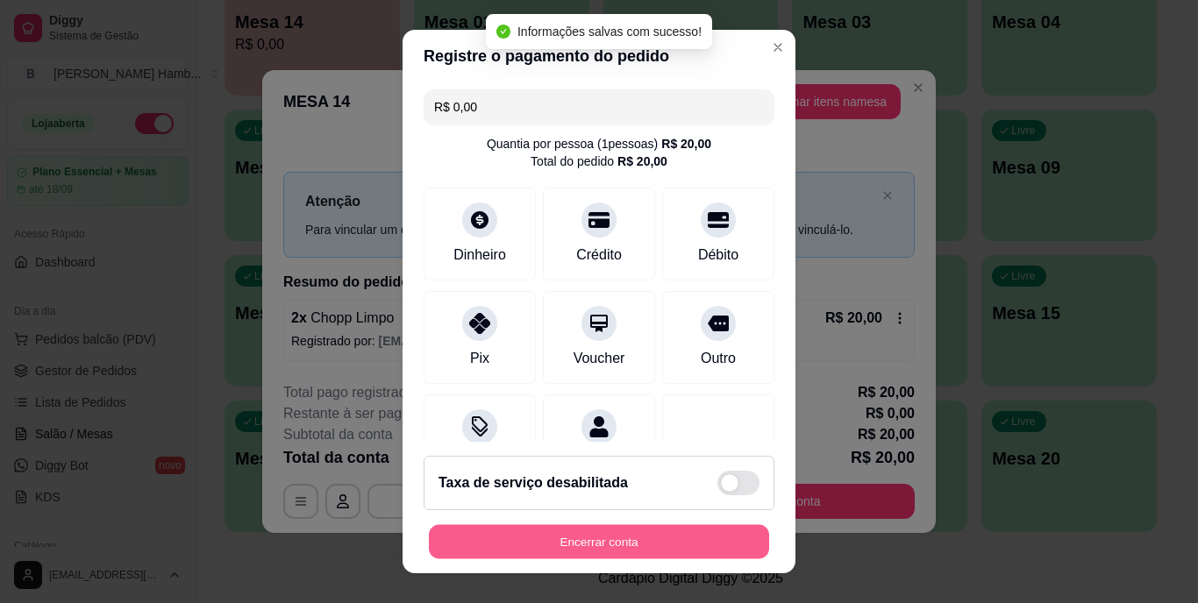
click at [642, 541] on button "Encerrar conta" at bounding box center [599, 541] width 340 height 34
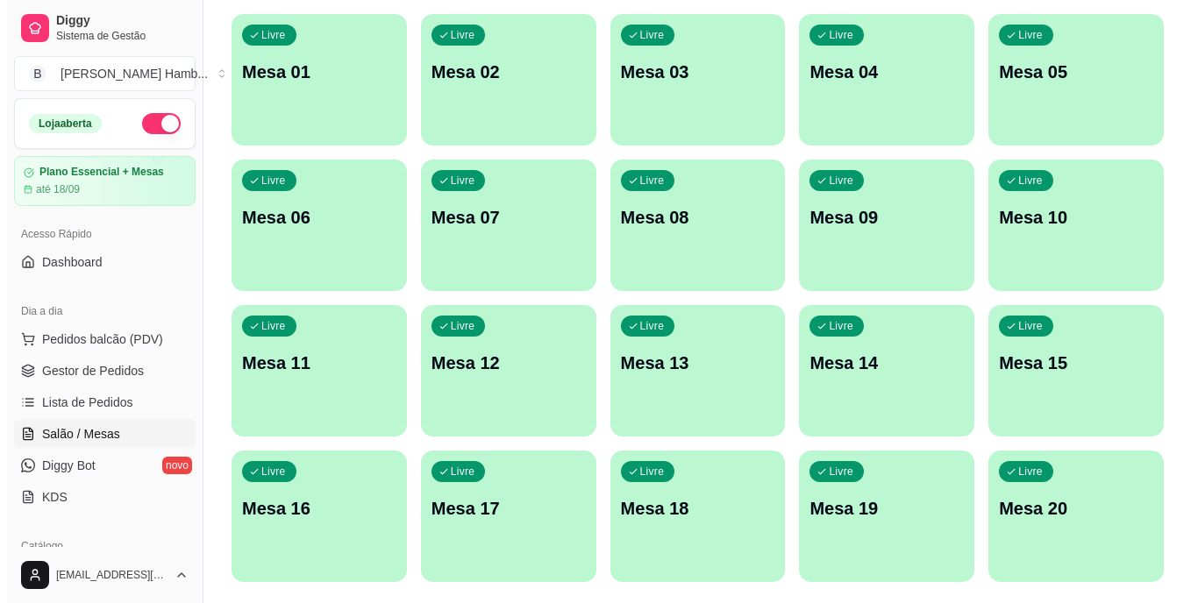
scroll to position [225, 0]
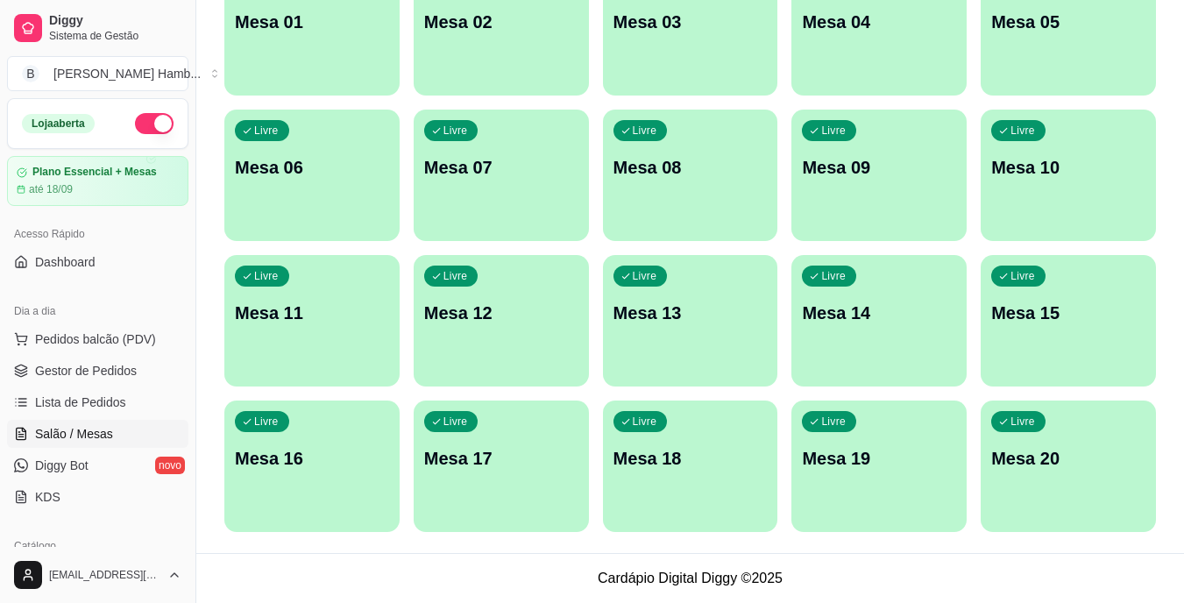
click at [1036, 177] on p "Mesa 10" at bounding box center [1069, 167] width 154 height 25
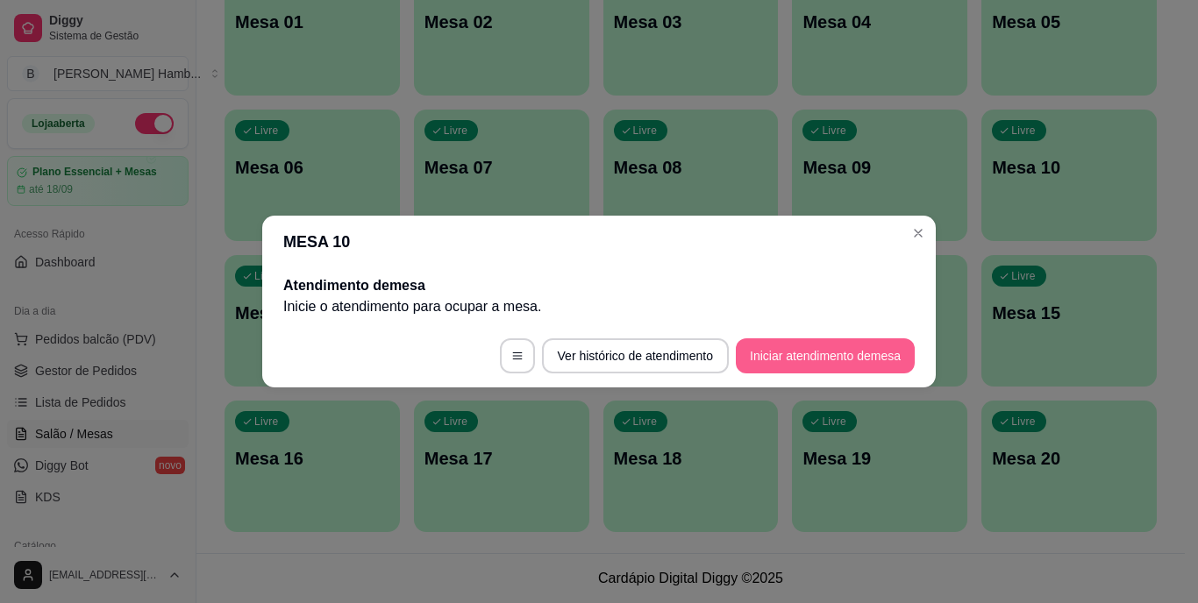
click at [857, 345] on button "Iniciar atendimento de mesa" at bounding box center [825, 355] width 179 height 35
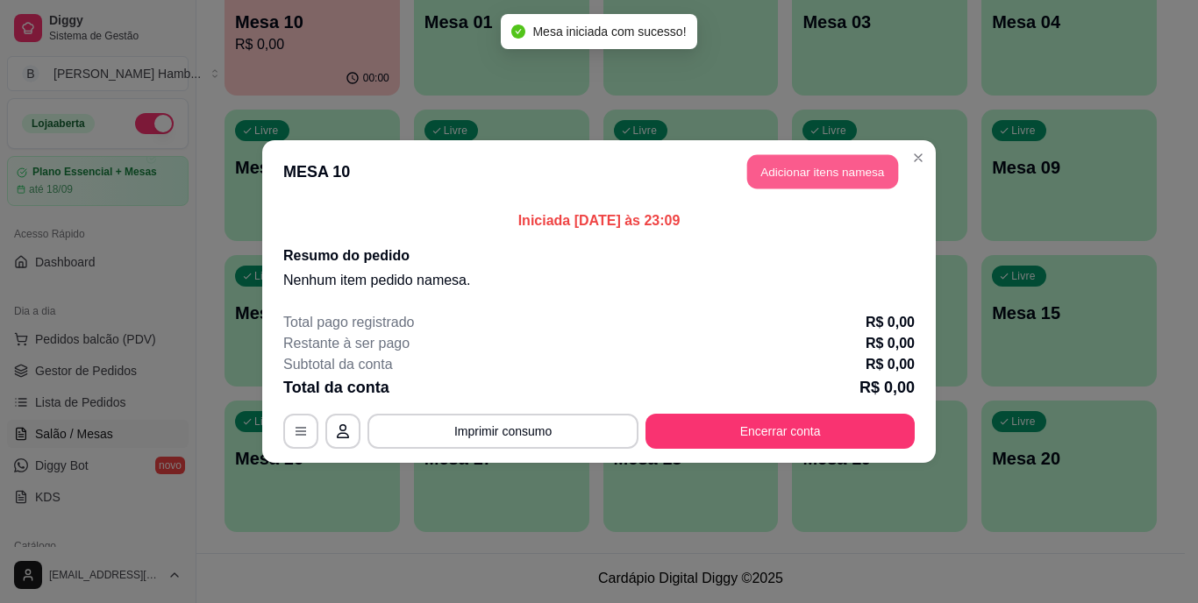
click at [839, 161] on button "Adicionar itens na mesa" at bounding box center [822, 172] width 151 height 34
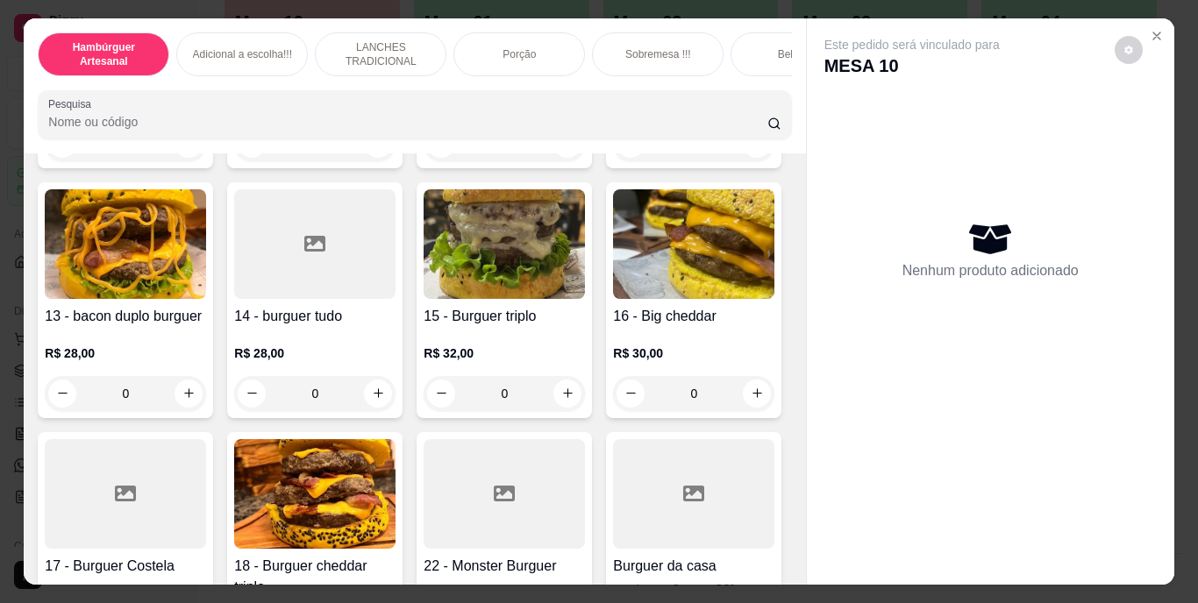
scroll to position [789, 0]
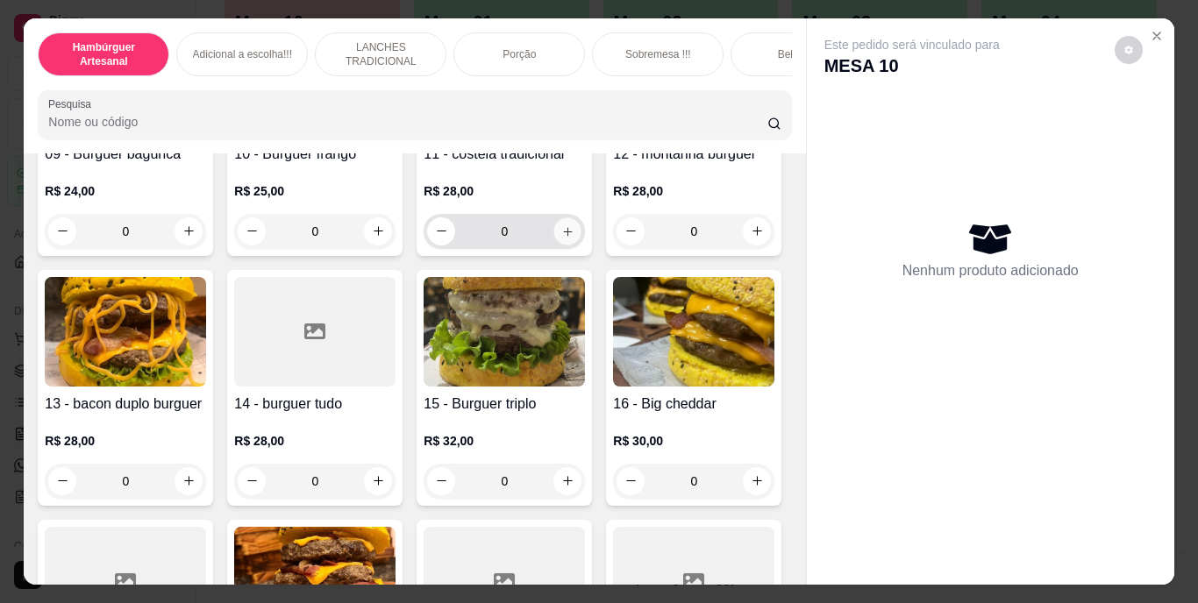
click at [563, 236] on icon "increase-product-quantity" at bounding box center [567, 231] width 9 height 9
type input "1"
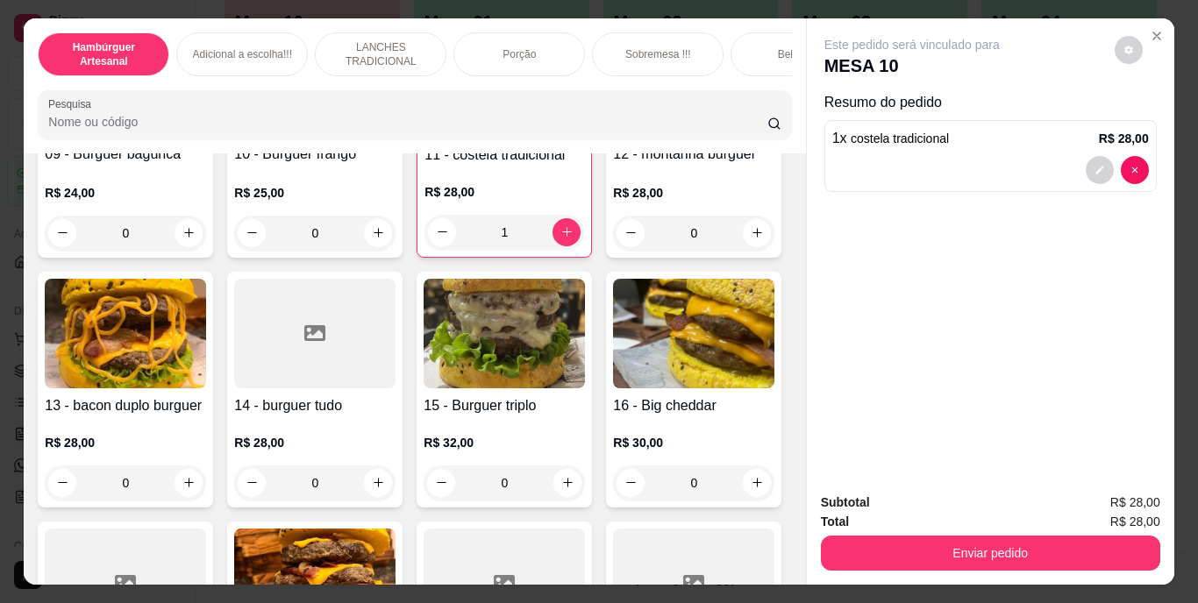
scroll to position [964, 0]
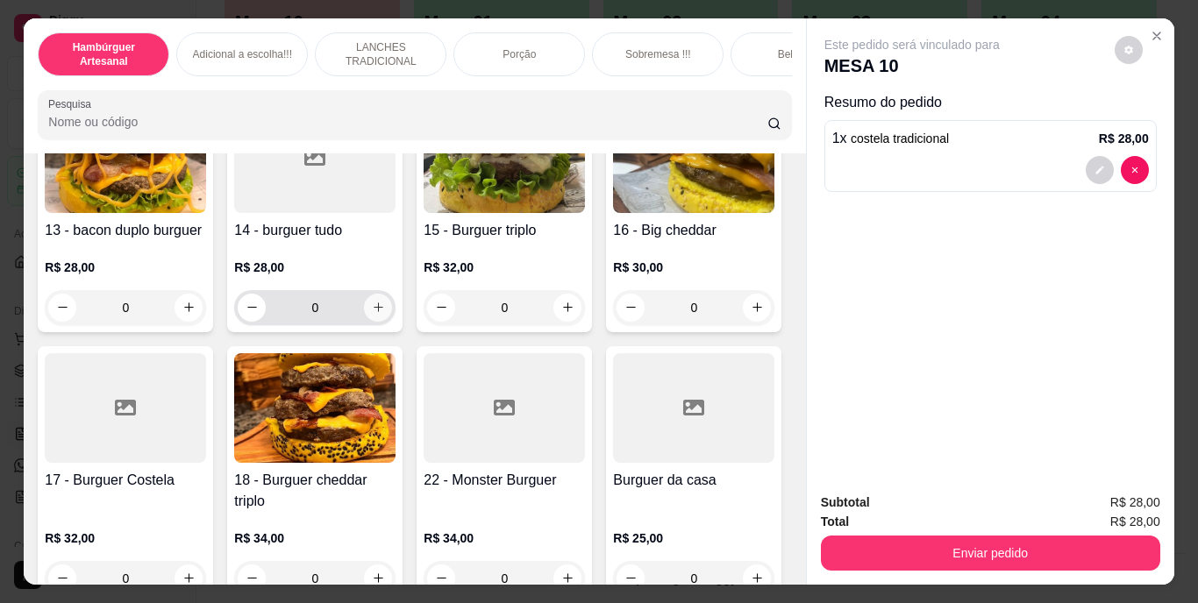
click at [370, 322] on button "increase-product-quantity" at bounding box center [378, 308] width 28 height 28
type input "1"
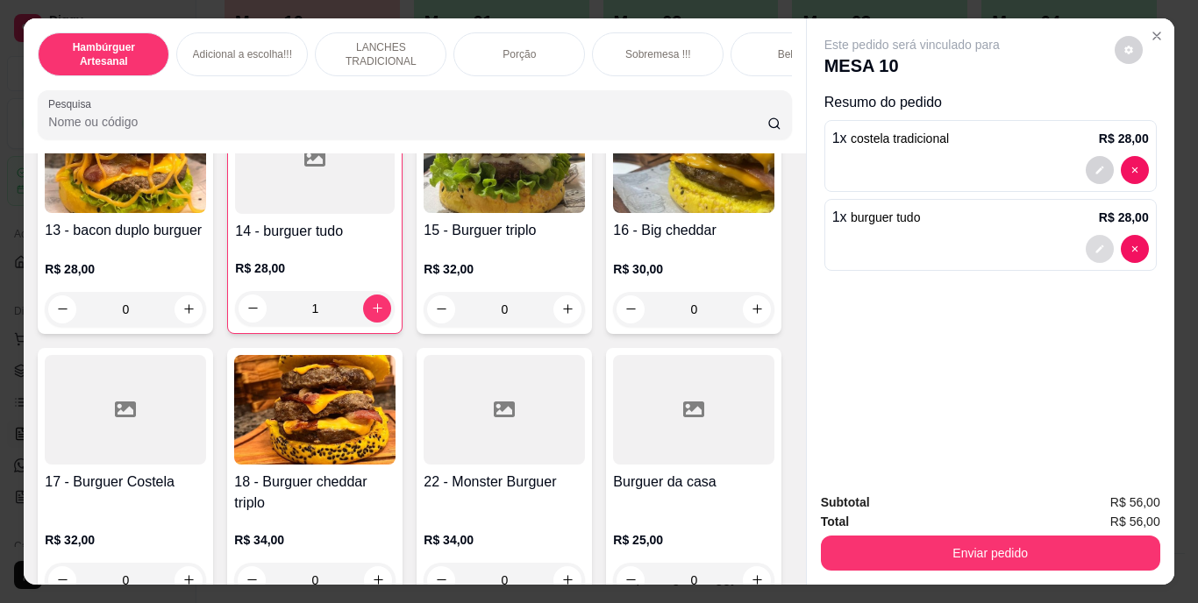
click at [1097, 249] on button "decrease-product-quantity" at bounding box center [1099, 249] width 28 height 28
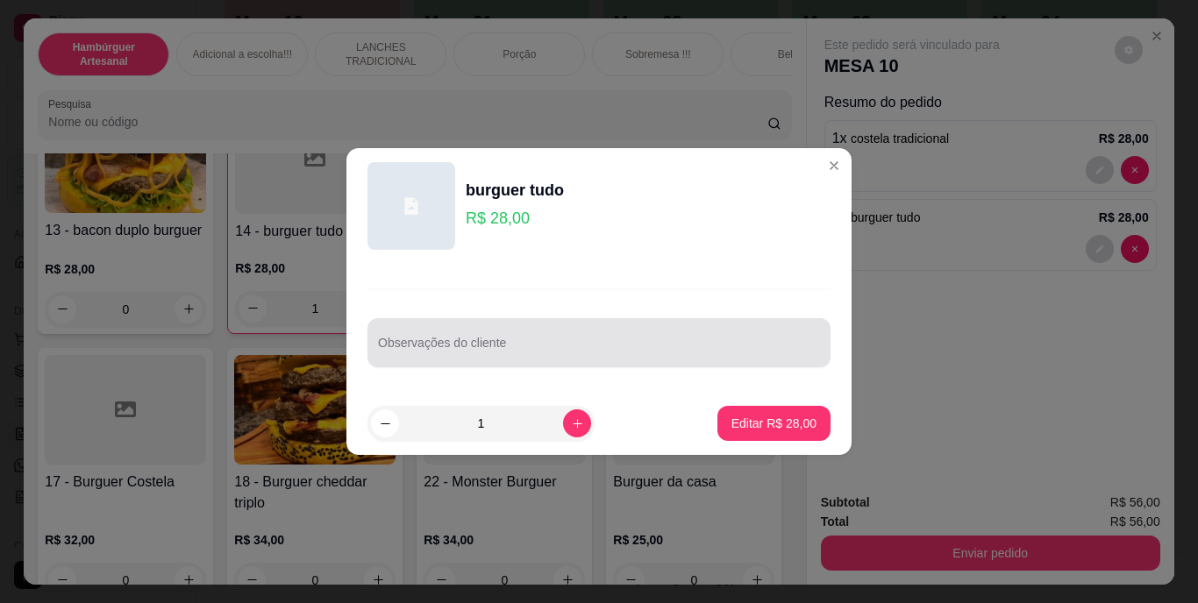
click at [806, 324] on div "Observações do cliente" at bounding box center [598, 342] width 463 height 49
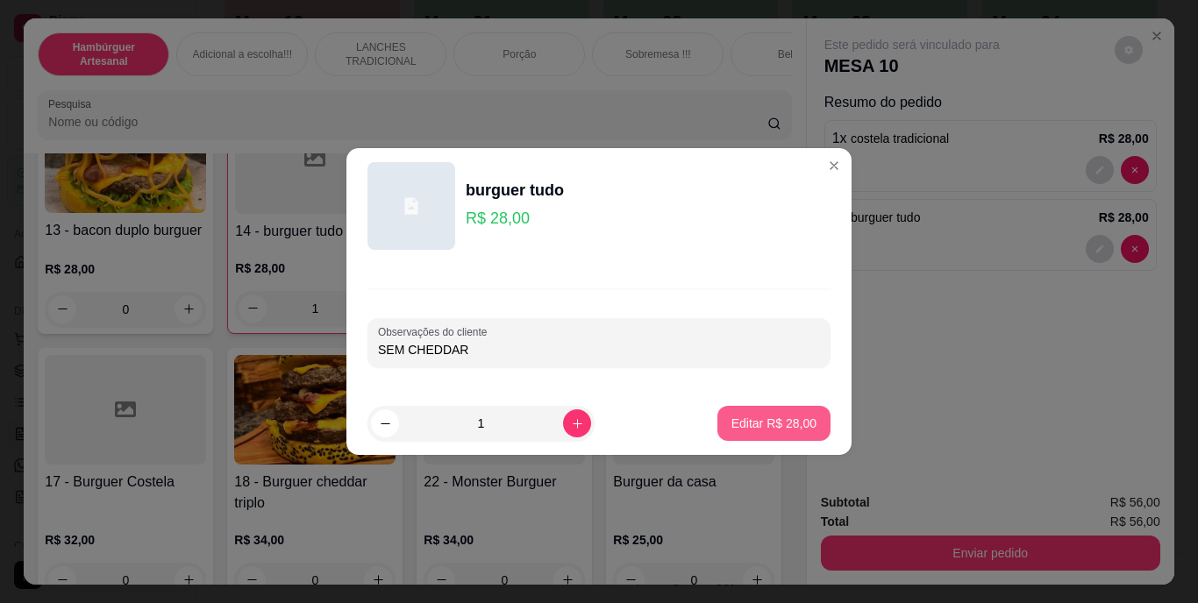
type input "SEM CHEDDAR"
click at [787, 414] on button "Editar R$ 28,00" at bounding box center [773, 423] width 113 height 35
type input "0"
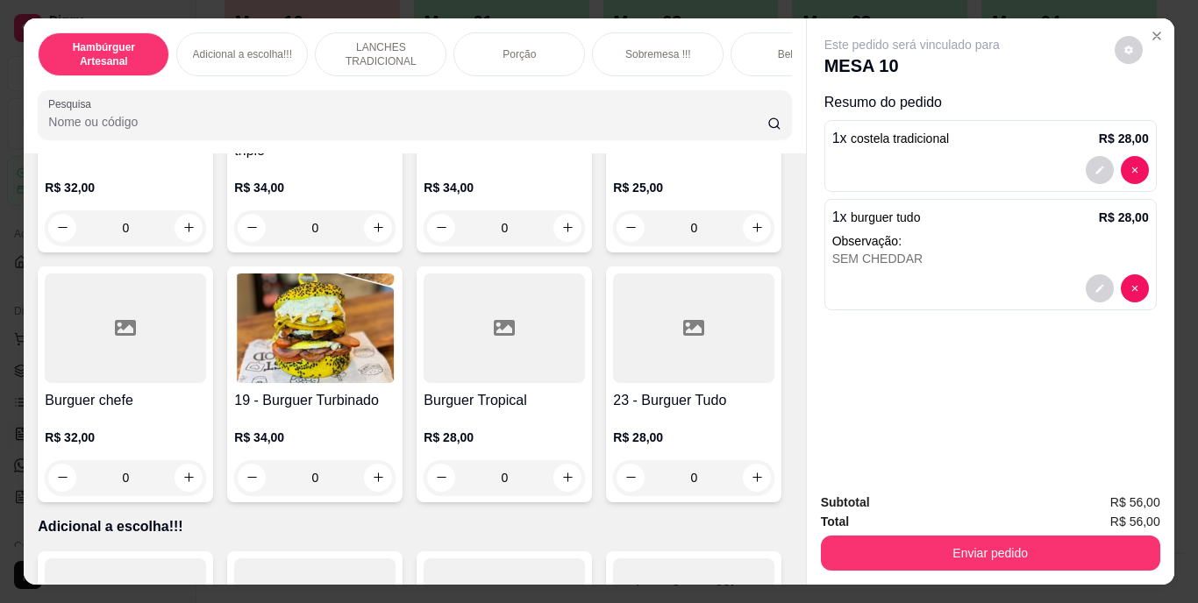
scroll to position [1578, 0]
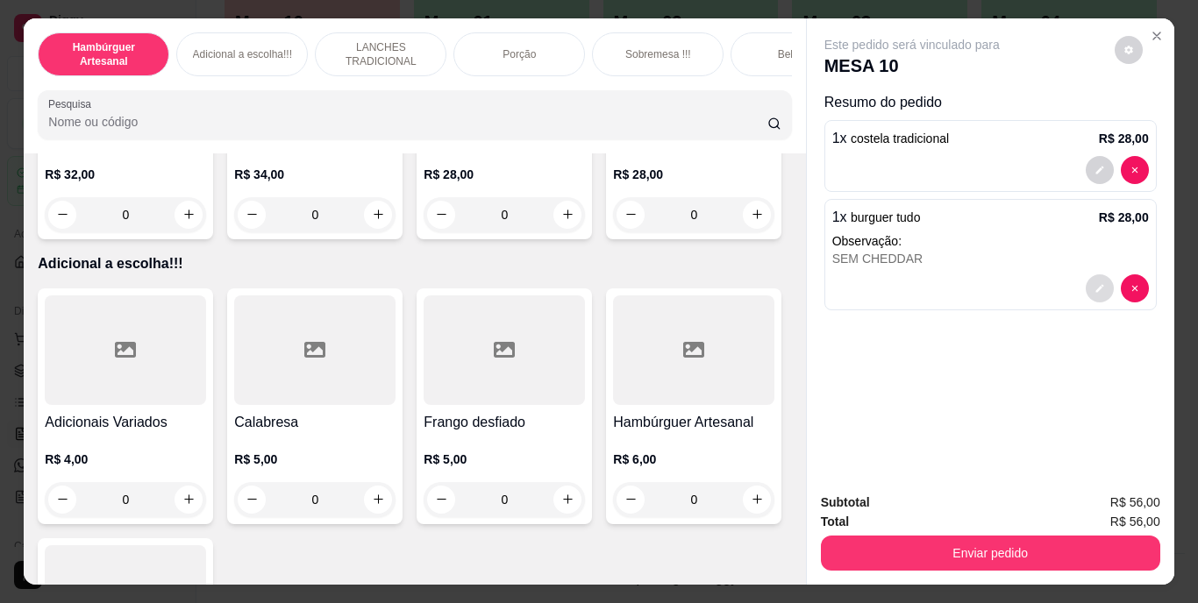
click at [1094, 283] on icon "decrease-product-quantity" at bounding box center [1099, 288] width 11 height 11
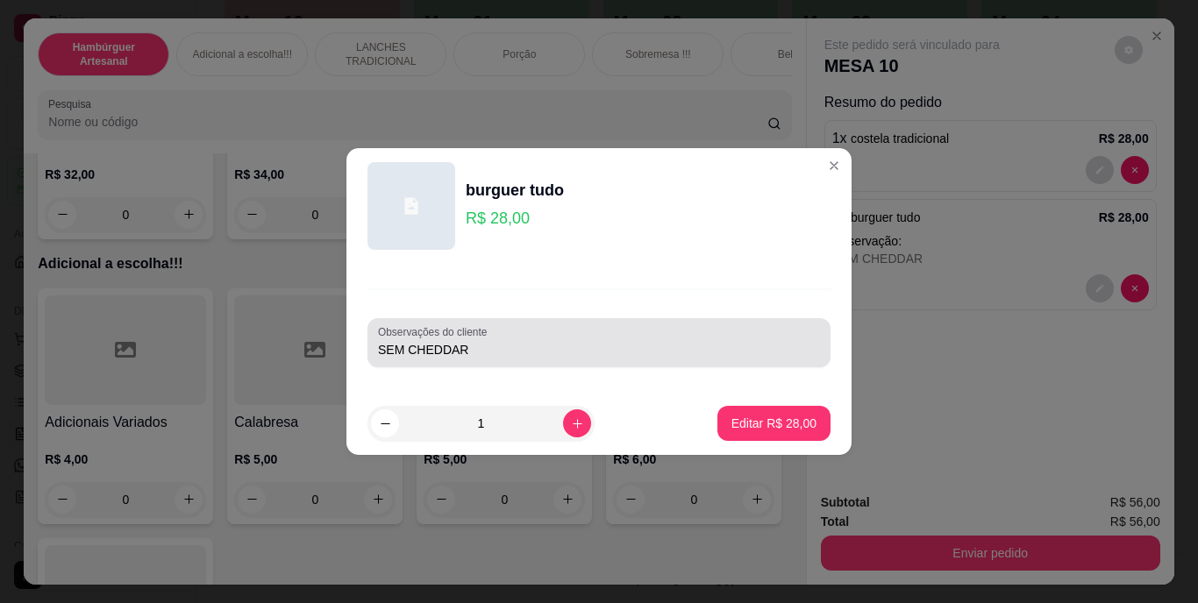
click at [603, 341] on input "SEM CHEDDAR" at bounding box center [599, 350] width 442 height 18
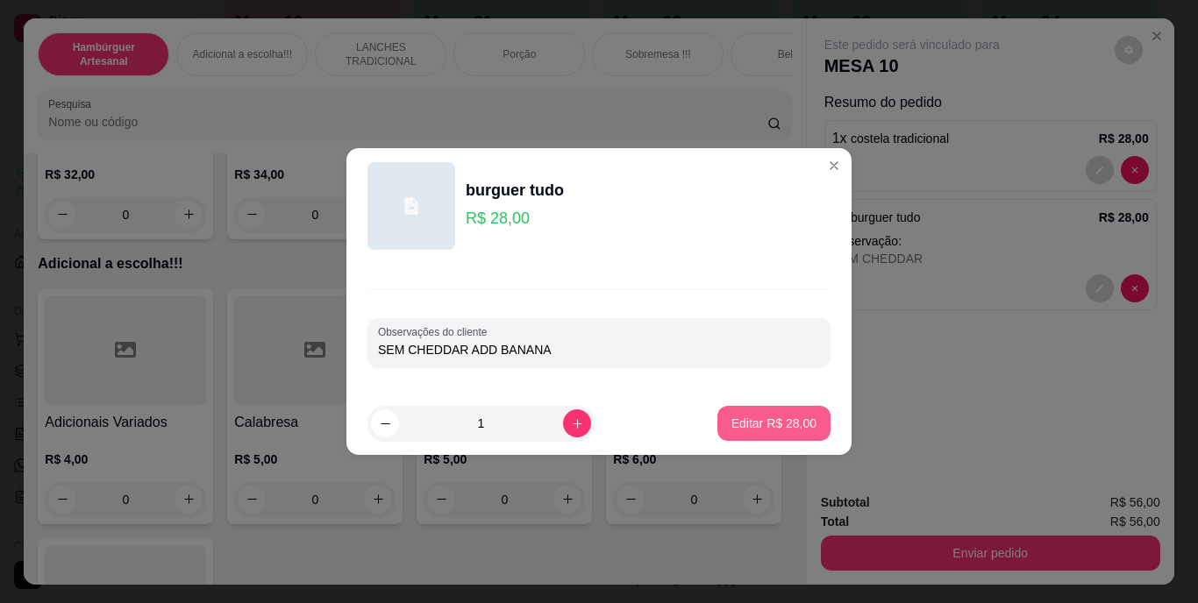
type input "SEM CHEDDAR ADD BANANA"
click at [771, 408] on button "Editar R$ 28,00" at bounding box center [774, 424] width 110 height 34
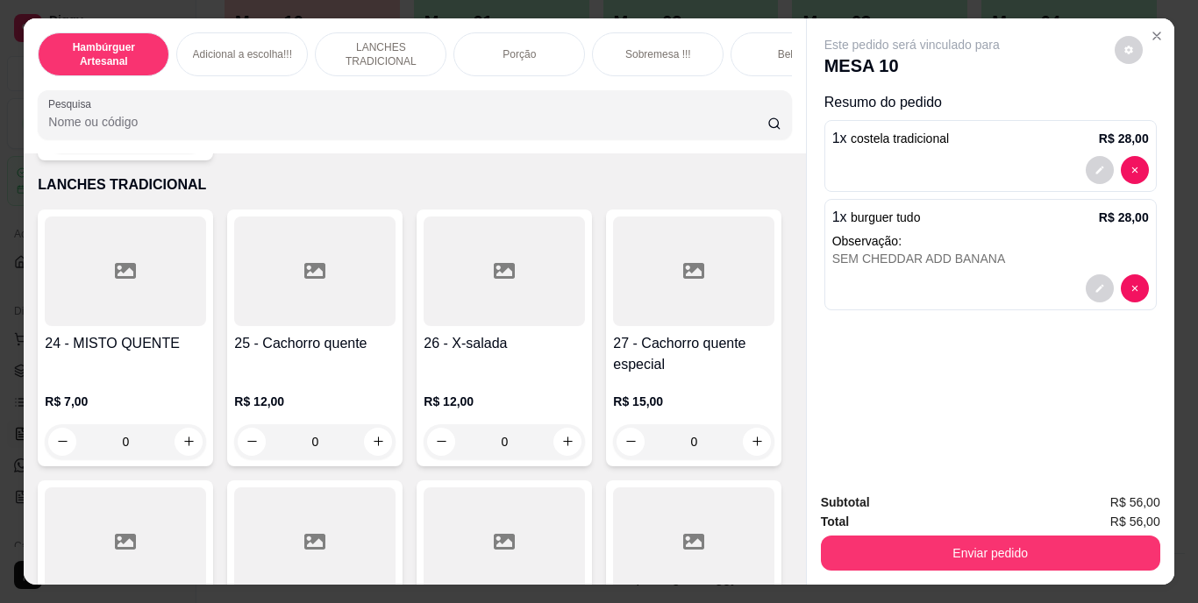
scroll to position [2104, 0]
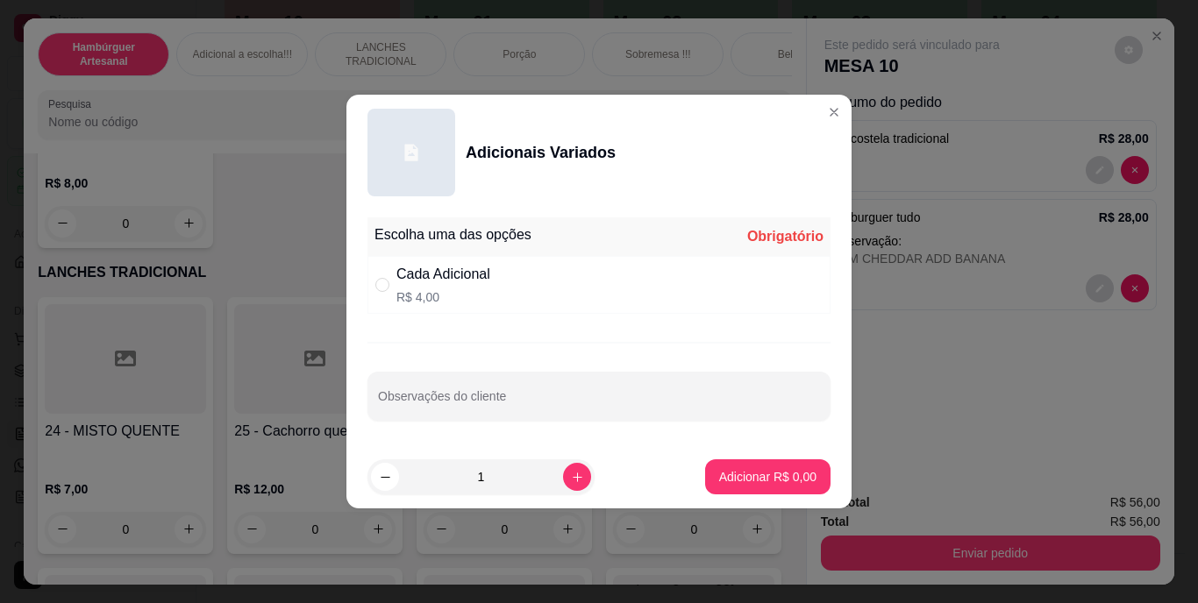
click at [517, 283] on div "Cada Adicional R$ 4,00" at bounding box center [598, 285] width 463 height 58
radio input "true"
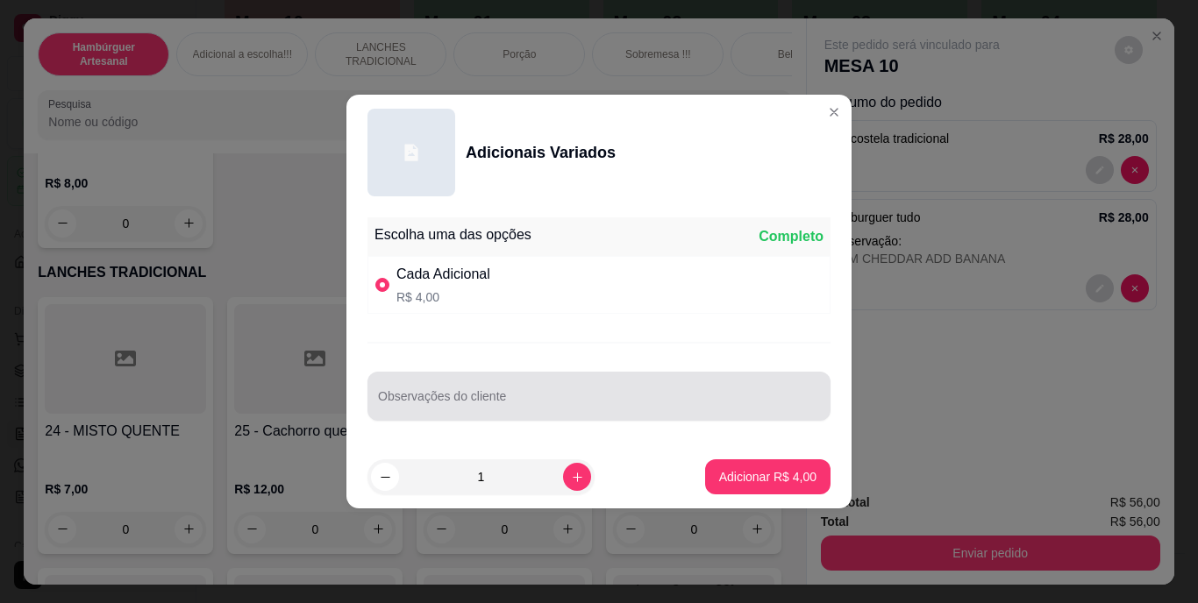
click at [514, 402] on input "Observações do cliente" at bounding box center [599, 404] width 442 height 18
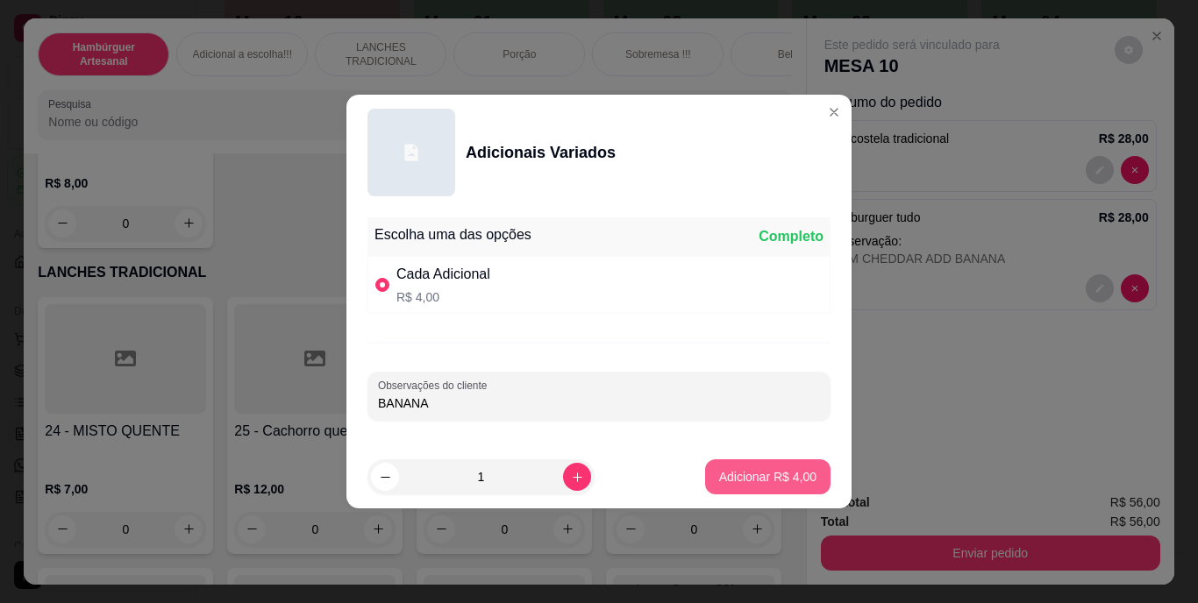
type input "BANANA"
click at [719, 473] on p "Adicionar R$ 4,00" at bounding box center [767, 477] width 97 height 18
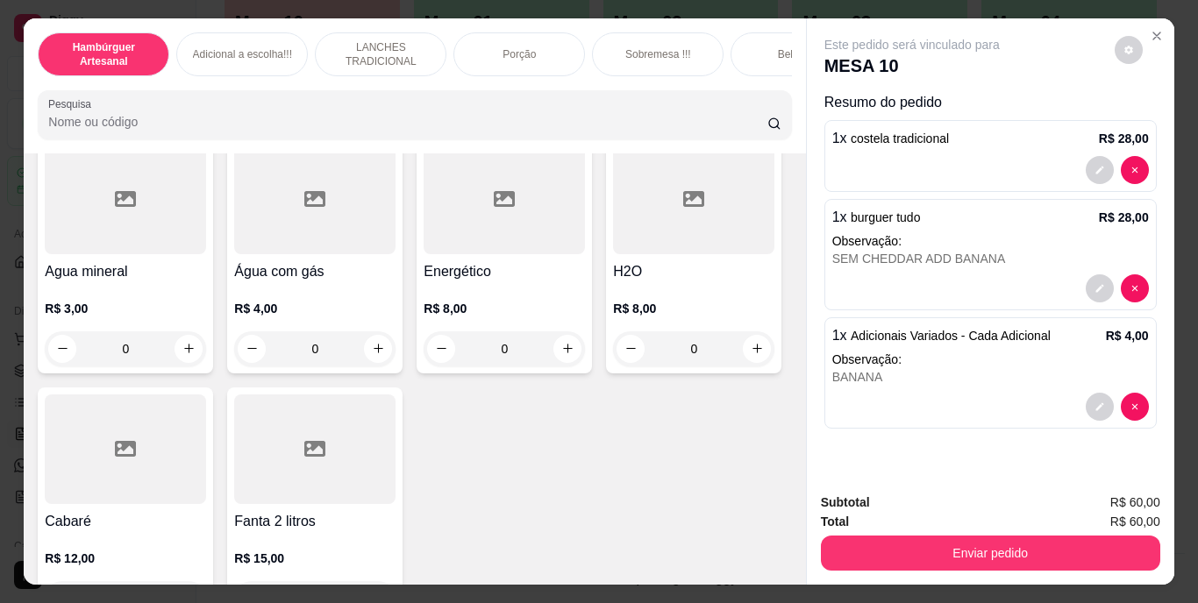
scroll to position [5085, 0]
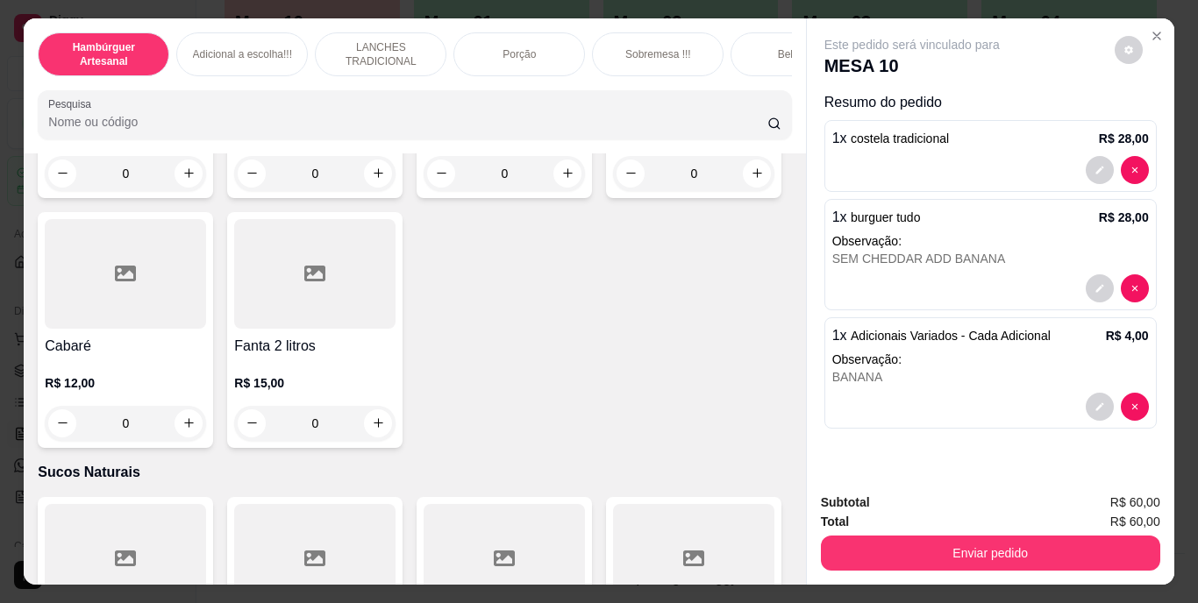
type input "1"
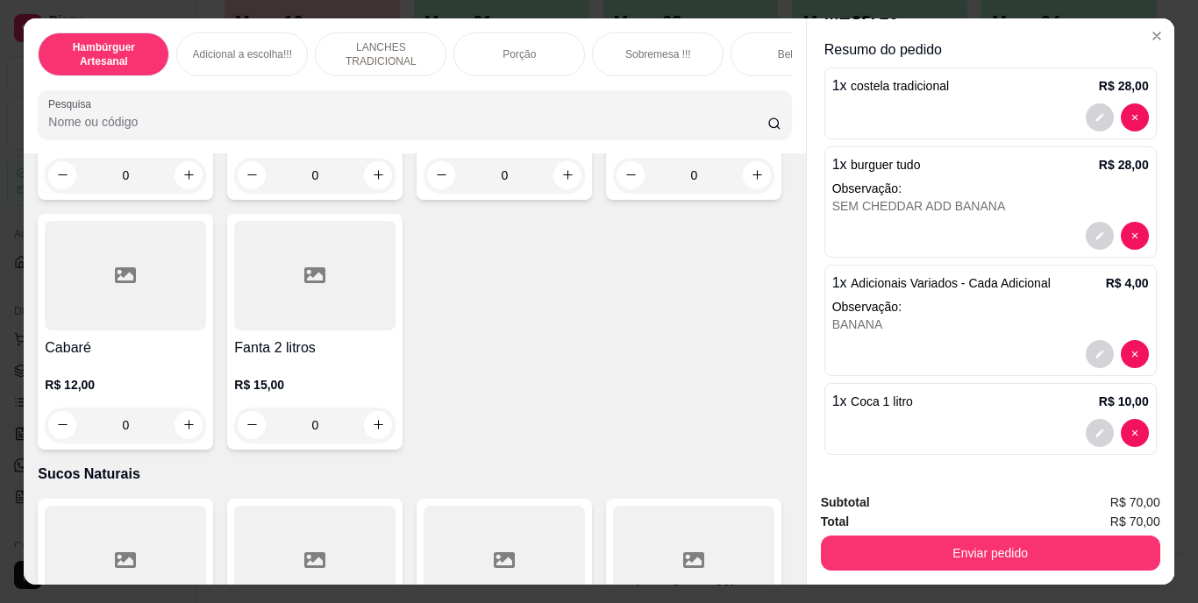
scroll to position [45, 0]
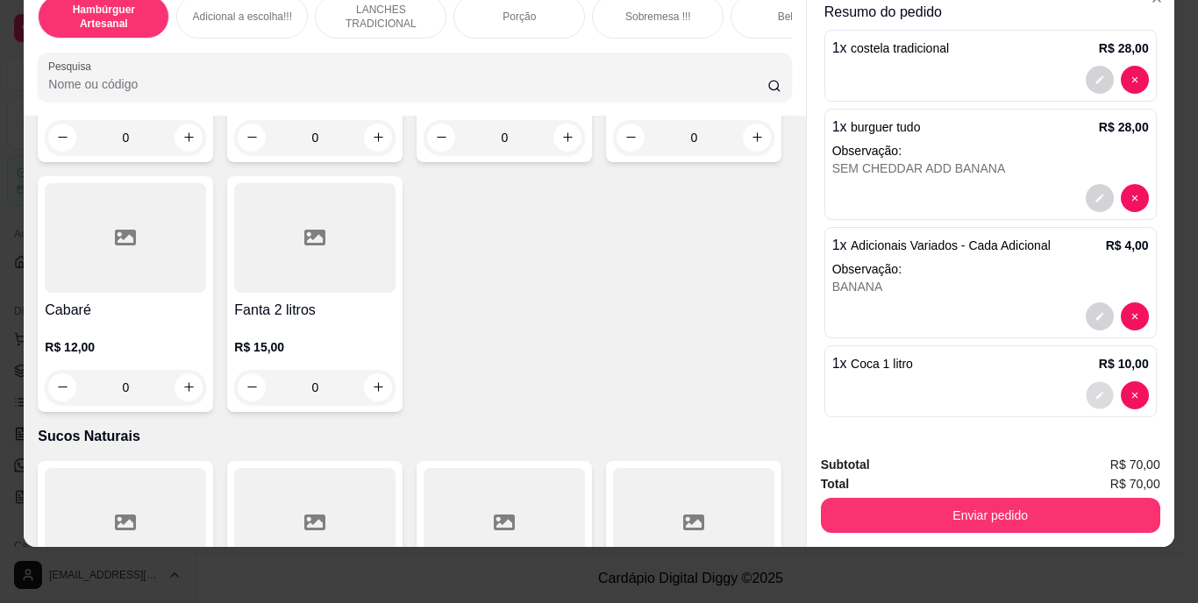
click at [1085, 384] on button "decrease-product-quantity" at bounding box center [1098, 394] width 27 height 27
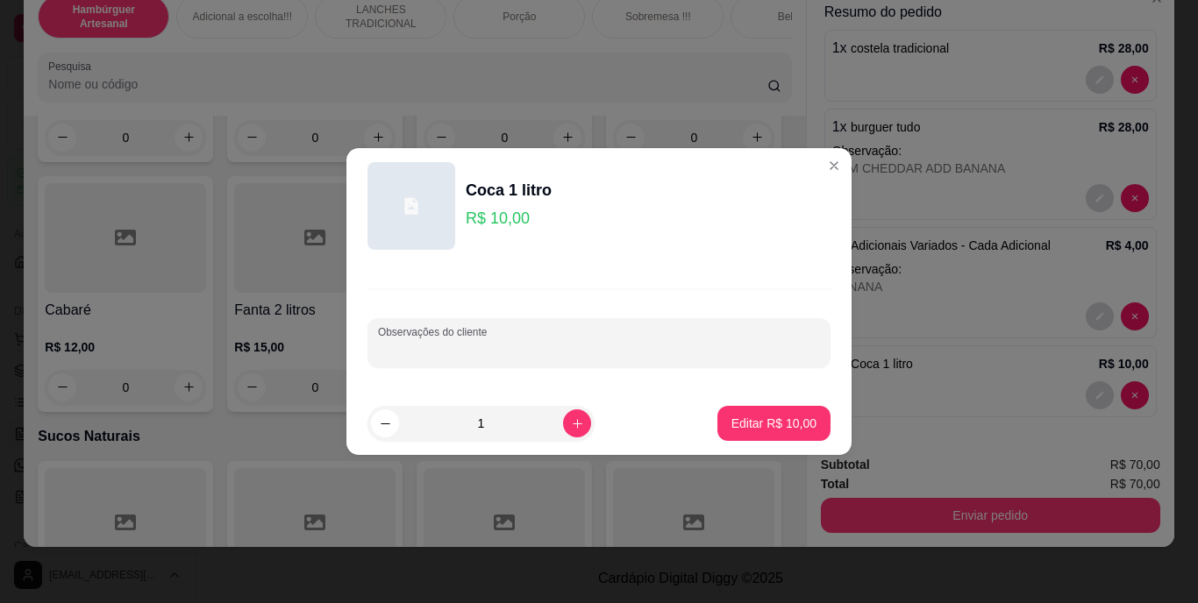
click at [780, 350] on input "Observações do cliente" at bounding box center [599, 350] width 442 height 18
type input "LIMAO GELO"
click at [778, 425] on p "Editar R$ 10,00" at bounding box center [773, 424] width 85 height 18
type input "0"
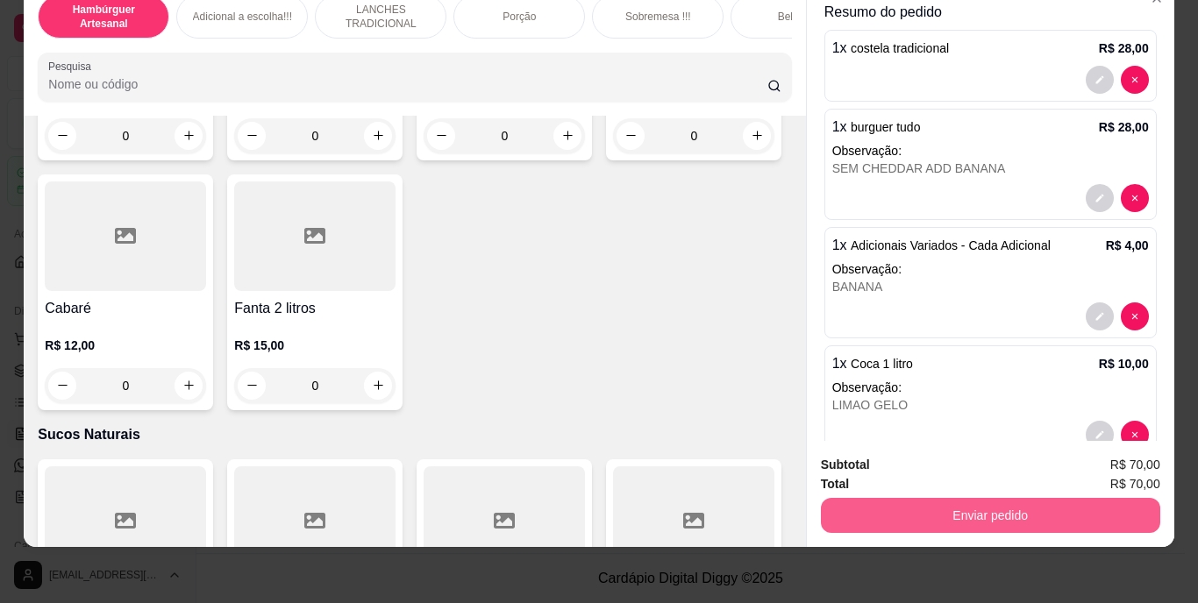
click at [994, 498] on button "Enviar pedido" at bounding box center [990, 515] width 339 height 35
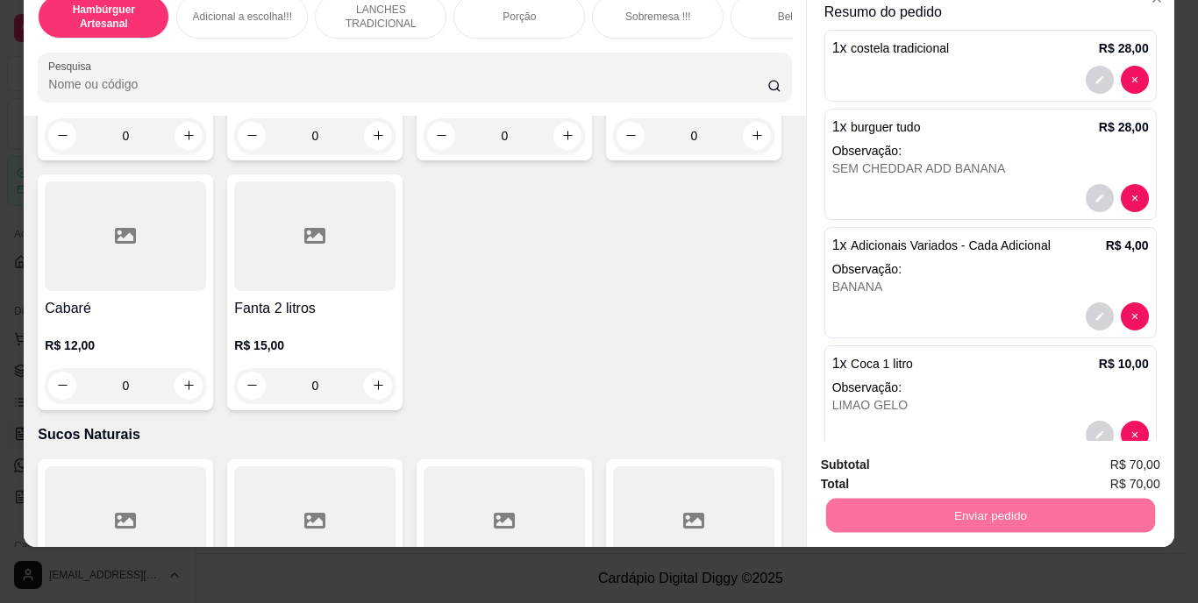
click at [907, 456] on button "Não registrar e enviar pedido" at bounding box center [931, 459] width 177 height 32
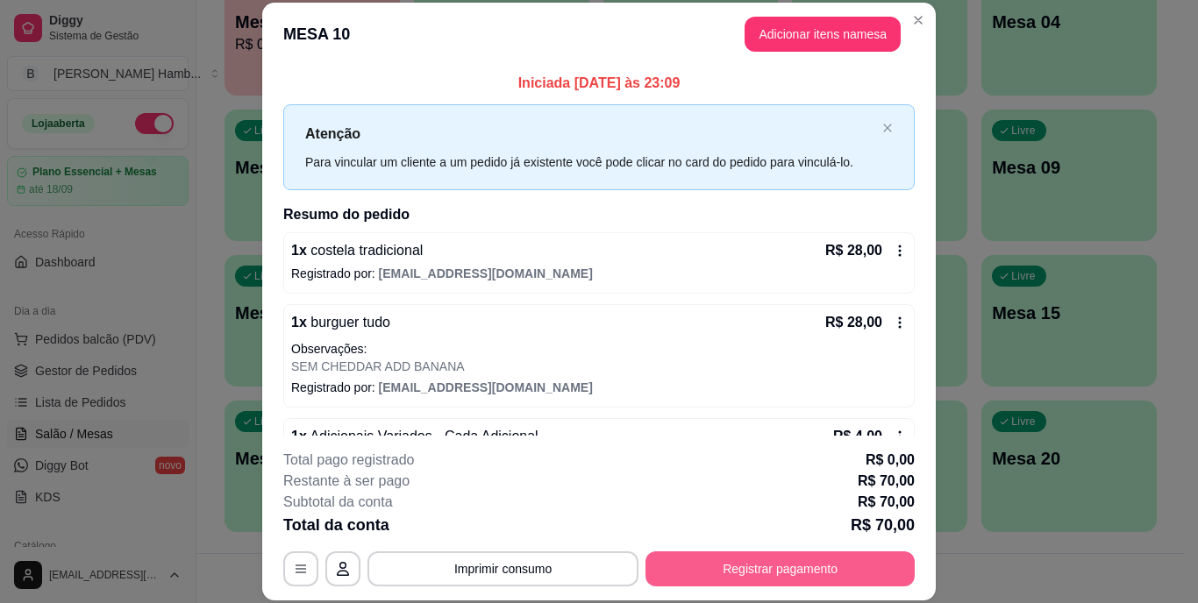
click at [769, 574] on button "Registrar pagamento" at bounding box center [779, 568] width 269 height 35
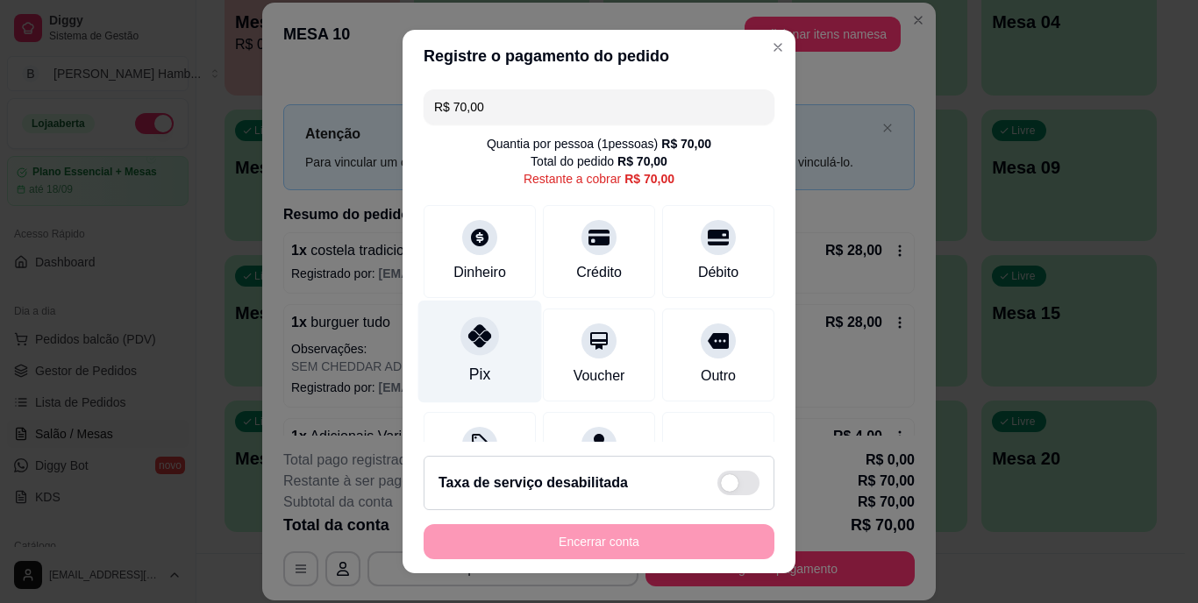
click at [474, 364] on div "Pix" at bounding box center [479, 375] width 21 height 23
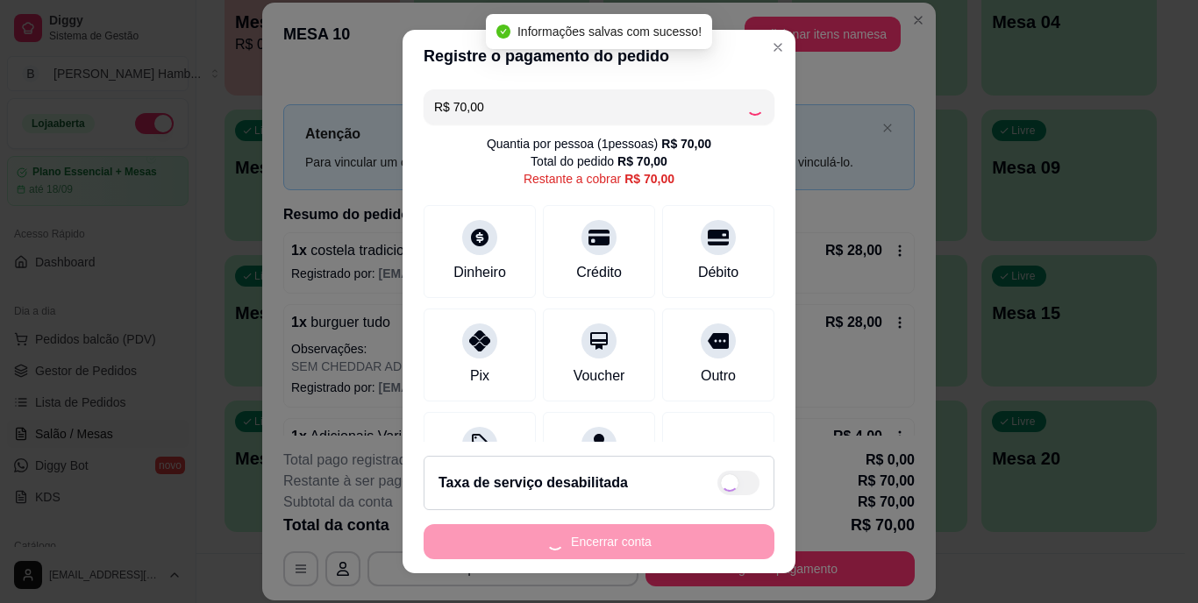
type input "R$ 0,00"
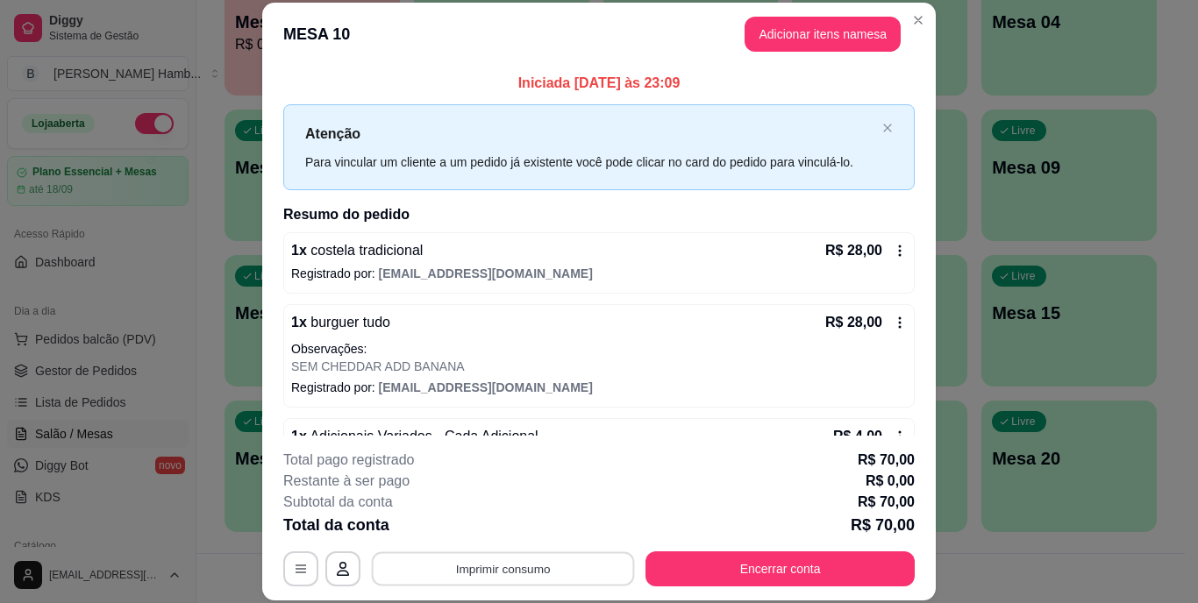
click at [585, 565] on button "Imprimir consumo" at bounding box center [503, 568] width 263 height 34
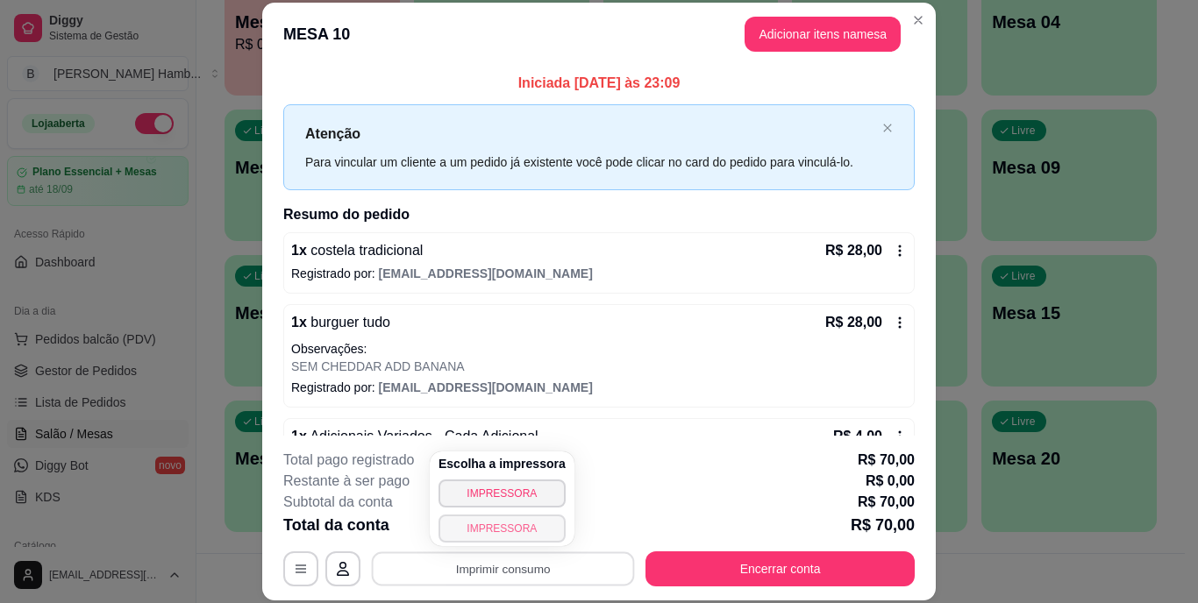
click at [544, 521] on button "IMPRESSORA" at bounding box center [501, 529] width 127 height 28
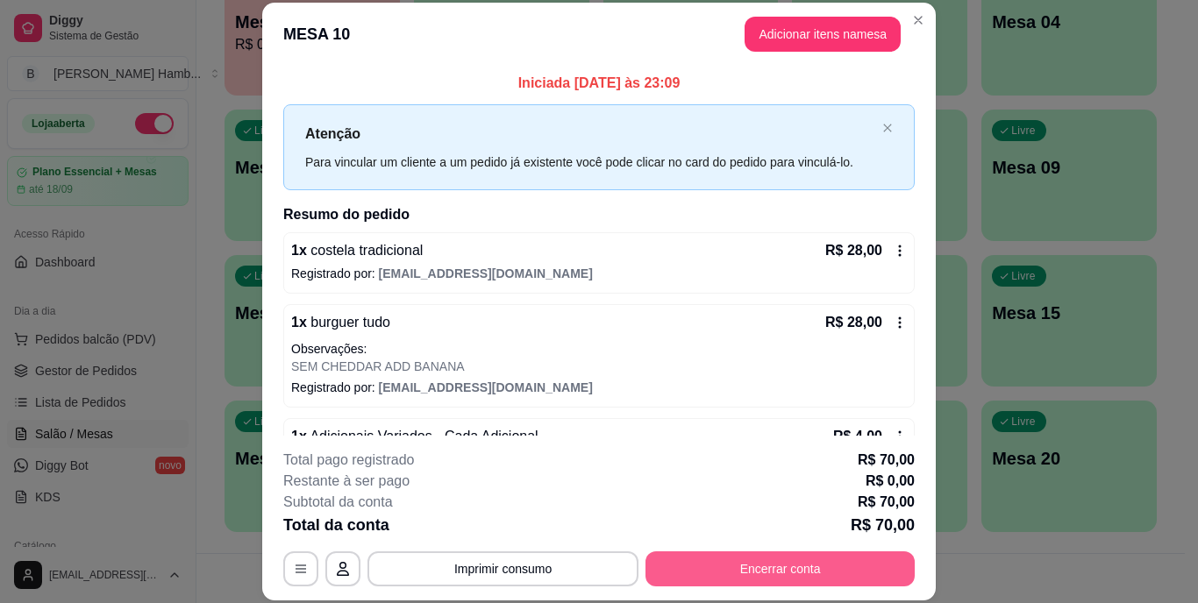
click at [750, 554] on button "Encerrar conta" at bounding box center [779, 568] width 269 height 35
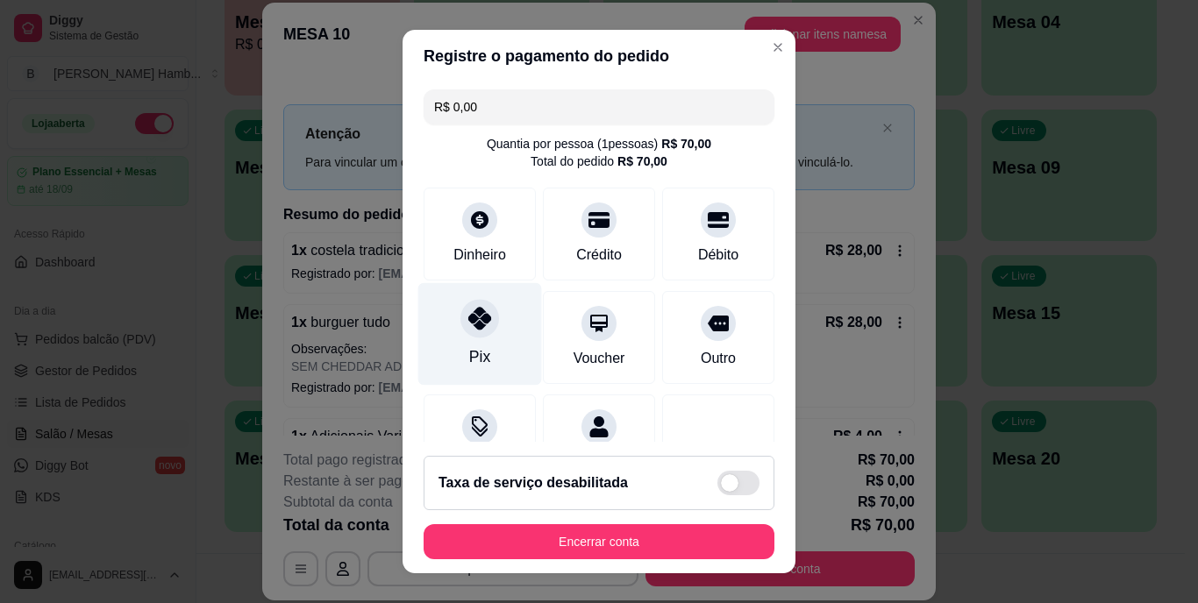
click at [473, 338] on div "Pix" at bounding box center [480, 334] width 124 height 103
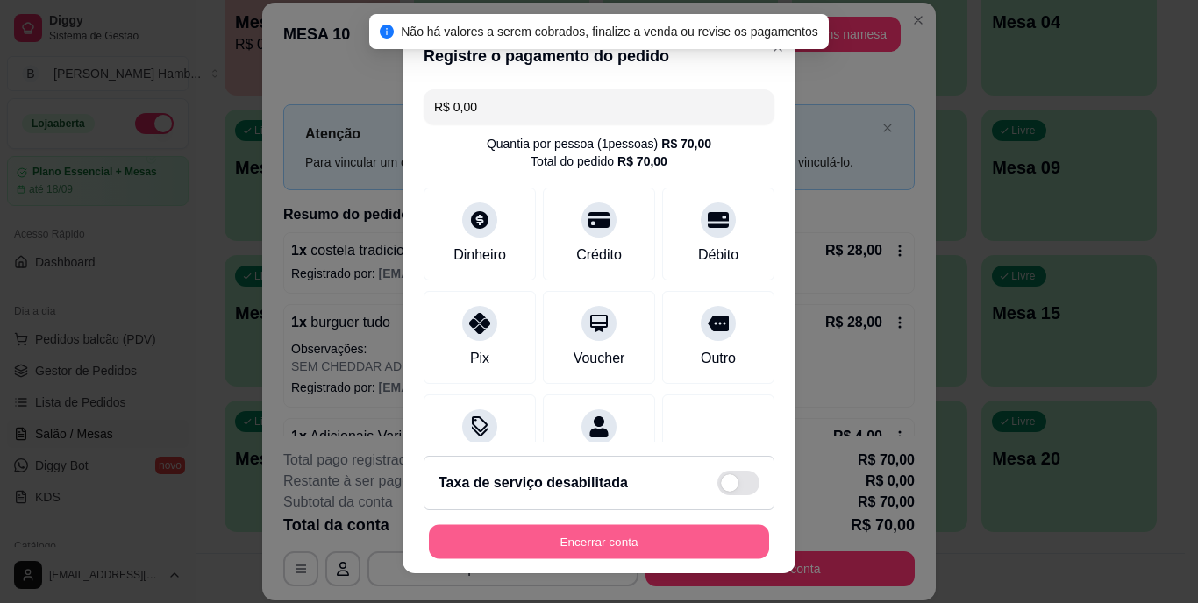
click at [541, 535] on button "Encerrar conta" at bounding box center [599, 541] width 340 height 34
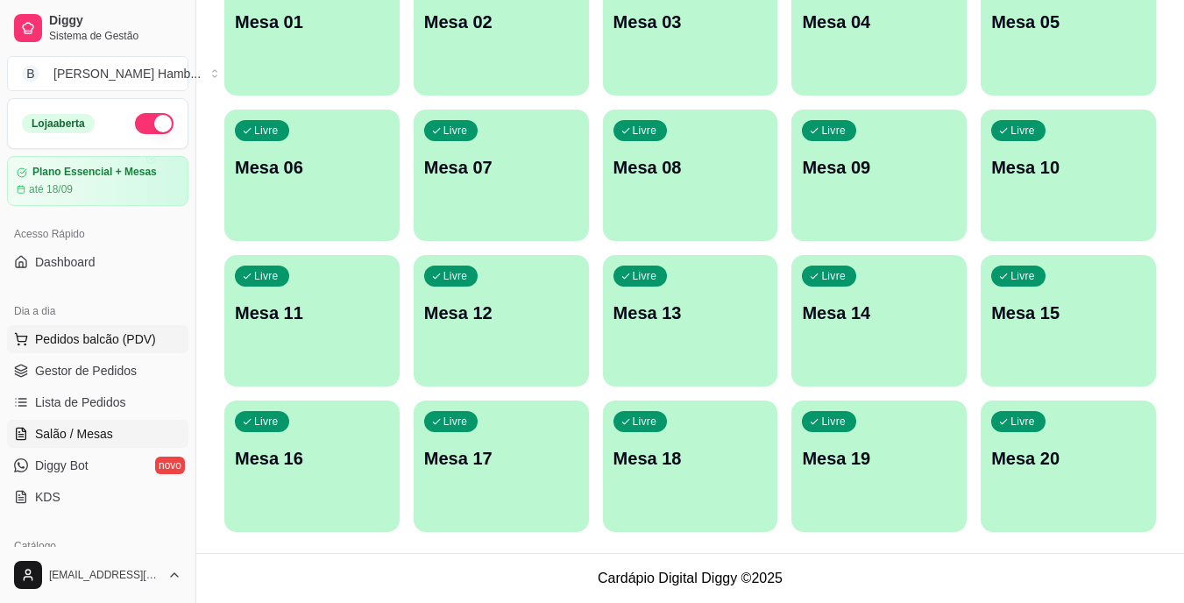
drag, startPoint x: 123, startPoint y: 332, endPoint x: 150, endPoint y: 344, distance: 29.5
click at [125, 337] on span "Pedidos balcão (PDV)" at bounding box center [95, 340] width 121 height 18
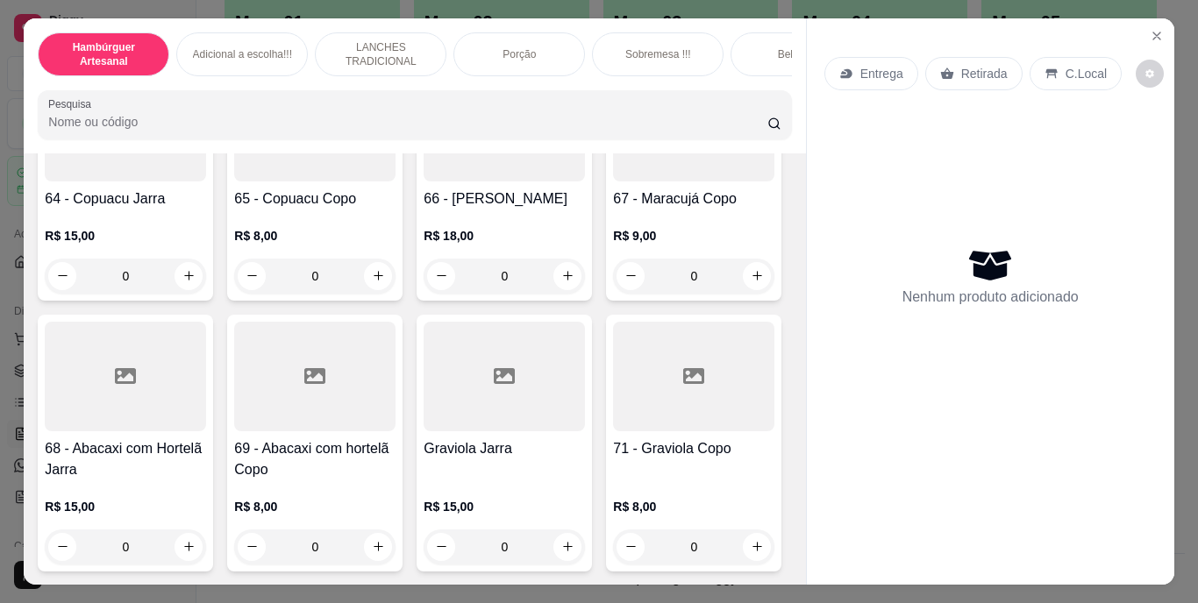
scroll to position [5874, 0]
type input "2"
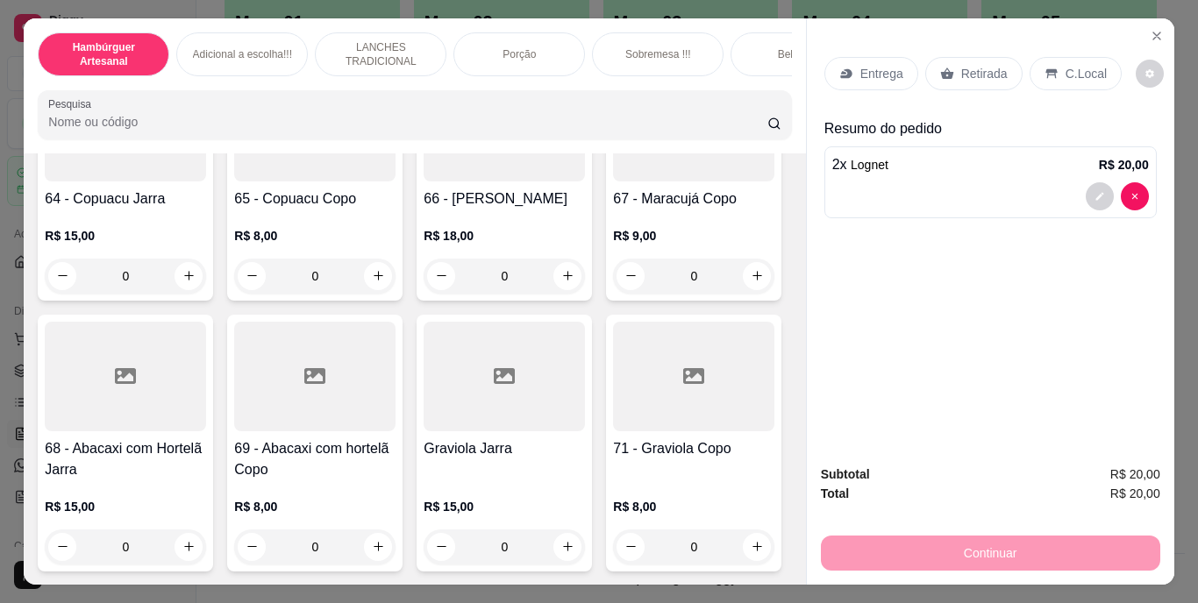
scroll to position [5875, 0]
click at [978, 71] on p "Retirada" at bounding box center [984, 74] width 46 height 18
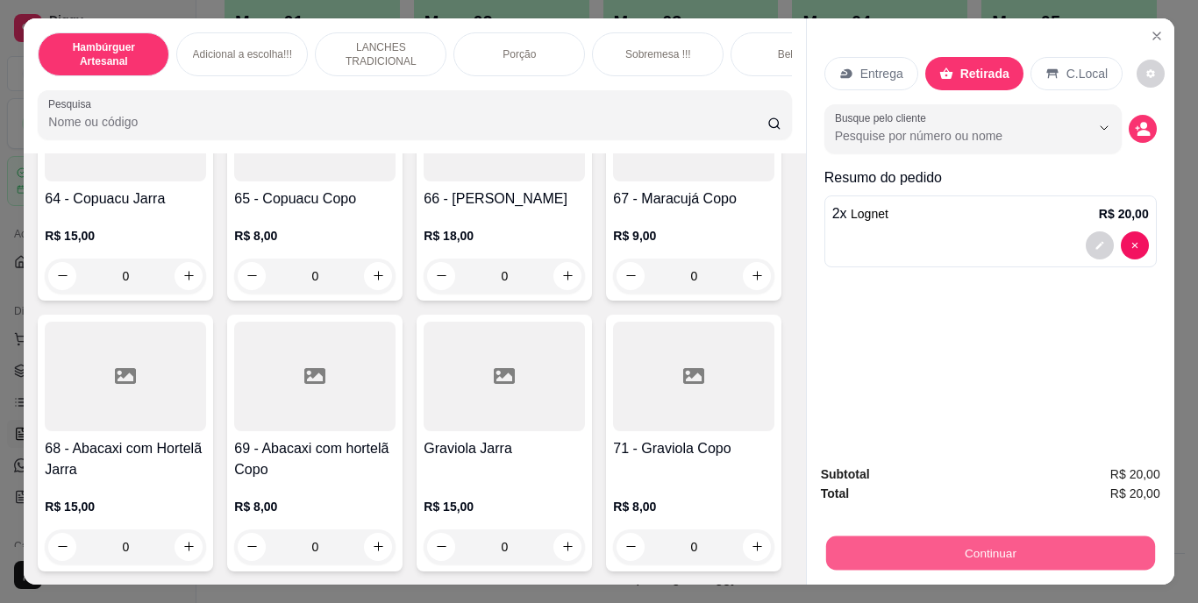
click at [940, 544] on button "Continuar" at bounding box center [989, 554] width 329 height 34
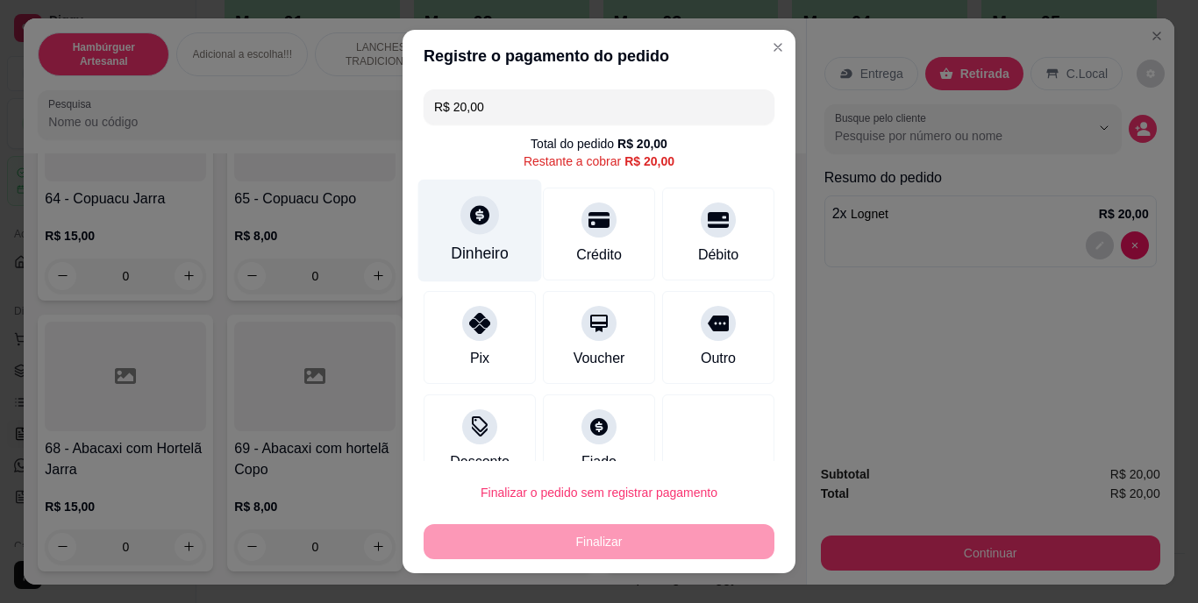
click at [479, 248] on div "Dinheiro" at bounding box center [480, 254] width 58 height 23
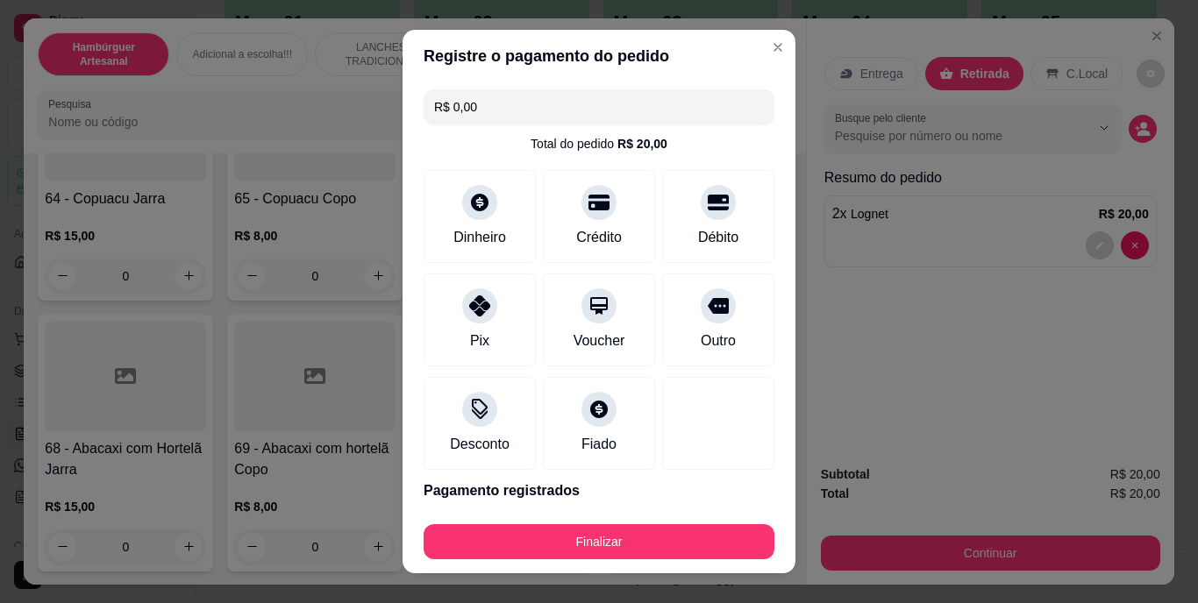
type input "R$ 0,00"
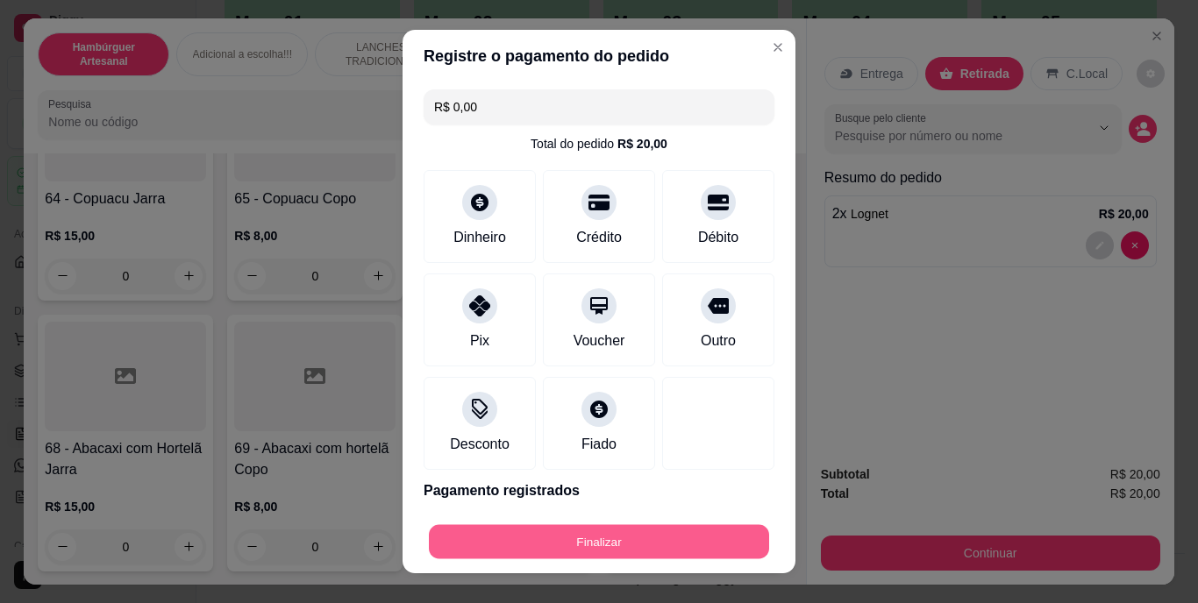
click at [643, 534] on button "Finalizar" at bounding box center [599, 541] width 340 height 34
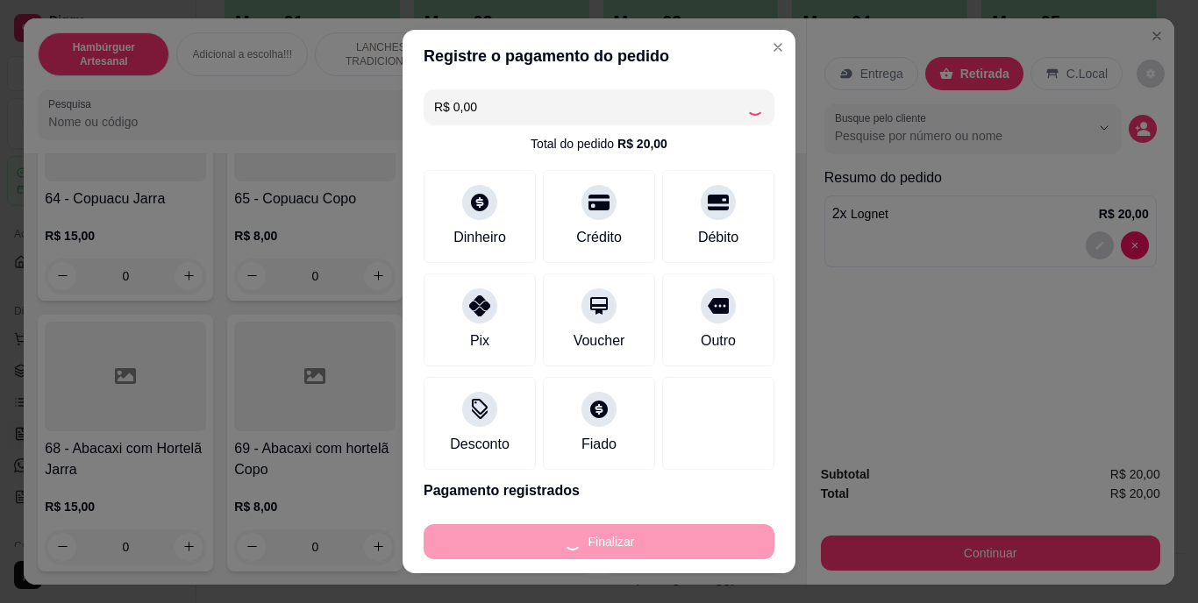
type input "0"
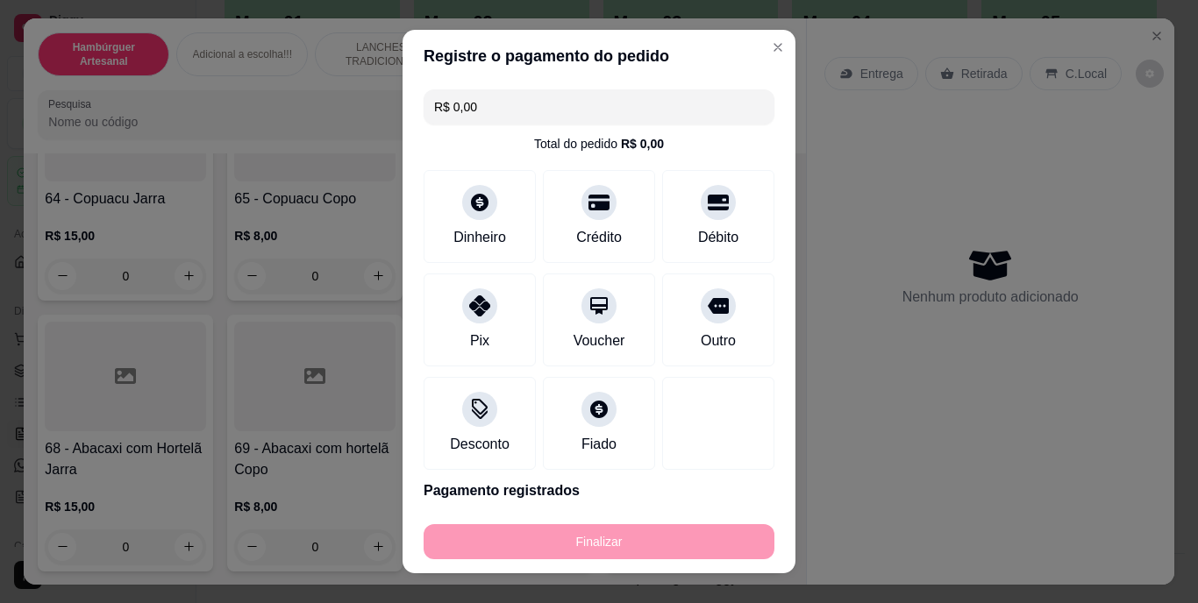
type input "-R$ 20,00"
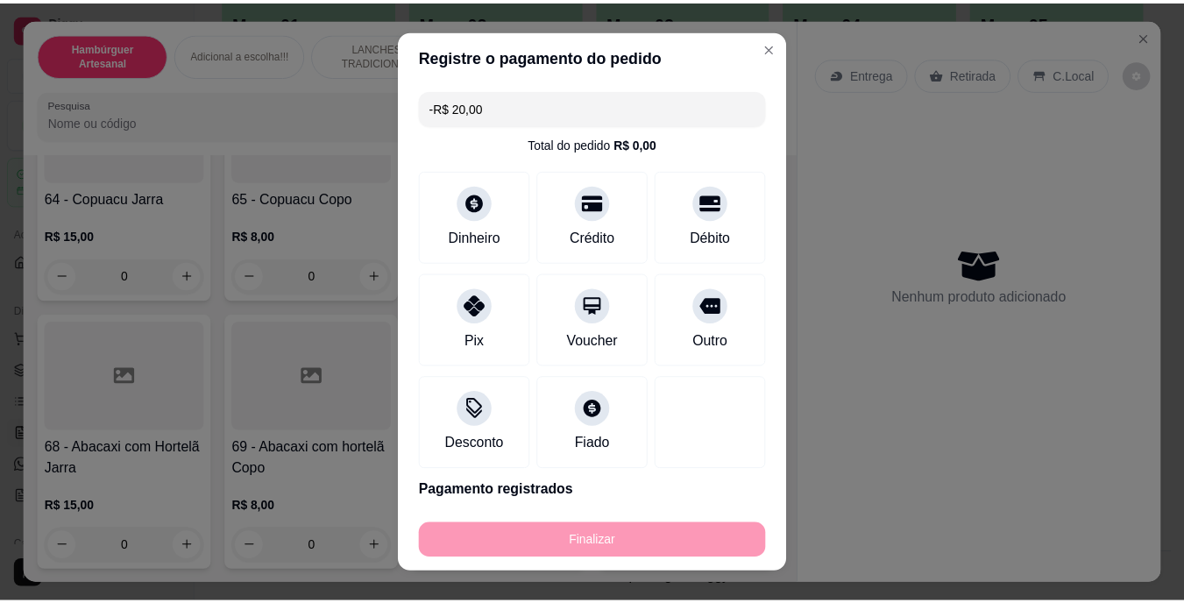
scroll to position [5874, 0]
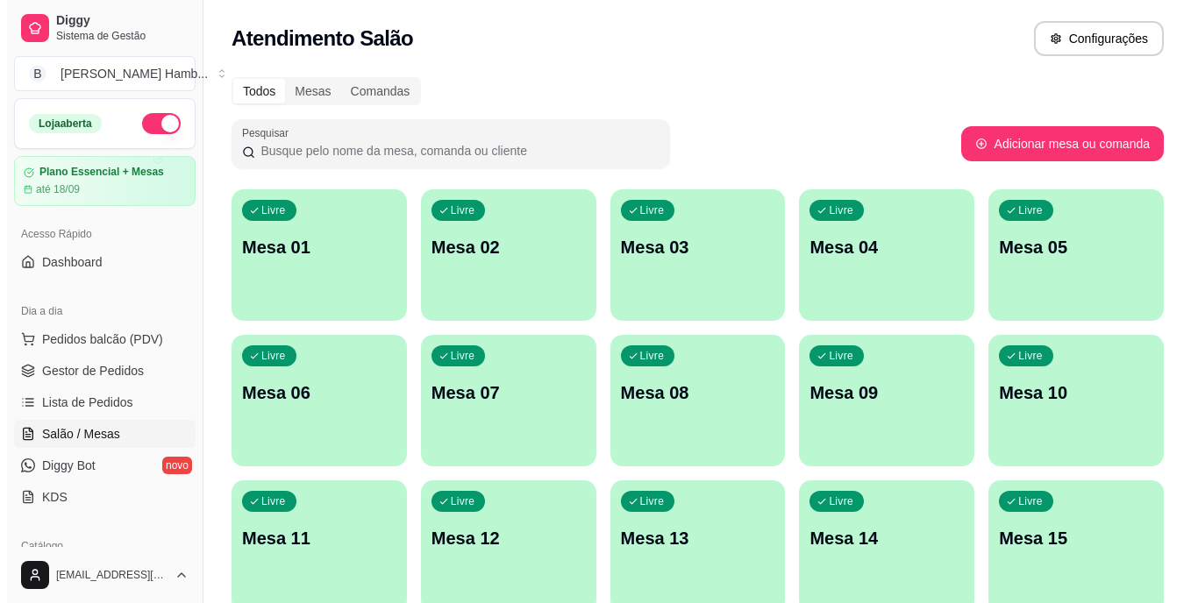
scroll to position [175, 0]
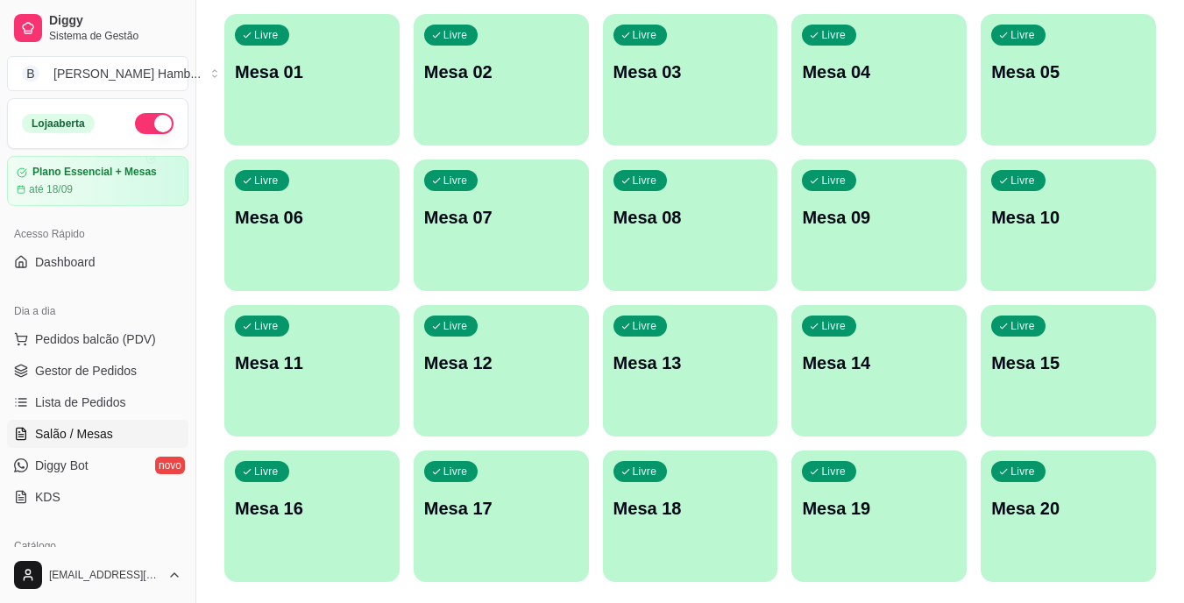
click at [331, 349] on div "Livre Mesa 11" at bounding box center [311, 360] width 175 height 110
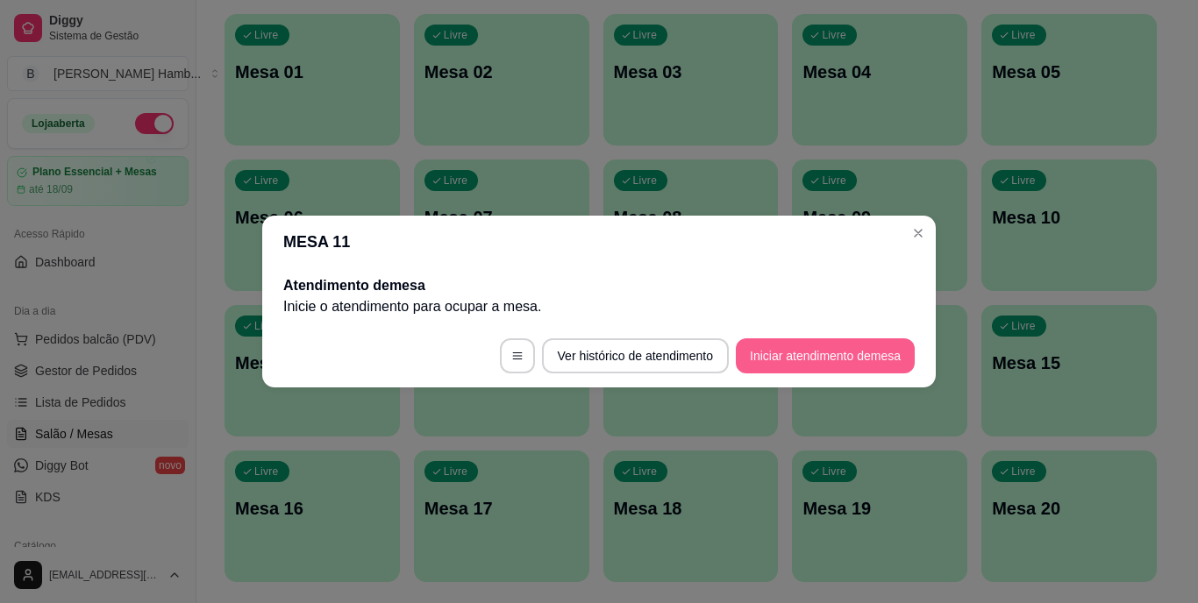
click at [844, 345] on button "Iniciar atendimento de mesa" at bounding box center [825, 355] width 179 height 35
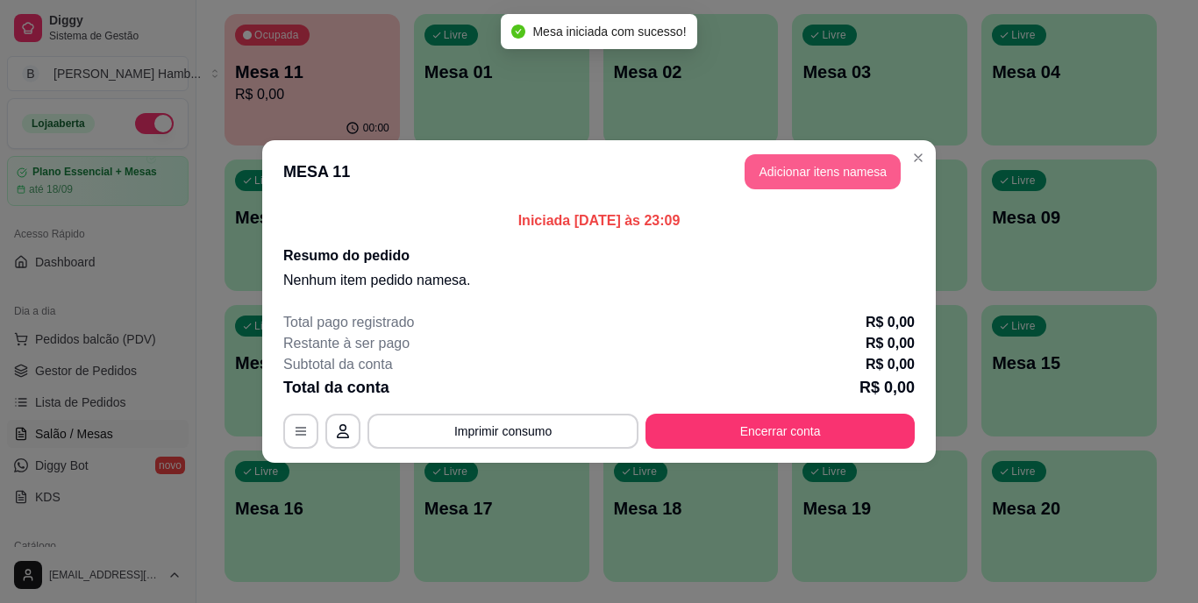
click at [830, 168] on button "Adicionar itens na mesa" at bounding box center [822, 171] width 156 height 35
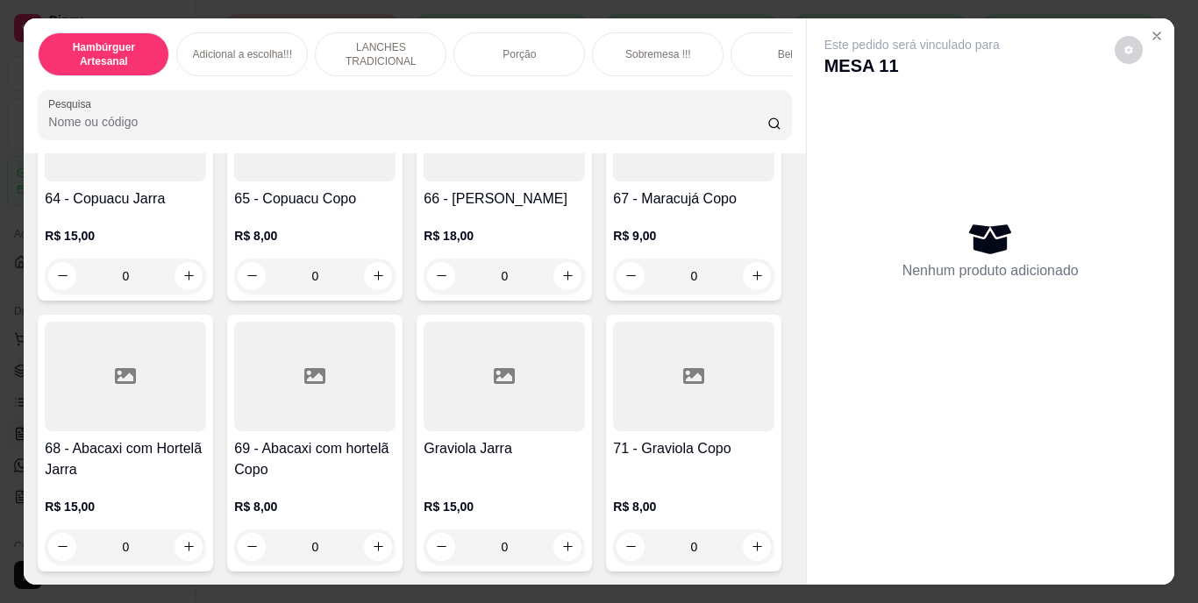
scroll to position [5962, 0]
type input "1"
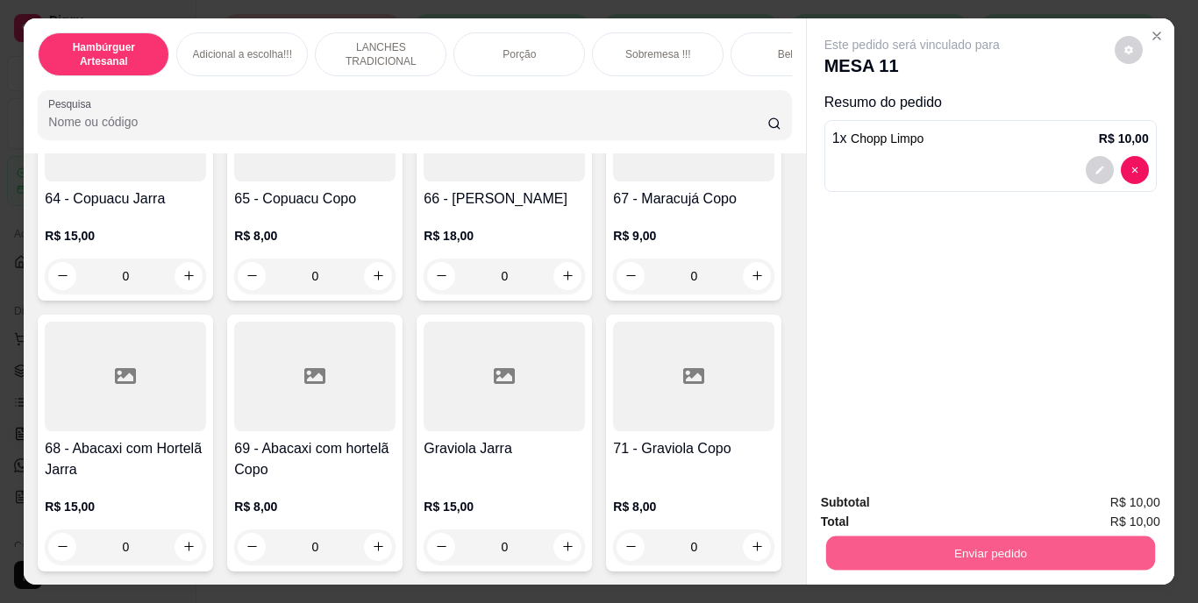
click at [874, 537] on button "Enviar pedido" at bounding box center [989, 554] width 329 height 34
click at [888, 505] on button "Não registrar e enviar pedido" at bounding box center [931, 503] width 177 height 32
